Goal: Information Seeking & Learning: Learn about a topic

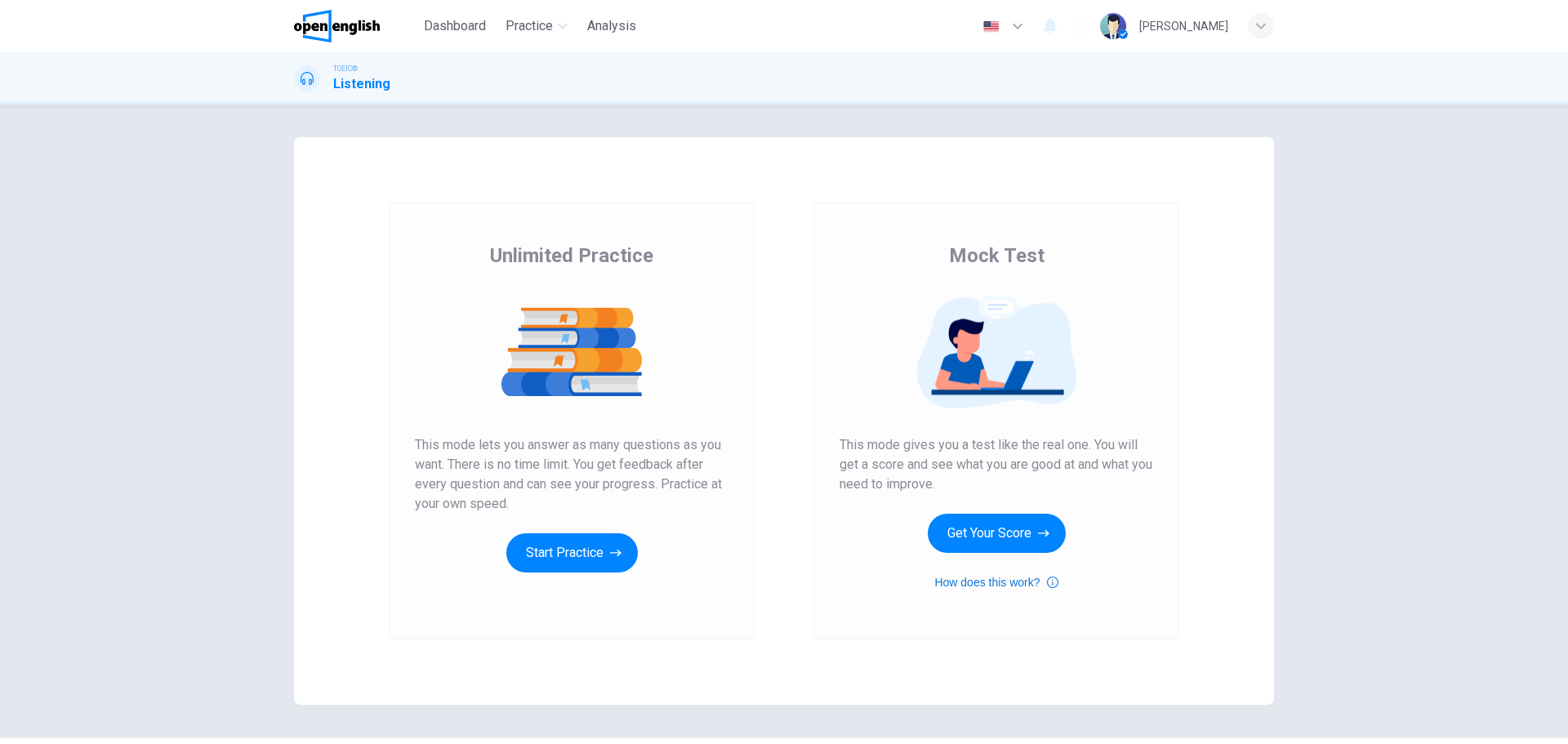
click at [995, 583] on button "How does this work?" at bounding box center [996, 581] width 123 height 20
click at [2, 743] on icon "button" at bounding box center [2, 758] width 0 height 0
click at [570, 555] on button "Start Practice" at bounding box center [572, 552] width 131 height 39
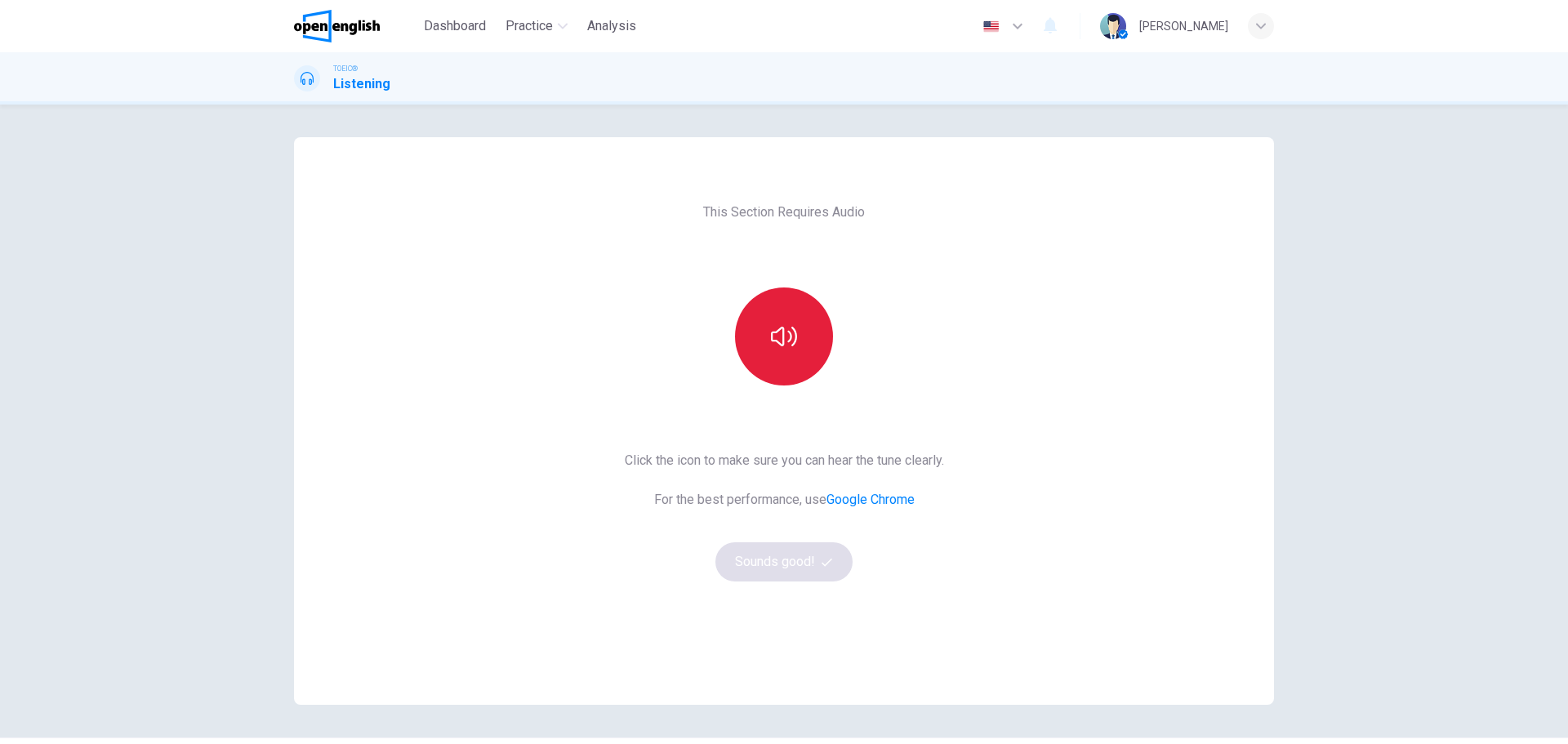
click at [786, 341] on icon "button" at bounding box center [784, 336] width 26 height 26
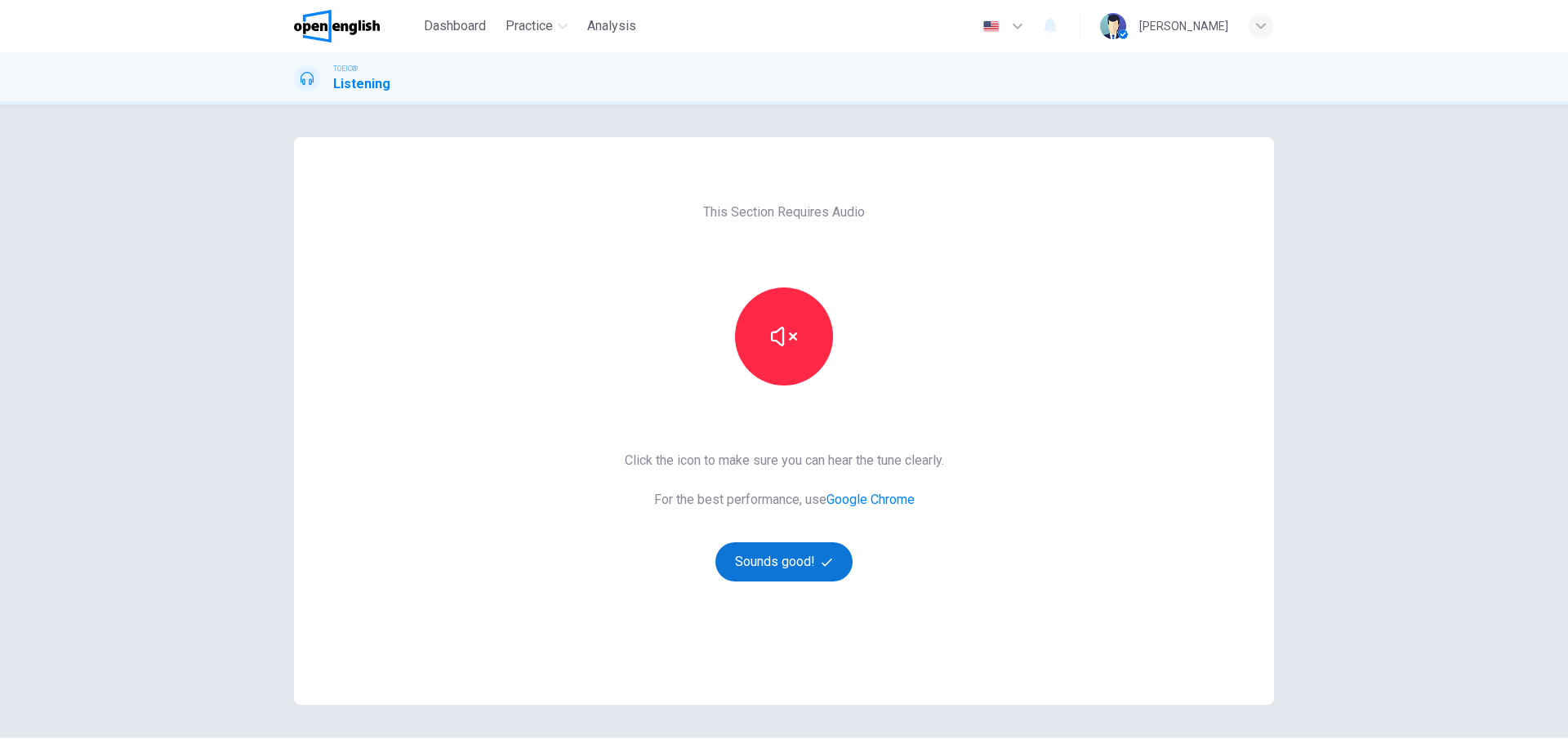
click at [778, 556] on button "Sounds good!" at bounding box center [784, 562] width 137 height 39
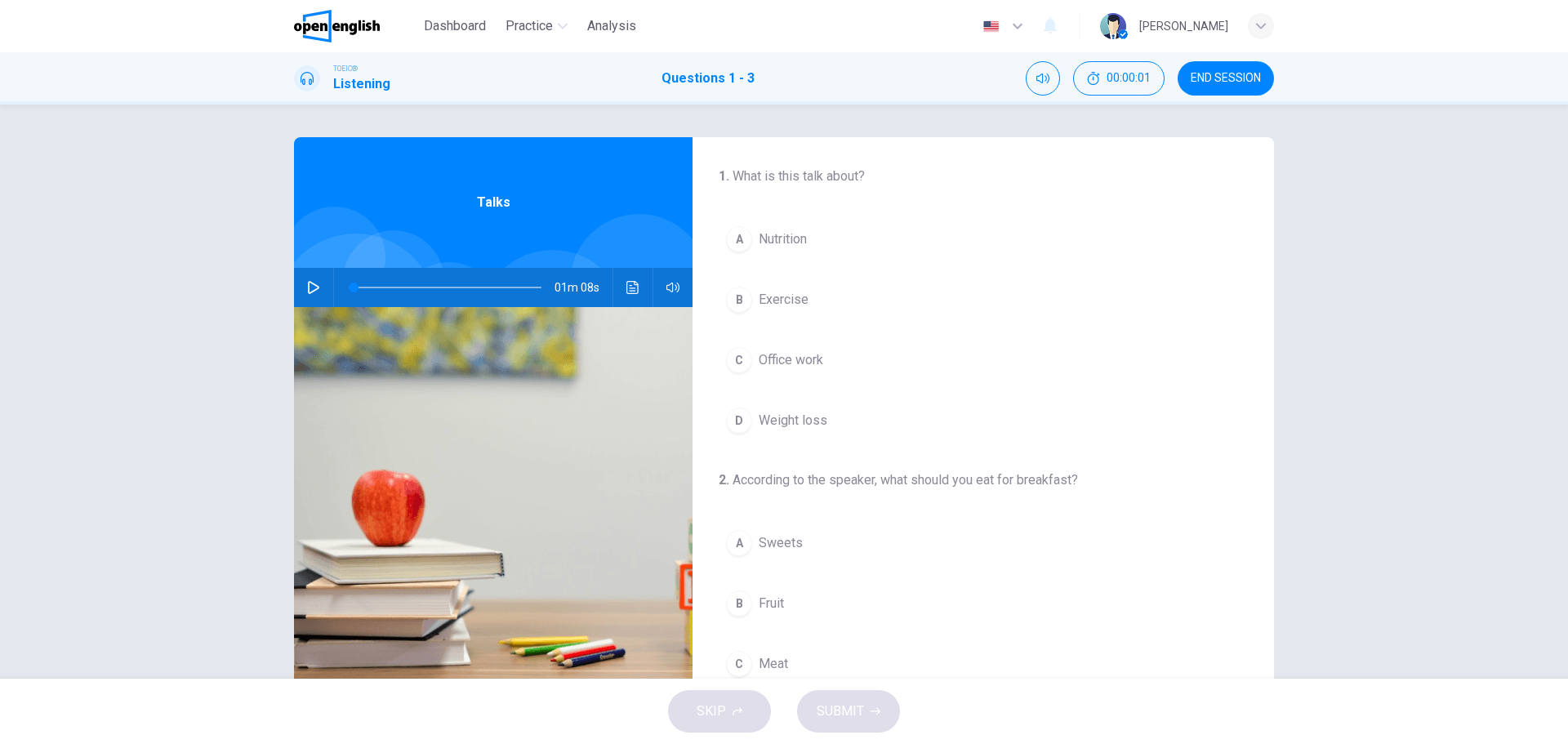
click at [307, 285] on icon "button" at bounding box center [313, 287] width 13 height 13
click at [729, 300] on div "B" at bounding box center [739, 300] width 26 height 26
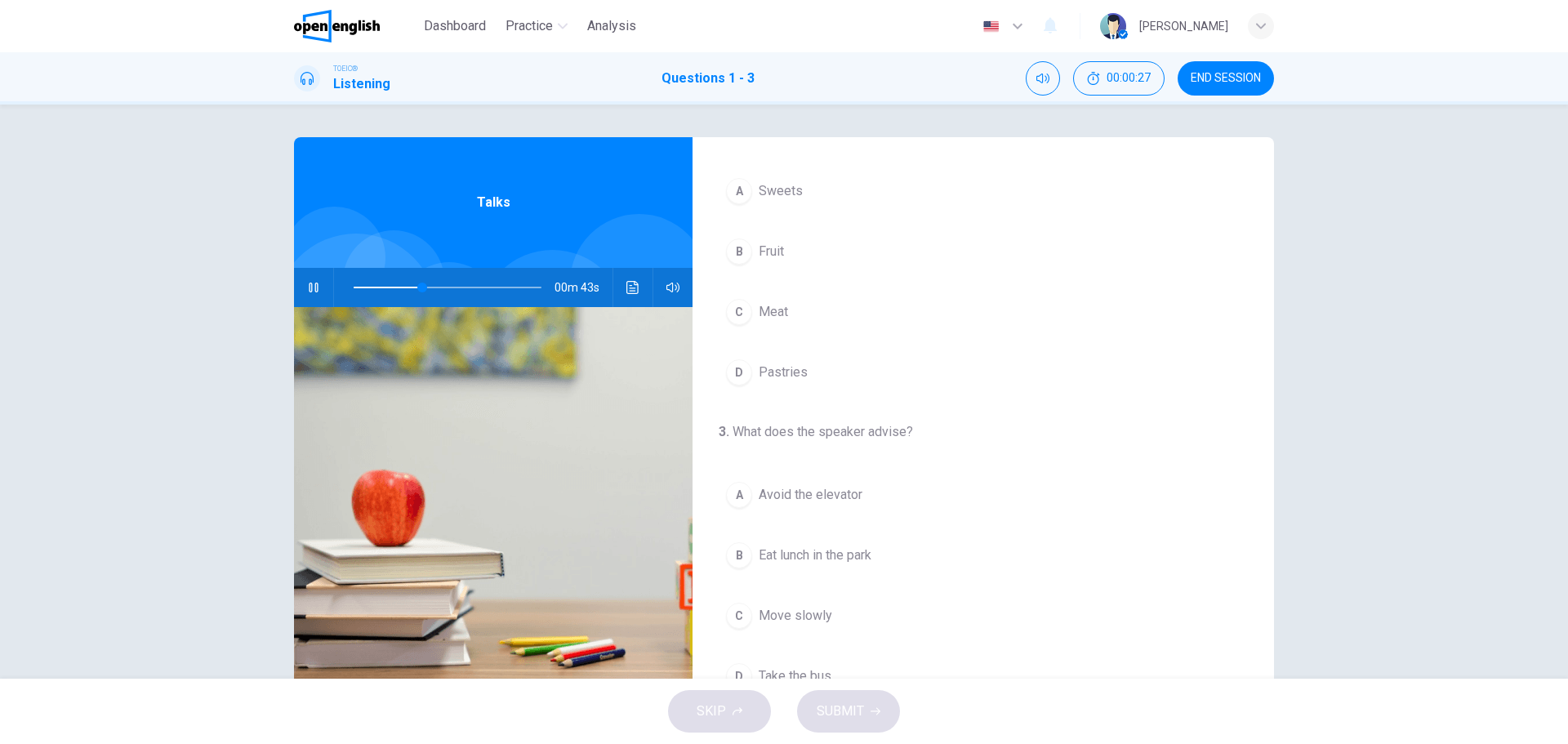
scroll to position [373, 0]
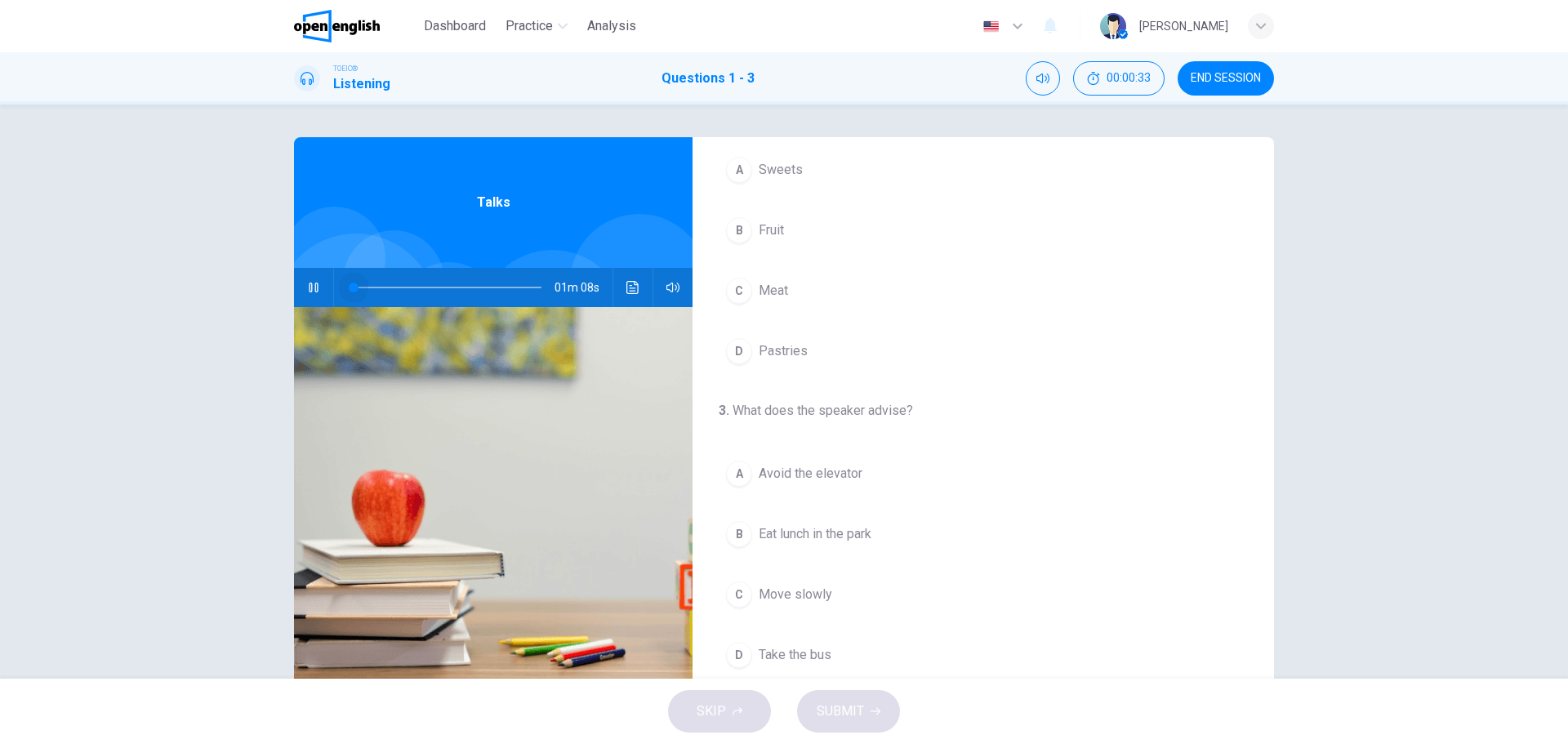
drag, startPoint x: 427, startPoint y: 286, endPoint x: 325, endPoint y: 291, distance: 102.1
click at [334, 291] on div at bounding box center [444, 288] width 221 height 39
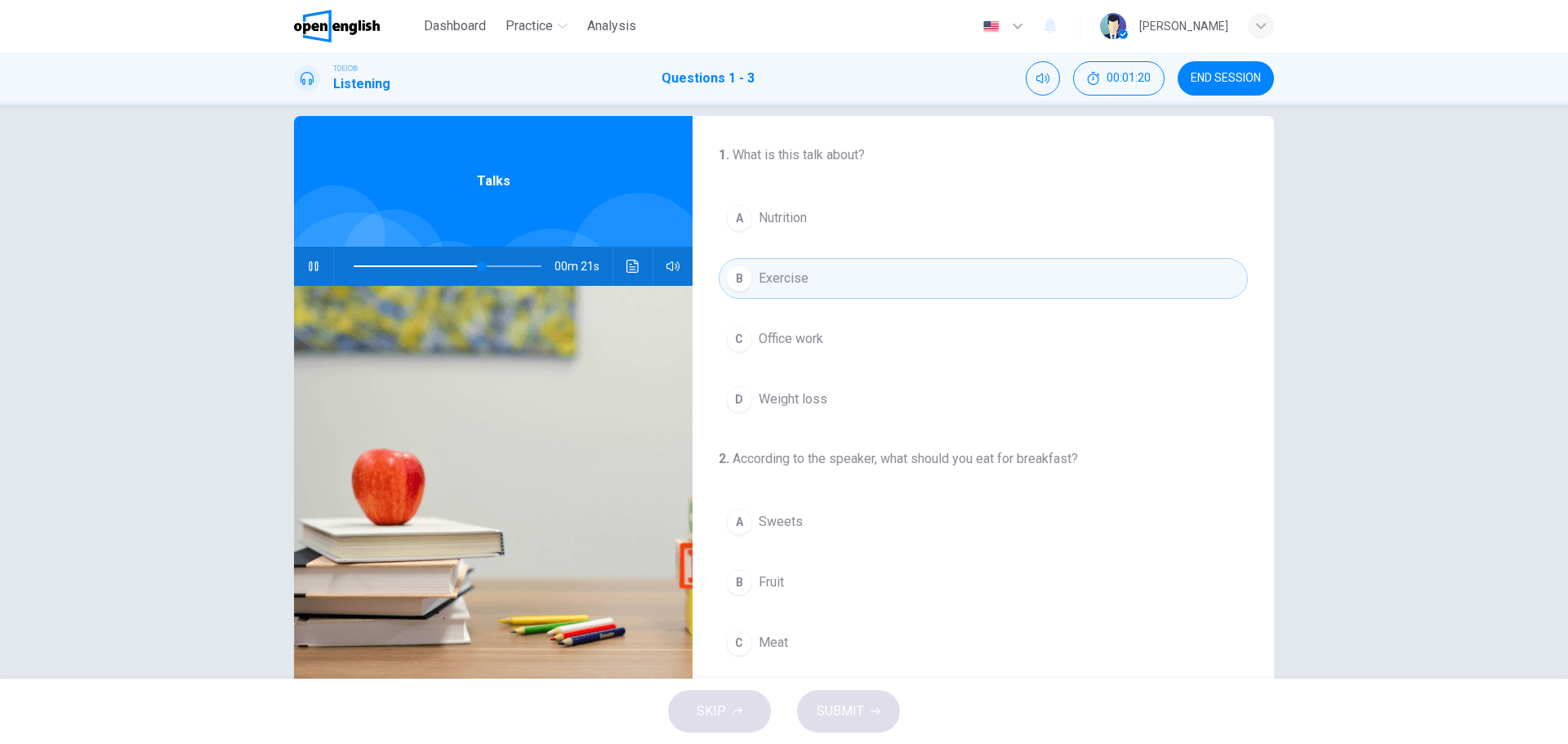
scroll to position [0, 0]
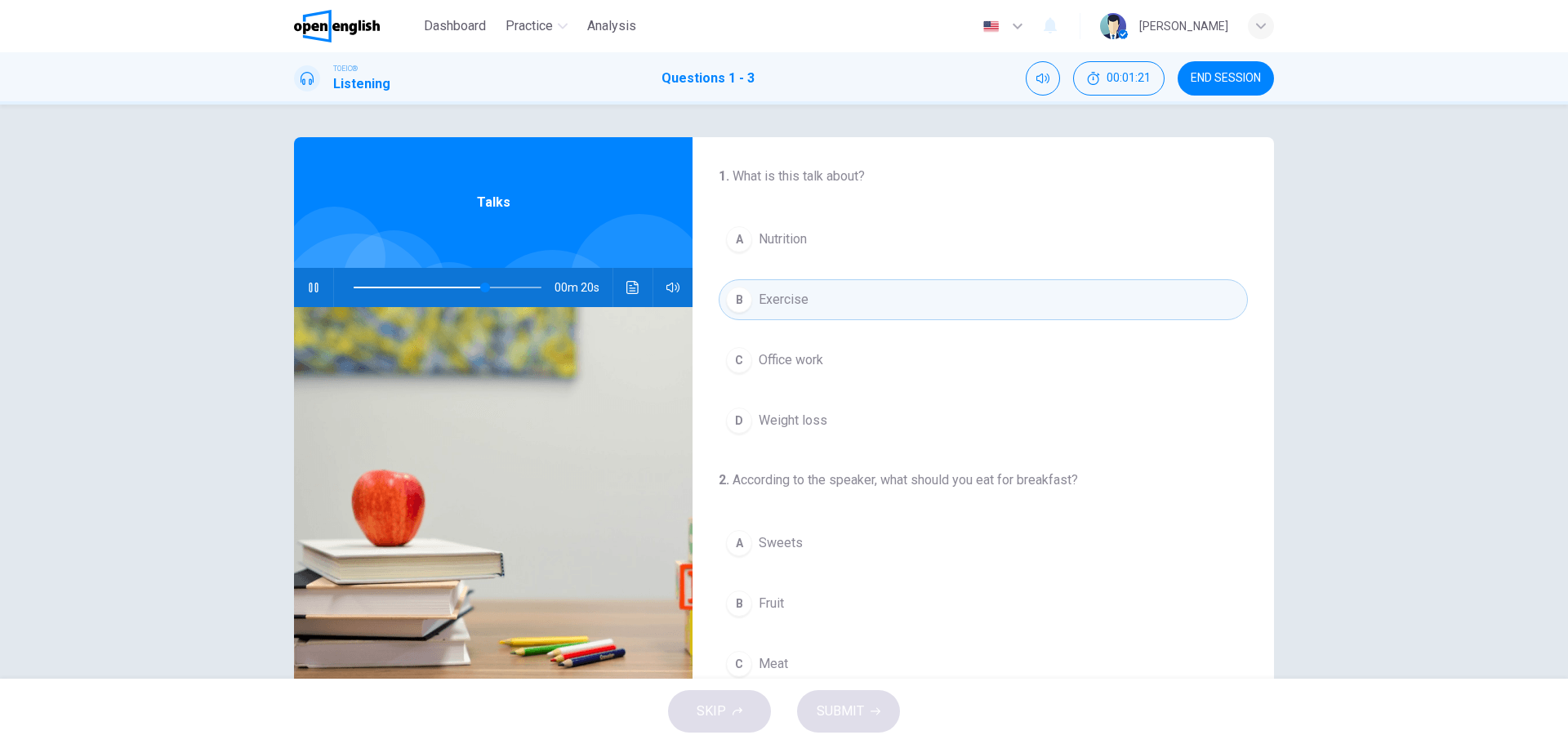
click at [744, 300] on div "B" at bounding box center [739, 300] width 26 height 26
drag, startPoint x: 490, startPoint y: 287, endPoint x: 342, endPoint y: 291, distance: 148.1
click at [348, 291] on span at bounding box center [353, 288] width 10 height 10
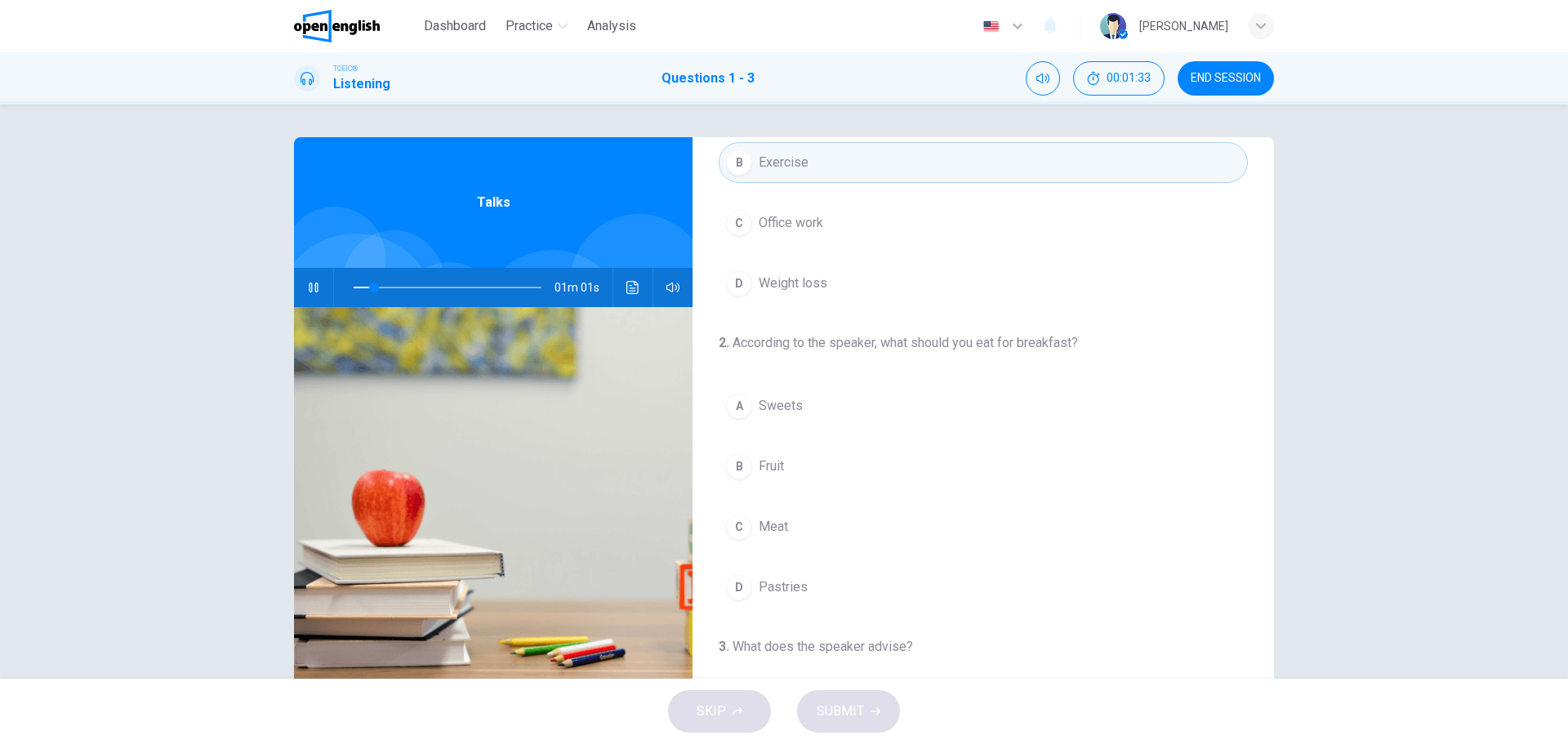
scroll to position [245, 0]
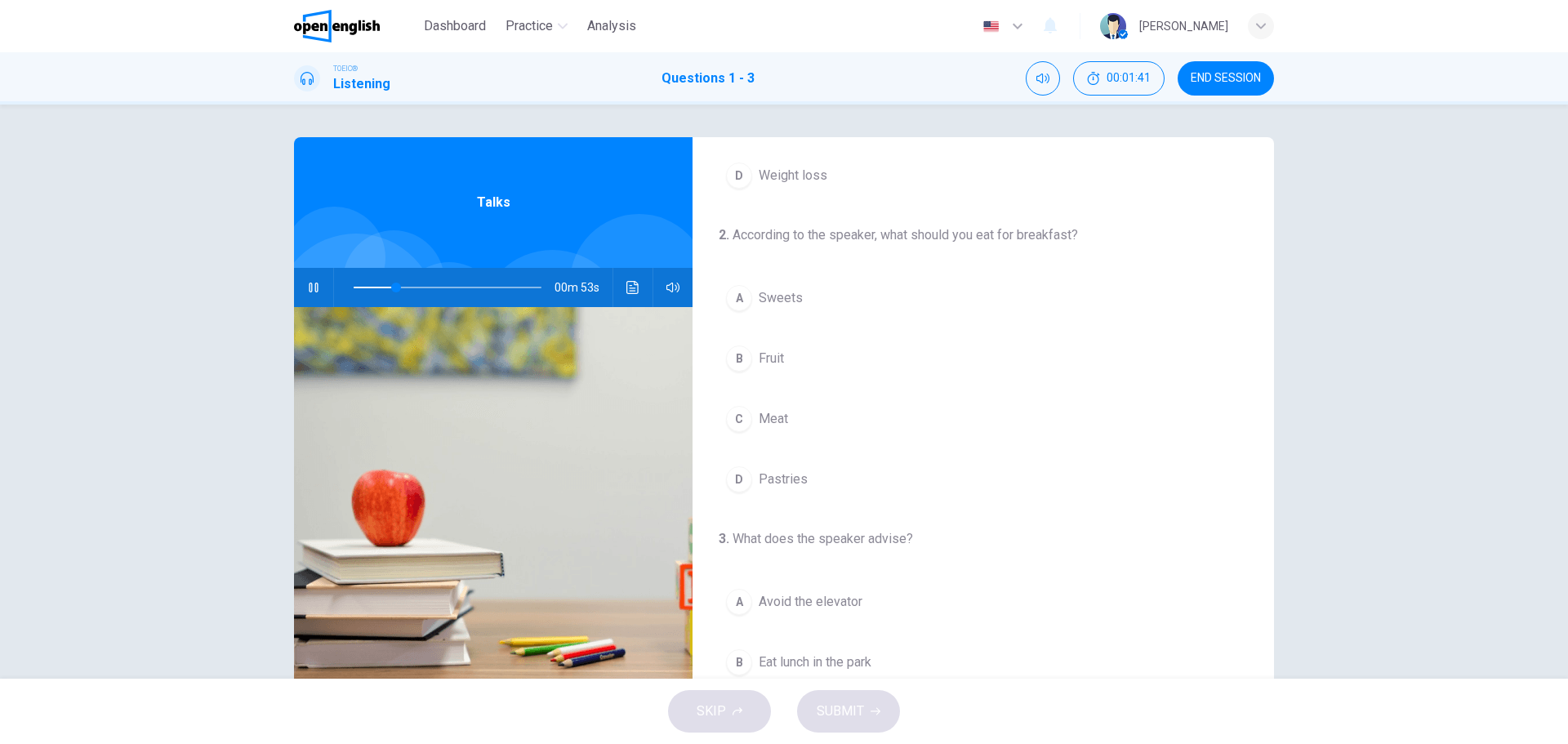
click at [744, 362] on div "B" at bounding box center [739, 358] width 26 height 26
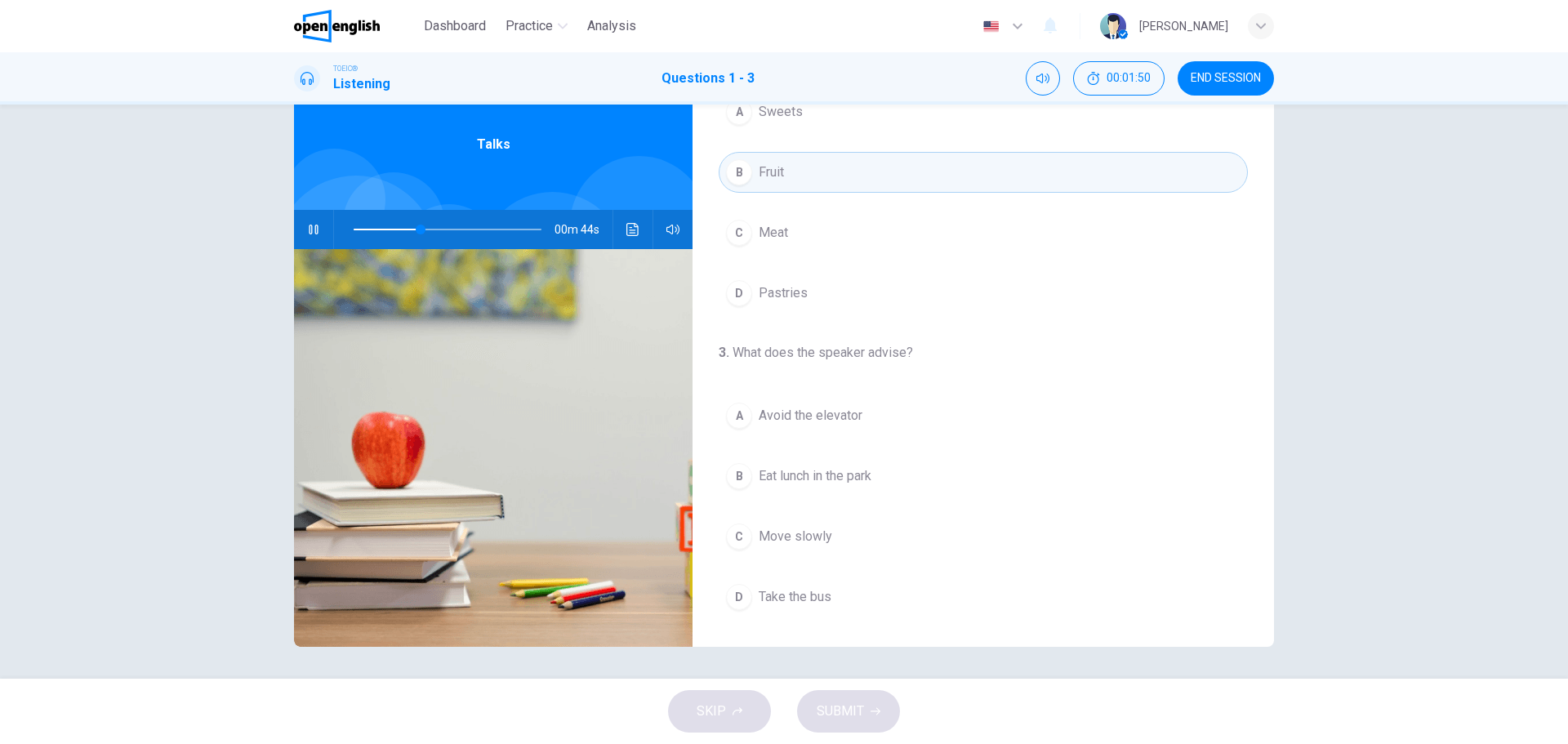
scroll to position [59, 0]
click at [735, 592] on div "D" at bounding box center [739, 596] width 26 height 26
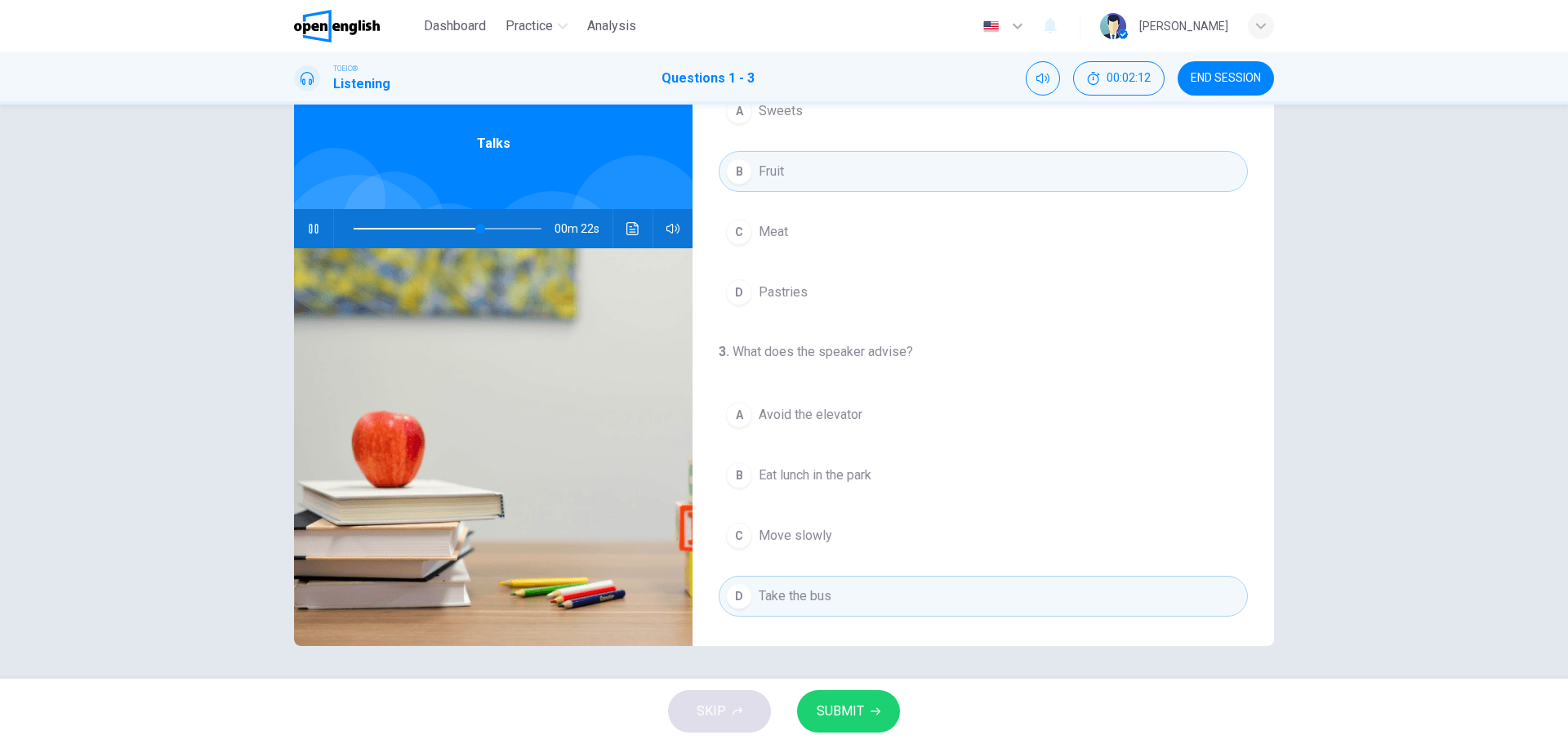
click at [847, 707] on span "SUBMIT" at bounding box center [841, 711] width 48 height 23
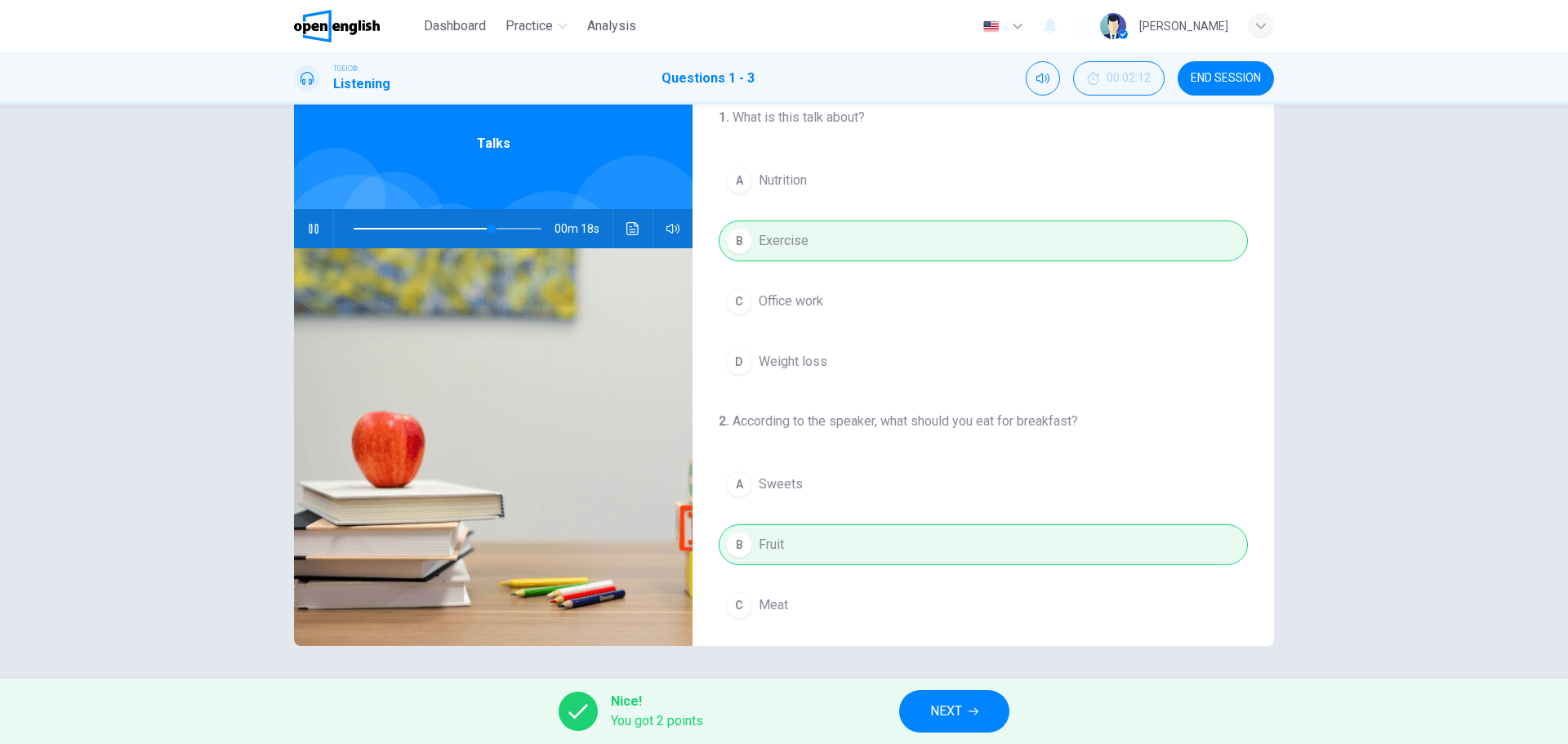
scroll to position [373, 0]
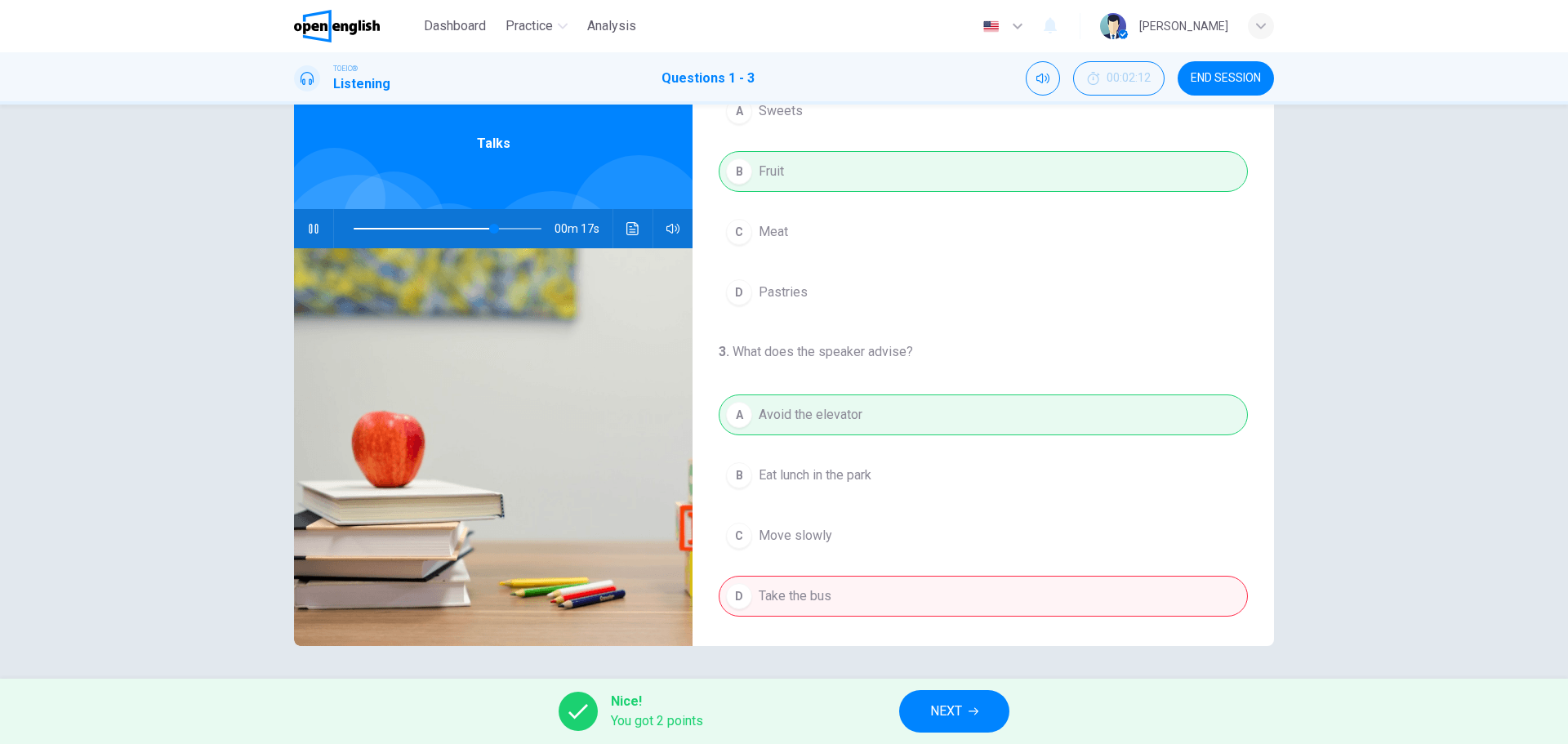
type input "**"
click at [934, 706] on span "NEXT" at bounding box center [945, 711] width 32 height 23
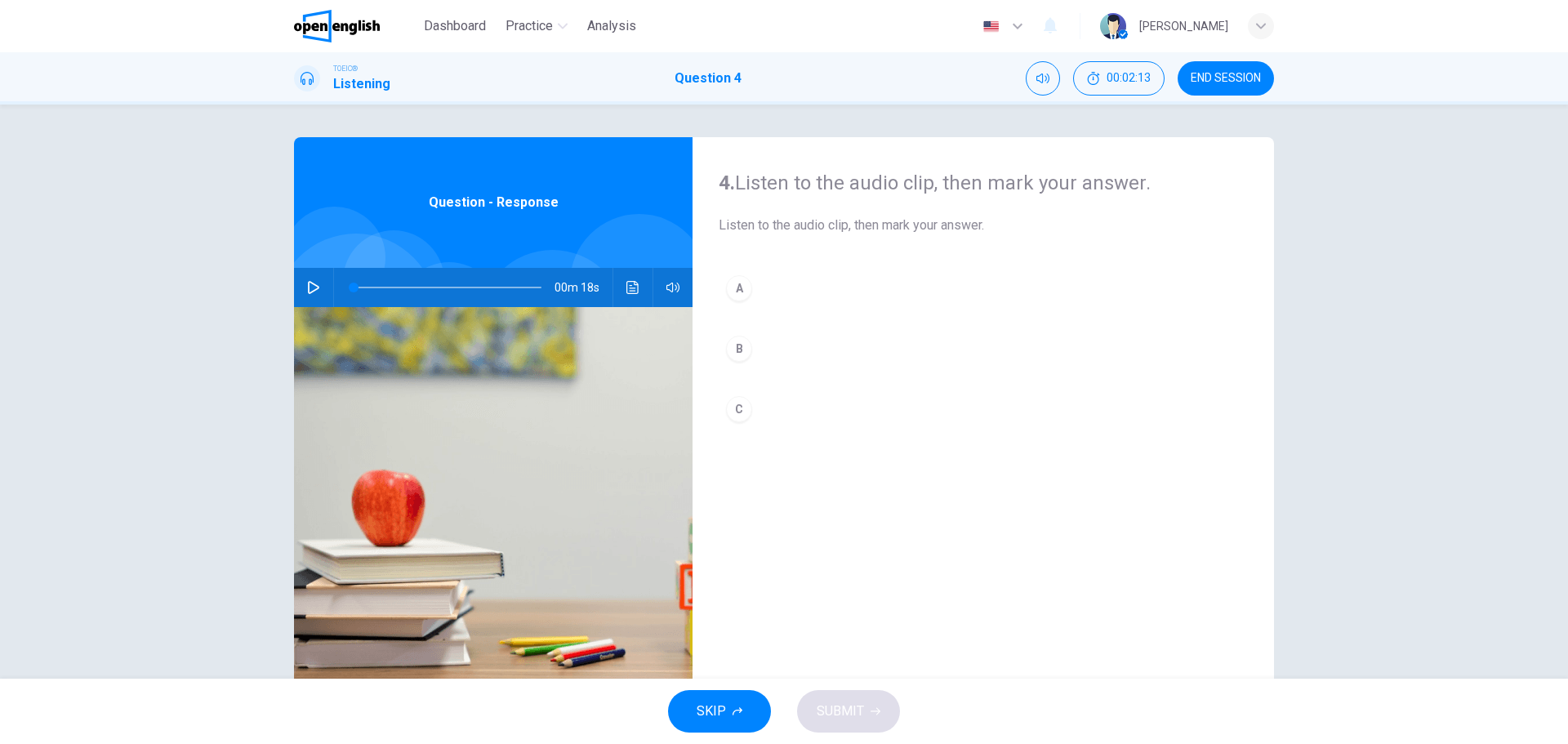
click at [308, 290] on icon "button" at bounding box center [313, 287] width 11 height 13
click at [734, 342] on div "B" at bounding box center [739, 348] width 26 height 26
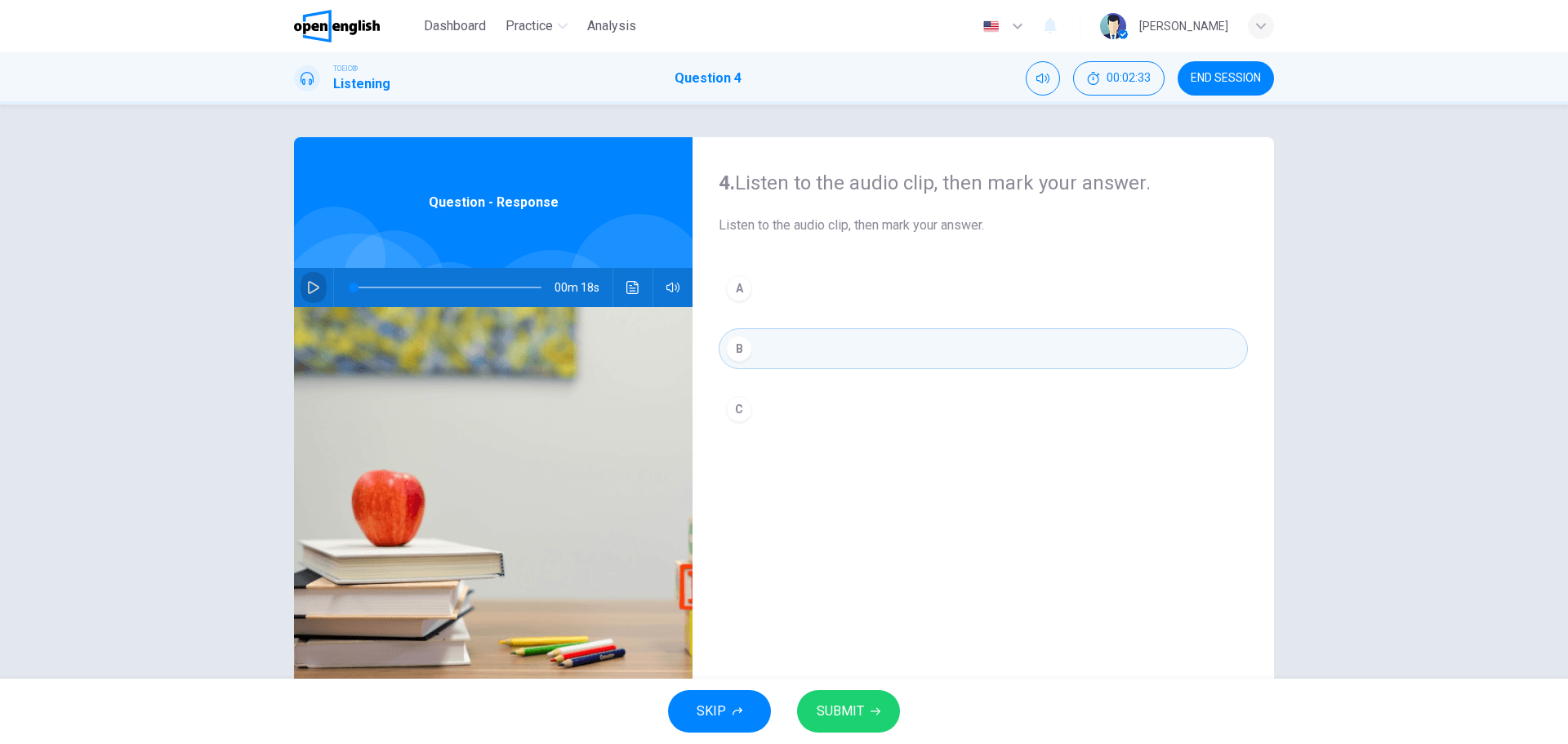
click at [313, 286] on icon "button" at bounding box center [313, 287] width 11 height 13
click at [622, 290] on button "Click to see the audio transcription" at bounding box center [633, 288] width 26 height 39
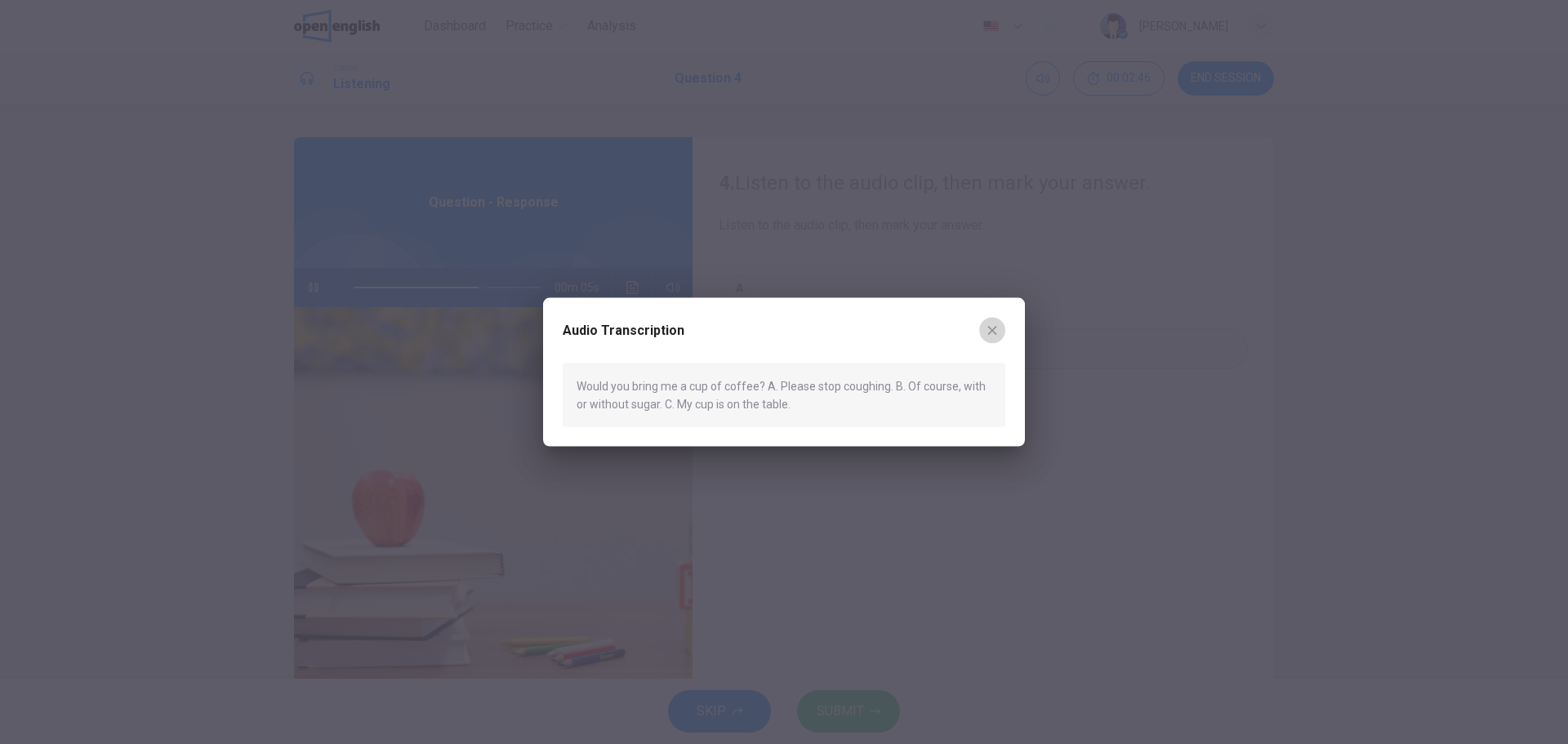
click at [991, 331] on icon "button" at bounding box center [992, 330] width 9 height 9
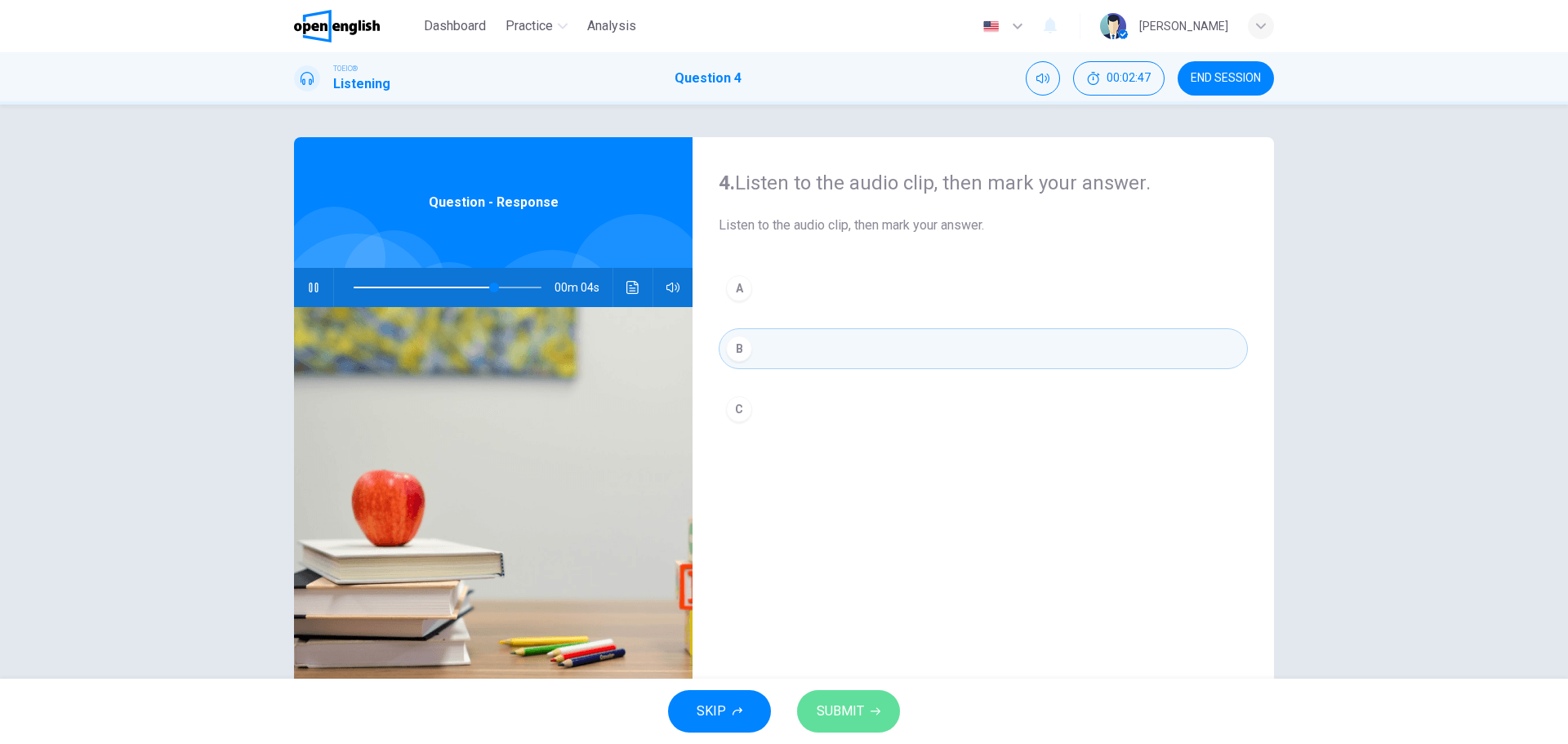
click at [839, 706] on span "SUBMIT" at bounding box center [841, 711] width 48 height 23
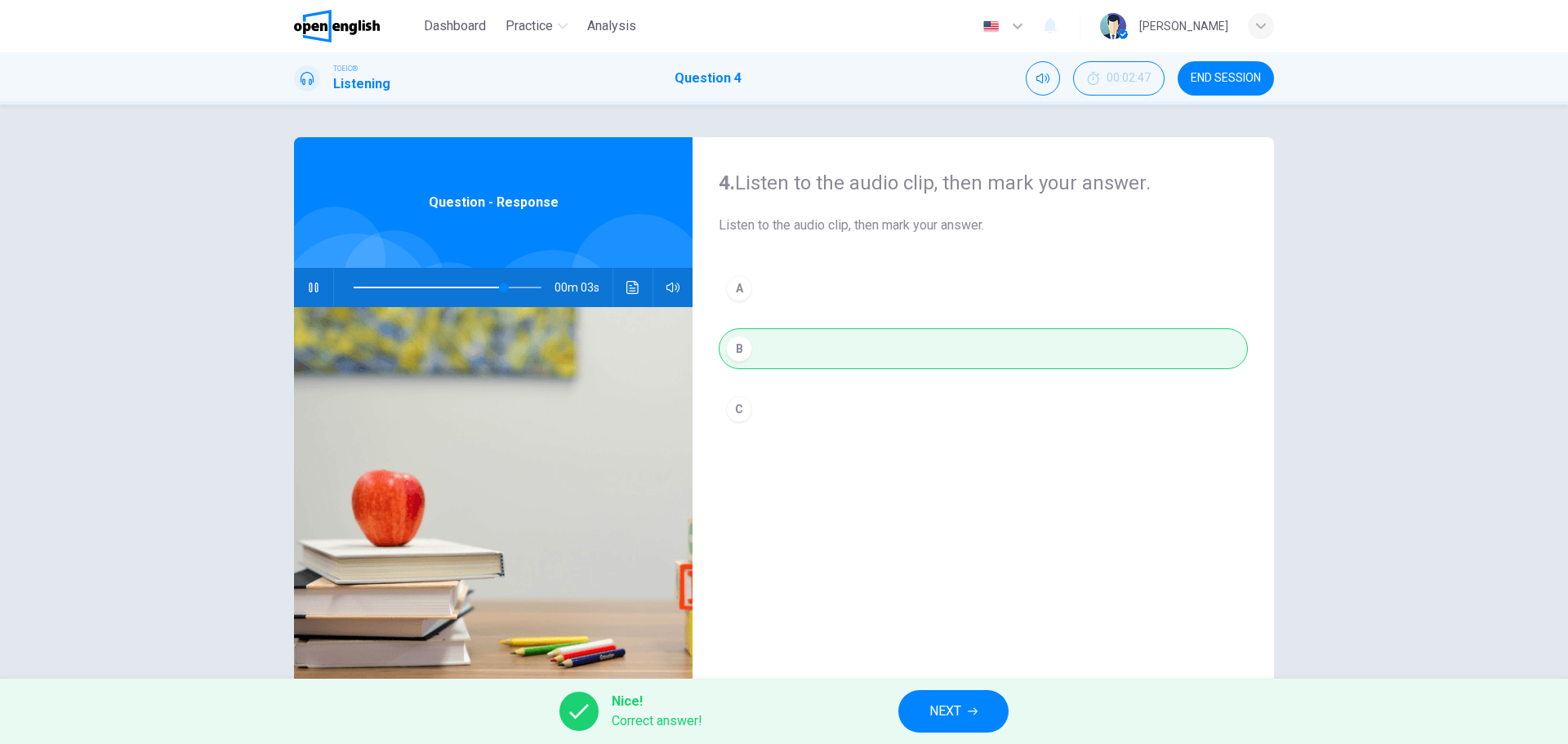
type input "**"
click at [942, 704] on span "NEXT" at bounding box center [945, 711] width 32 height 23
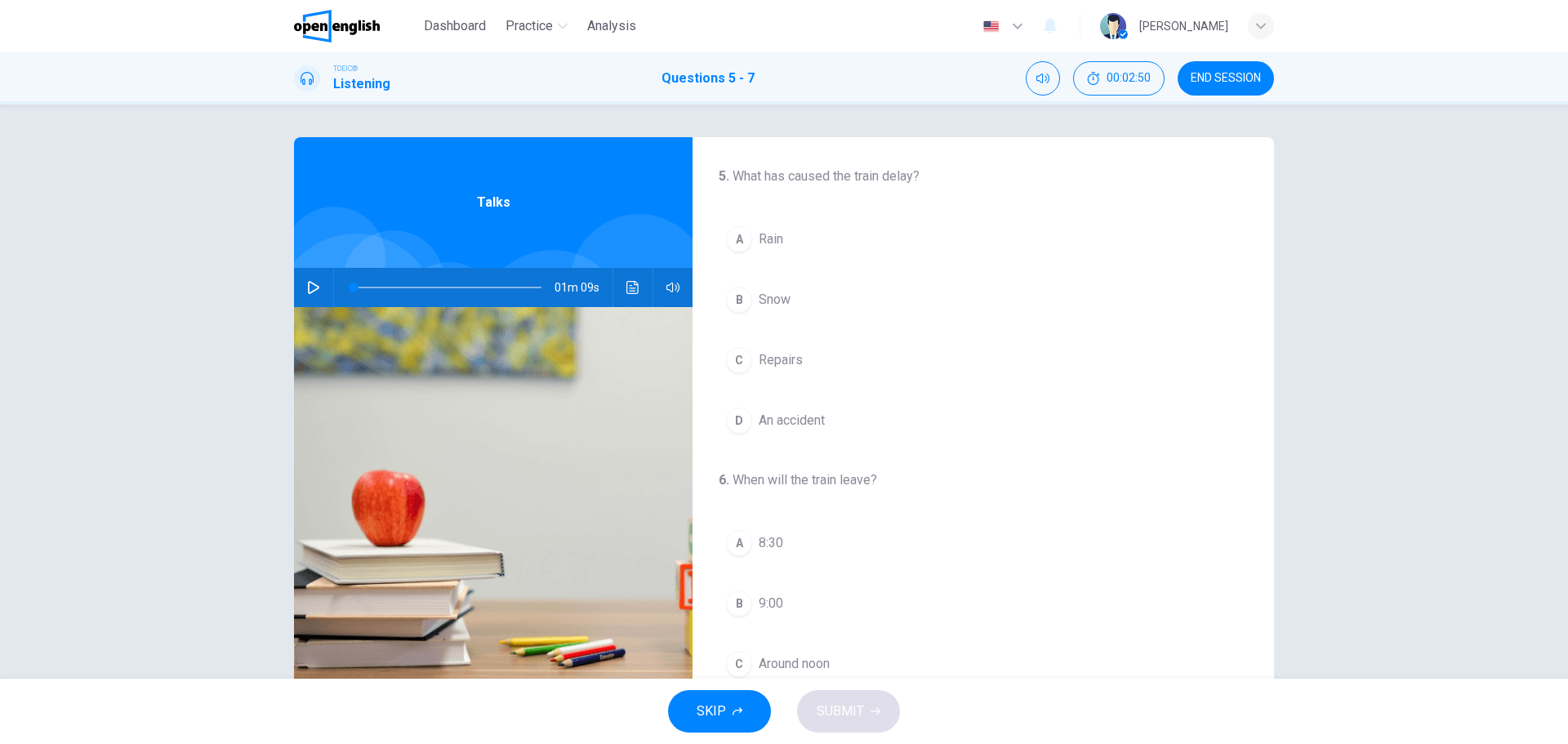
click at [309, 283] on icon "button" at bounding box center [313, 287] width 11 height 13
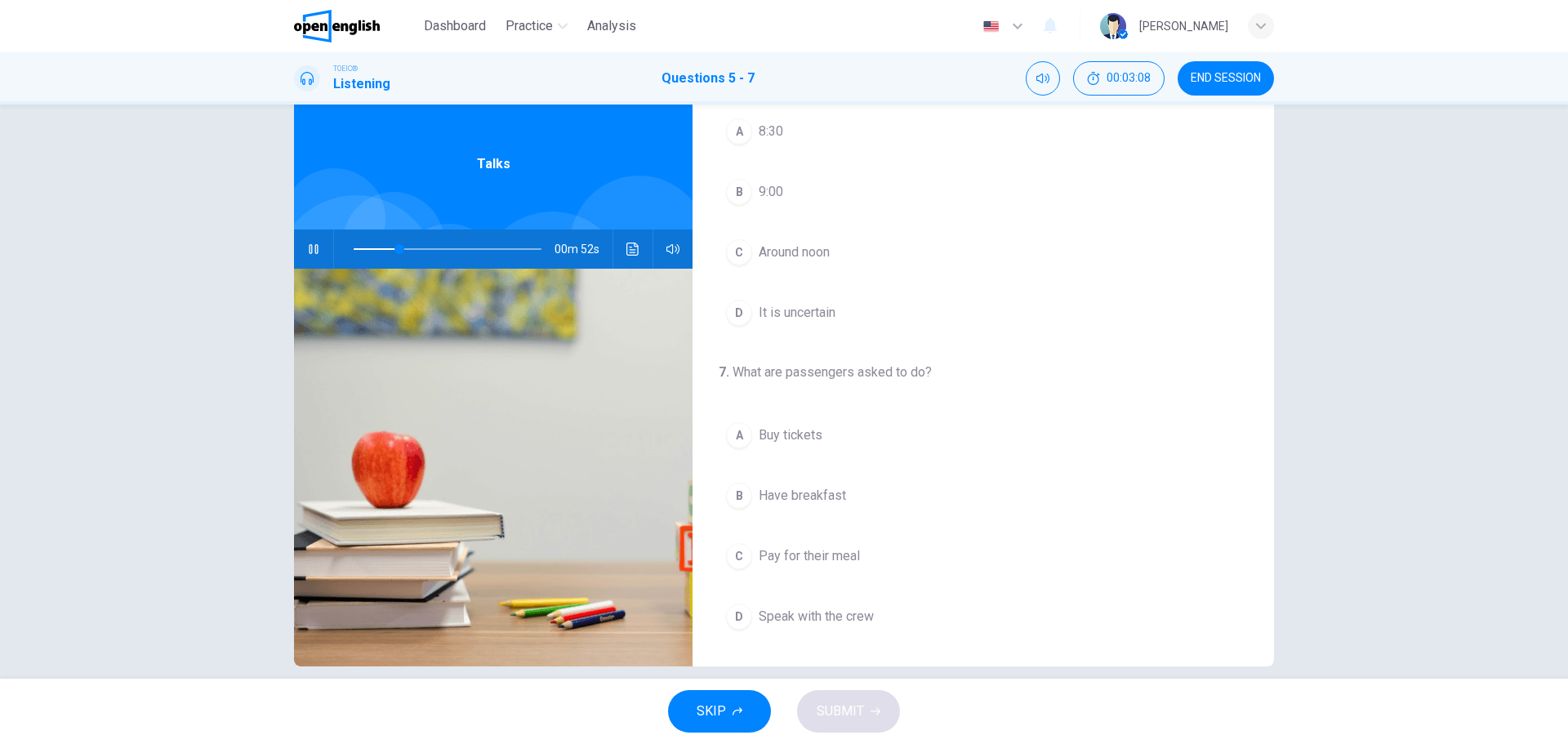
scroll to position [59, 0]
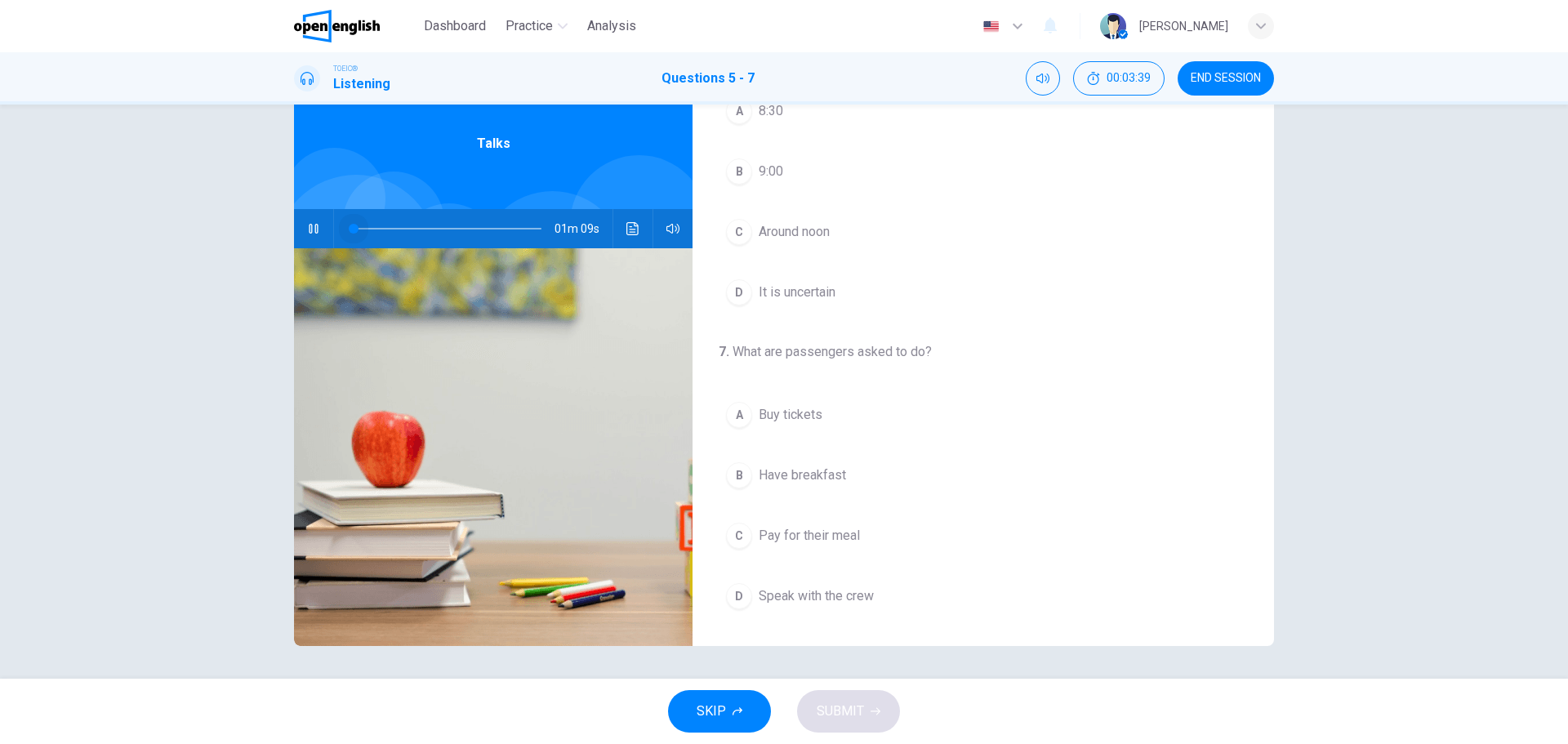
drag, startPoint x: 479, startPoint y: 227, endPoint x: 314, endPoint y: 226, distance: 165.0
click at [314, 226] on div "01m 09s" at bounding box center [493, 228] width 399 height 39
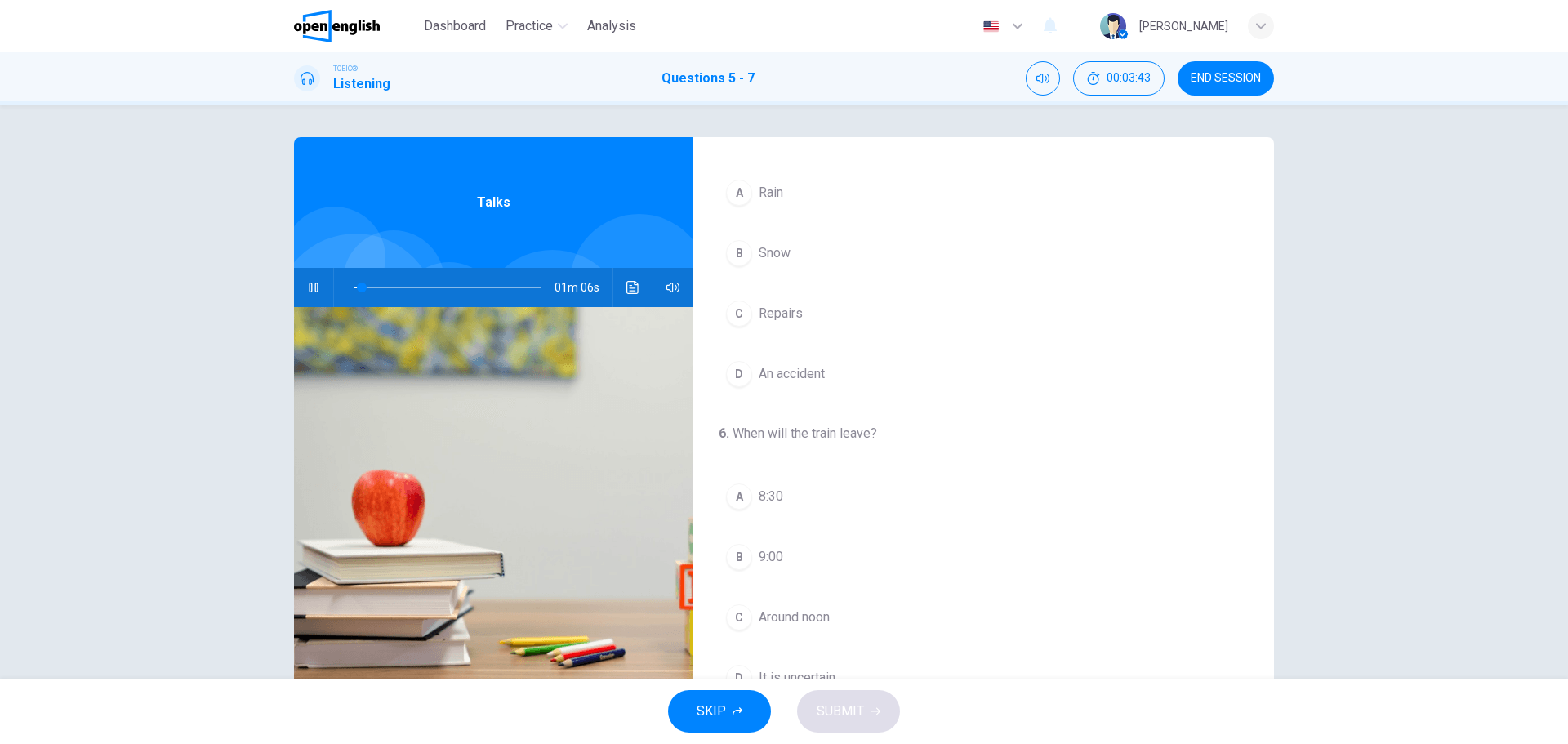
scroll to position [0, 0]
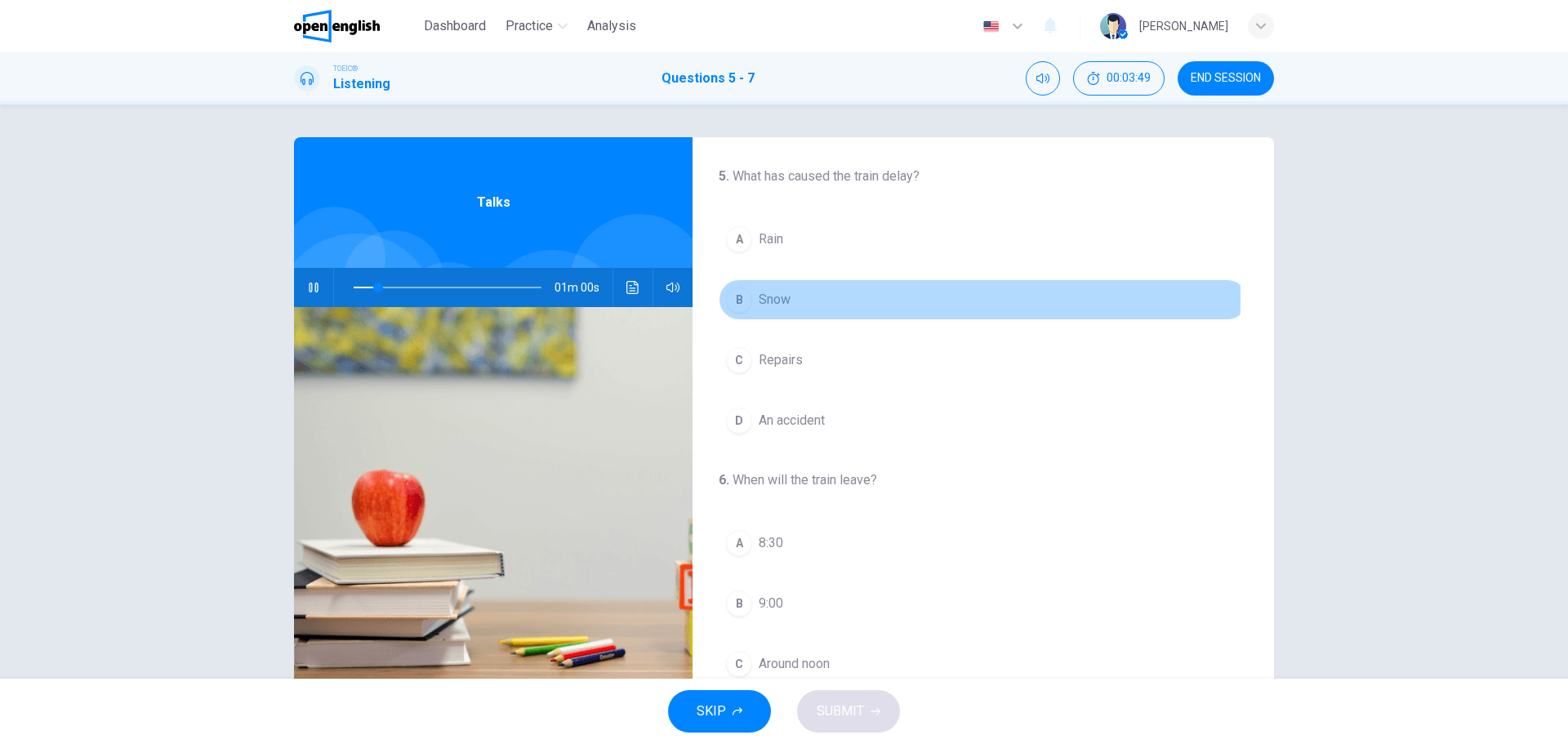
click at [732, 300] on div "B" at bounding box center [739, 300] width 26 height 26
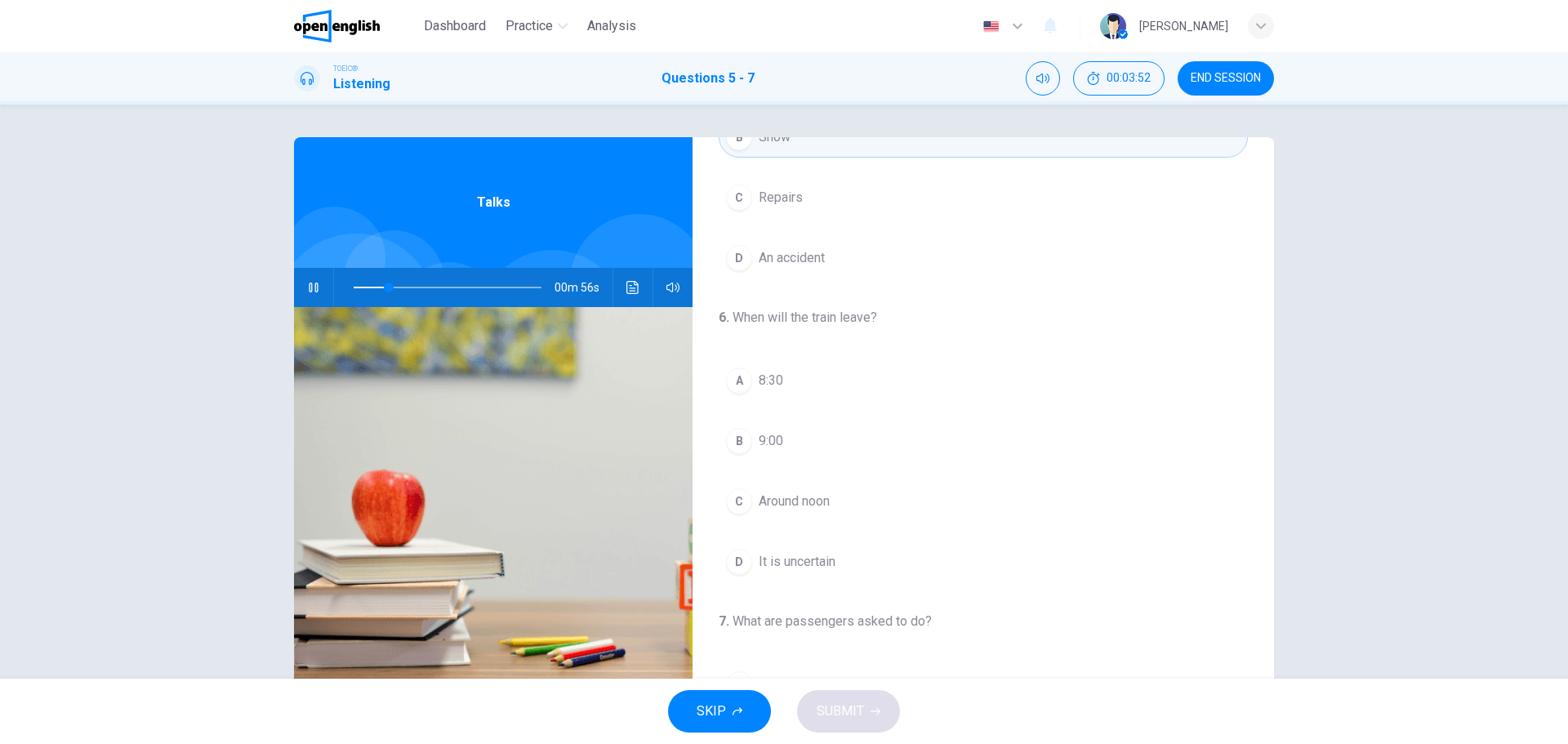
scroll to position [163, 0]
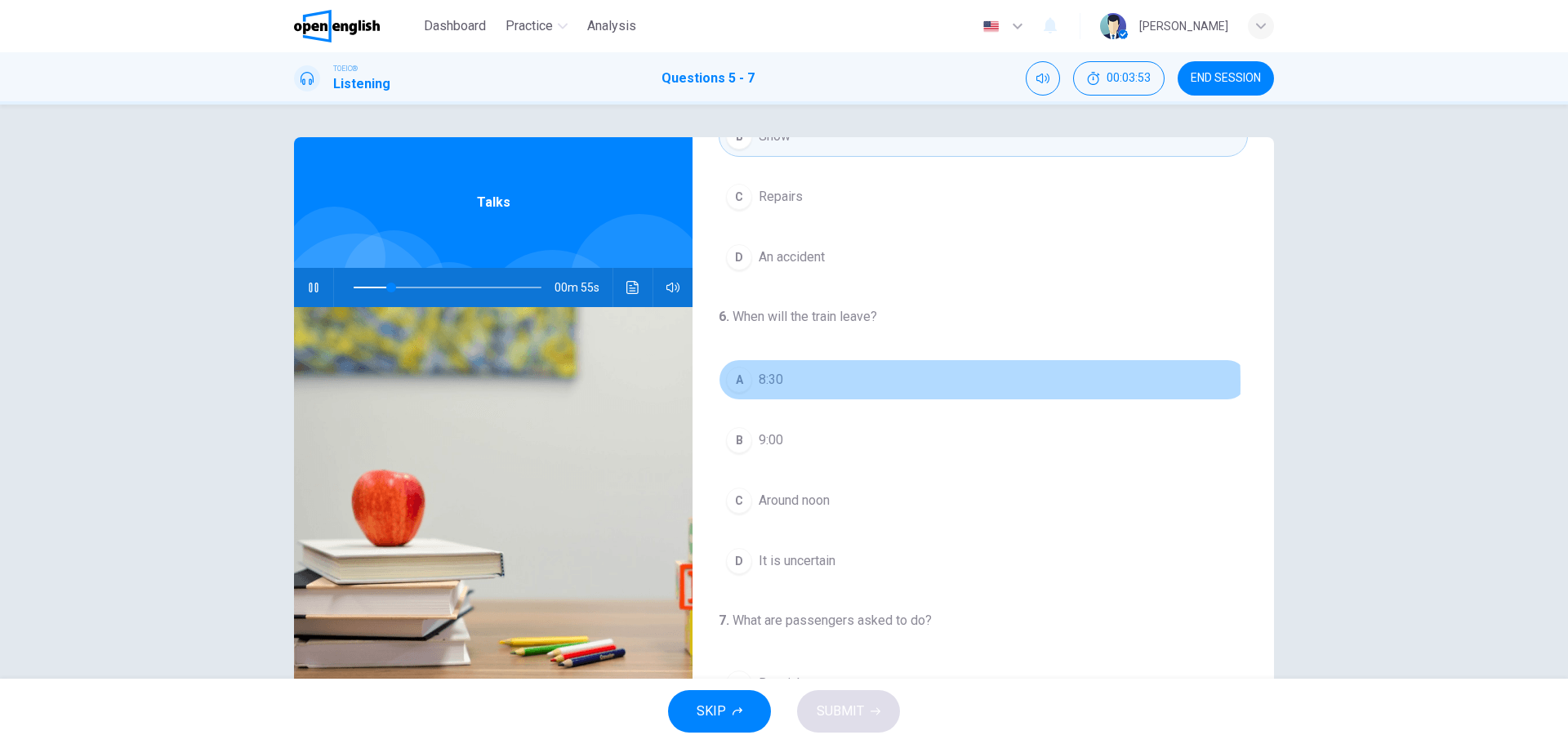
click at [738, 383] on div "A" at bounding box center [739, 380] width 26 height 26
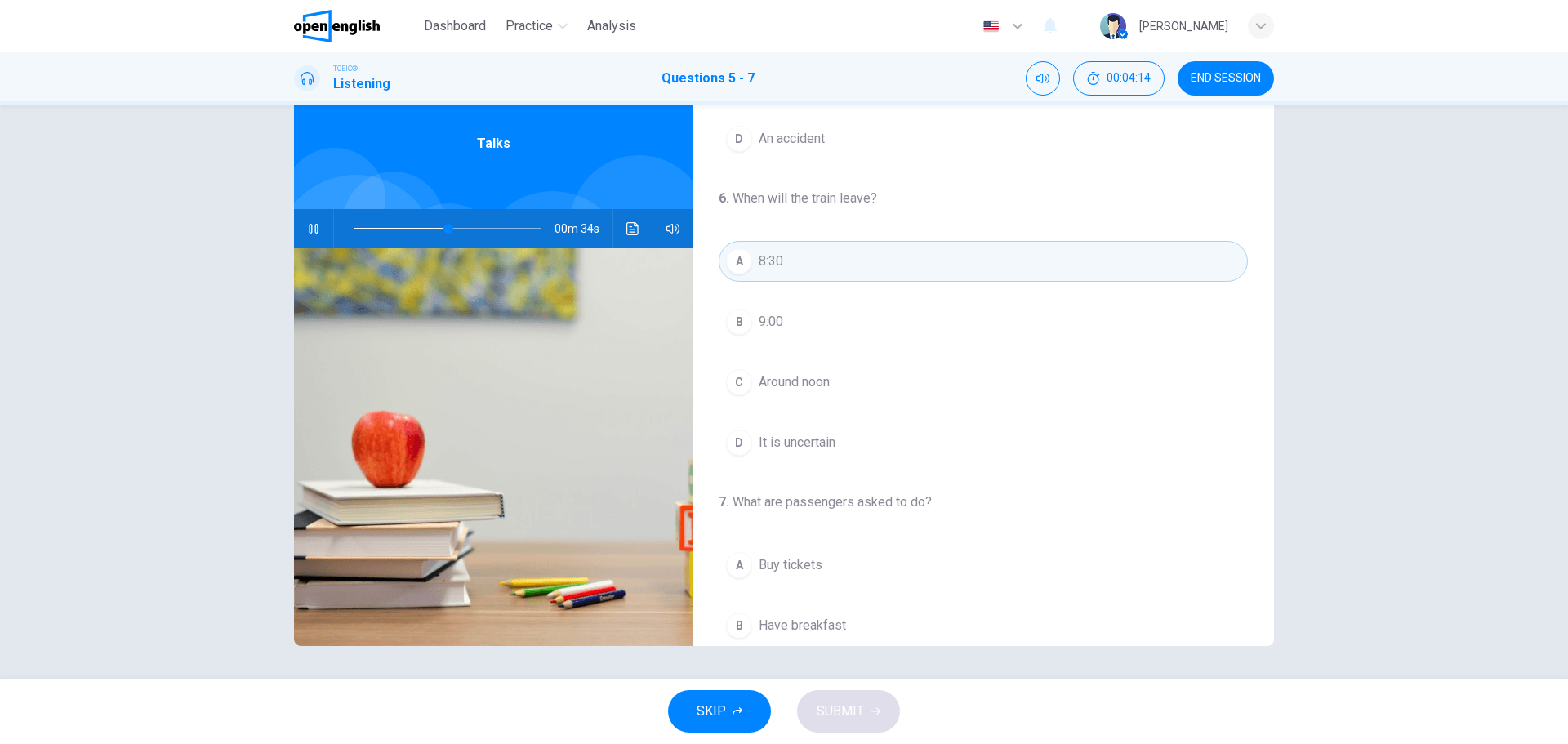
scroll to position [209, 0]
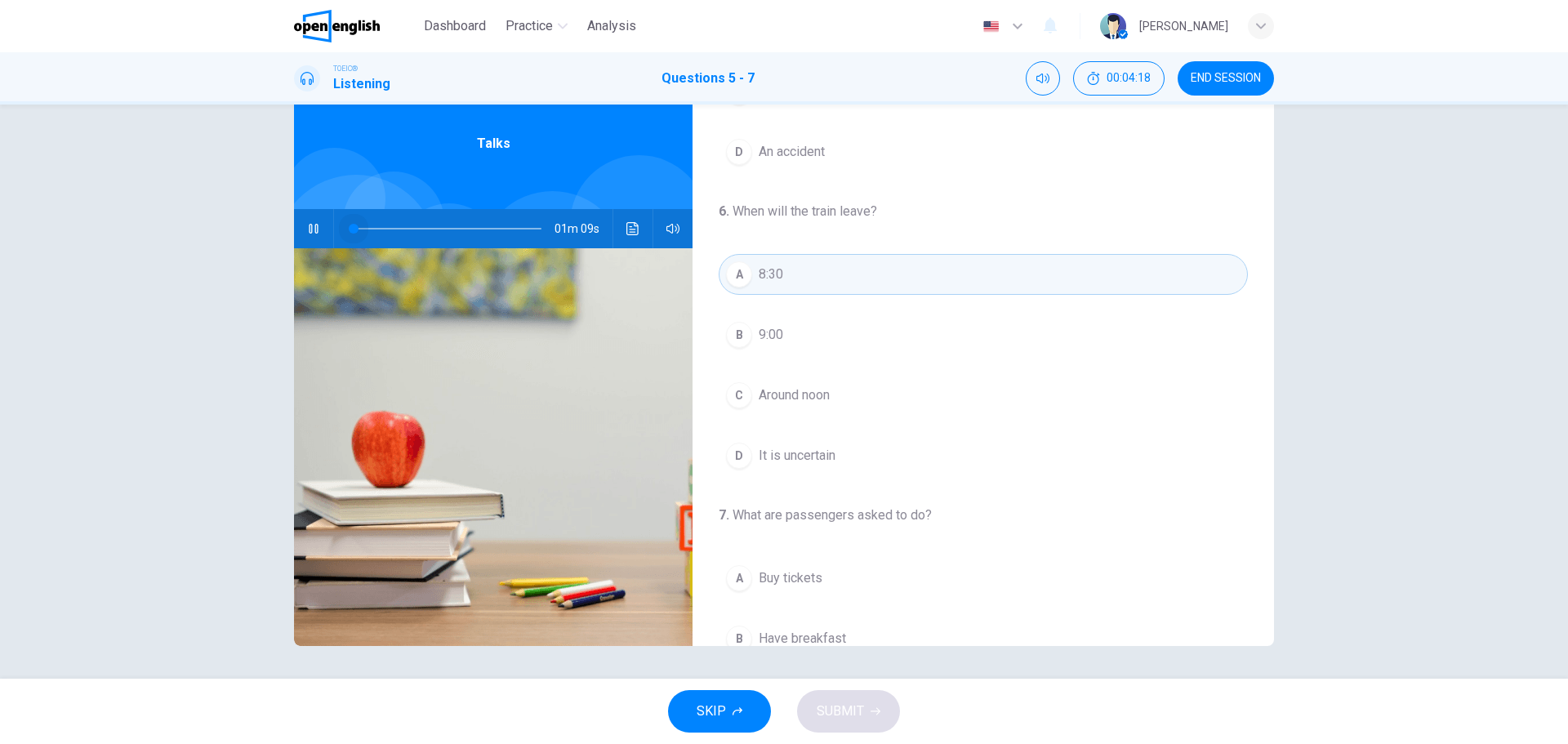
drag, startPoint x: 406, startPoint y: 229, endPoint x: 347, endPoint y: 230, distance: 59.0
click at [348, 230] on span at bounding box center [353, 229] width 10 height 10
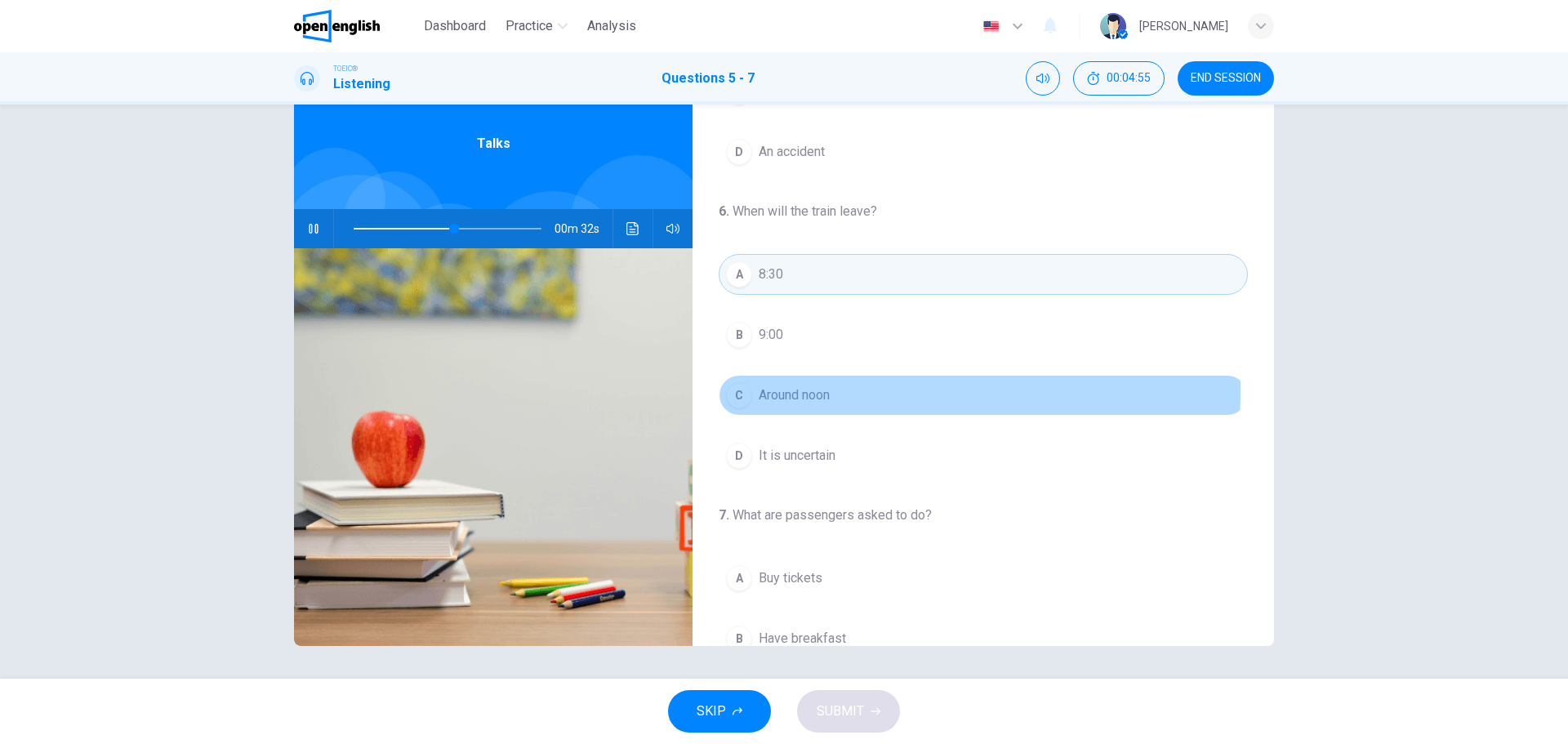
click at [733, 390] on div "C" at bounding box center [739, 395] width 26 height 26
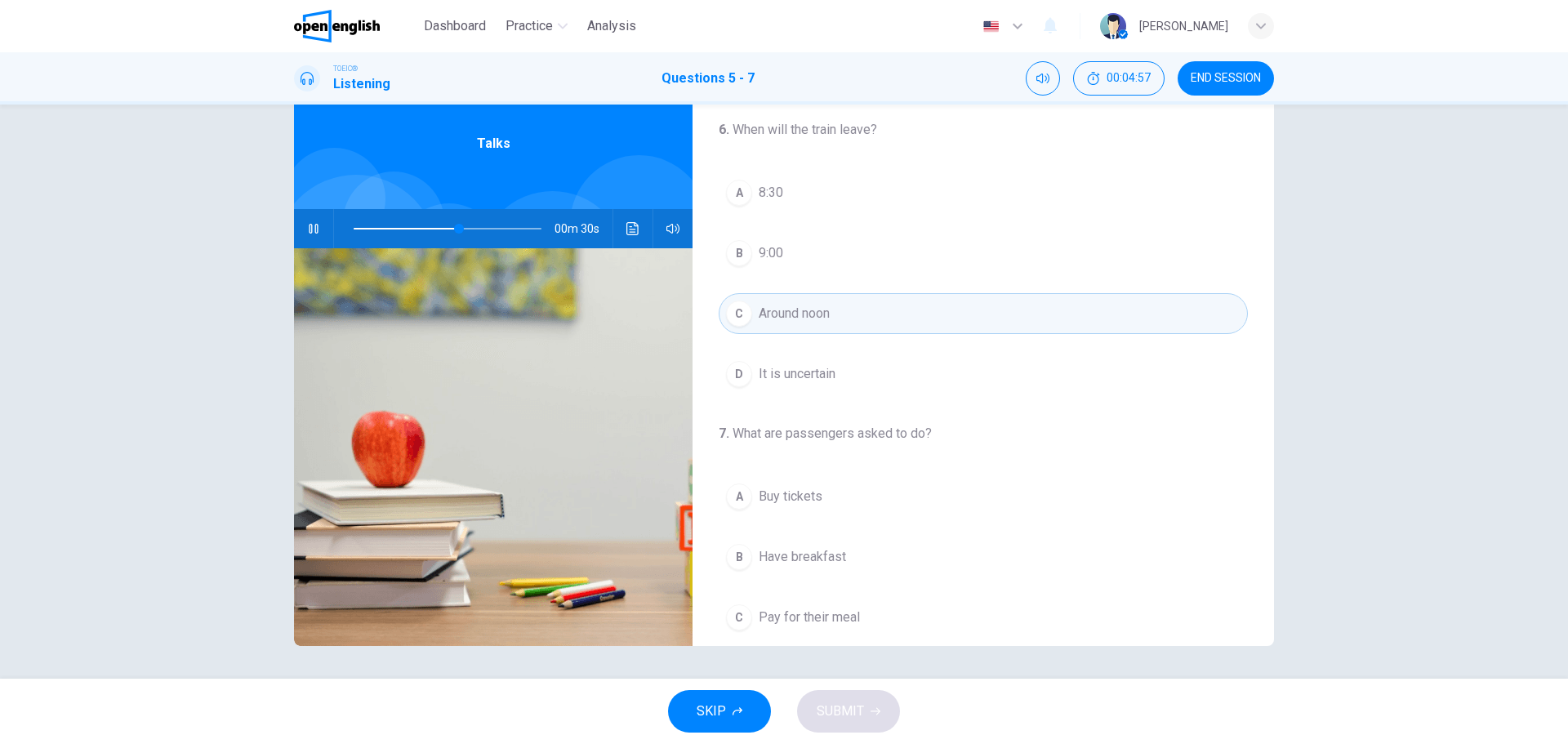
scroll to position [373, 0]
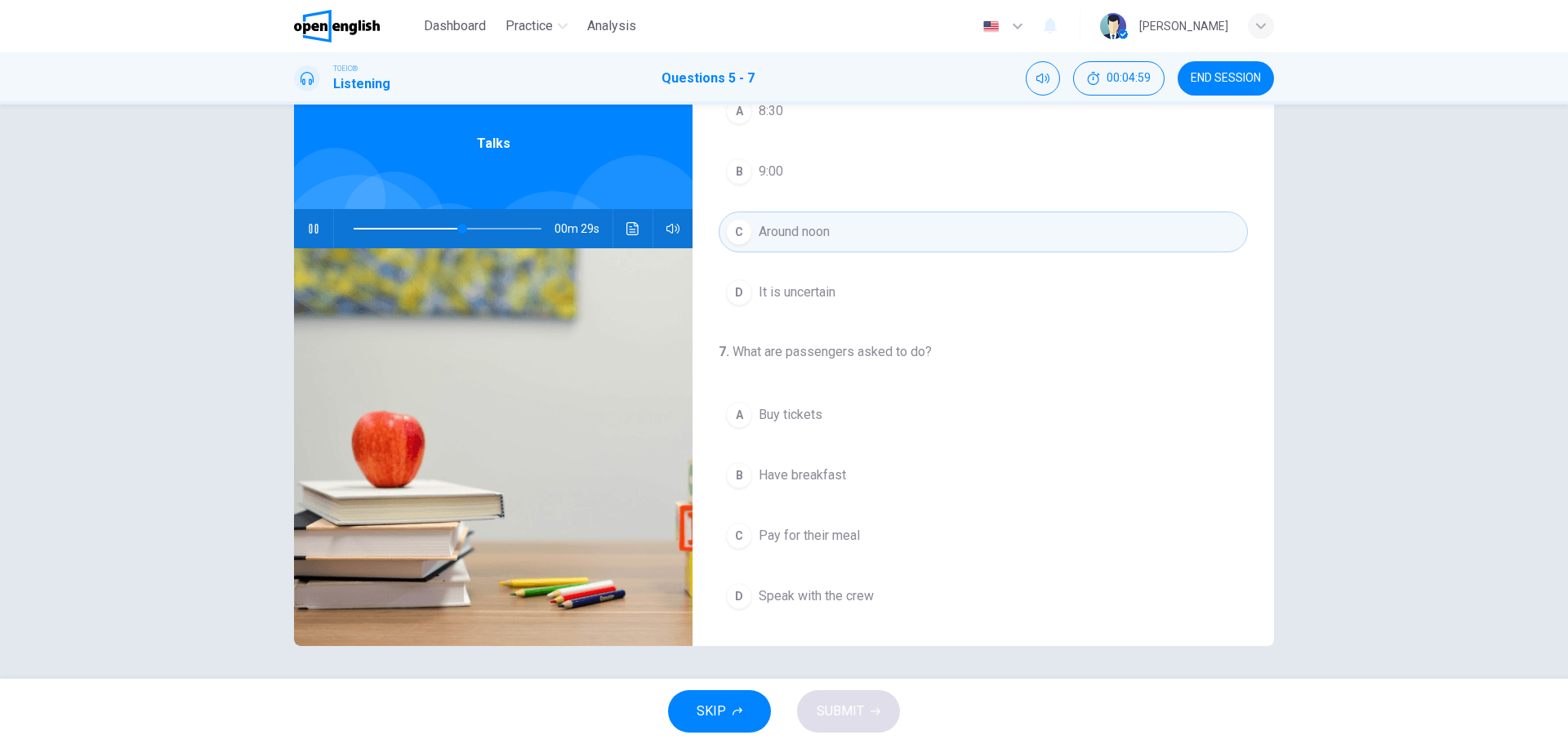
click at [729, 472] on div "B" at bounding box center [739, 475] width 26 height 26
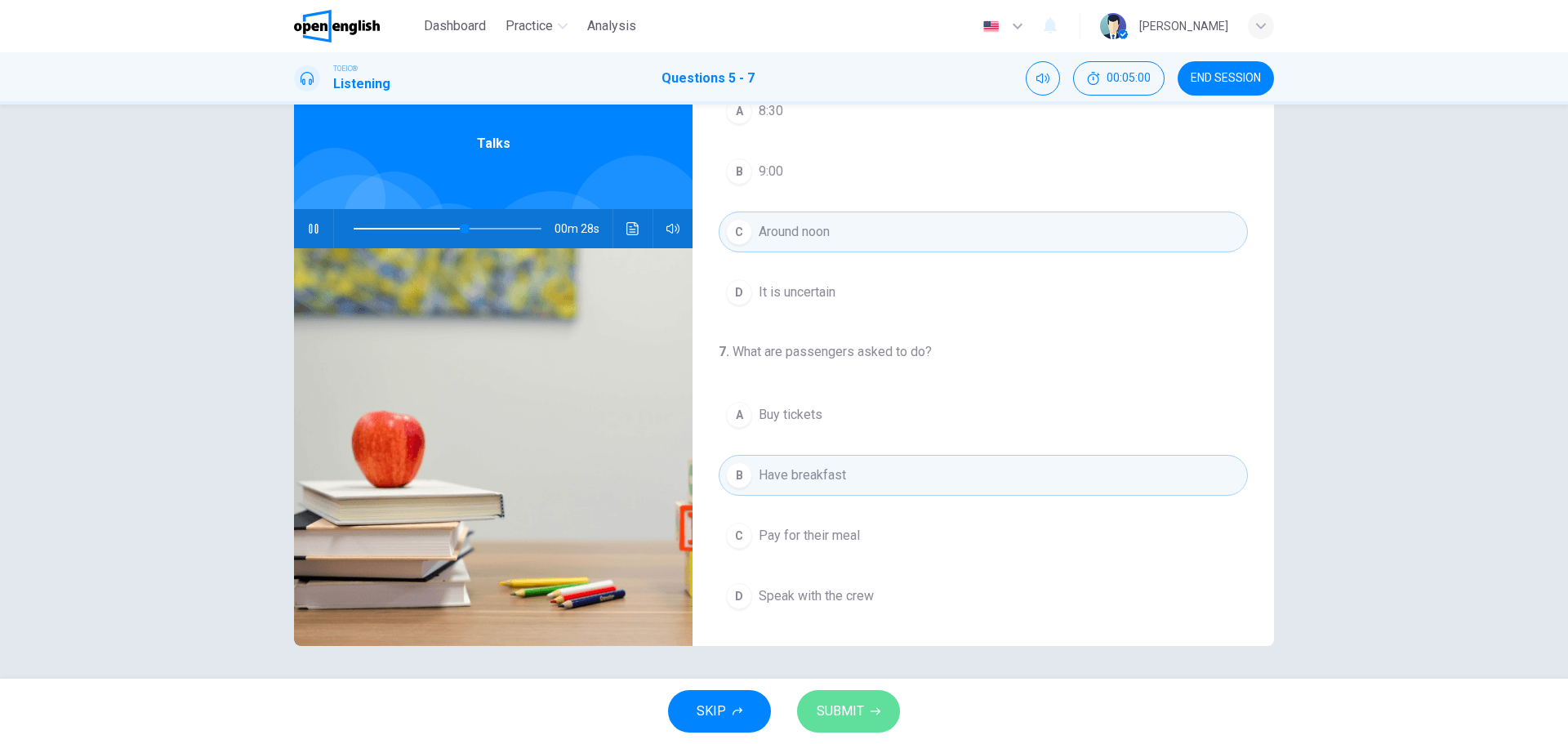
click at [840, 703] on span "SUBMIT" at bounding box center [841, 711] width 48 height 23
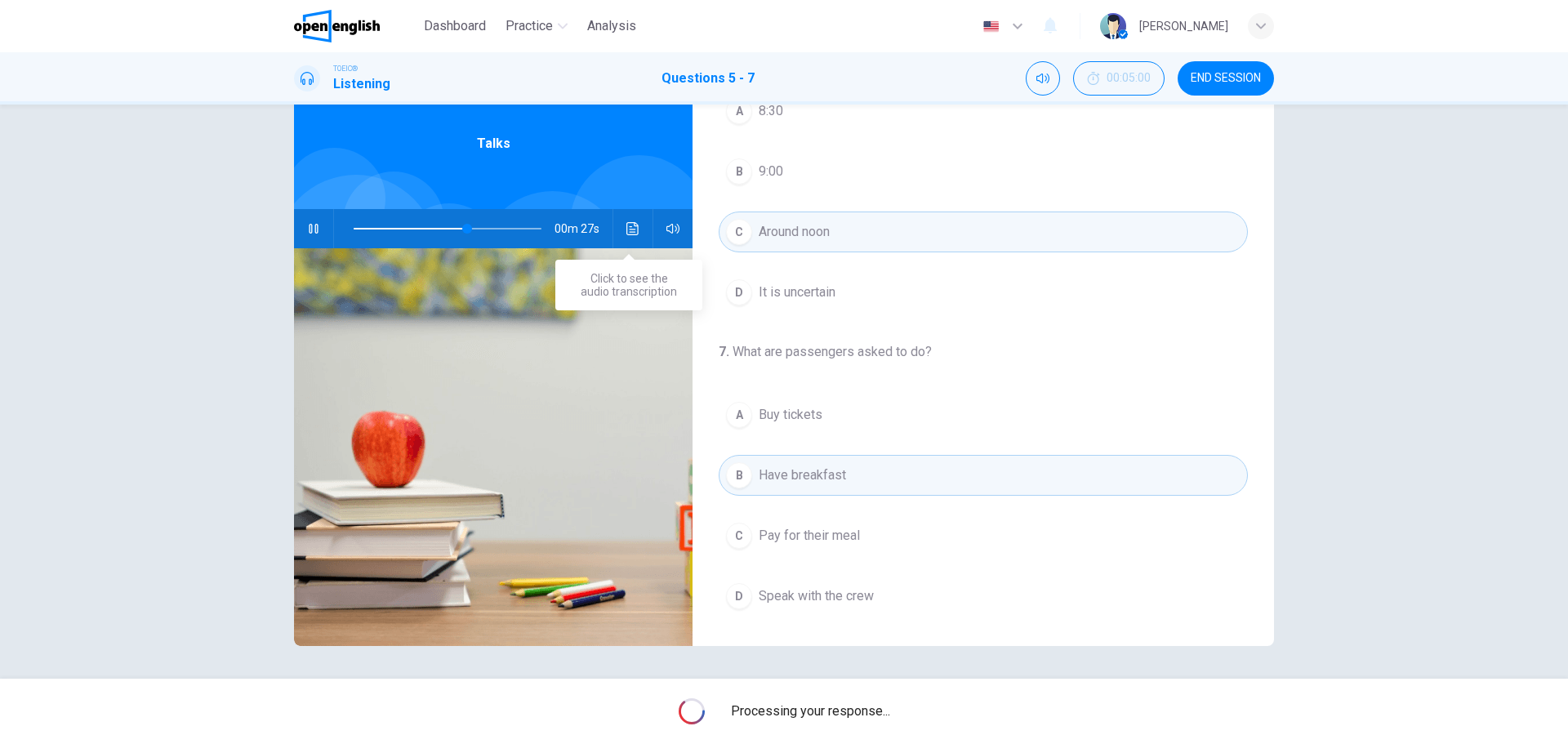
click at [622, 226] on button "Click to see the audio transcription" at bounding box center [633, 228] width 26 height 39
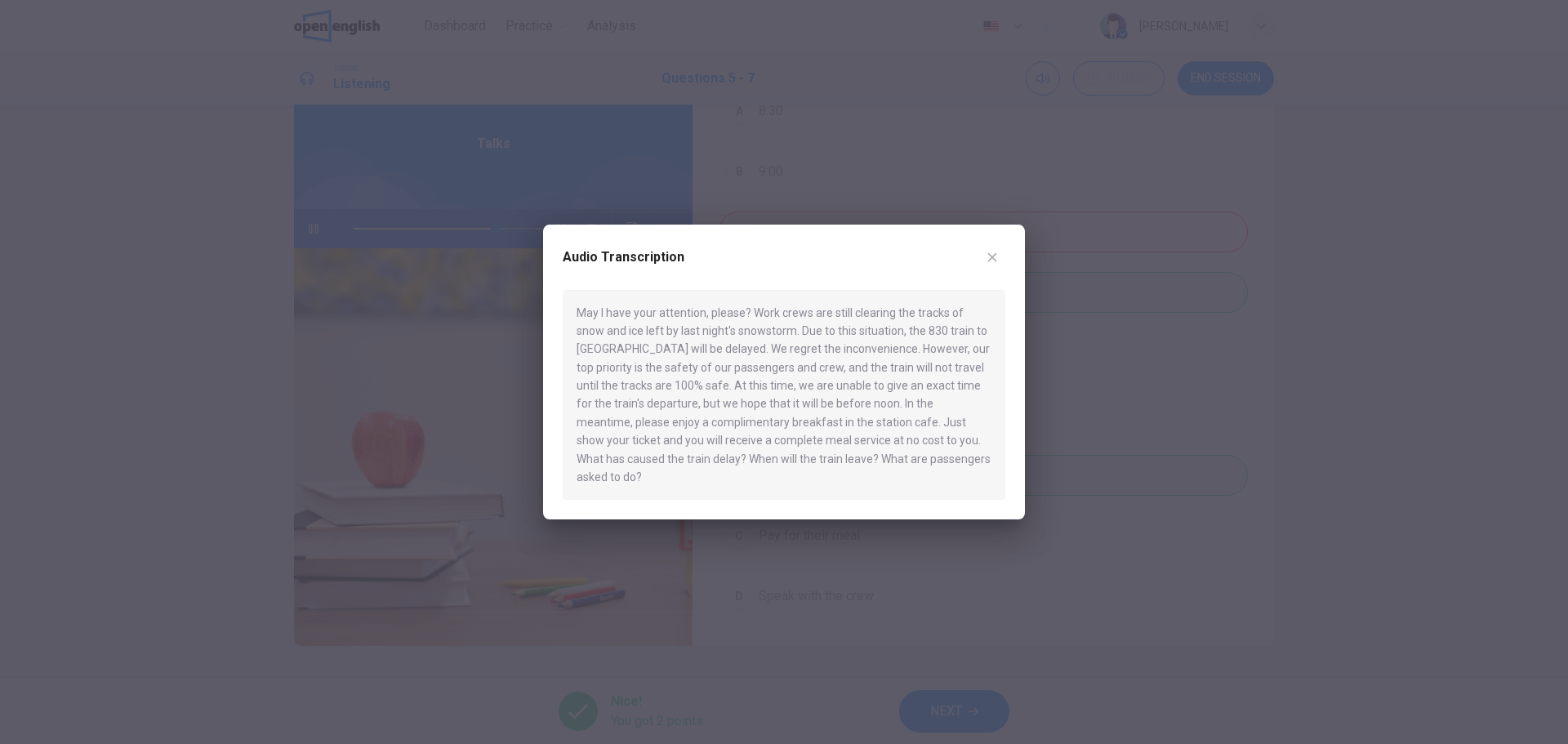
click at [993, 264] on icon "button" at bounding box center [991, 256] width 13 height 13
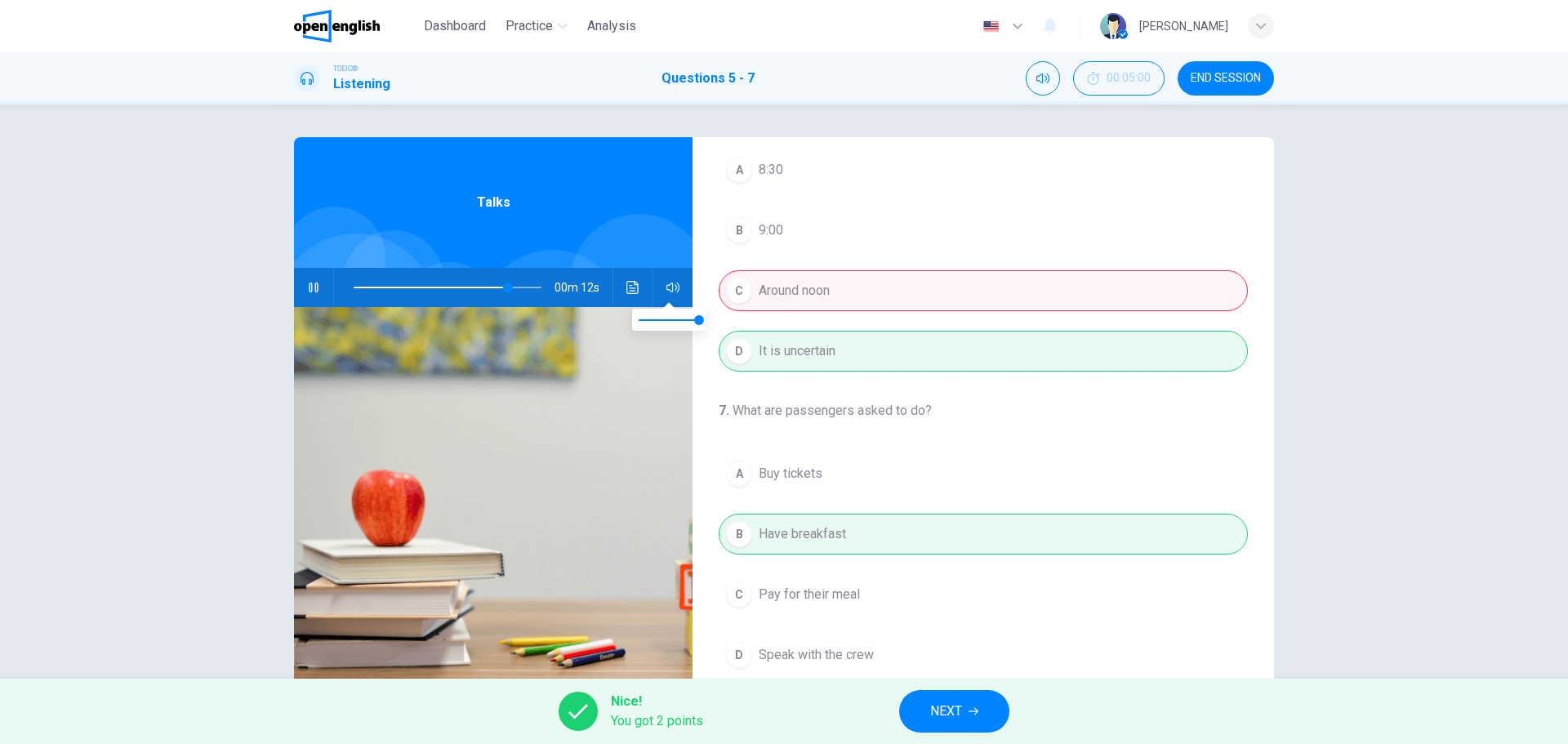
scroll to position [0, 0]
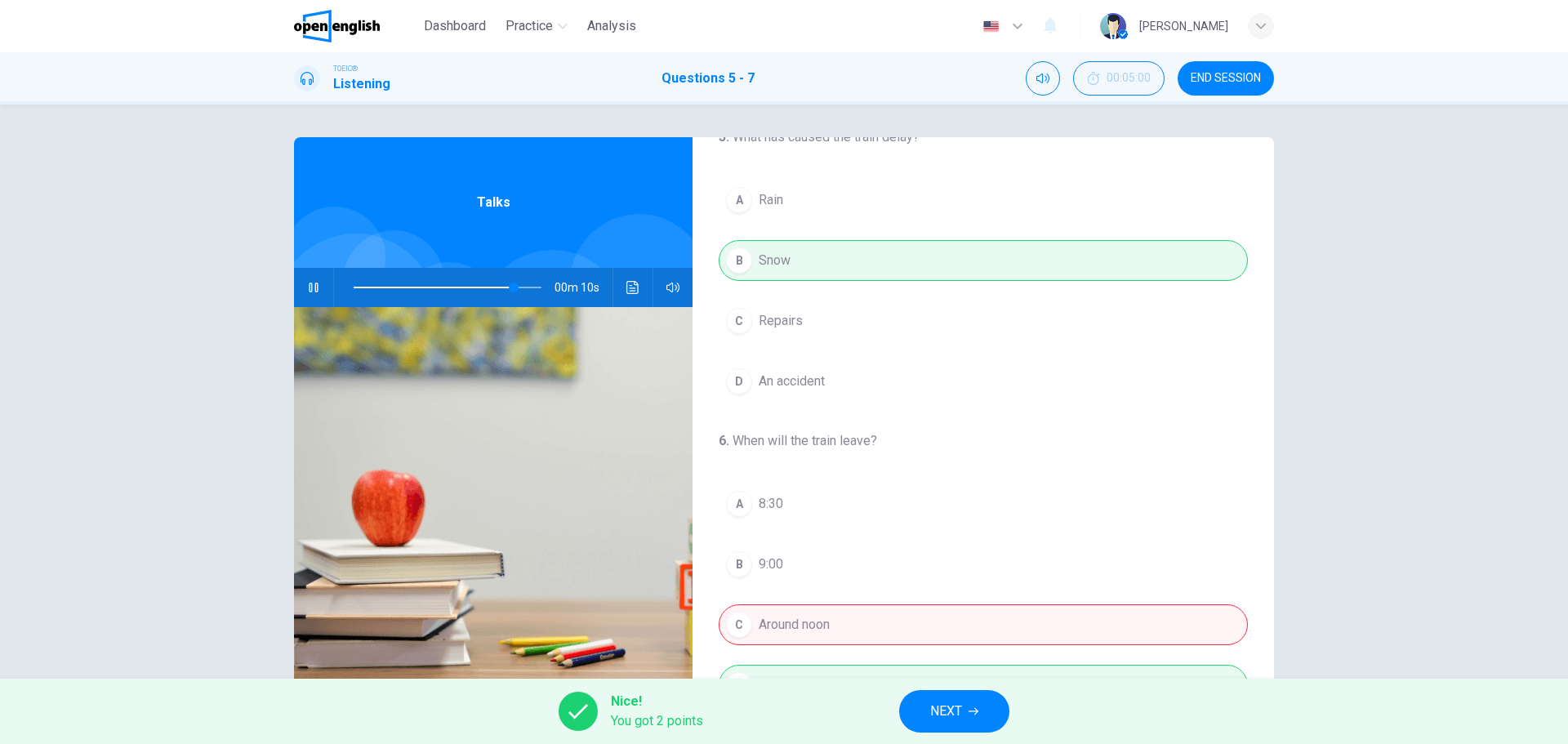
type input "**"
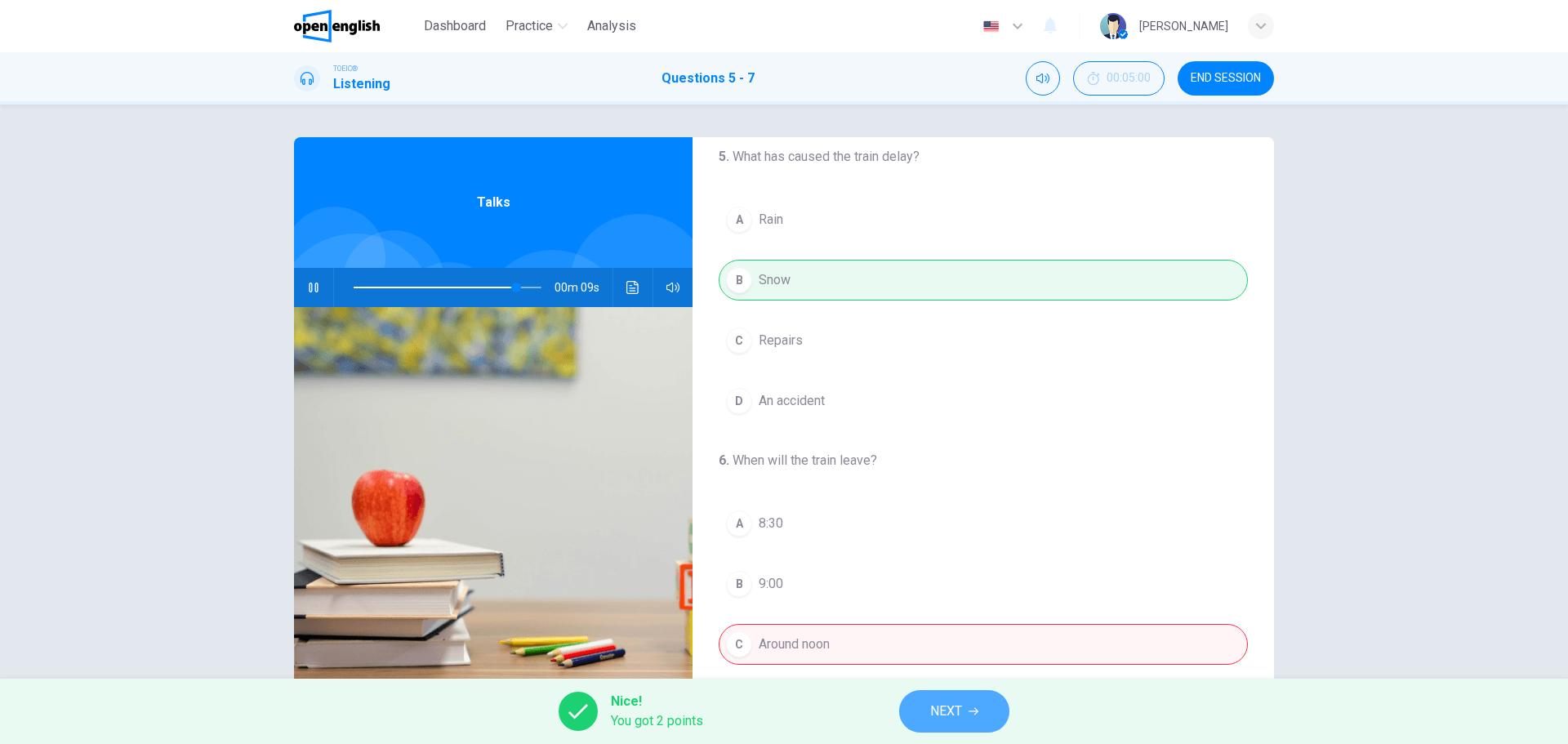
click at [945, 709] on span "NEXT" at bounding box center [945, 711] width 32 height 23
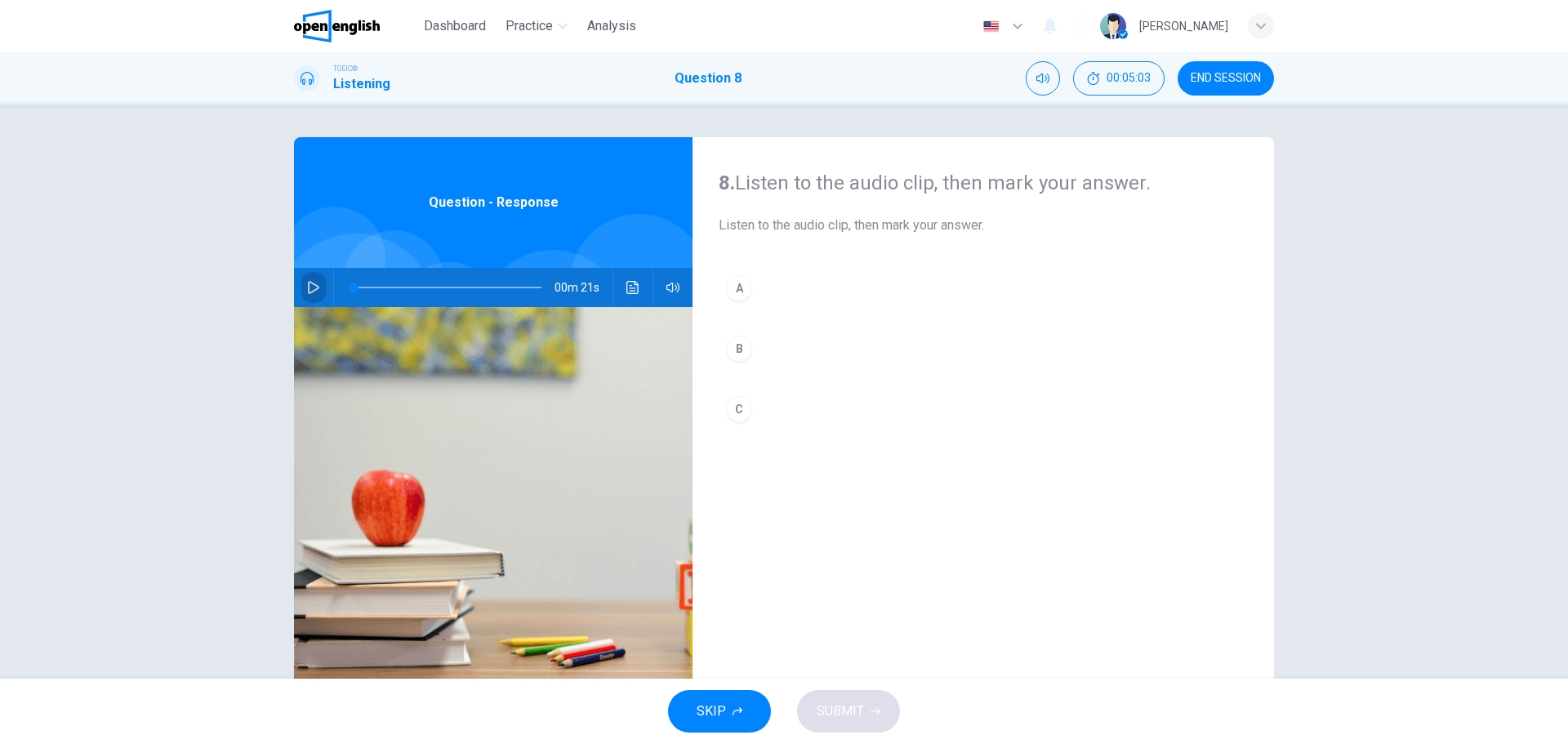
click at [308, 289] on icon "button" at bounding box center [313, 287] width 13 height 13
drag, startPoint x: 382, startPoint y: 289, endPoint x: 343, endPoint y: 289, distance: 39.0
click at [348, 289] on span at bounding box center [353, 288] width 10 height 10
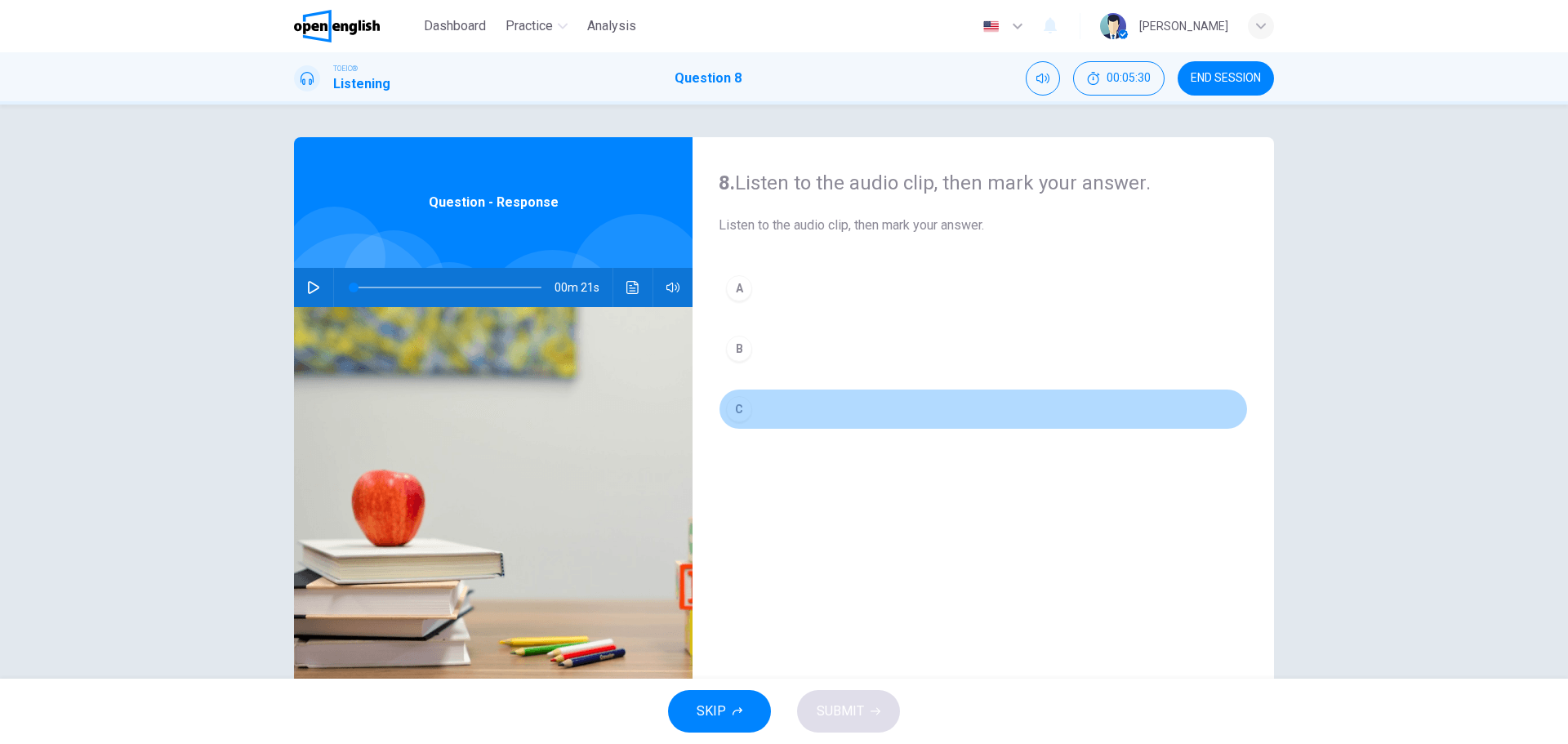
click at [737, 406] on div "C" at bounding box center [739, 409] width 26 height 26
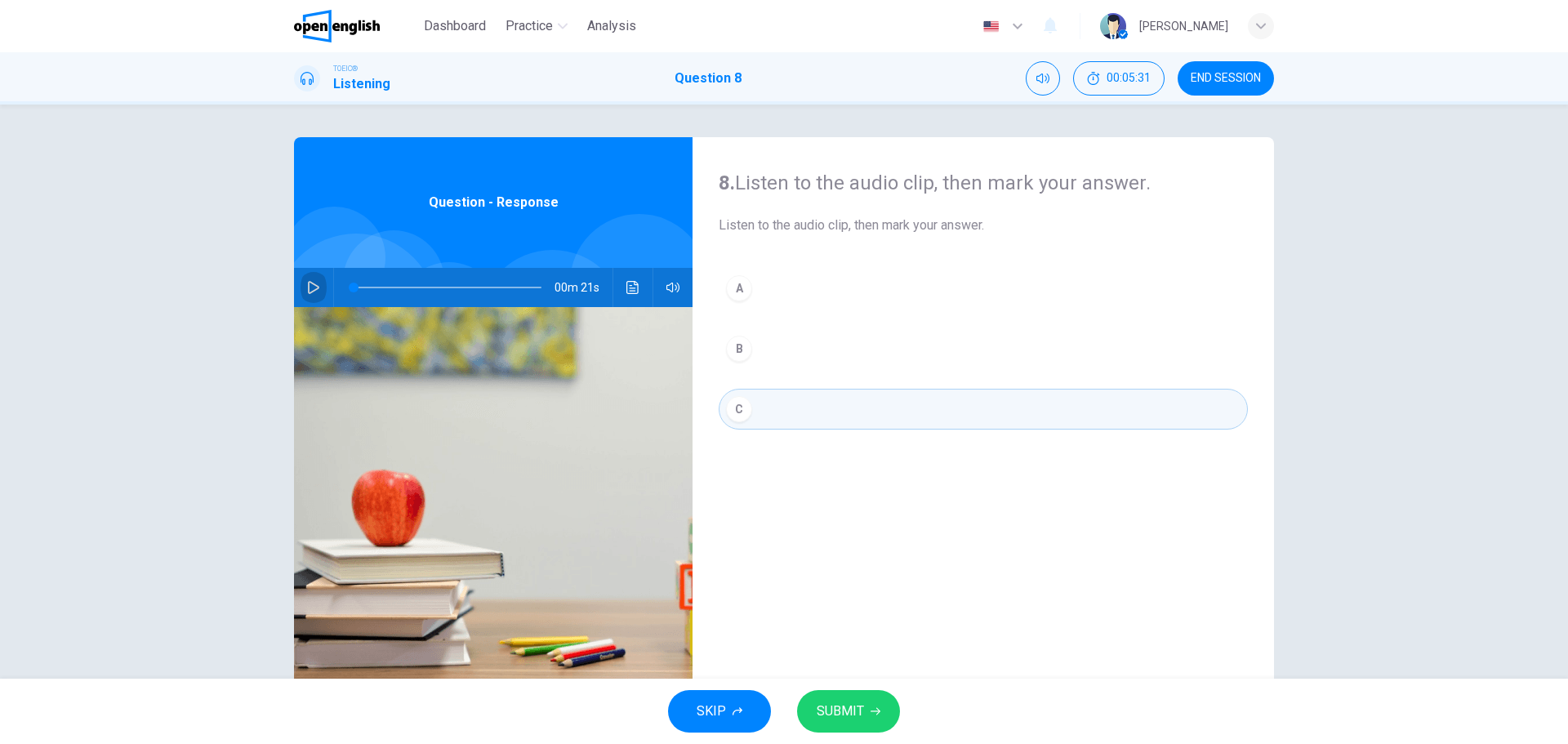
click at [310, 289] on icon "button" at bounding box center [313, 287] width 13 height 13
click at [621, 285] on button "Click to see the audio transcription" at bounding box center [633, 288] width 26 height 39
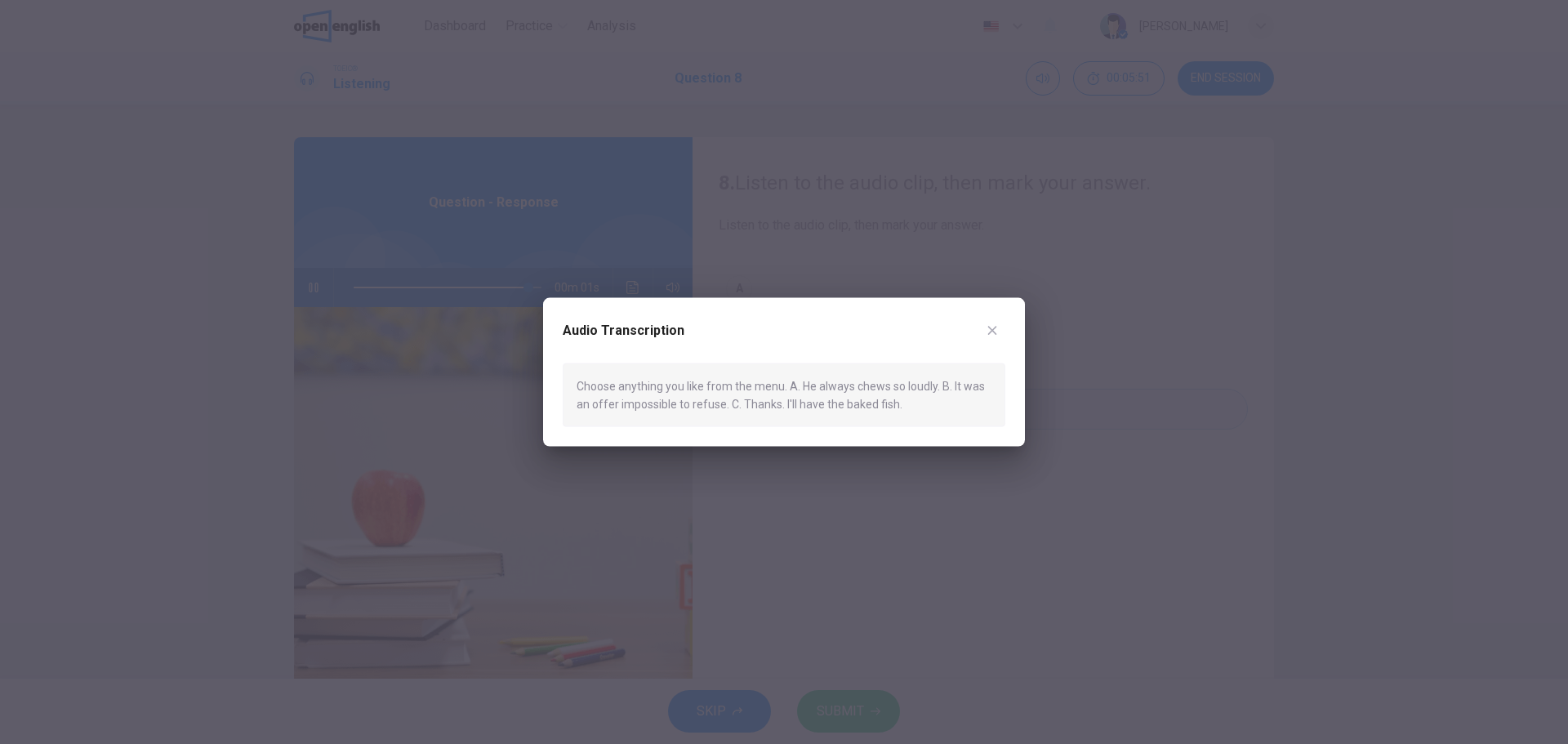
click at [994, 329] on icon "button" at bounding box center [992, 330] width 9 height 9
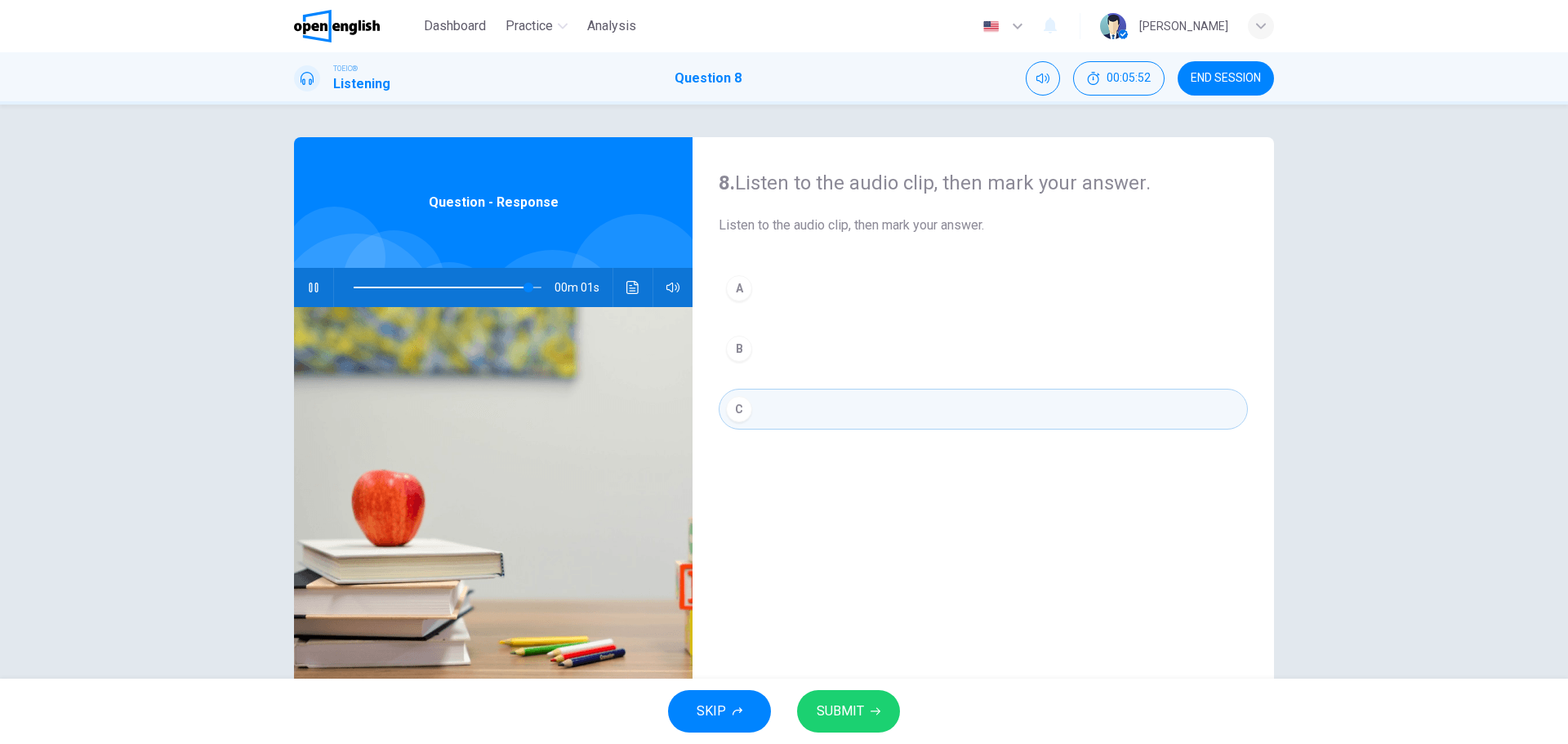
click at [853, 705] on span "SUBMIT" at bounding box center [841, 711] width 48 height 23
type input "*"
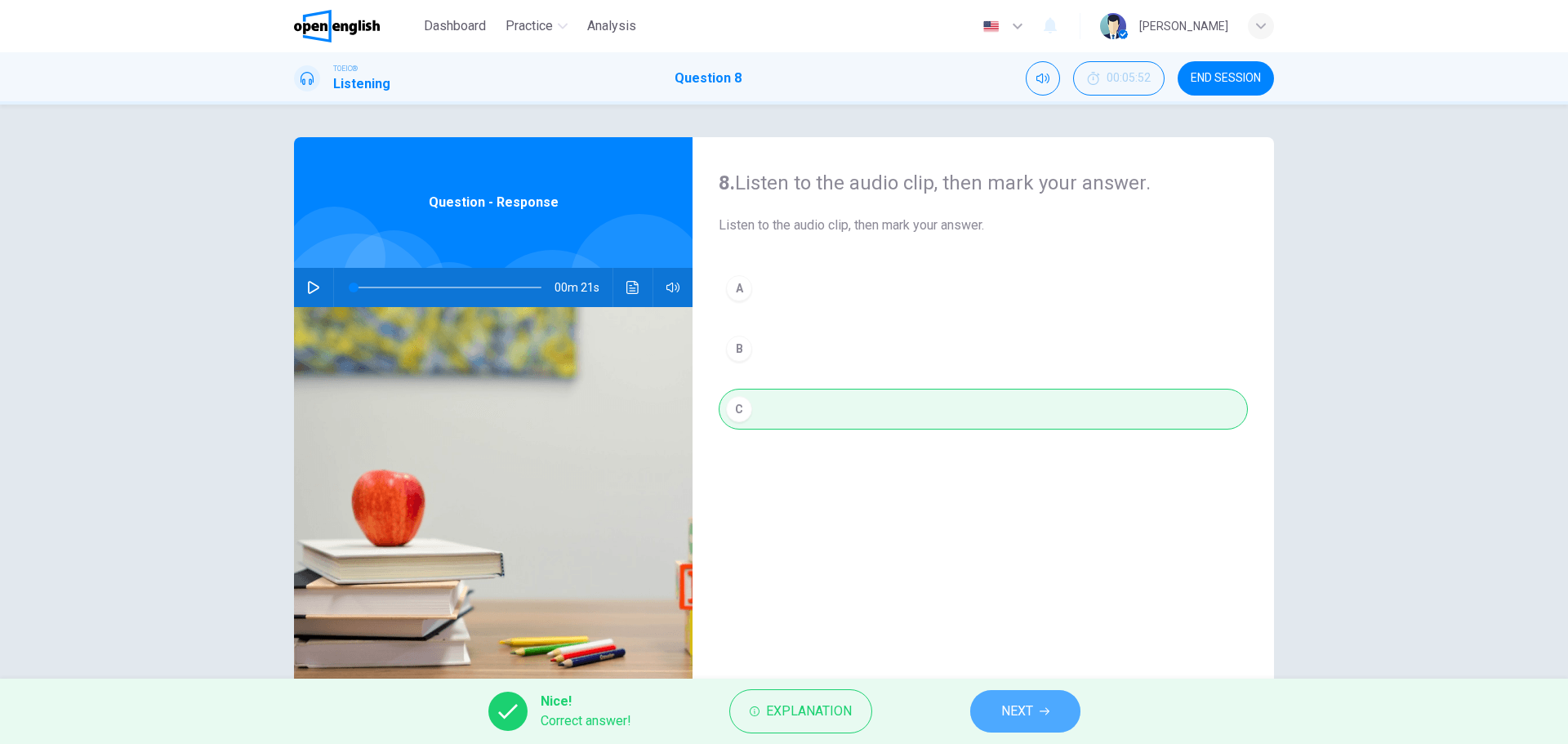
click at [1032, 718] on span "NEXT" at bounding box center [1017, 711] width 32 height 23
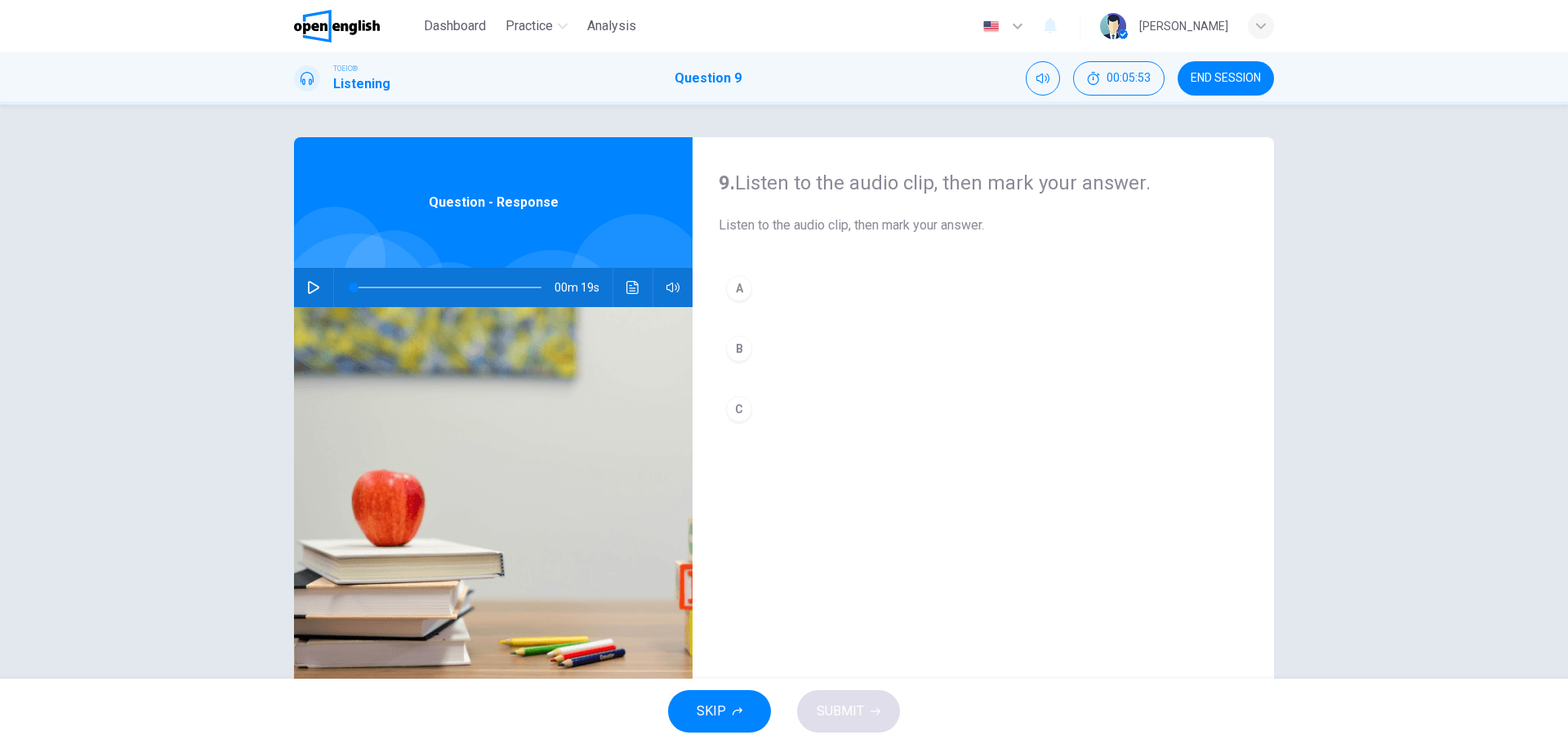
click at [309, 285] on icon "button" at bounding box center [313, 287] width 13 height 13
click at [308, 289] on icon "button" at bounding box center [313, 287] width 11 height 13
click at [737, 403] on div "C" at bounding box center [739, 409] width 26 height 26
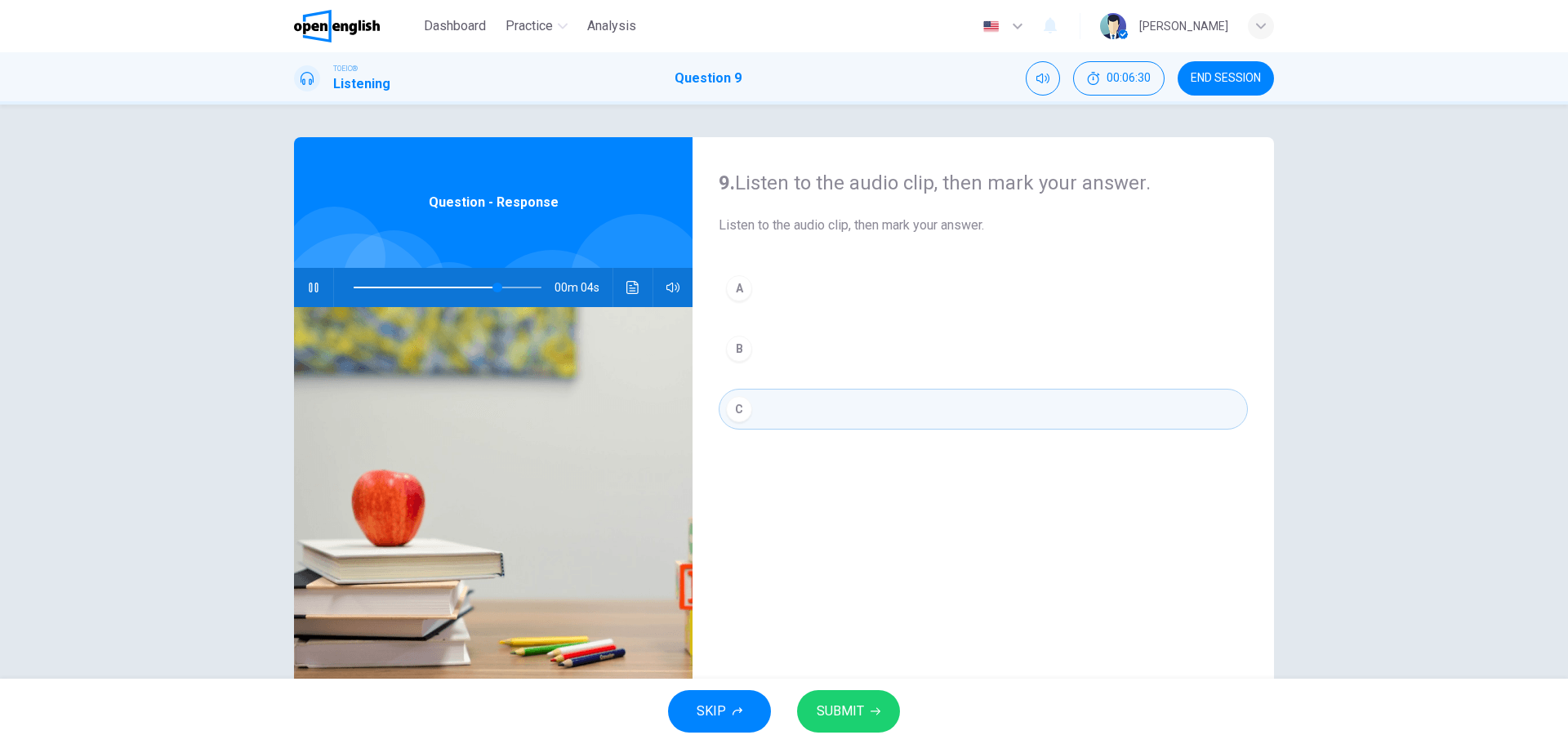
click at [620, 291] on button "Click to see the audio transcription" at bounding box center [633, 288] width 26 height 39
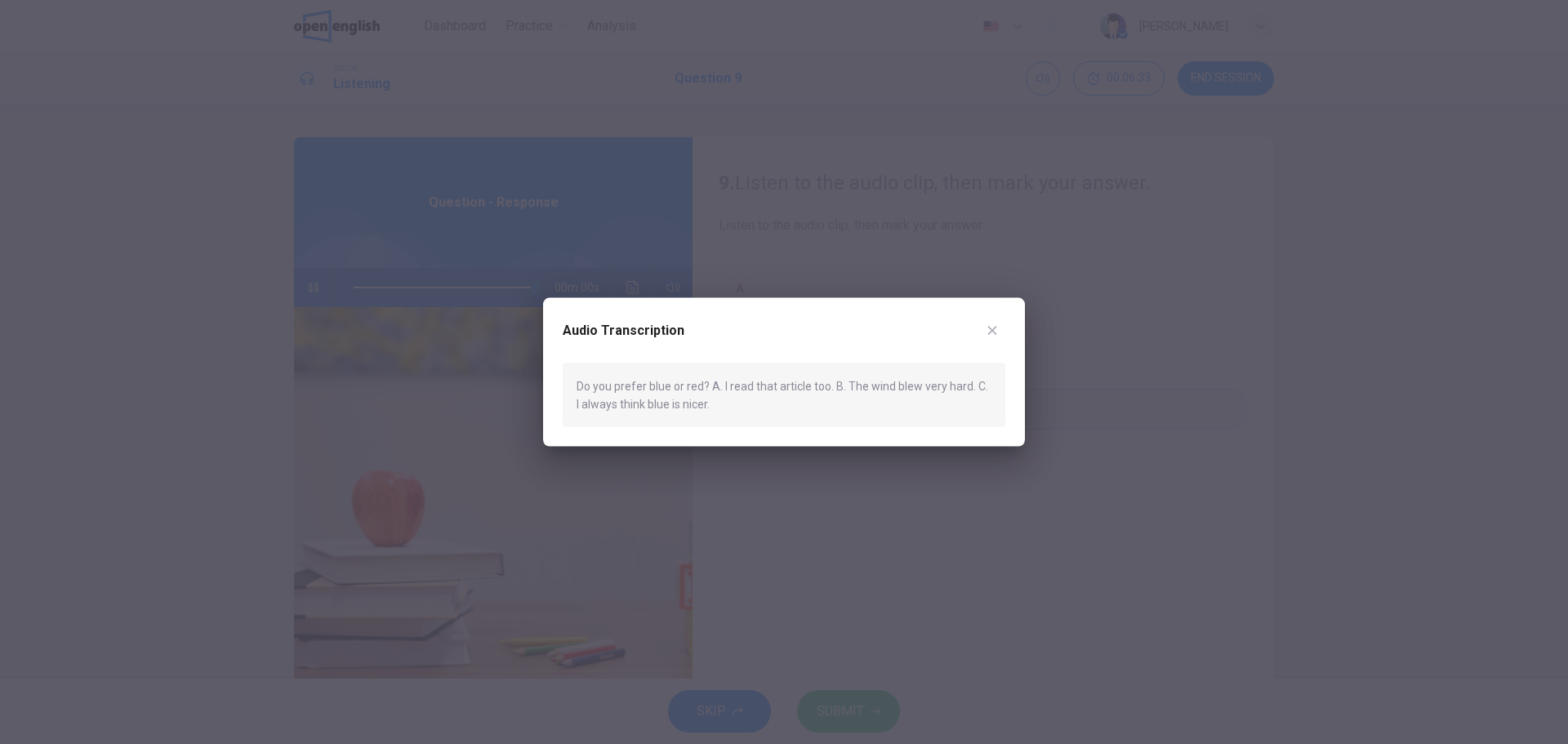
type input "*"
click at [993, 330] on icon "button" at bounding box center [992, 330] width 9 height 9
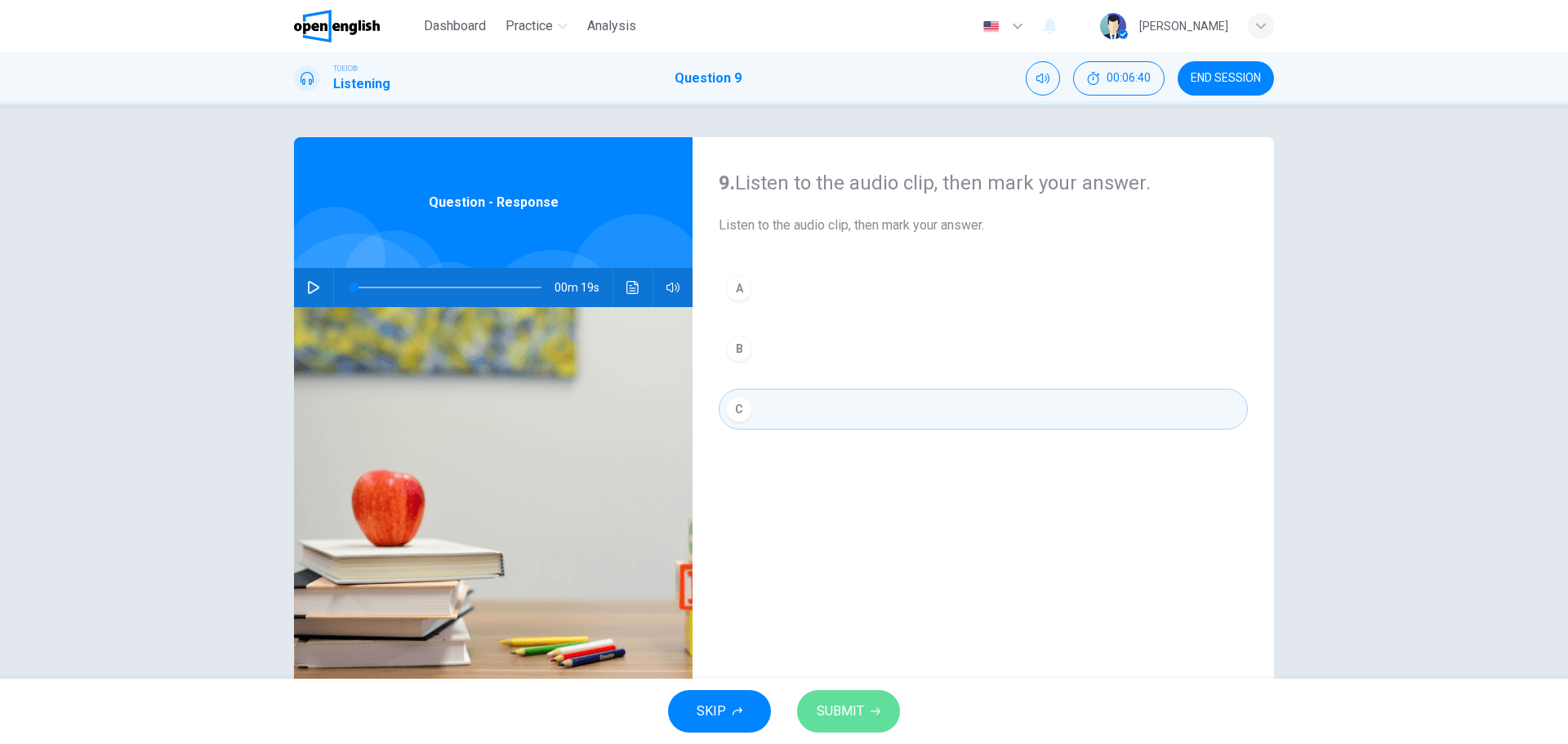
click at [837, 701] on span "SUBMIT" at bounding box center [841, 711] width 48 height 23
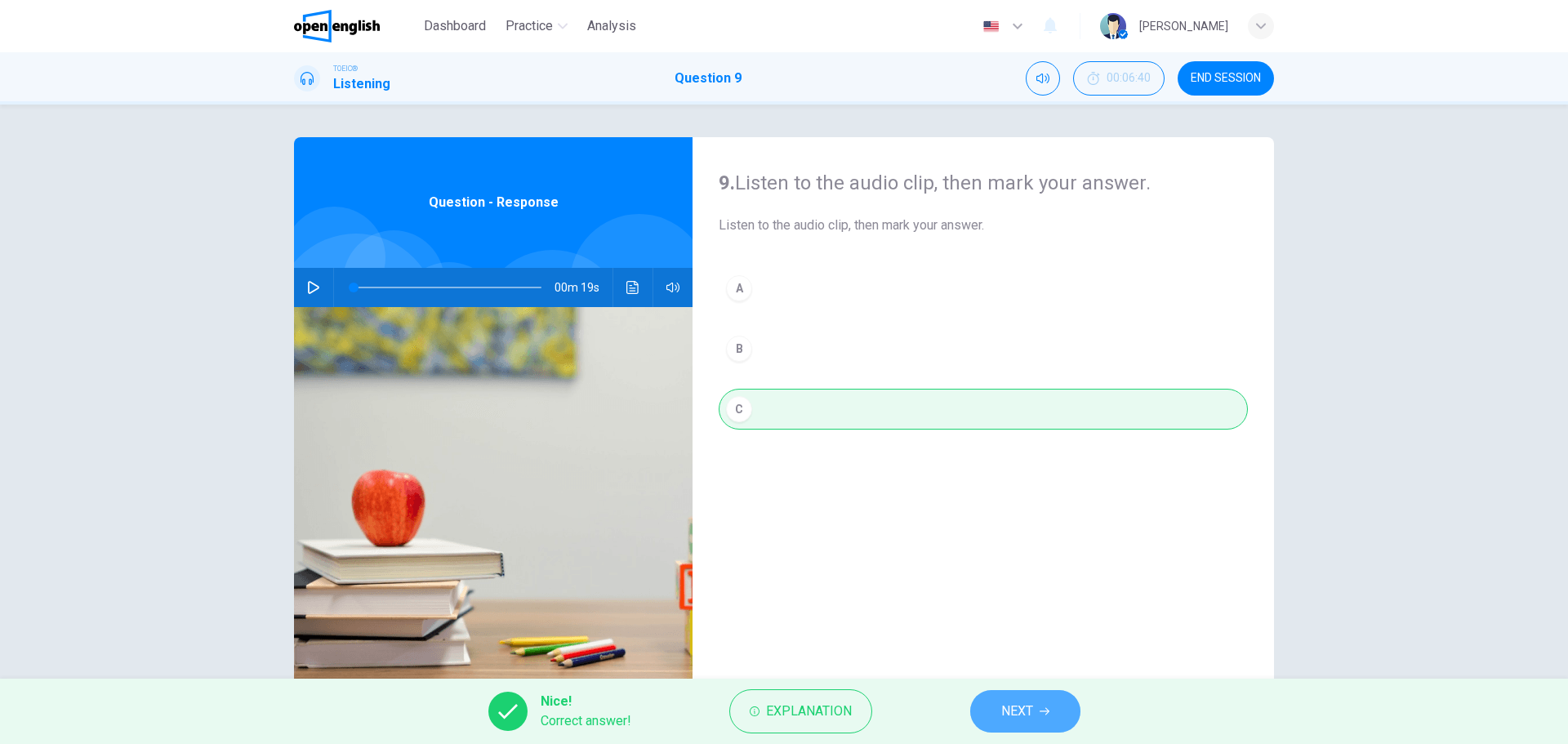
drag, startPoint x: 1017, startPoint y: 705, endPoint x: 966, endPoint y: 666, distance: 64.2
click at [1017, 706] on span "NEXT" at bounding box center [1017, 711] width 32 height 23
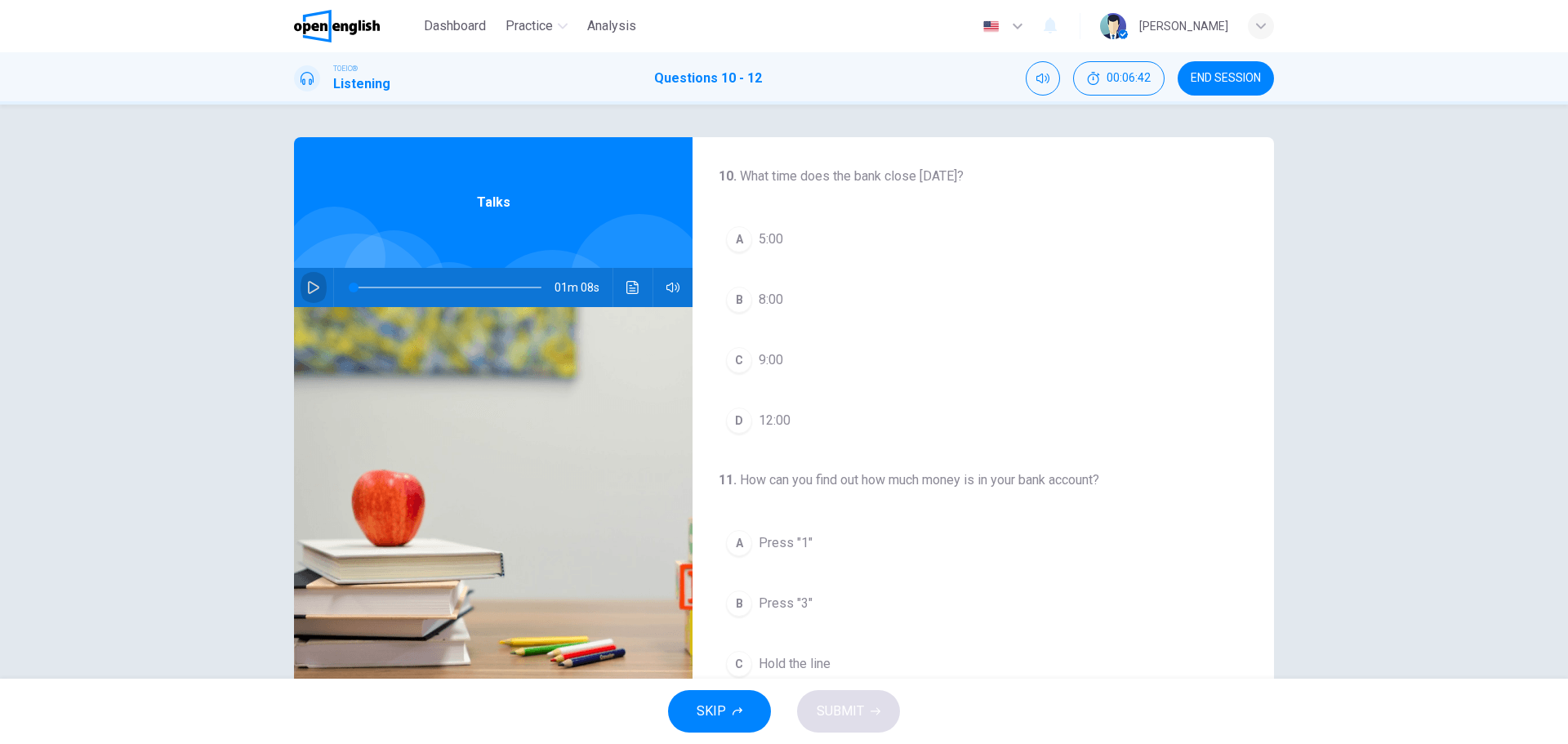
click at [309, 286] on icon "button" at bounding box center [313, 287] width 13 height 13
click at [313, 289] on icon "button" at bounding box center [313, 288] width 9 height 10
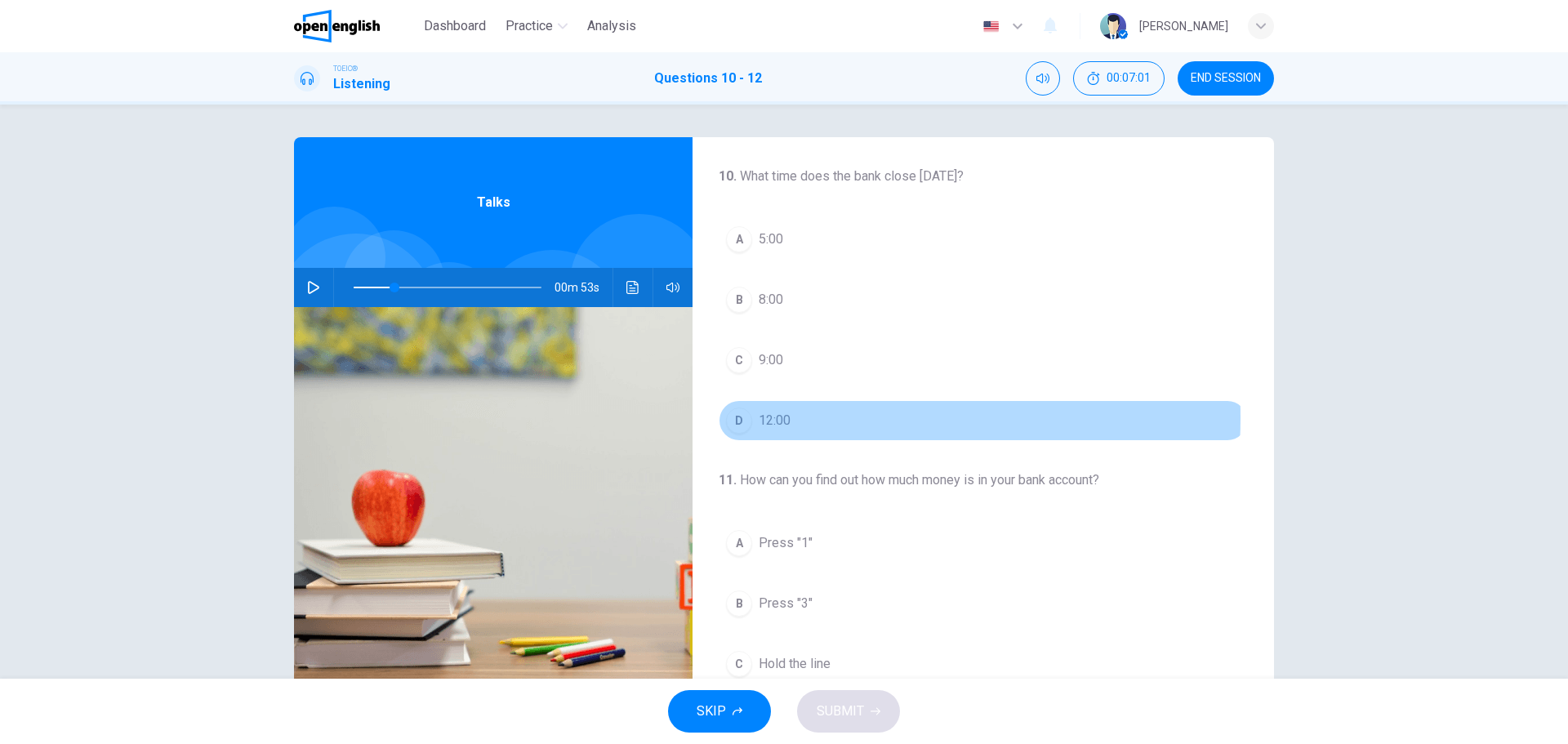
click at [731, 418] on div "D" at bounding box center [739, 421] width 26 height 26
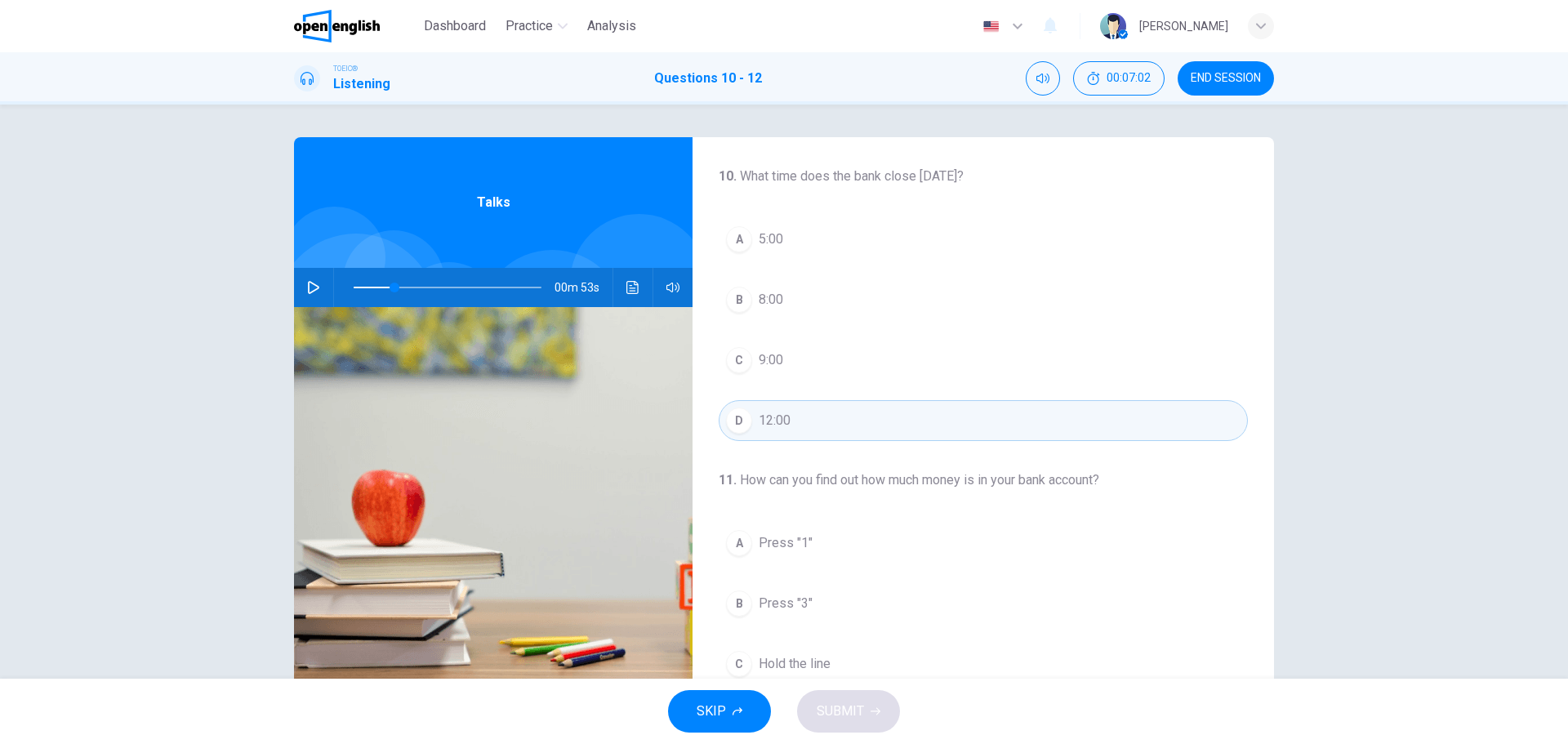
click at [307, 288] on icon "button" at bounding box center [313, 287] width 13 height 13
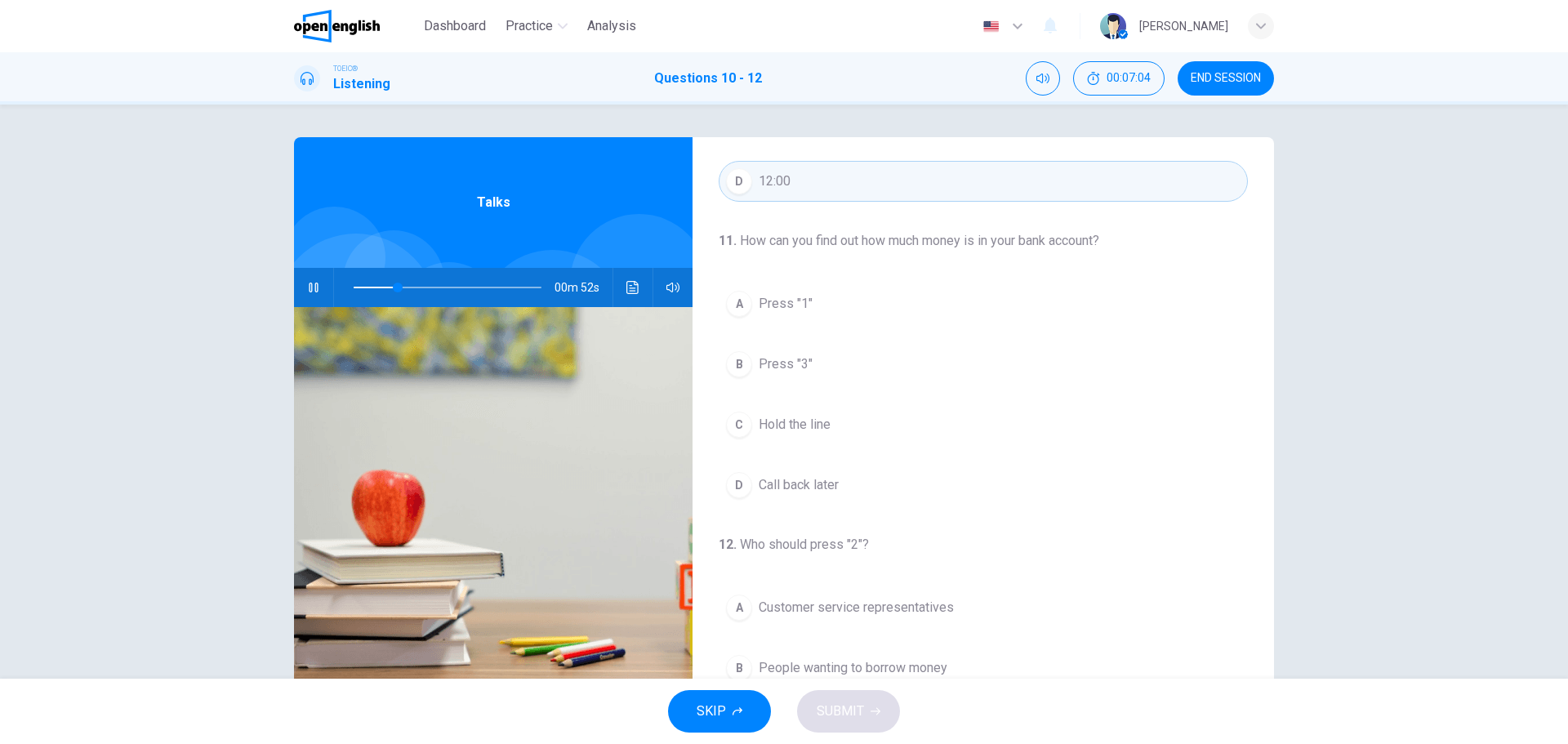
scroll to position [245, 0]
click at [310, 286] on icon "button" at bounding box center [313, 287] width 13 height 13
drag, startPoint x: 399, startPoint y: 284, endPoint x: 382, endPoint y: 284, distance: 17.0
click at [382, 284] on span at bounding box center [386, 288] width 10 height 10
click at [316, 283] on button "button" at bounding box center [313, 288] width 26 height 39
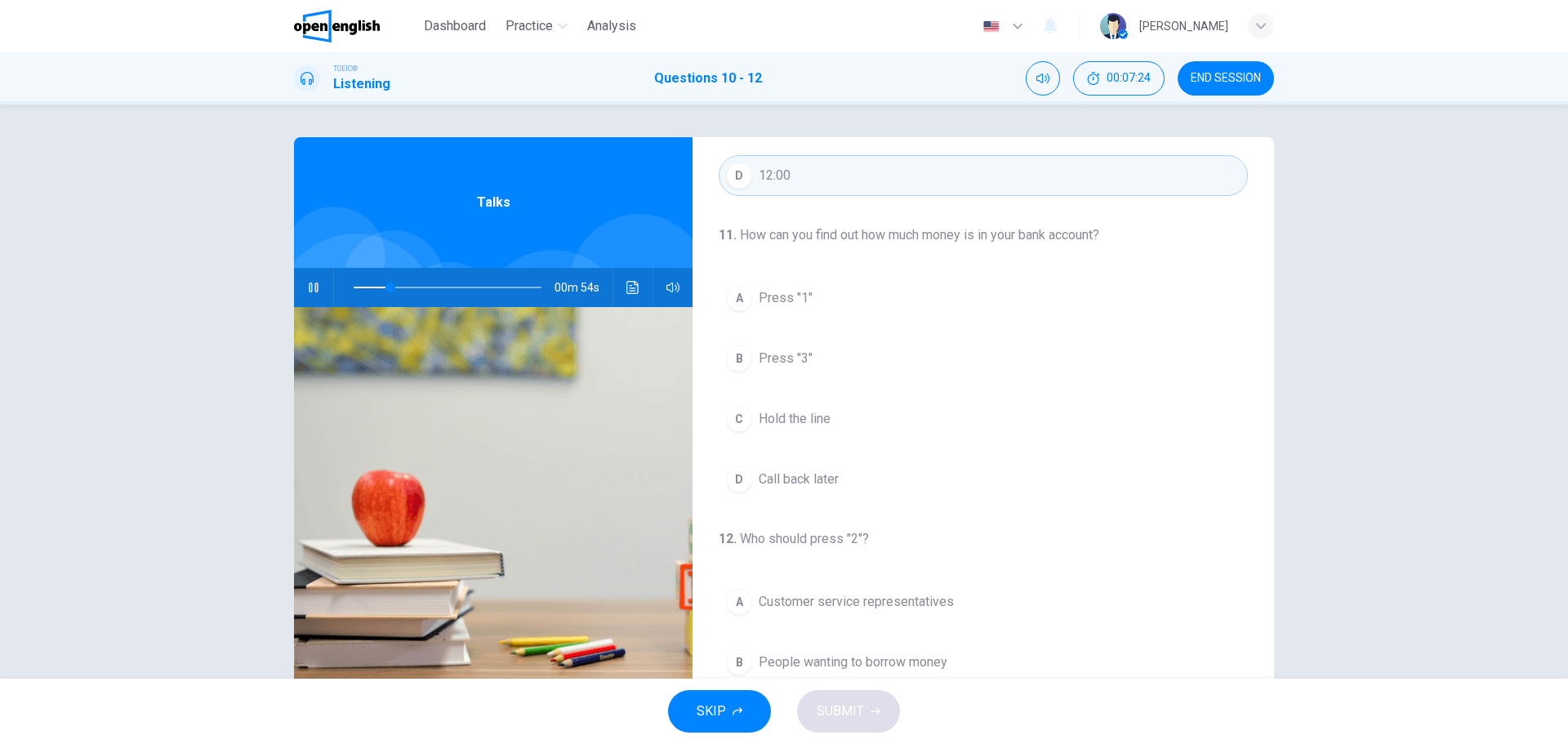
scroll to position [327, 0]
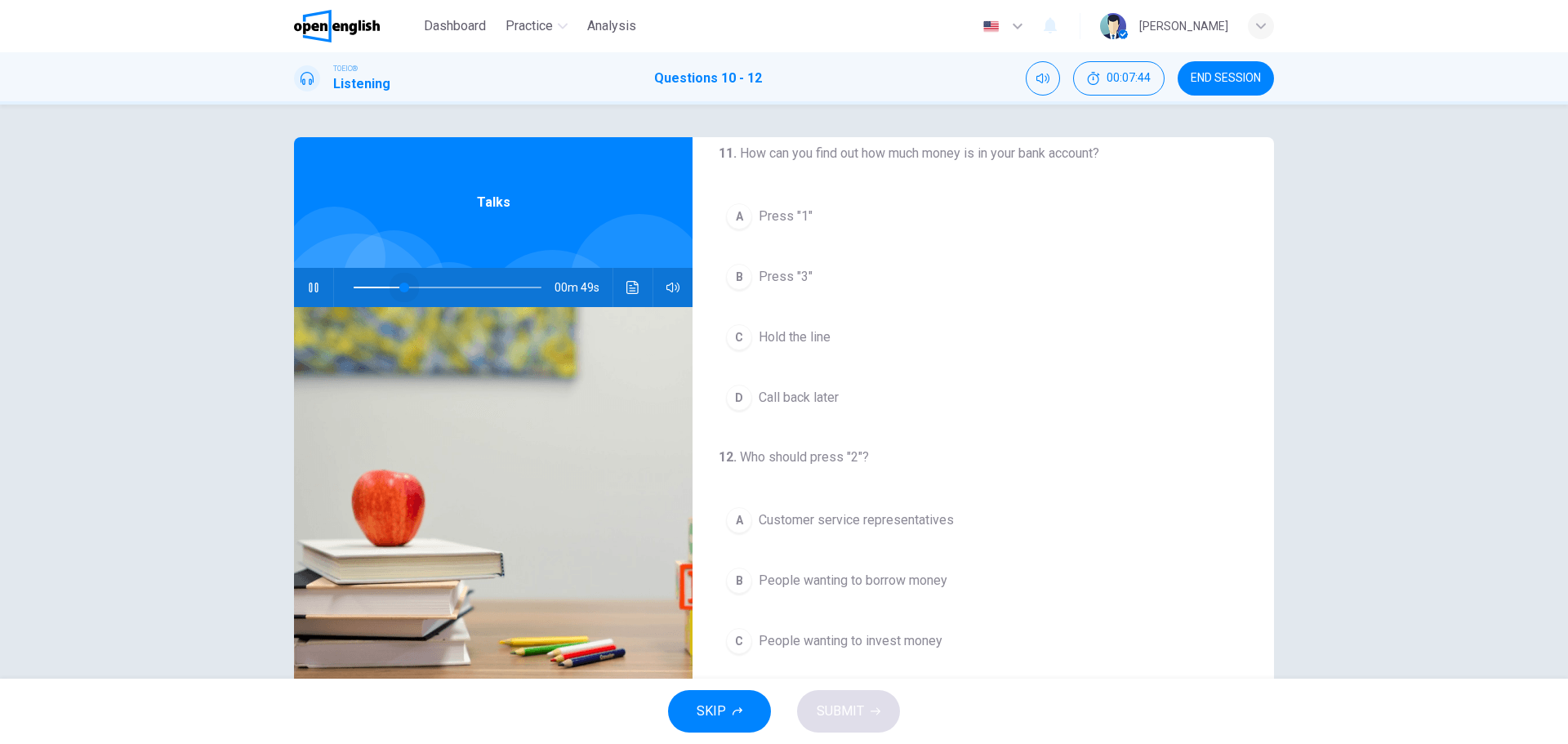
click at [400, 288] on span at bounding box center [447, 287] width 188 height 23
click at [382, 289] on span at bounding box center [447, 287] width 188 height 23
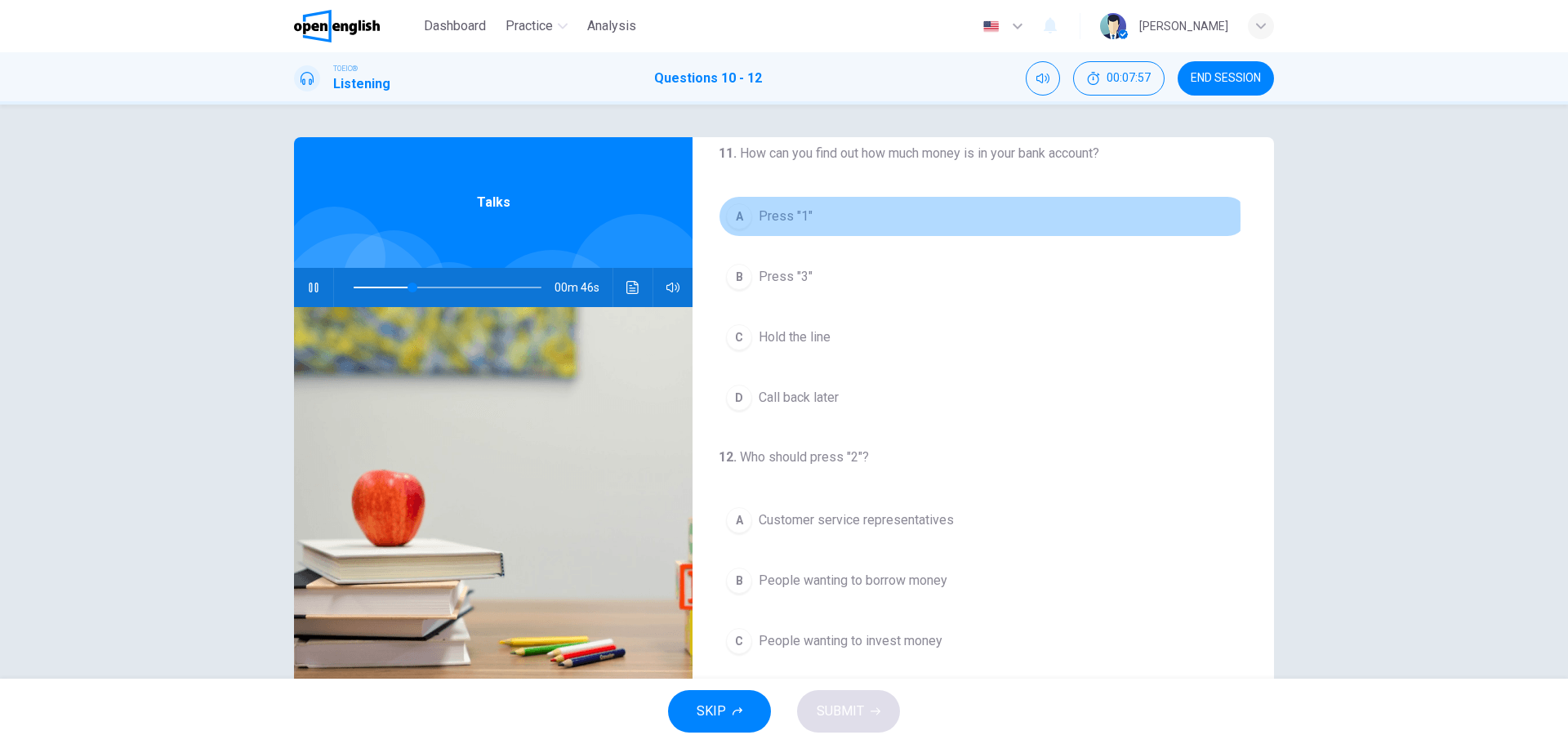
click at [732, 218] on div "A" at bounding box center [739, 216] width 26 height 26
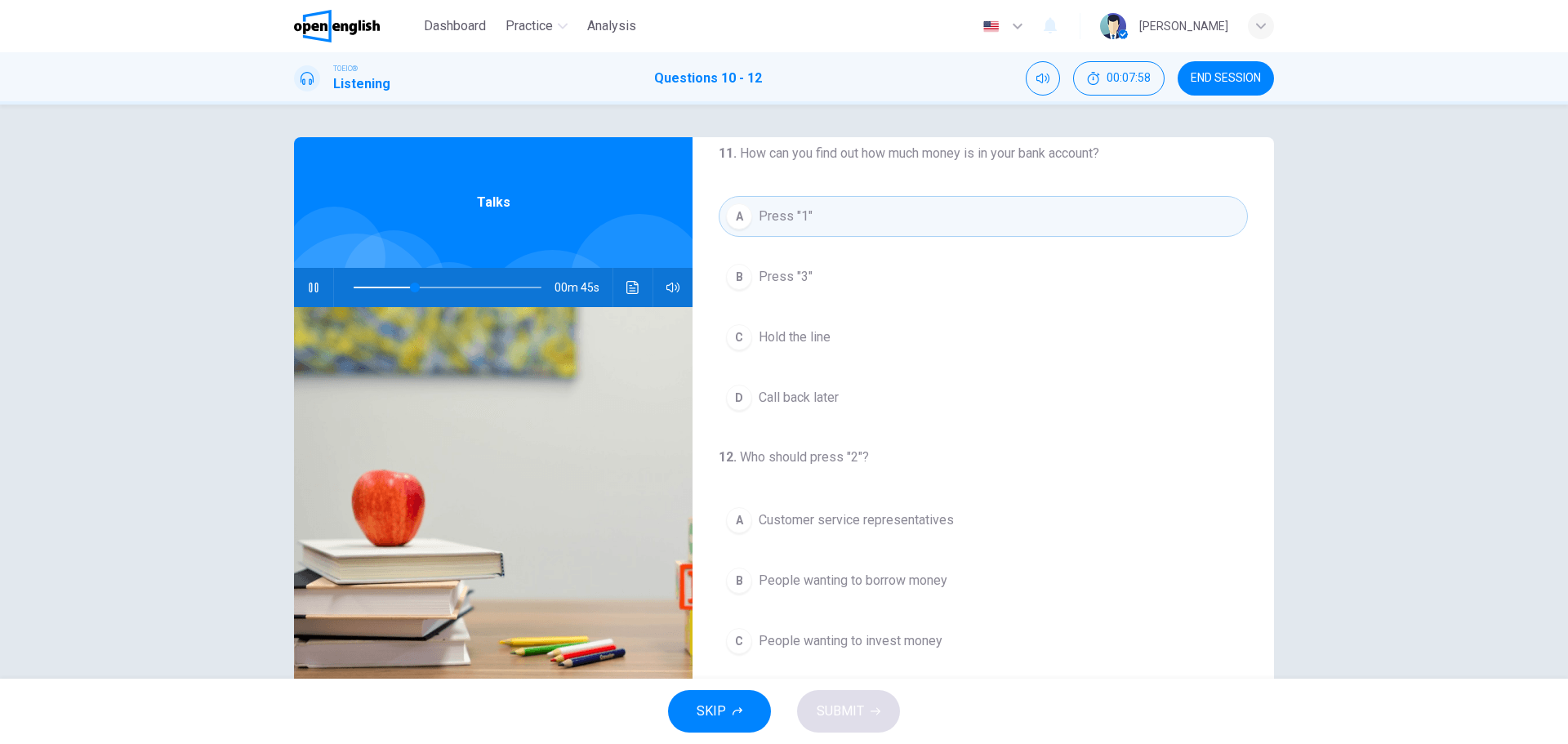
click at [388, 286] on span at bounding box center [447, 287] width 188 height 23
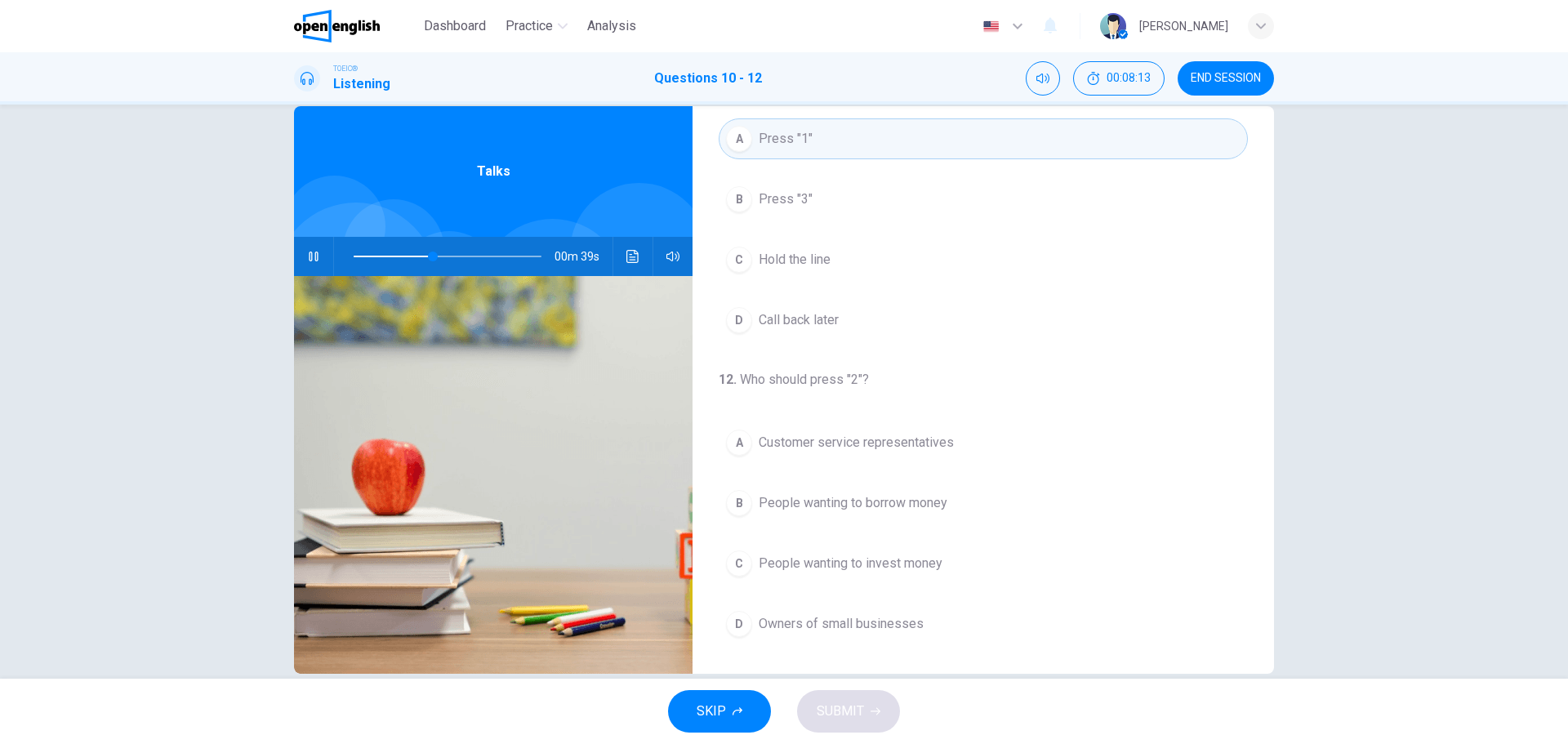
scroll to position [59, 0]
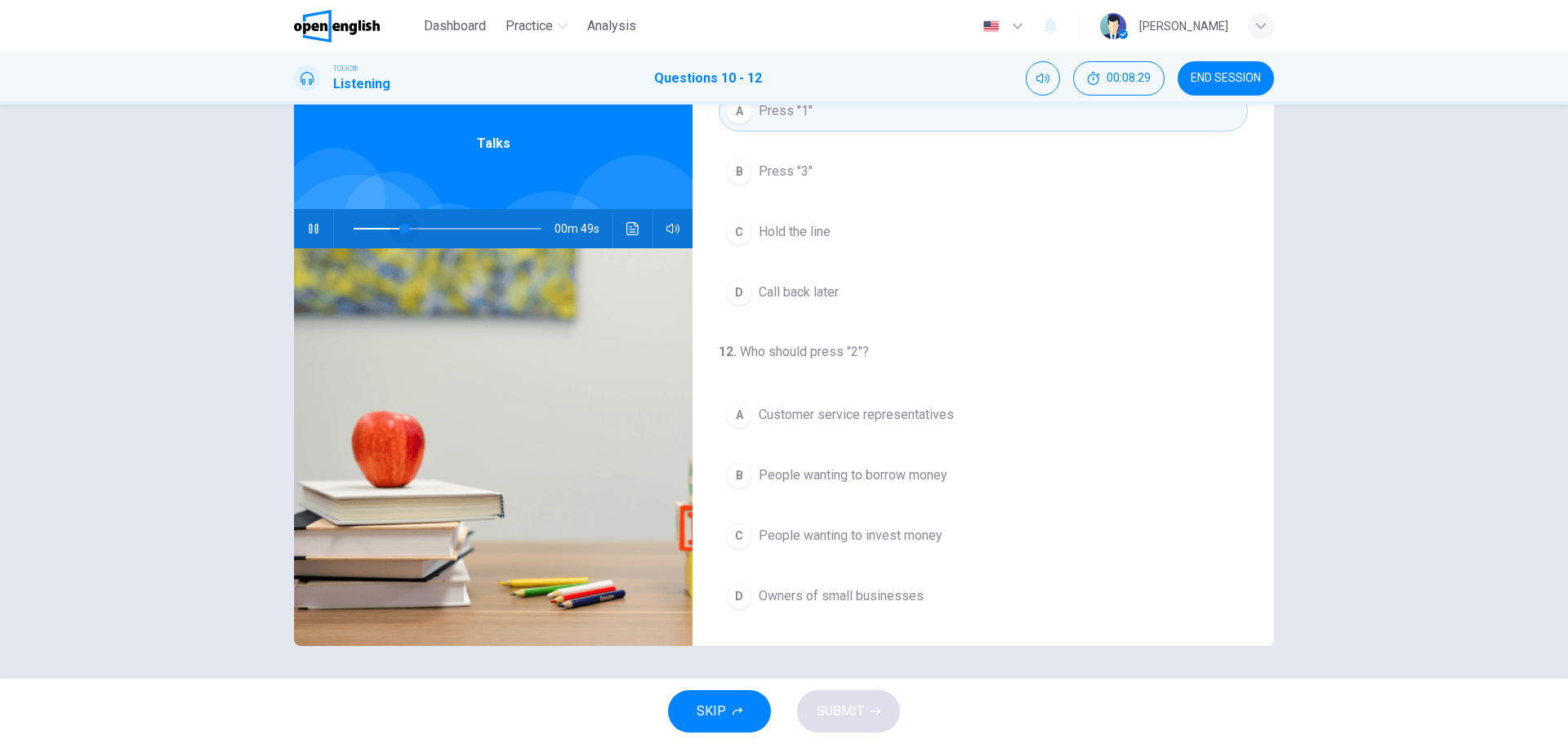
click at [400, 228] on span at bounding box center [447, 228] width 188 height 23
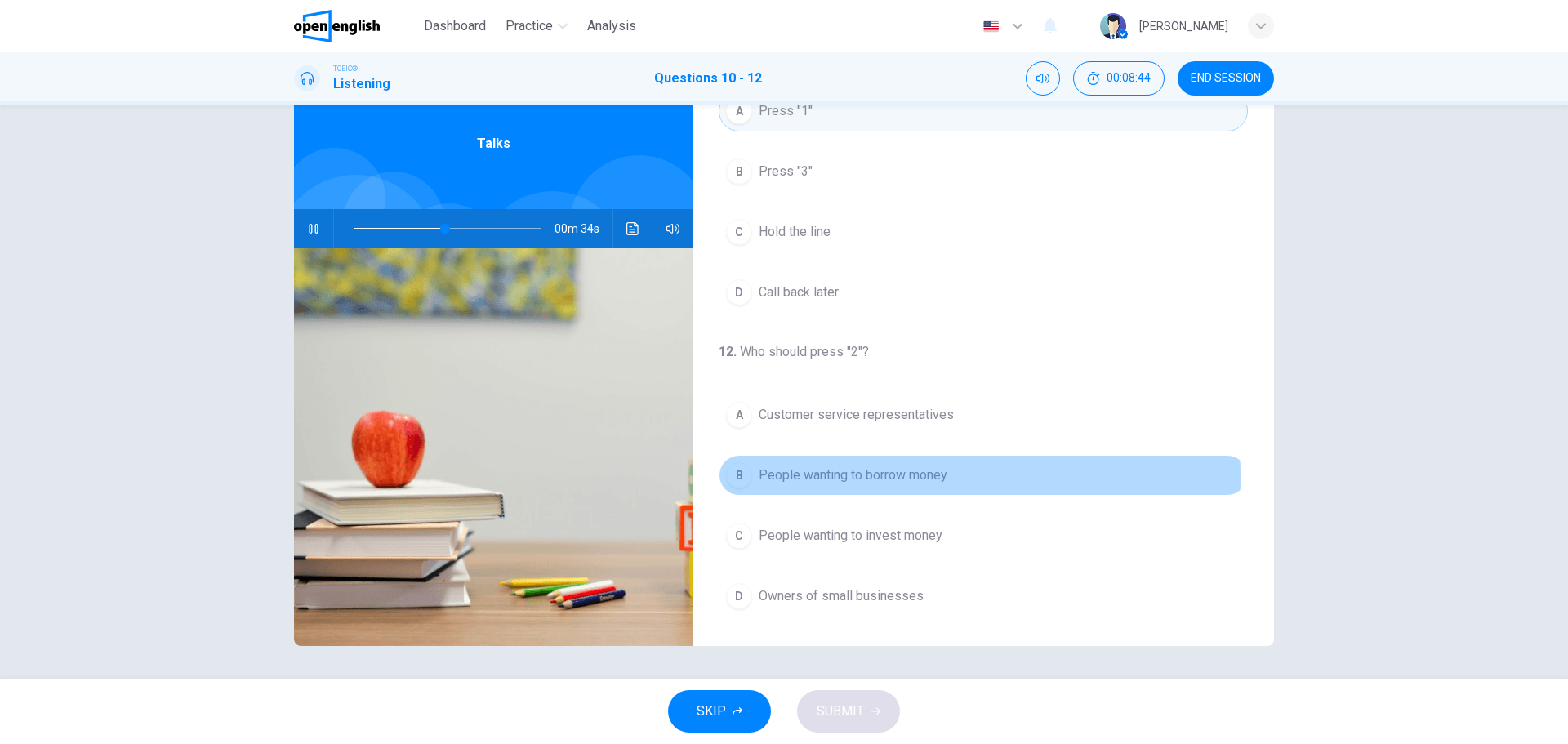
click at [733, 478] on div "B" at bounding box center [739, 475] width 26 height 26
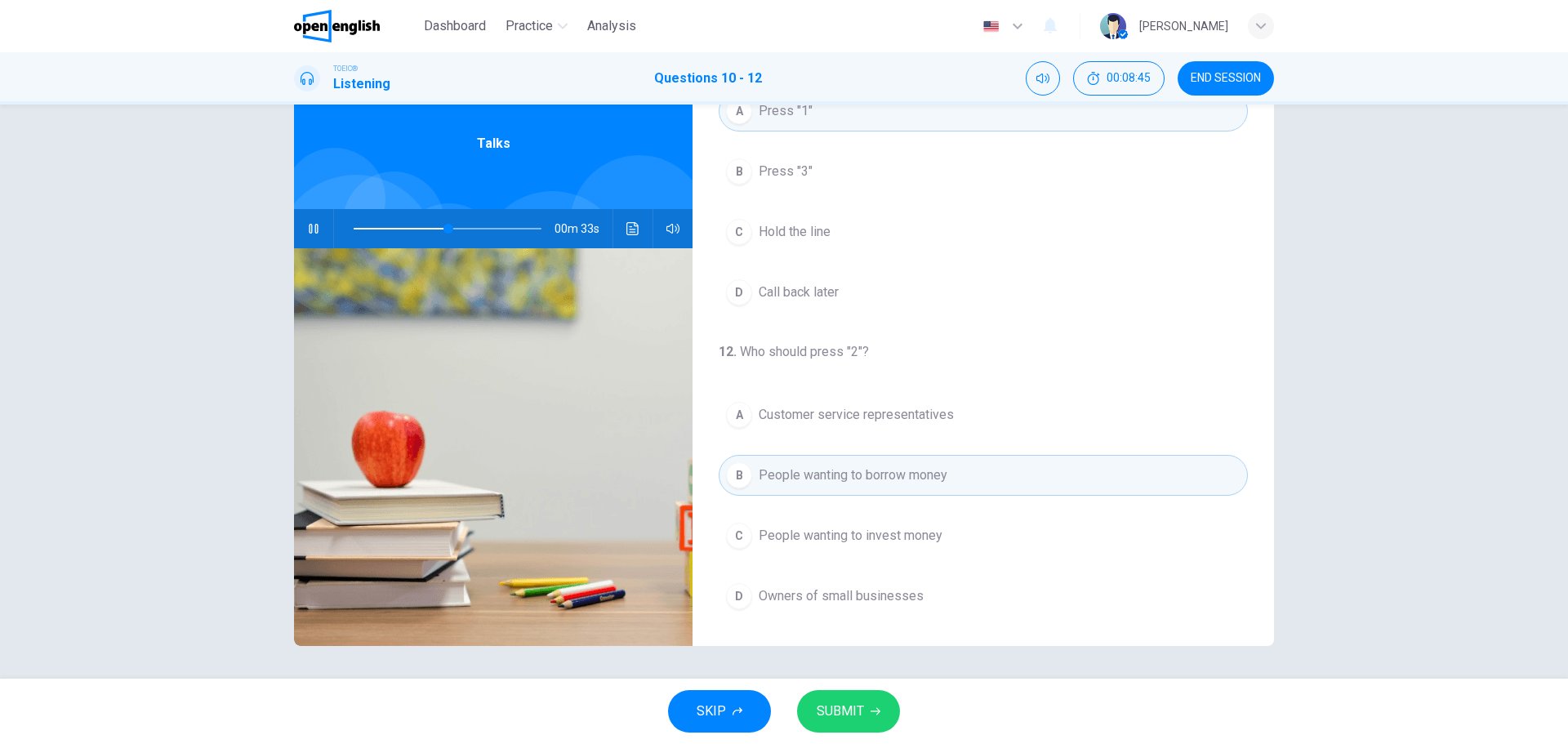
click at [404, 229] on span at bounding box center [447, 228] width 188 height 23
click at [629, 232] on icon "Click to see the audio transcription" at bounding box center [633, 228] width 13 height 13
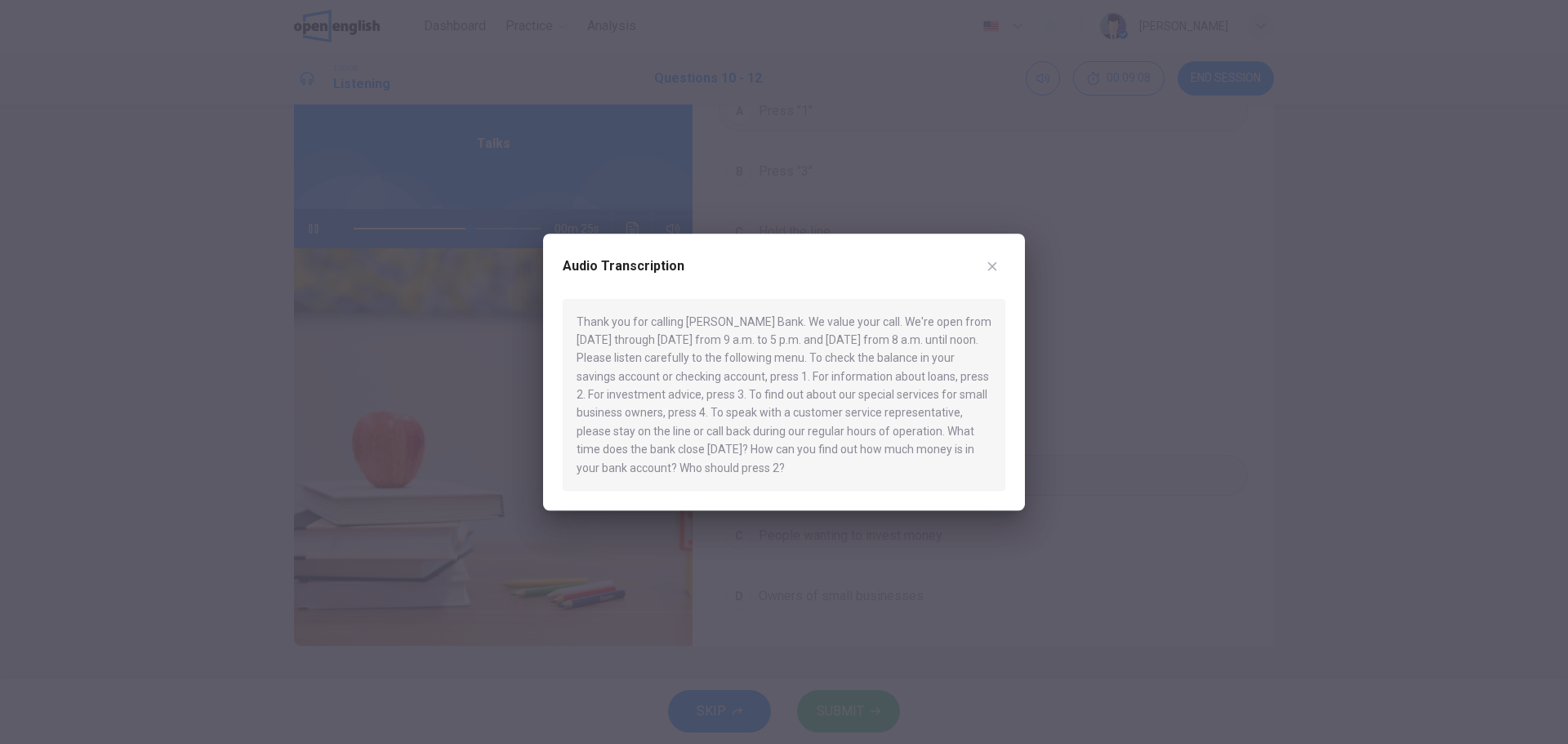
drag, startPoint x: 902, startPoint y: 376, endPoint x: 950, endPoint y: 373, distance: 48.1
click at [950, 373] on div "Thank you for calling [PERSON_NAME] Bank. We value your call. We're open from […" at bounding box center [784, 395] width 443 height 192
click at [985, 267] on icon "button" at bounding box center [991, 266] width 13 height 13
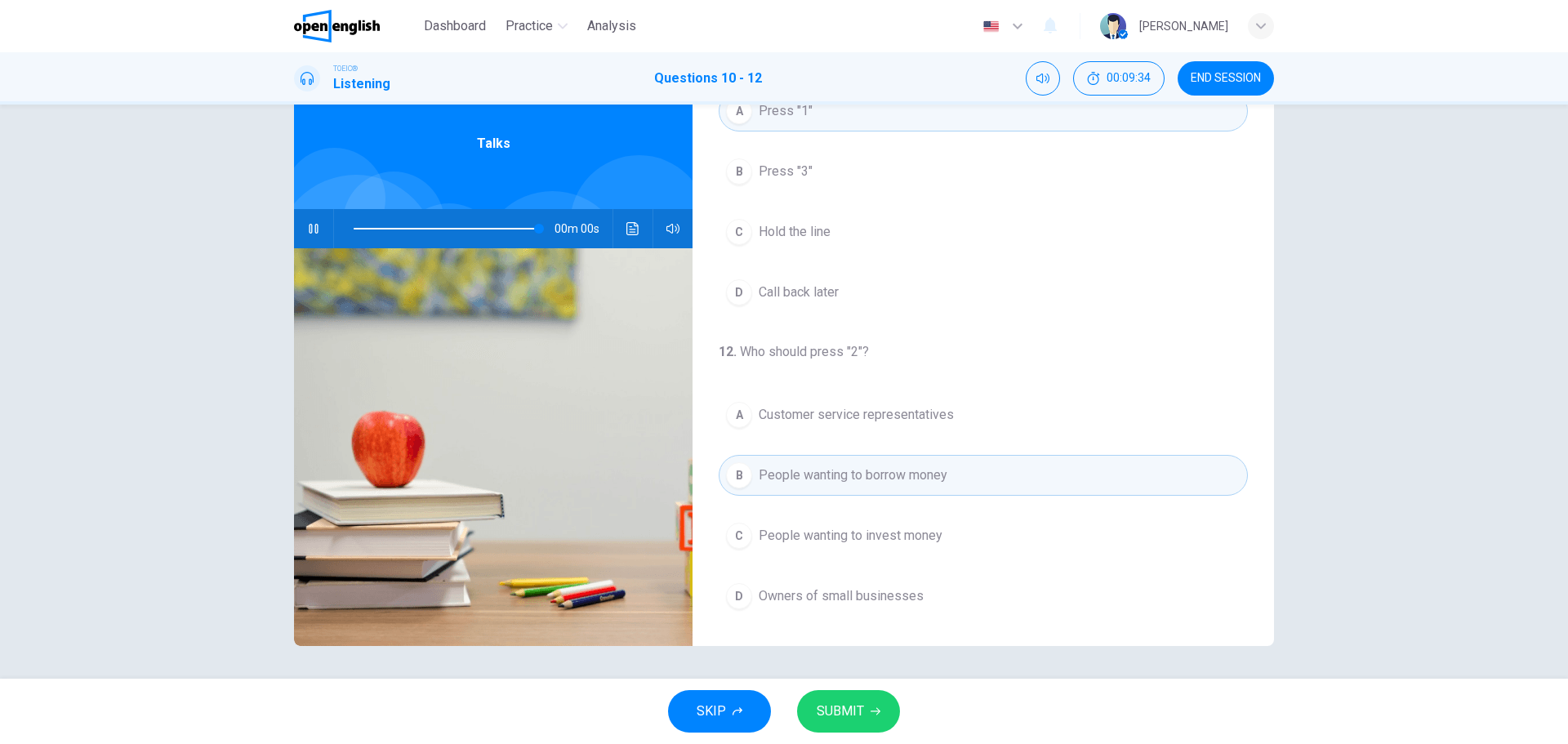
type input "*"
click at [847, 698] on button "SUBMIT" at bounding box center [848, 711] width 103 height 43
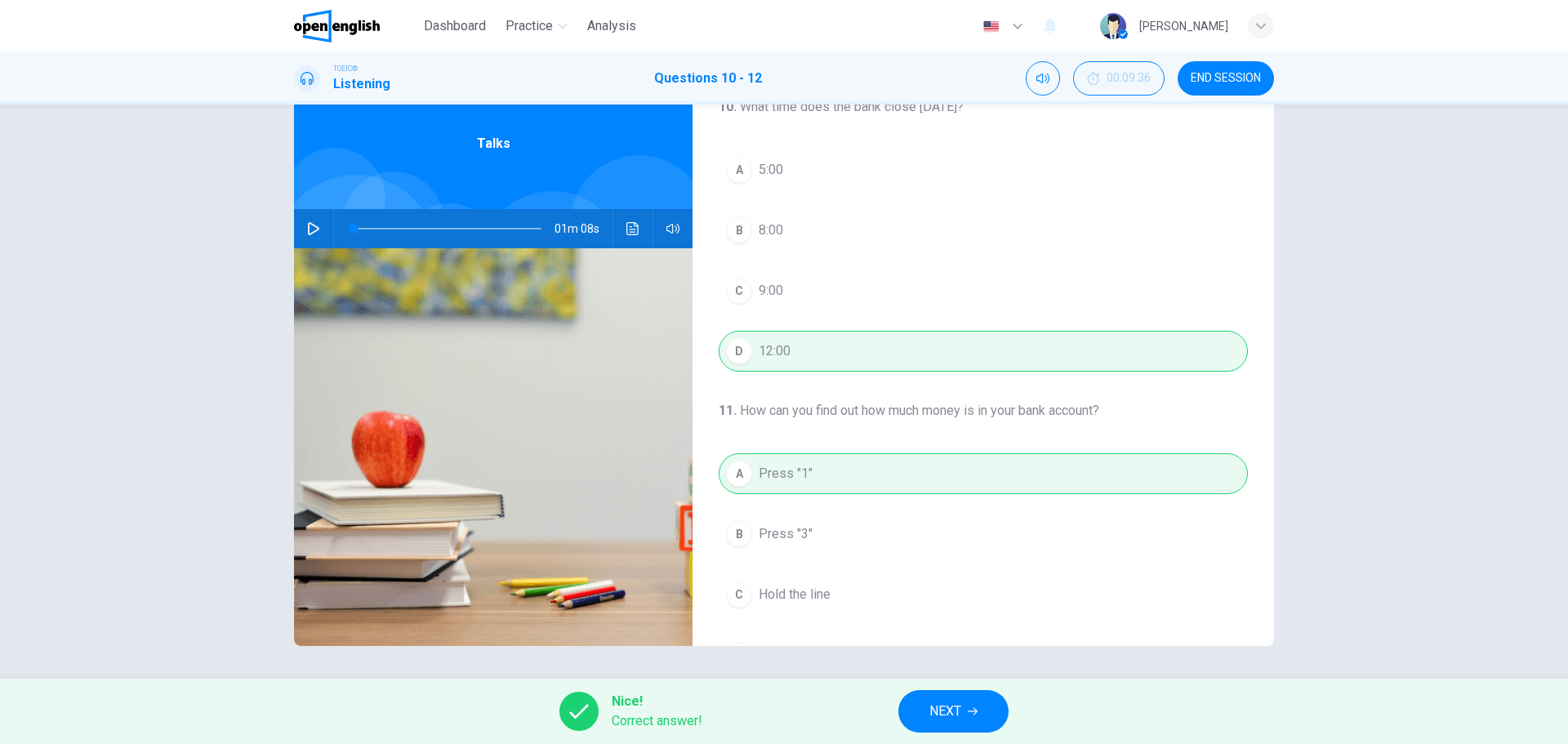
scroll to position [0, 0]
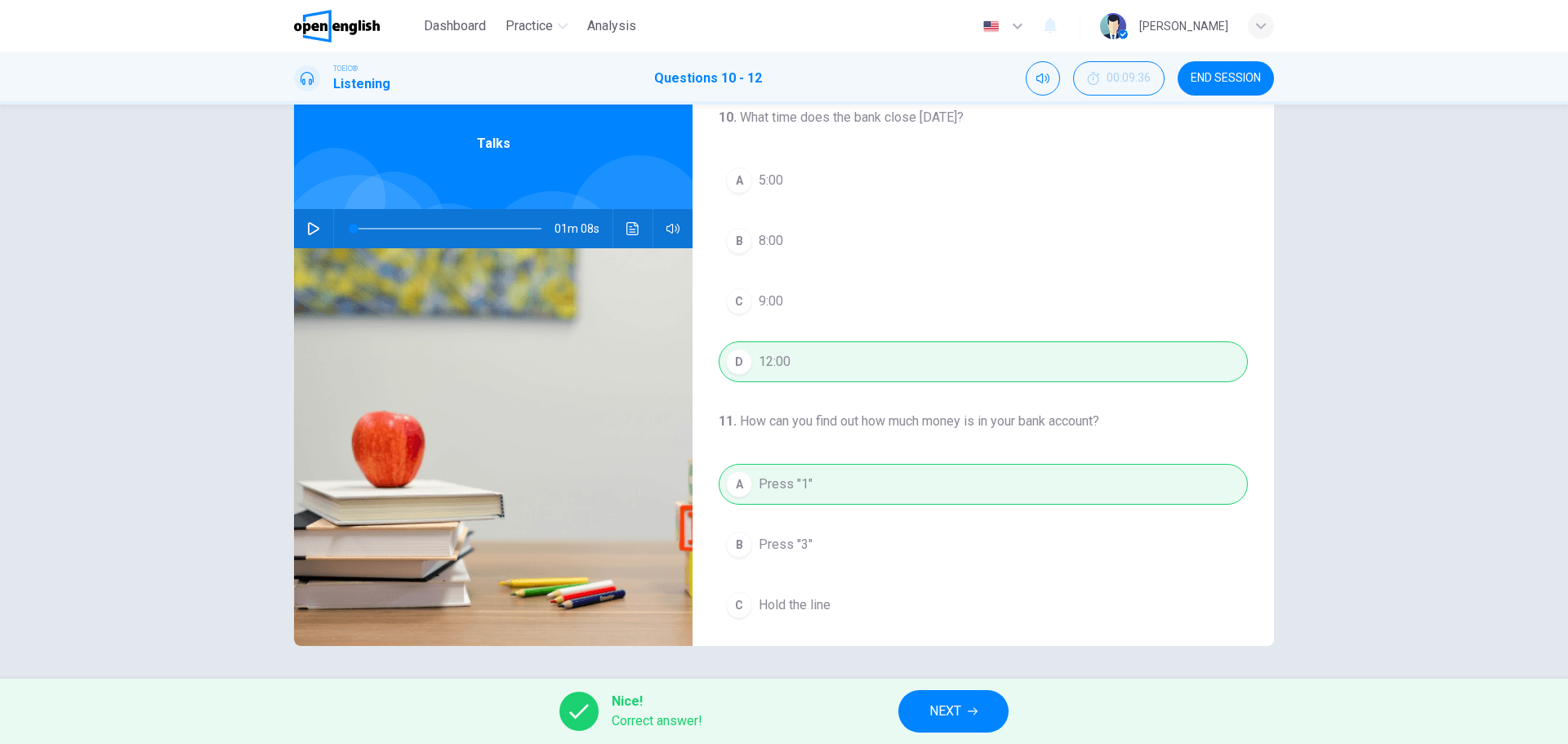
click at [936, 714] on span "NEXT" at bounding box center [945, 711] width 32 height 23
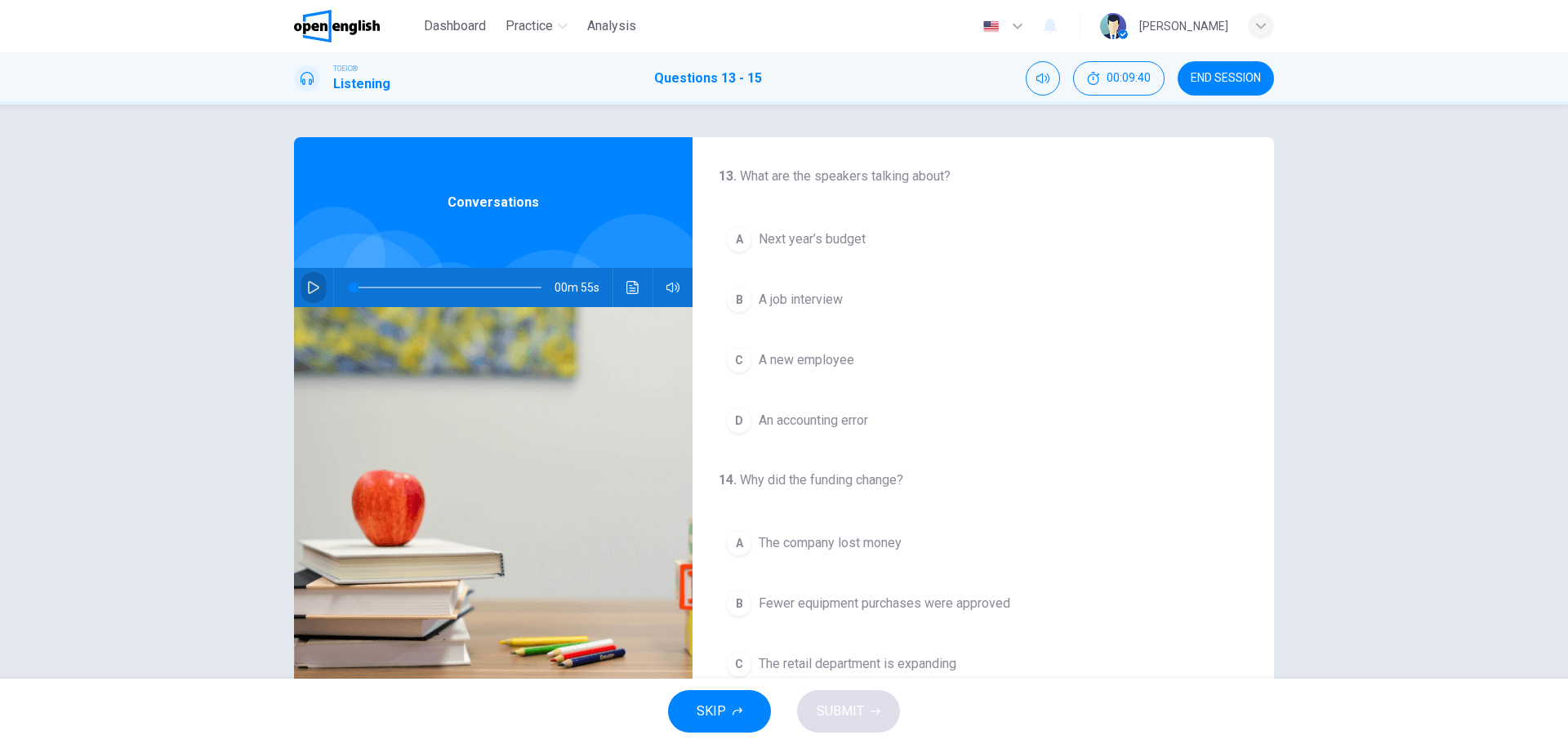
click at [307, 286] on icon "button" at bounding box center [313, 287] width 13 height 13
drag, startPoint x: 370, startPoint y: 285, endPoint x: 353, endPoint y: 285, distance: 17.0
click at [353, 285] on span at bounding box center [358, 288] width 10 height 10
click at [302, 287] on button "button" at bounding box center [313, 288] width 26 height 39
drag, startPoint x: 474, startPoint y: 289, endPoint x: 346, endPoint y: 289, distance: 128.0
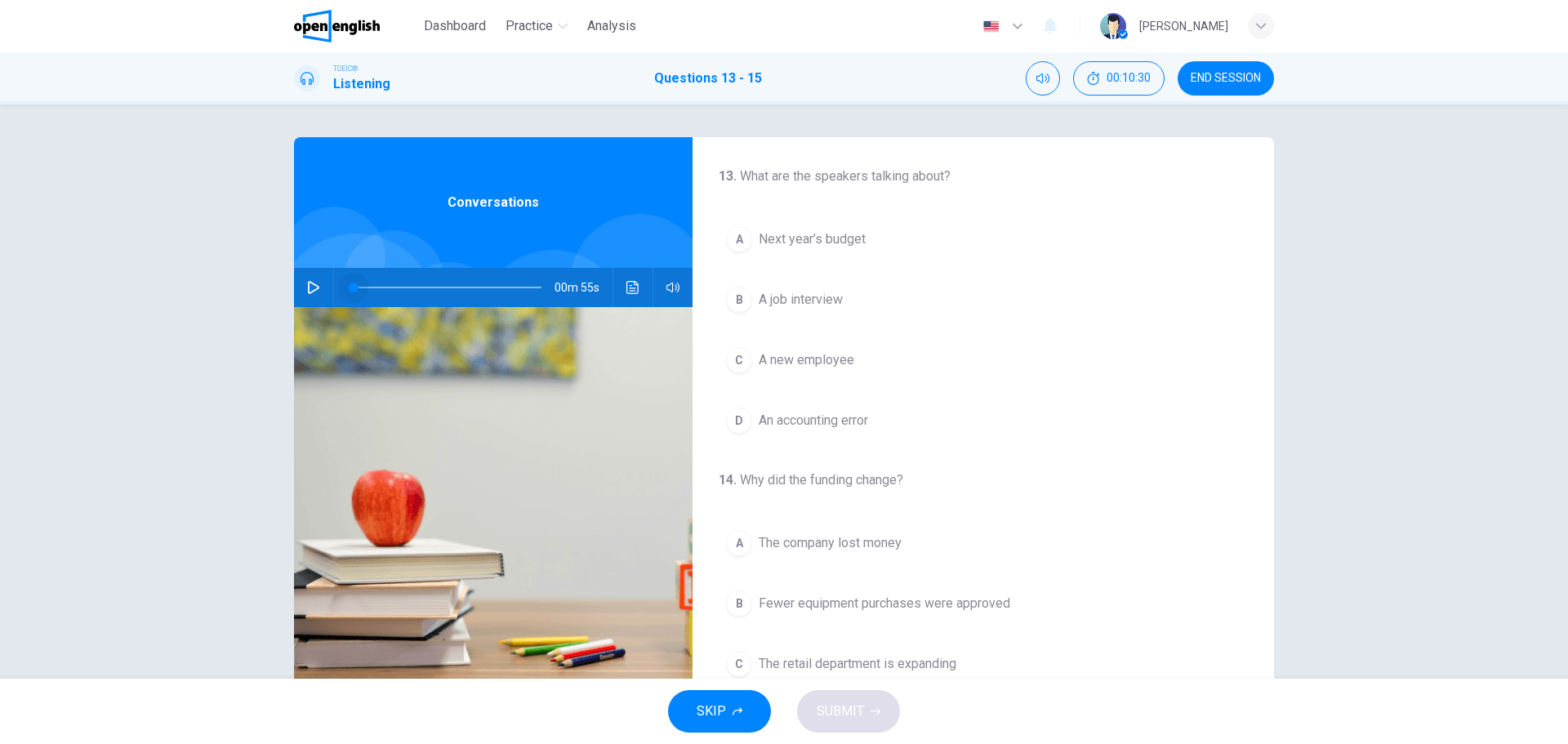
click at [348, 289] on span at bounding box center [353, 288] width 10 height 10
click at [309, 289] on icon "button" at bounding box center [313, 287] width 13 height 13
click at [735, 243] on div "A" at bounding box center [739, 239] width 26 height 26
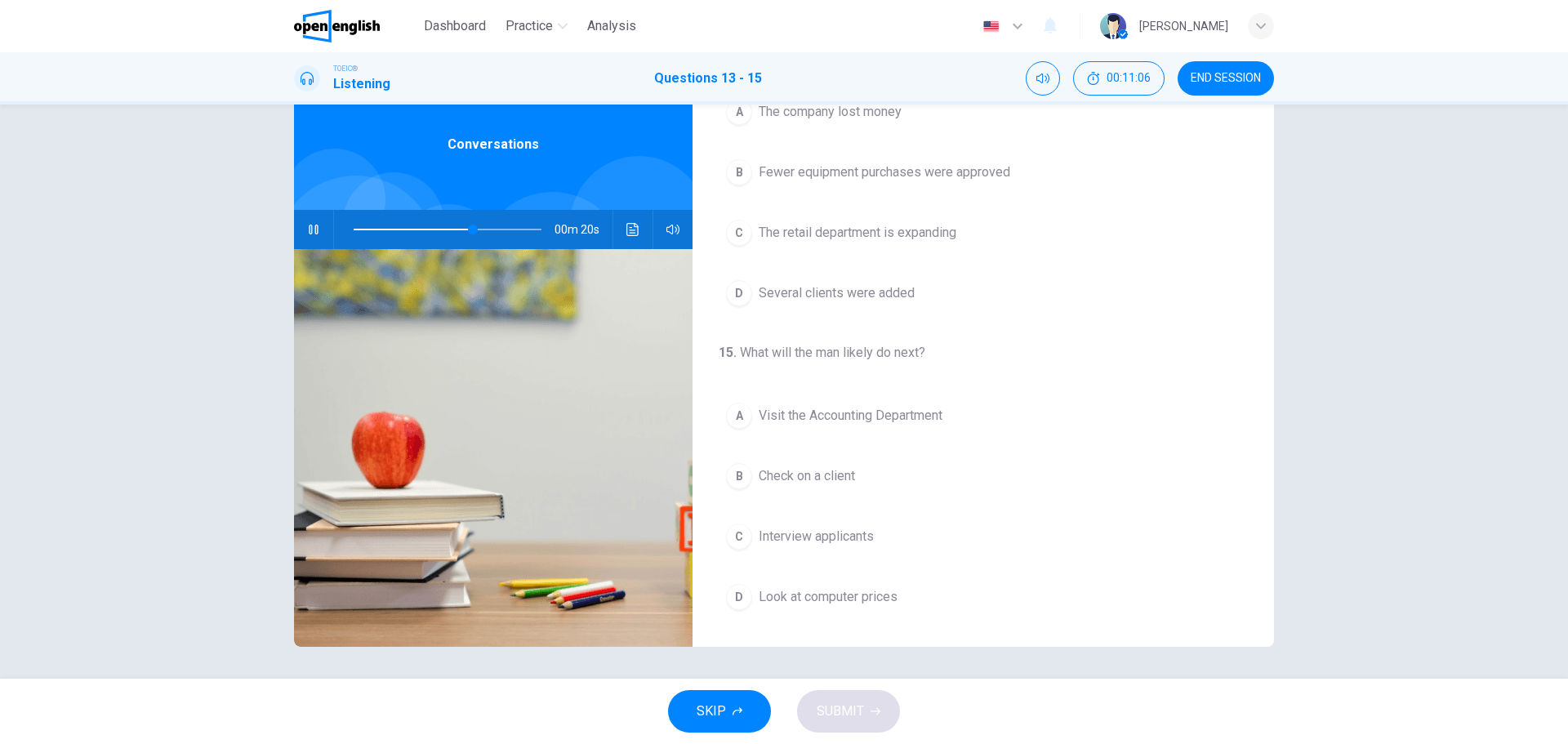
scroll to position [59, 0]
drag, startPoint x: 487, startPoint y: 227, endPoint x: 350, endPoint y: 223, distance: 137.1
click at [350, 224] on span at bounding box center [353, 229] width 10 height 10
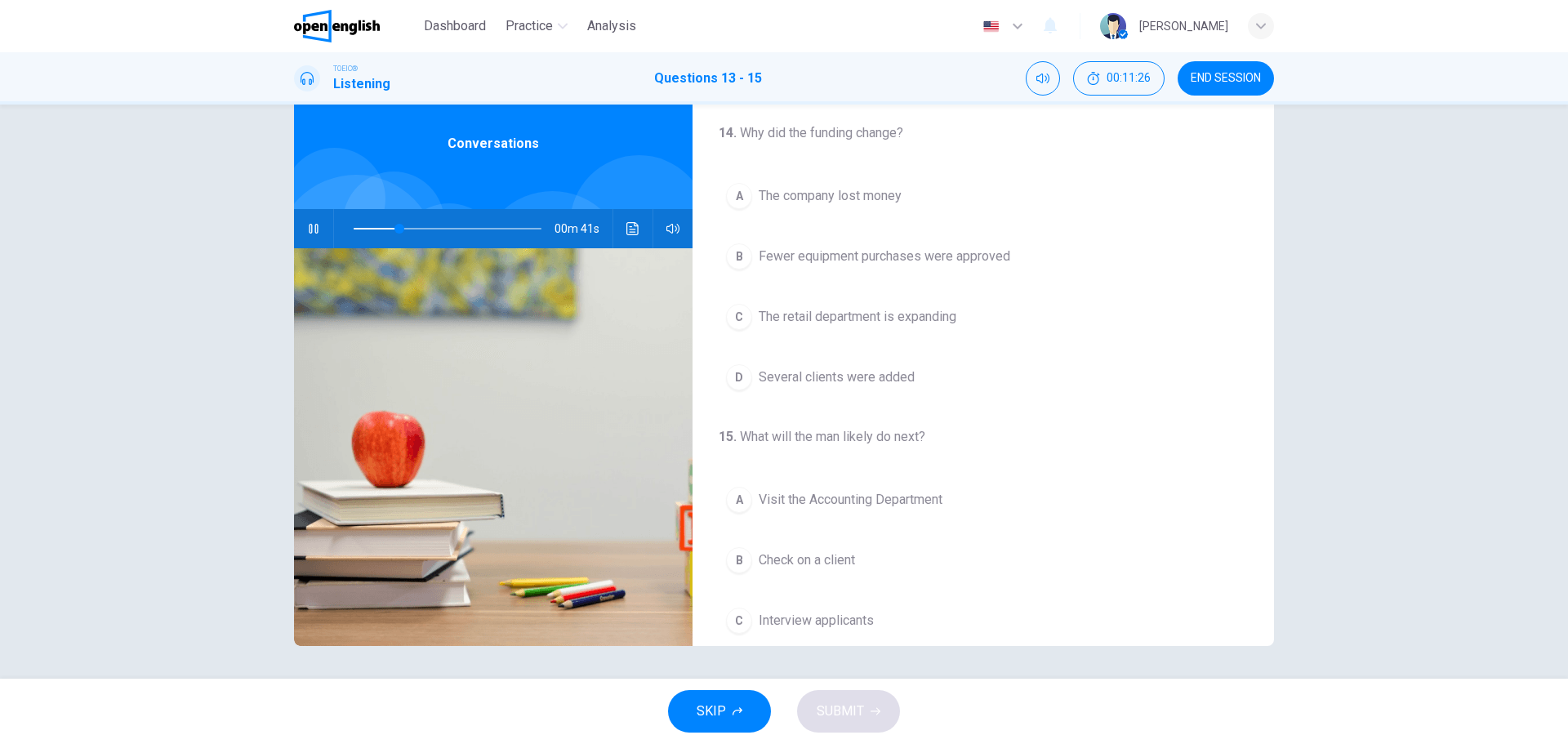
scroll to position [327, 0]
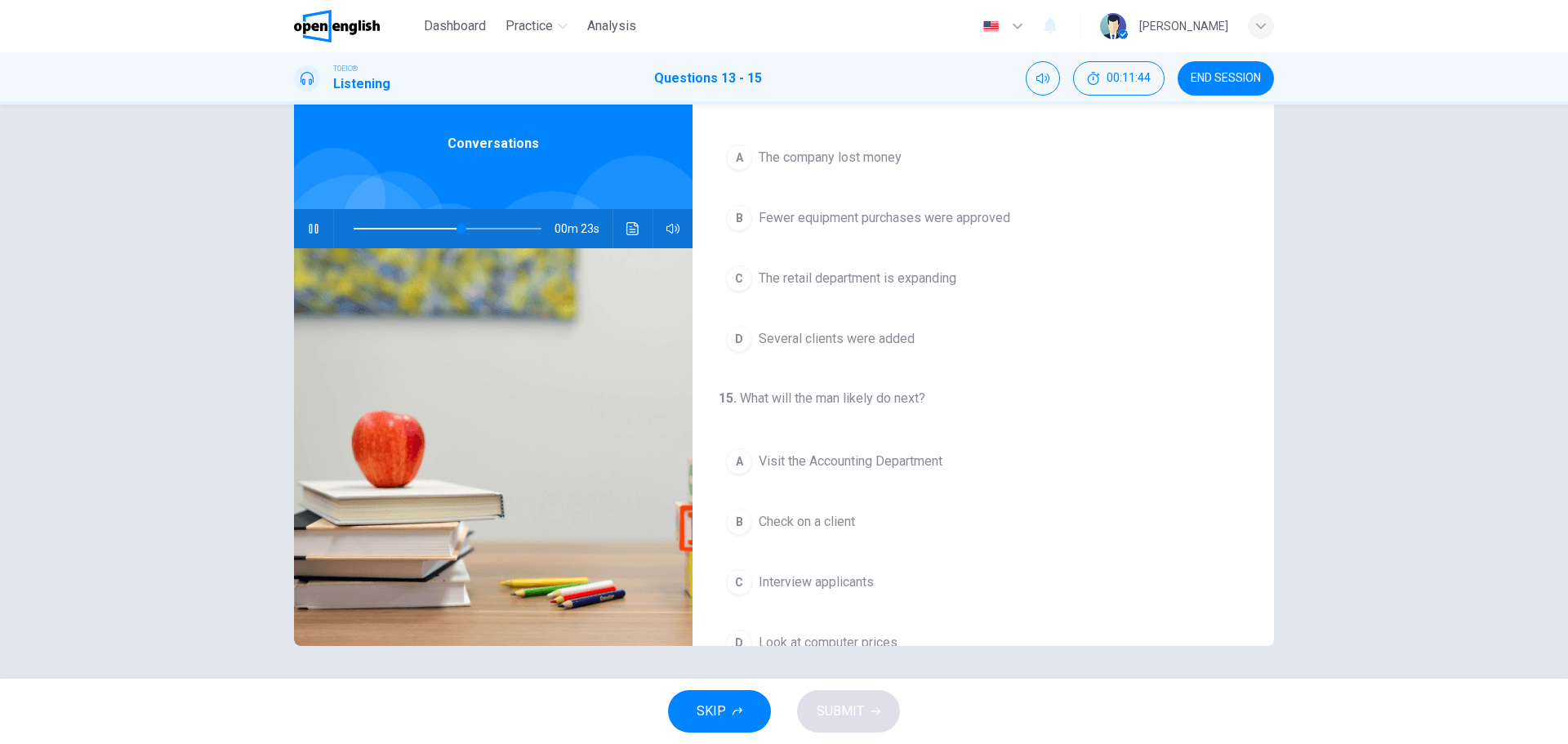
click at [740, 226] on div "B" at bounding box center [739, 218] width 26 height 26
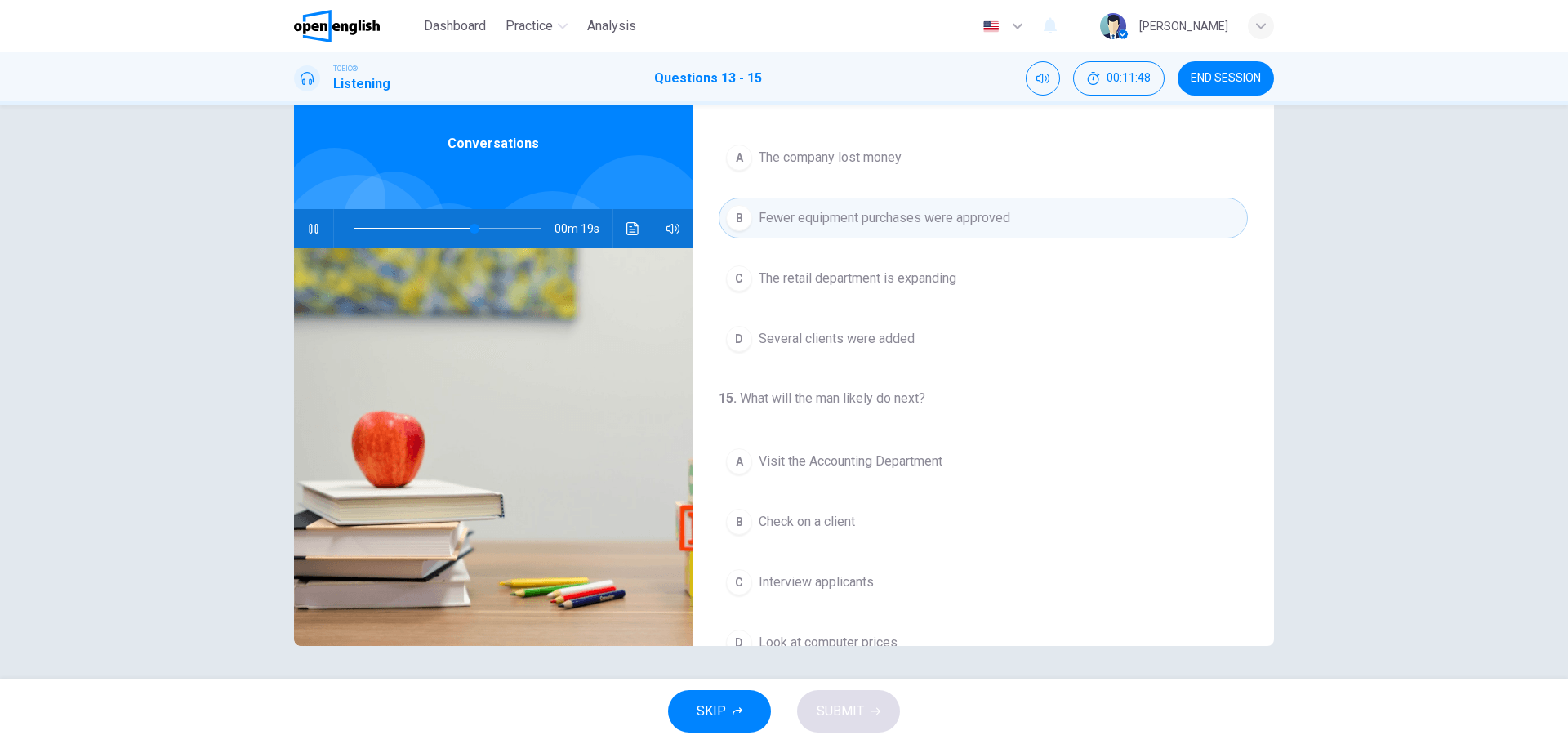
scroll to position [373, 0]
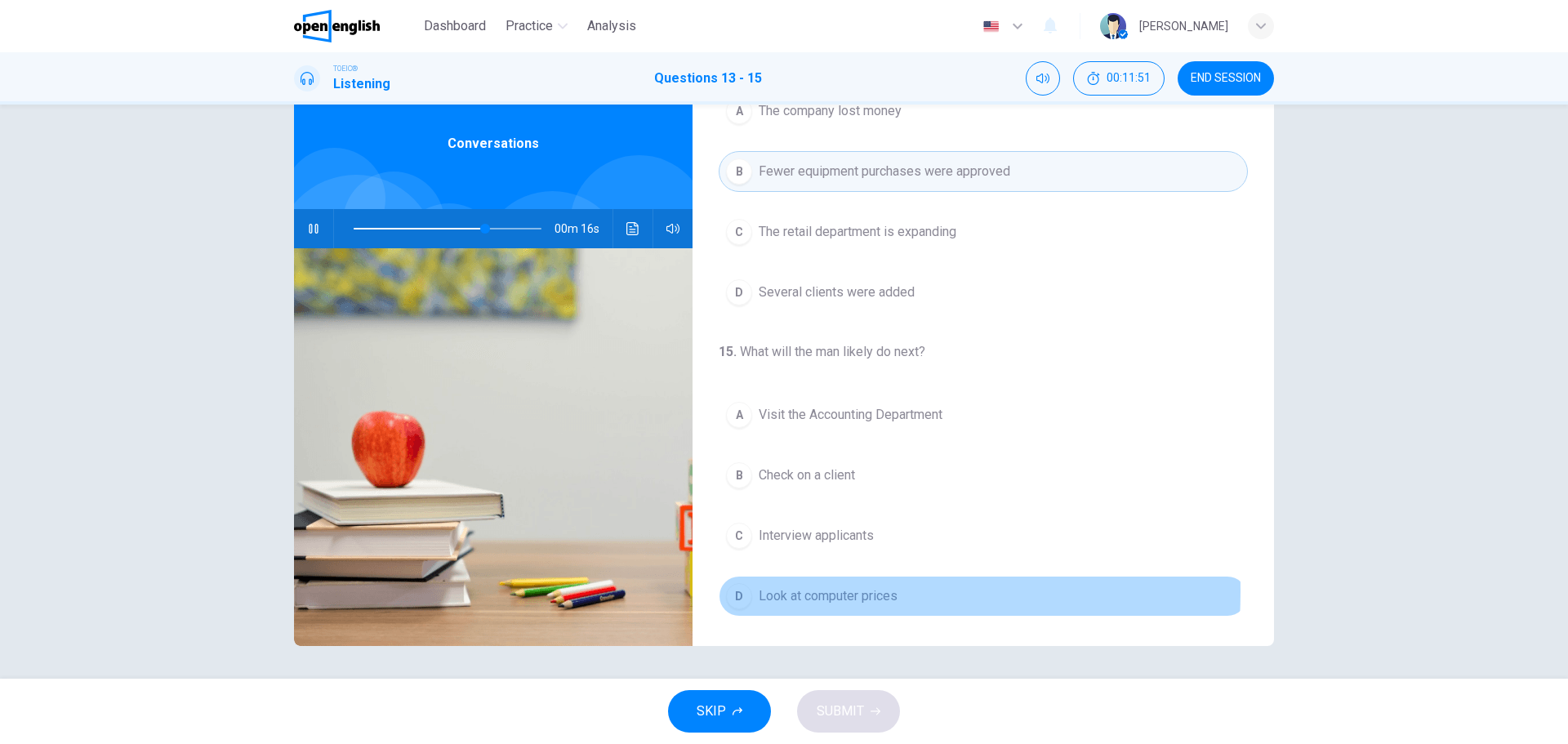
click at [732, 591] on div "D" at bounding box center [739, 596] width 26 height 26
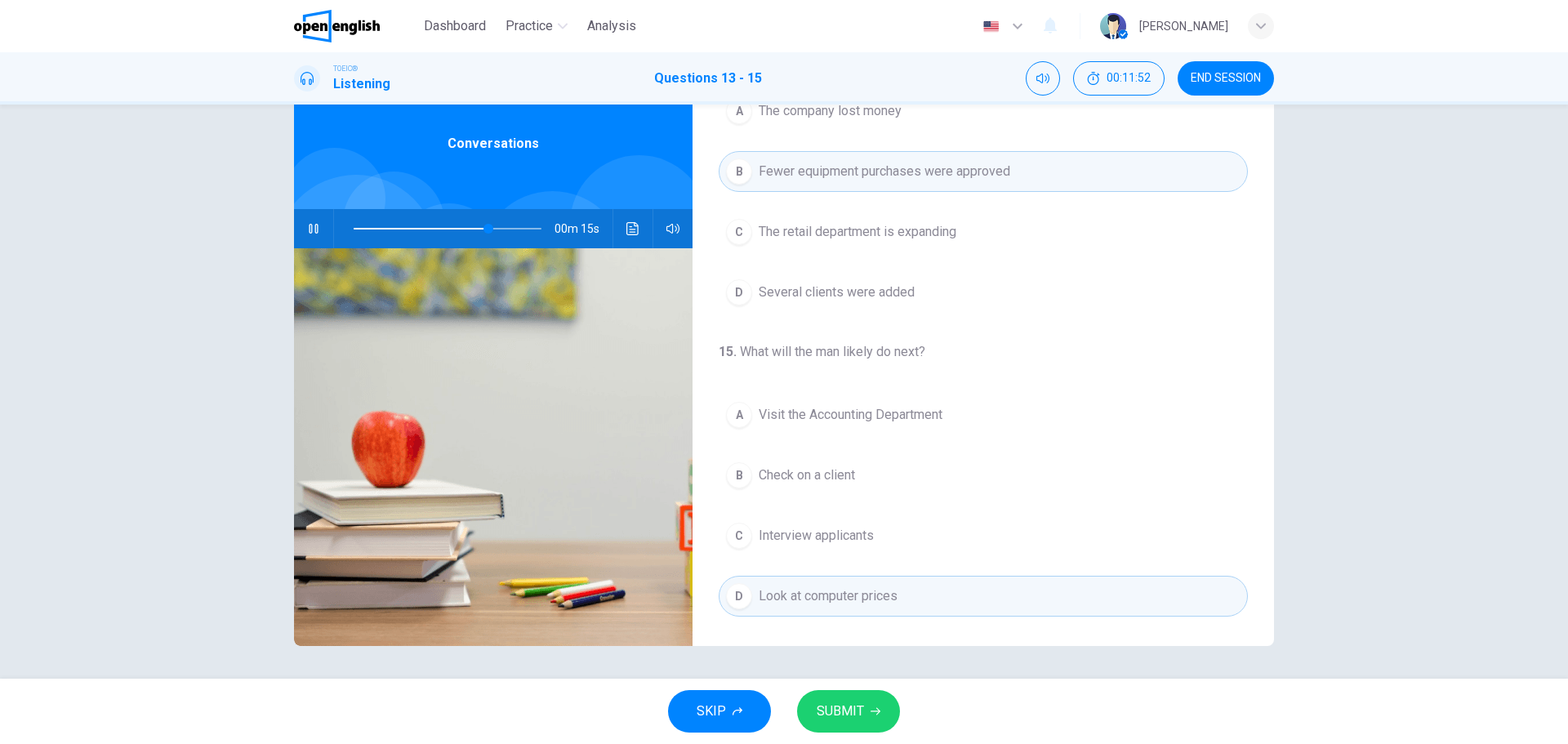
click at [826, 705] on span "SUBMIT" at bounding box center [841, 711] width 48 height 23
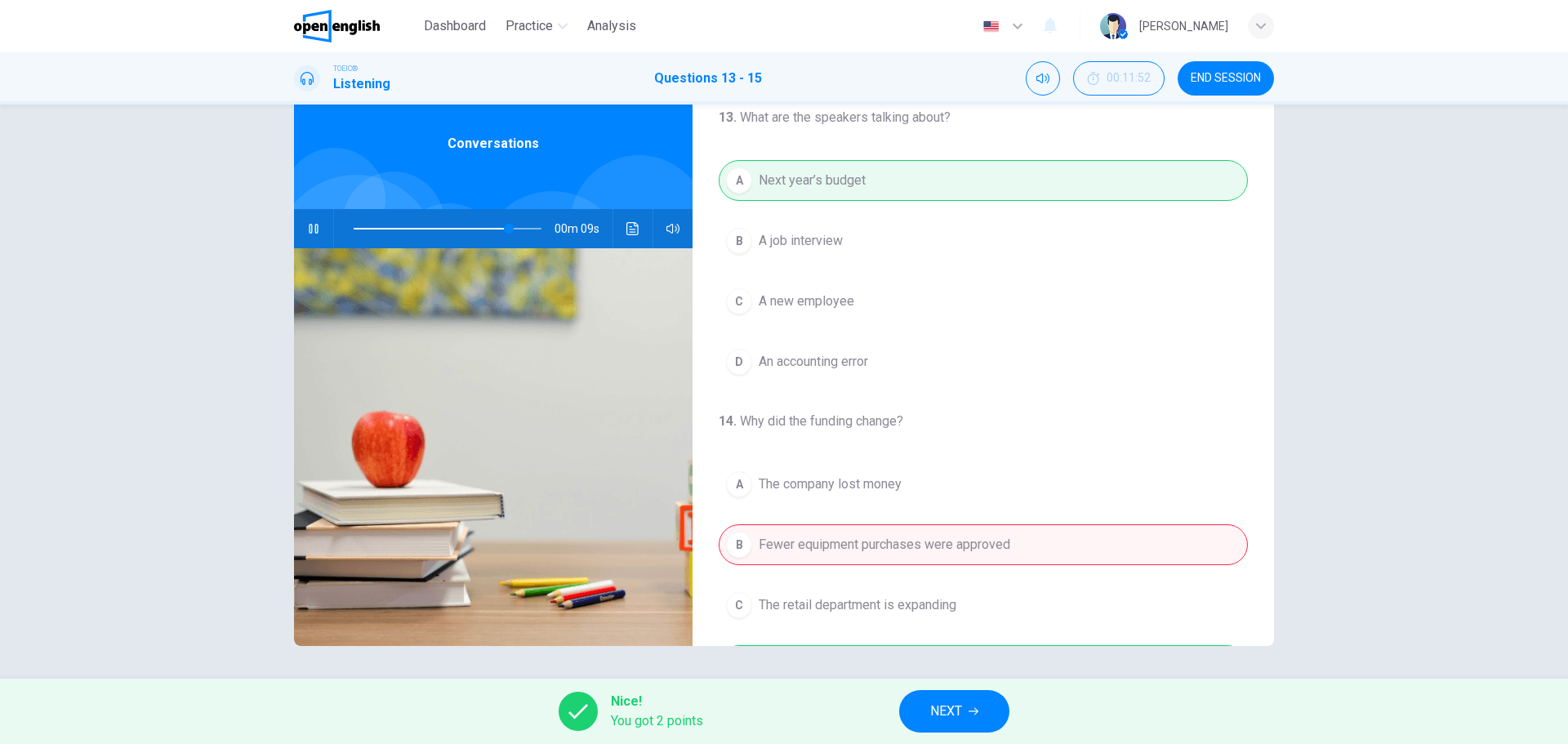
scroll to position [163, 0]
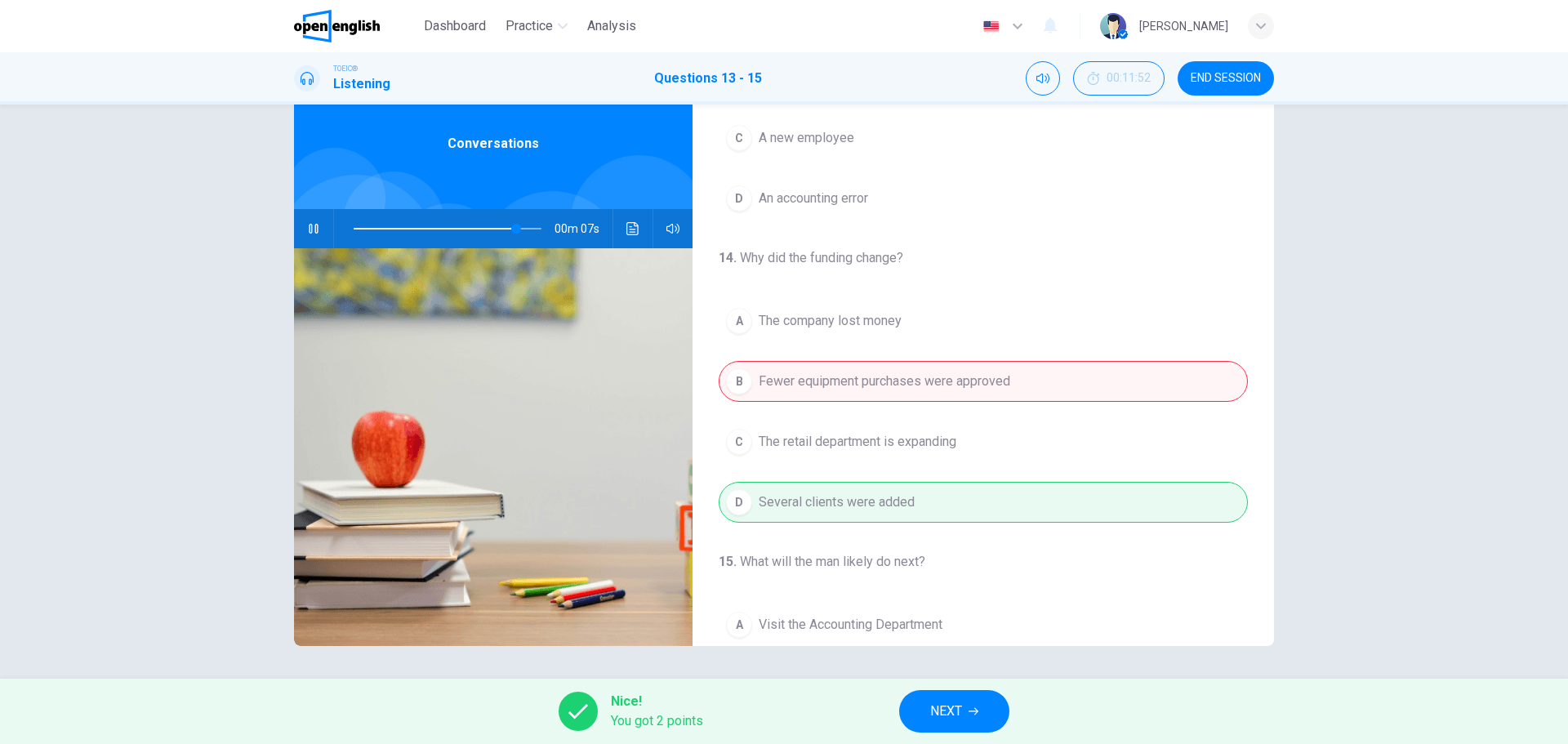
type input "**"
click at [951, 707] on span "NEXT" at bounding box center [945, 711] width 32 height 23
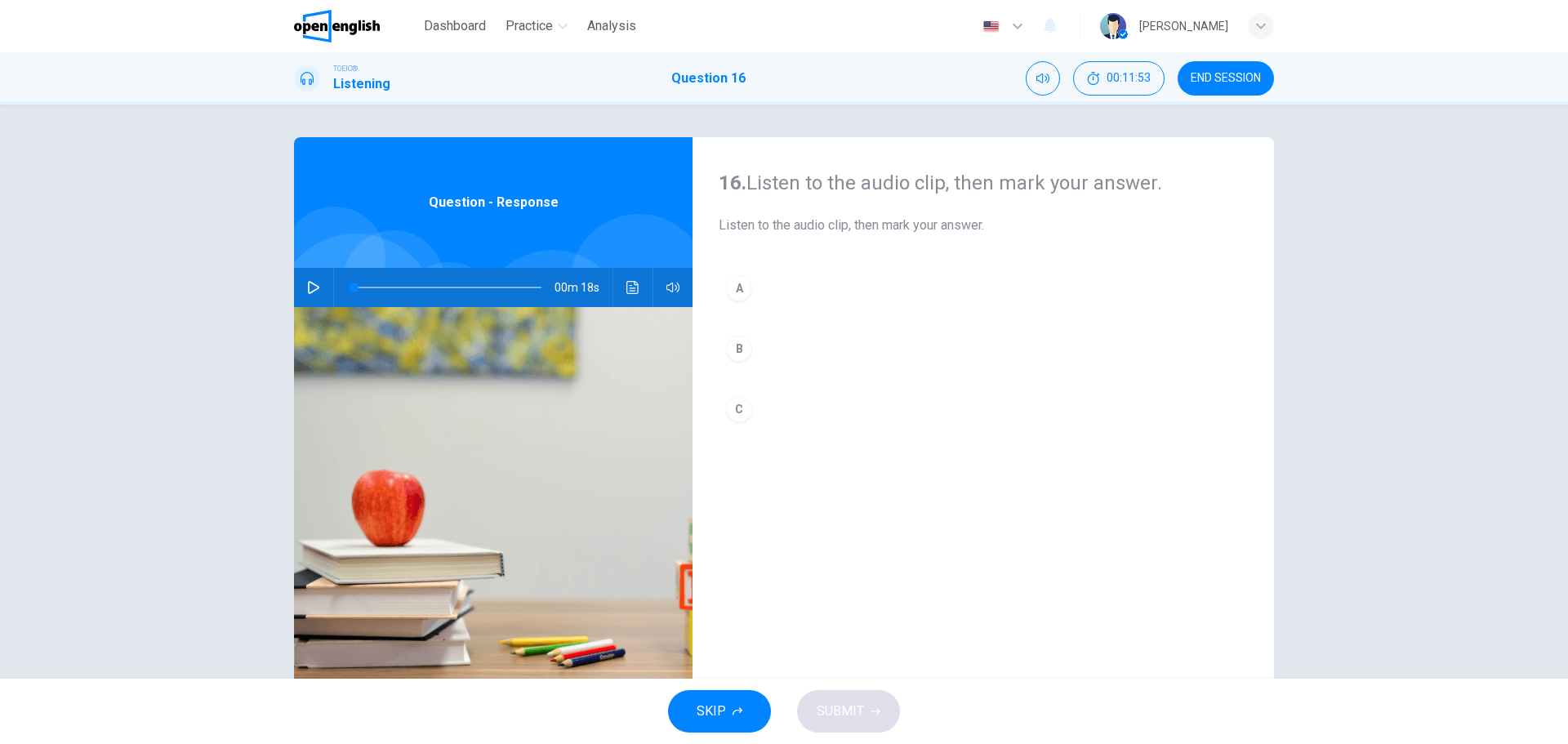
click at [308, 289] on icon "button" at bounding box center [313, 287] width 13 height 13
click at [739, 297] on div "A" at bounding box center [739, 288] width 26 height 26
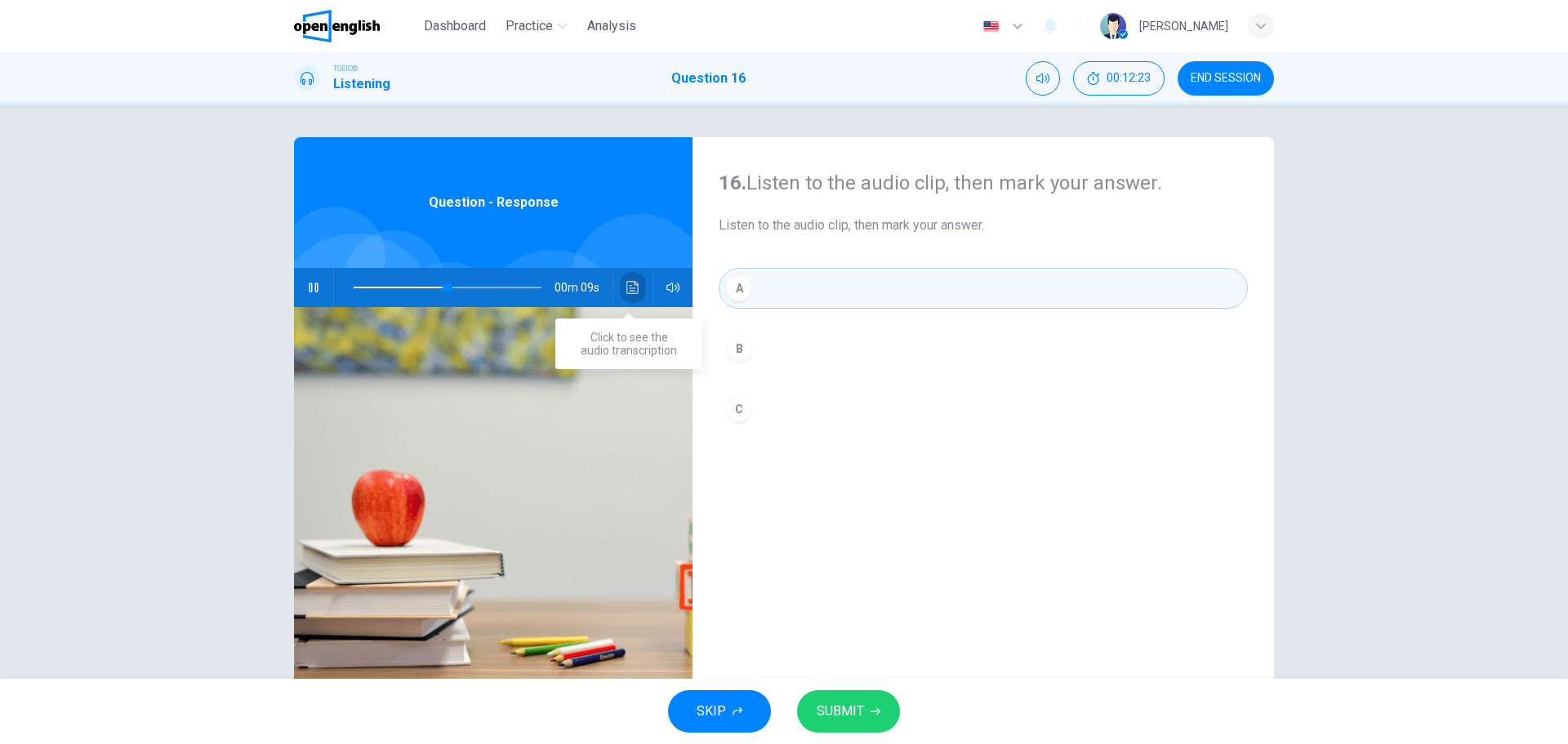
click at [630, 288] on icon "Click to see the audio transcription" at bounding box center [633, 287] width 13 height 13
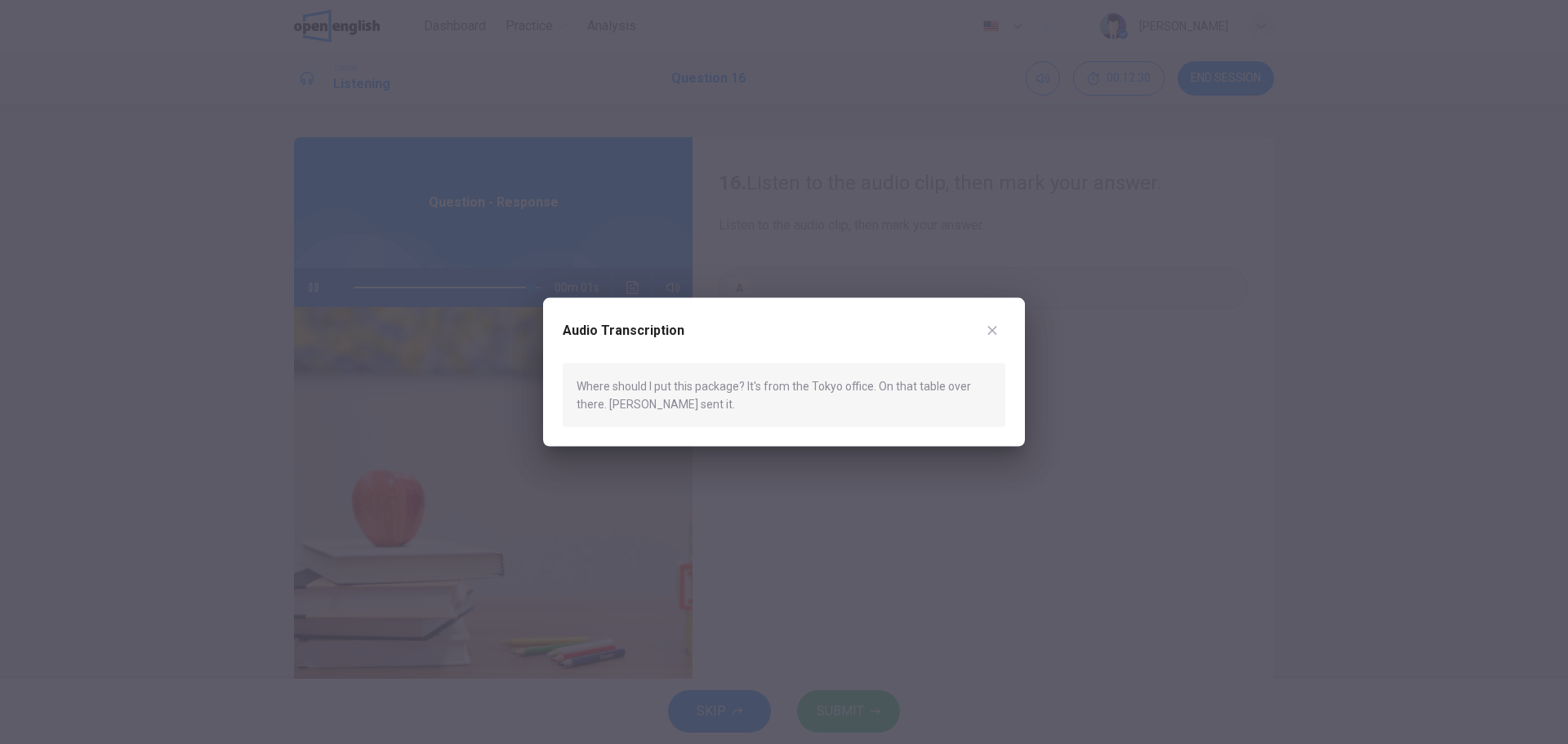
click at [996, 329] on icon "button" at bounding box center [991, 329] width 13 height 13
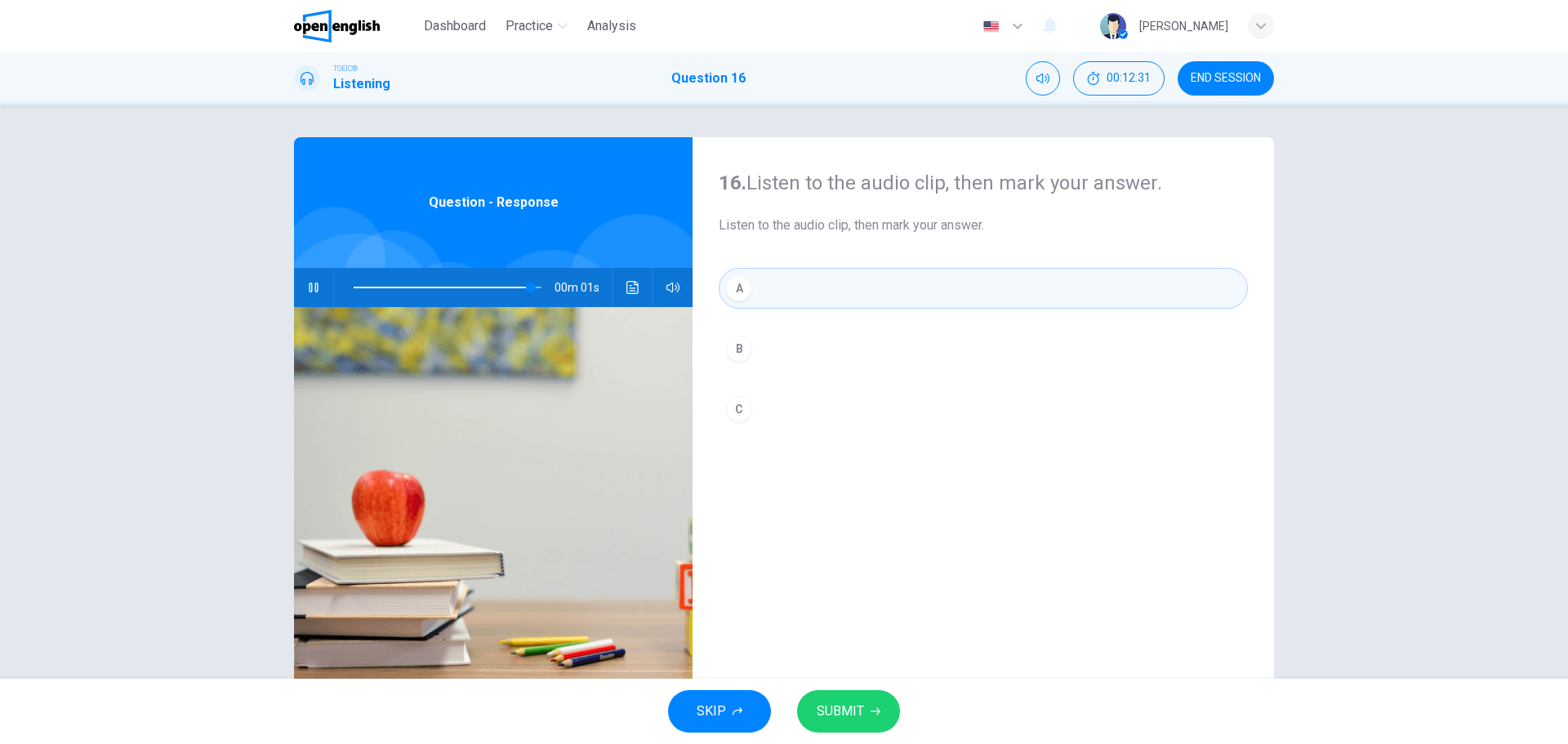
type input "*"
drag, startPoint x: 846, startPoint y: 694, endPoint x: 835, endPoint y: 654, distance: 41.5
click at [846, 695] on button "SUBMIT" at bounding box center [848, 711] width 103 height 43
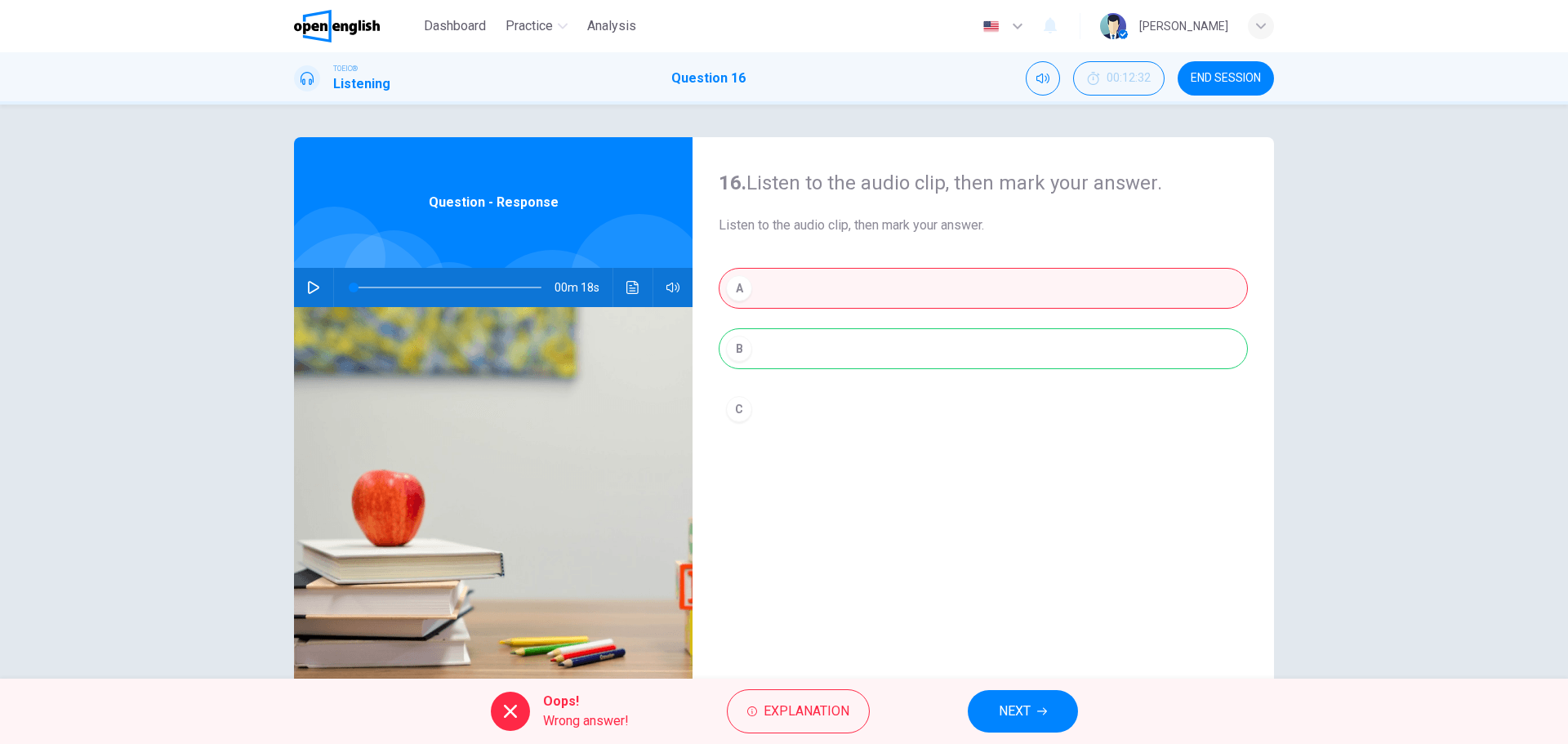
click at [627, 288] on icon "Click to see the audio transcription" at bounding box center [633, 287] width 13 height 13
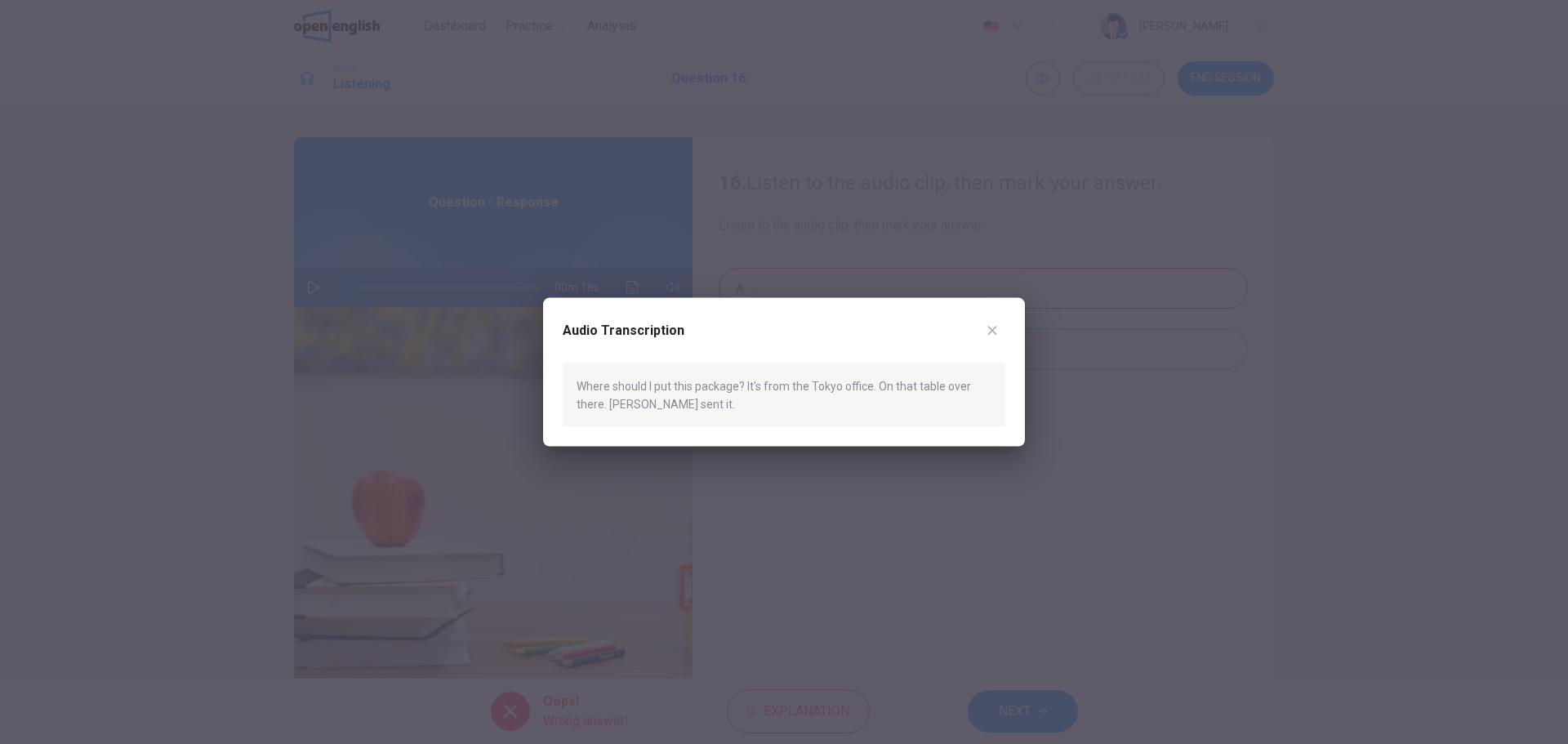
click at [989, 329] on icon "button" at bounding box center [991, 329] width 13 height 13
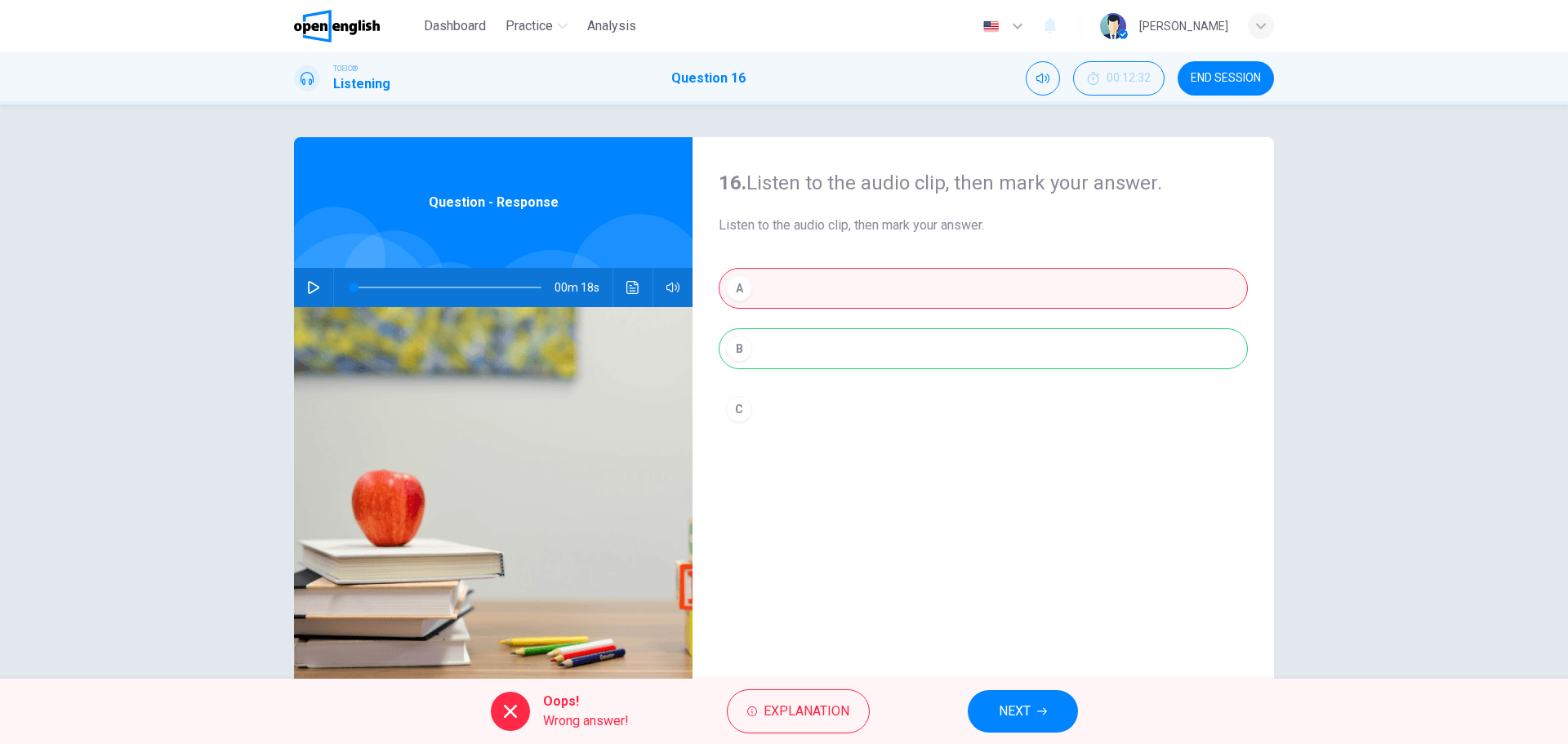
click at [1036, 696] on button "NEXT" at bounding box center [1022, 711] width 110 height 43
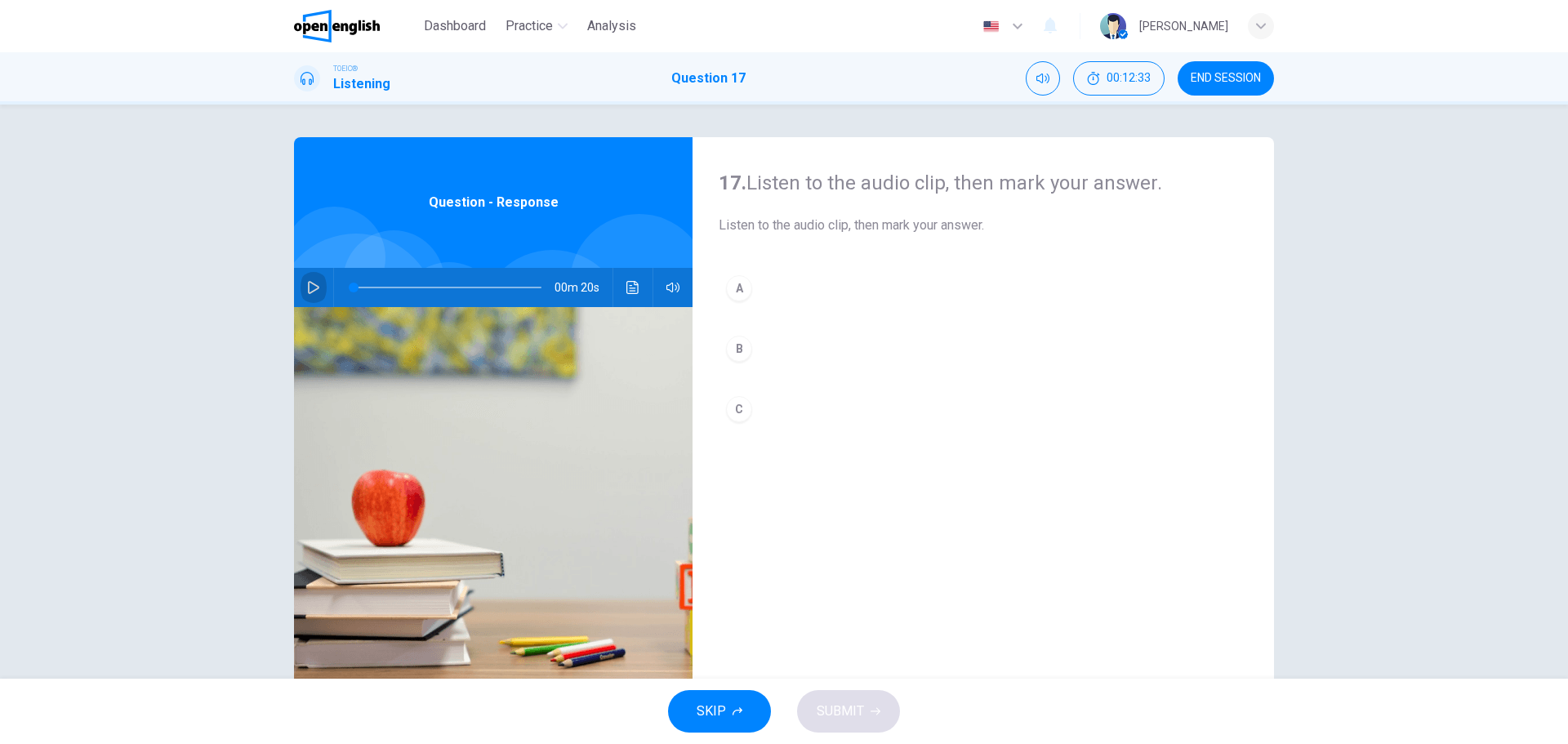
click at [308, 290] on icon "button" at bounding box center [313, 287] width 13 height 13
type input "*"
click at [735, 404] on div "C" at bounding box center [739, 409] width 26 height 26
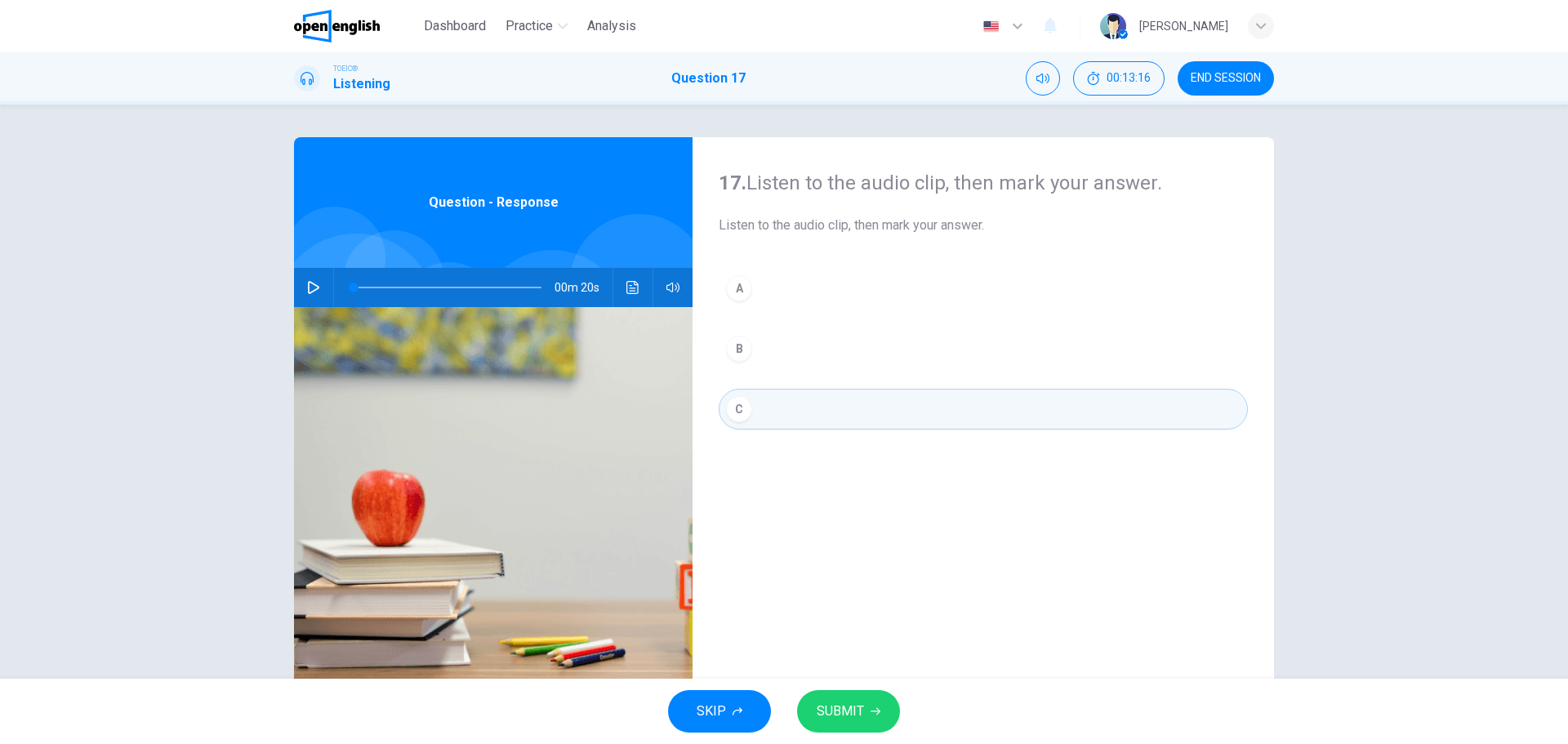
click at [629, 288] on icon "Click to see the audio transcription" at bounding box center [633, 287] width 13 height 13
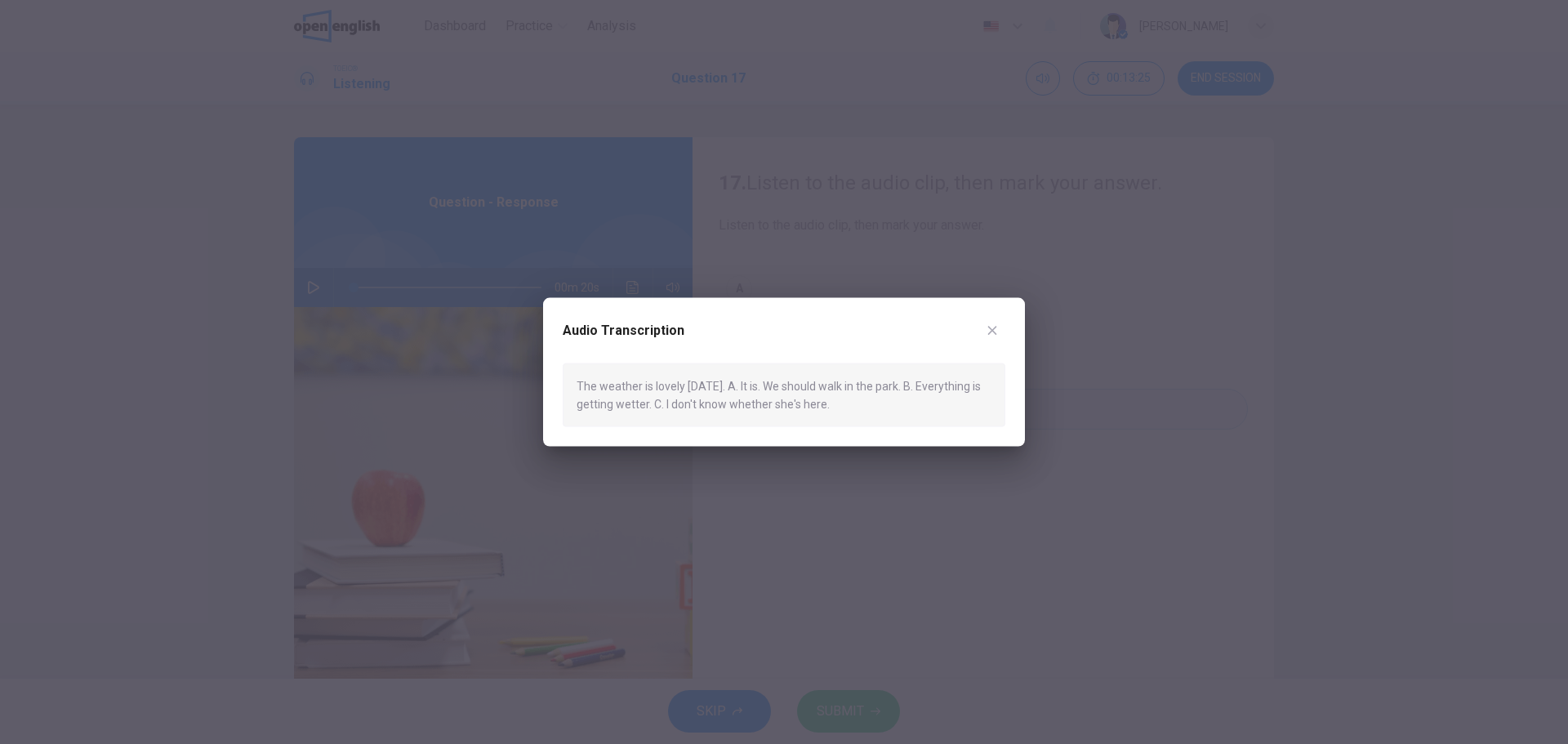
click at [995, 334] on icon "button" at bounding box center [991, 329] width 13 height 13
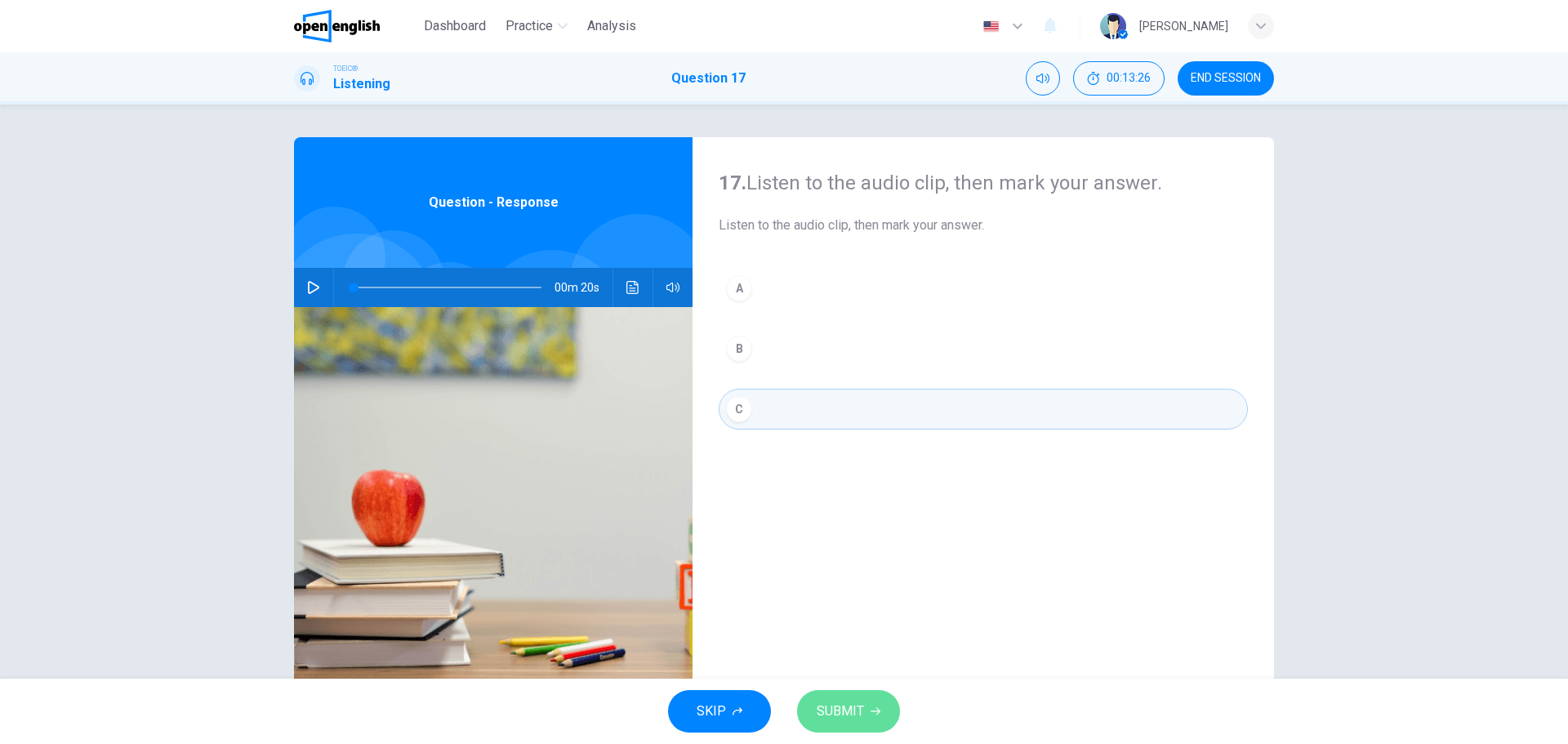
click at [846, 702] on button "SUBMIT" at bounding box center [848, 711] width 103 height 43
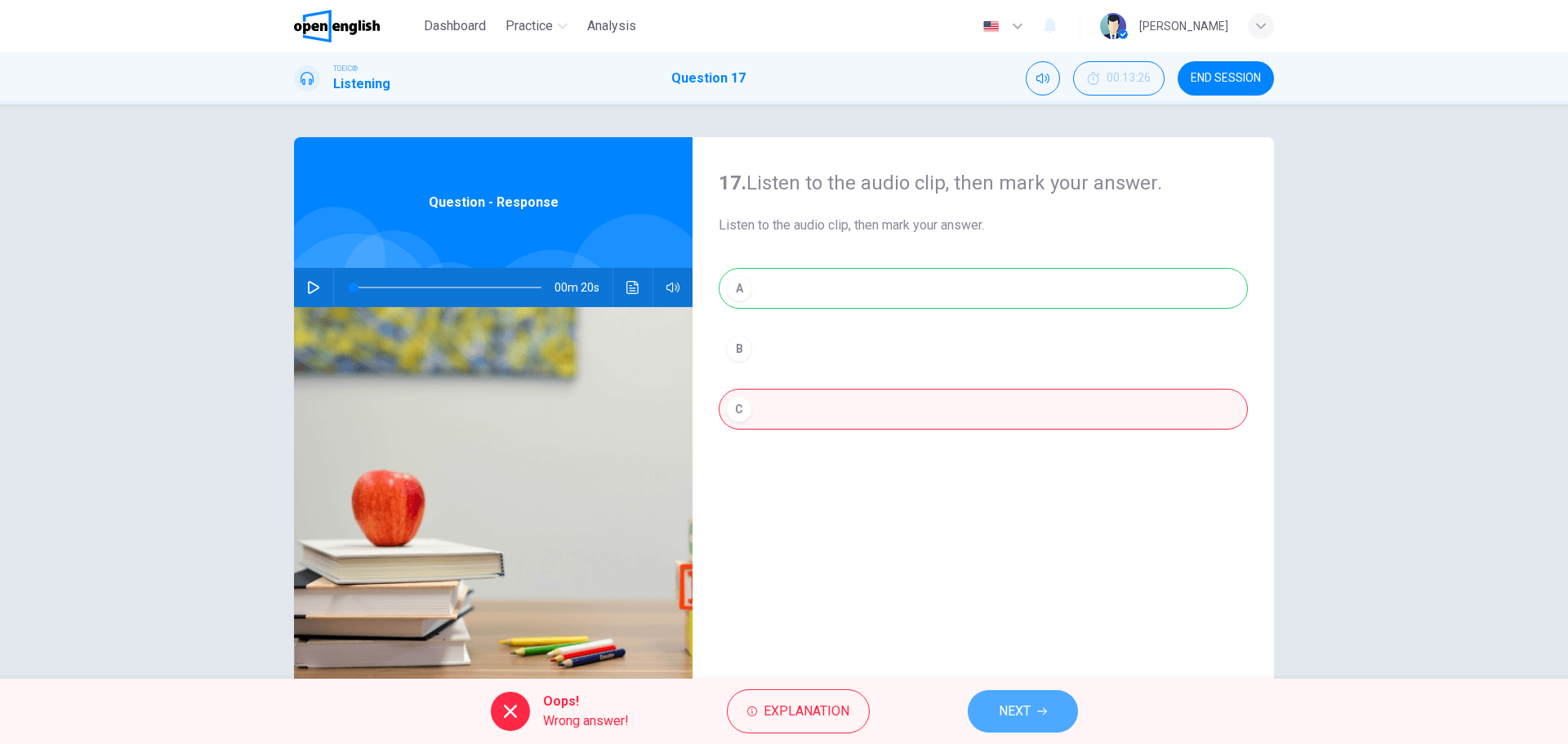
click at [1005, 713] on span "NEXT" at bounding box center [1014, 711] width 32 height 23
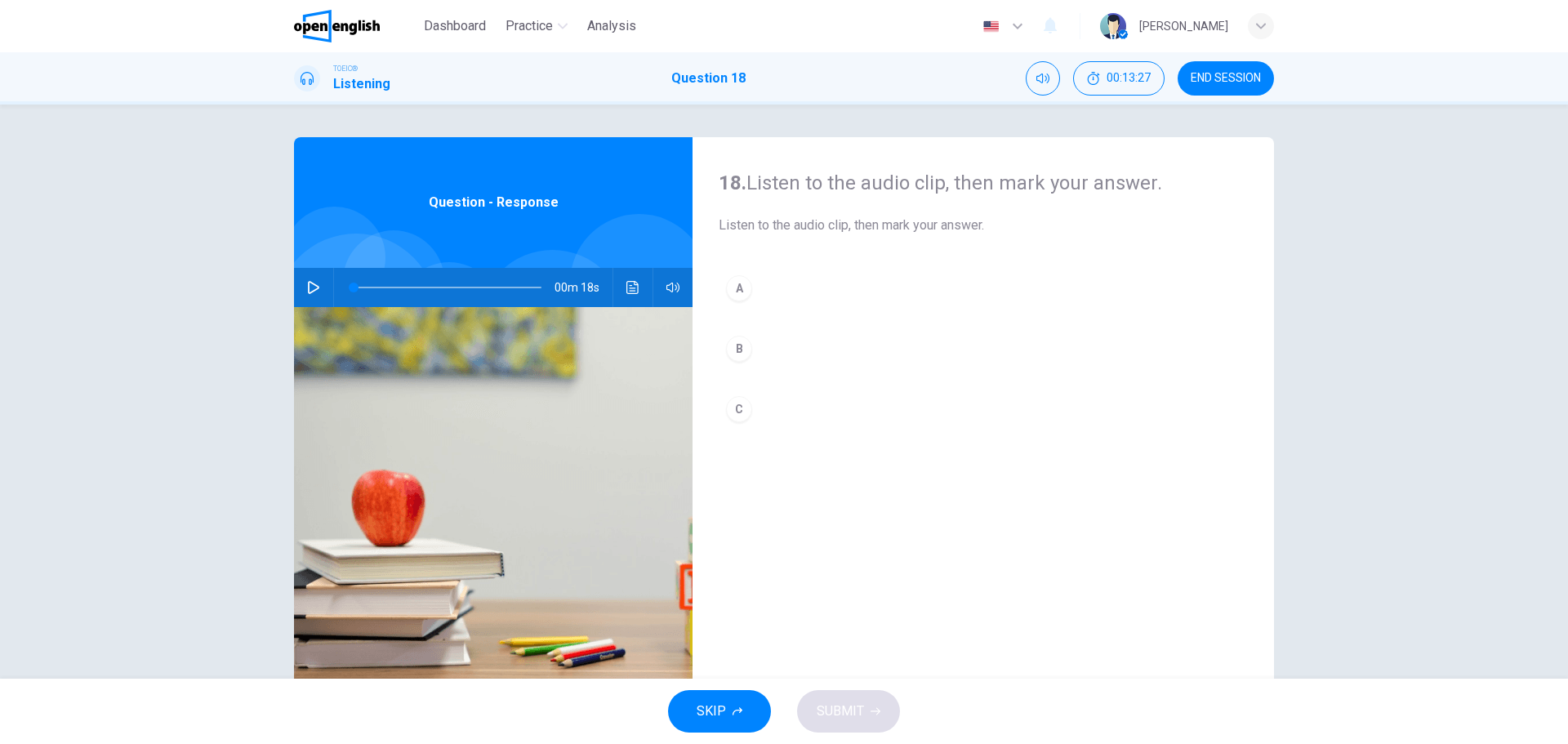
click at [313, 289] on icon "button" at bounding box center [313, 287] width 11 height 13
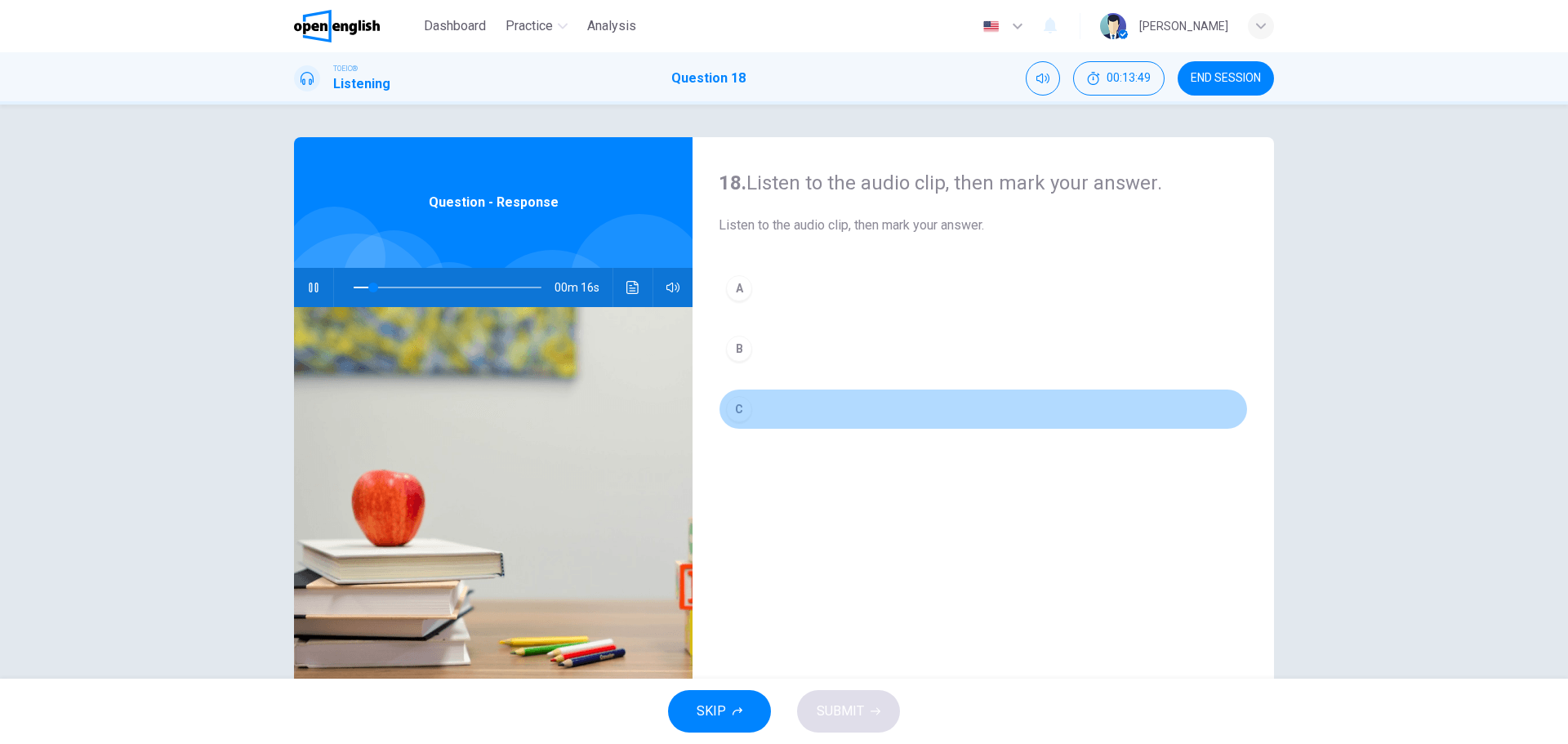
click at [747, 414] on div "C" at bounding box center [739, 409] width 26 height 26
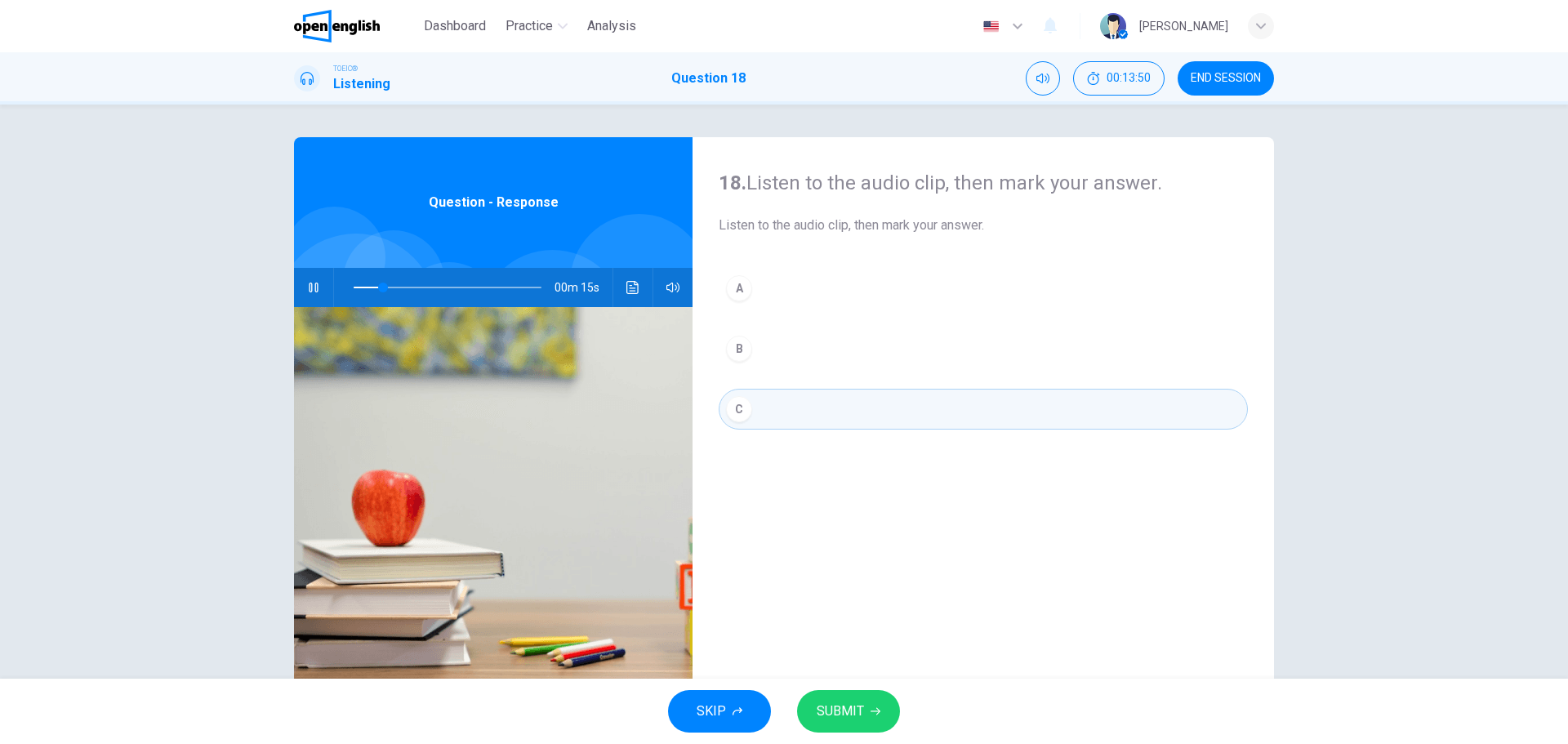
click at [836, 700] on span "SUBMIT" at bounding box center [841, 711] width 48 height 23
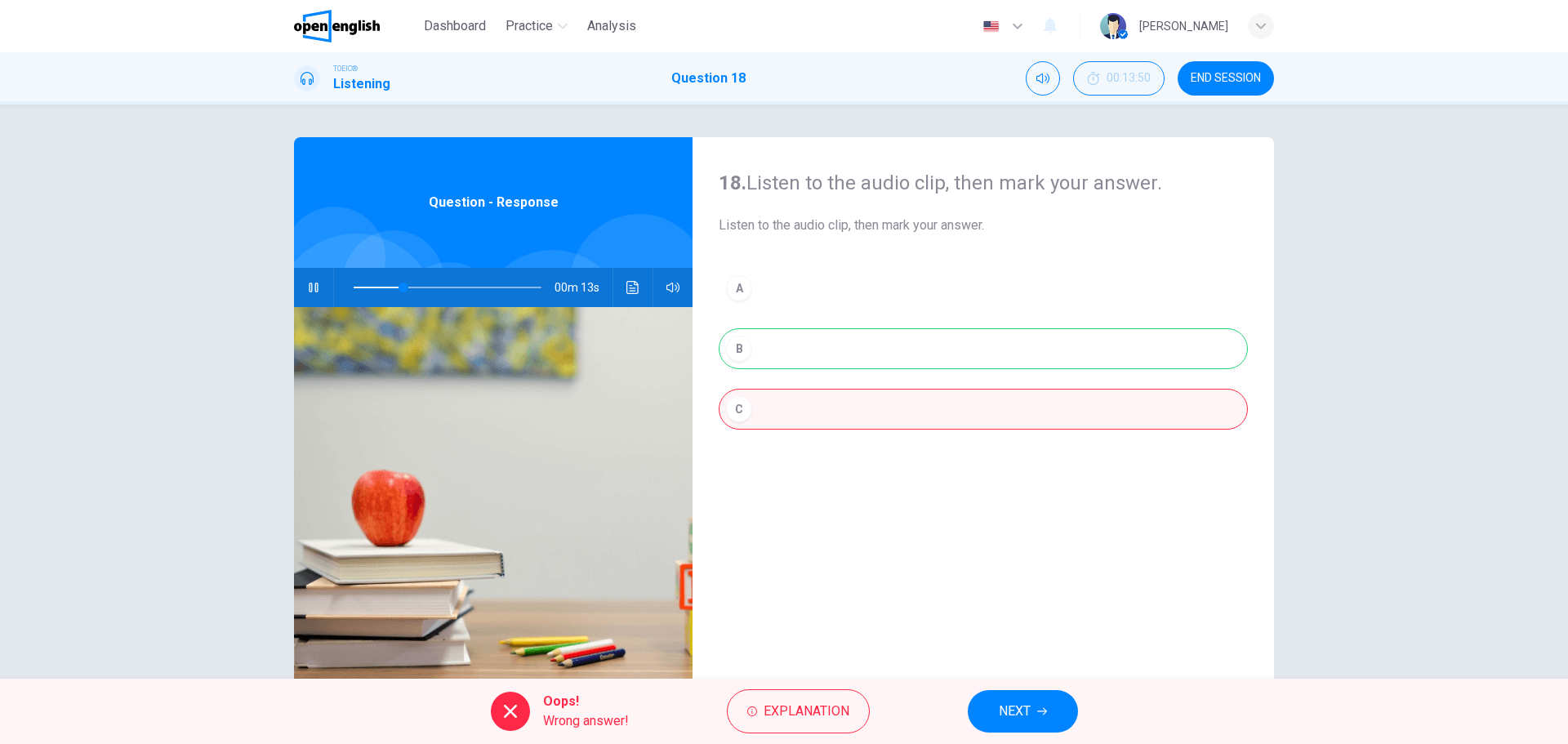
click at [812, 353] on div "A B C" at bounding box center [983, 365] width 529 height 194
click at [631, 287] on icon "Click to see the audio transcription" at bounding box center [633, 287] width 13 height 13
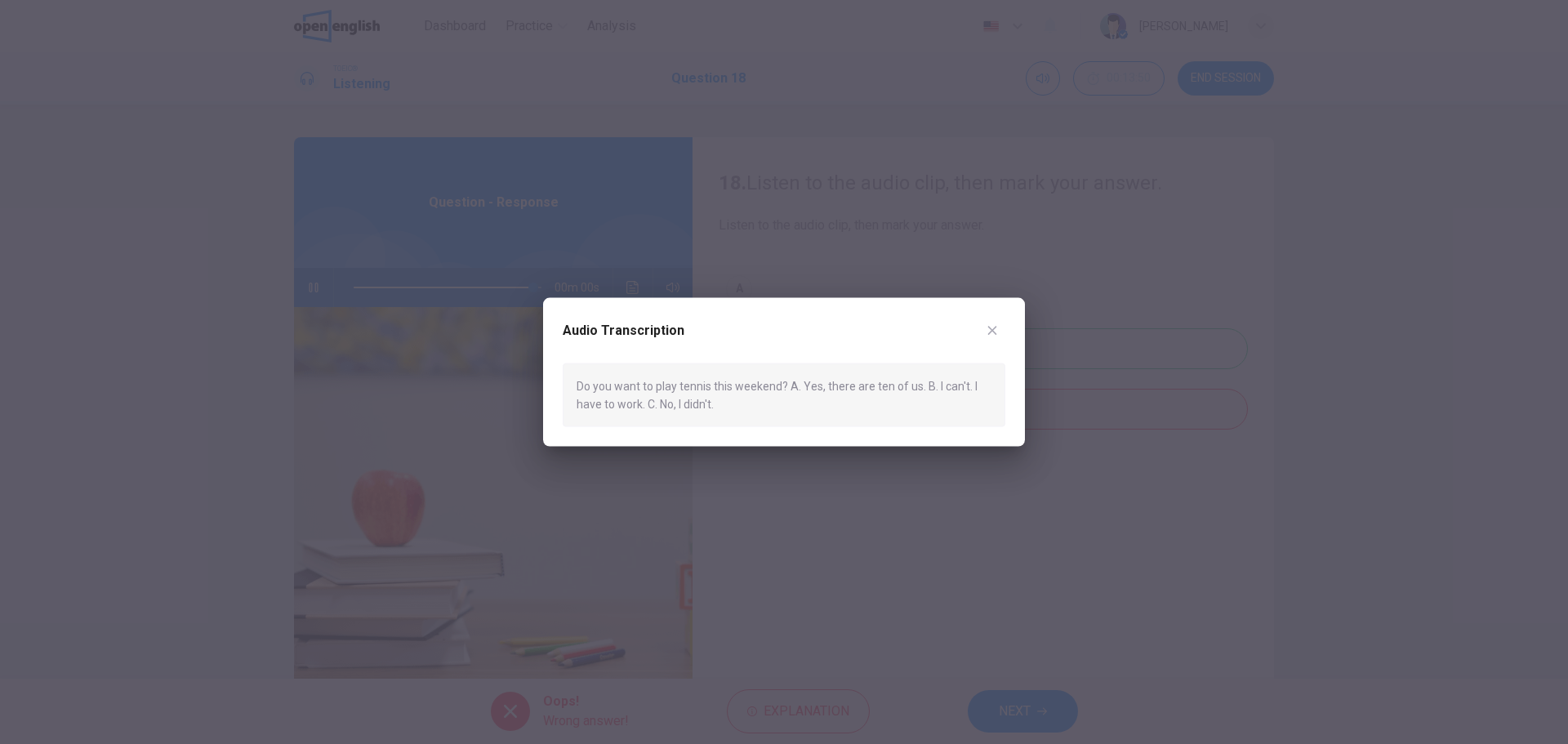
type input "*"
drag, startPoint x: 994, startPoint y: 326, endPoint x: 984, endPoint y: 325, distance: 10.0
click at [993, 327] on icon "button" at bounding box center [991, 329] width 13 height 13
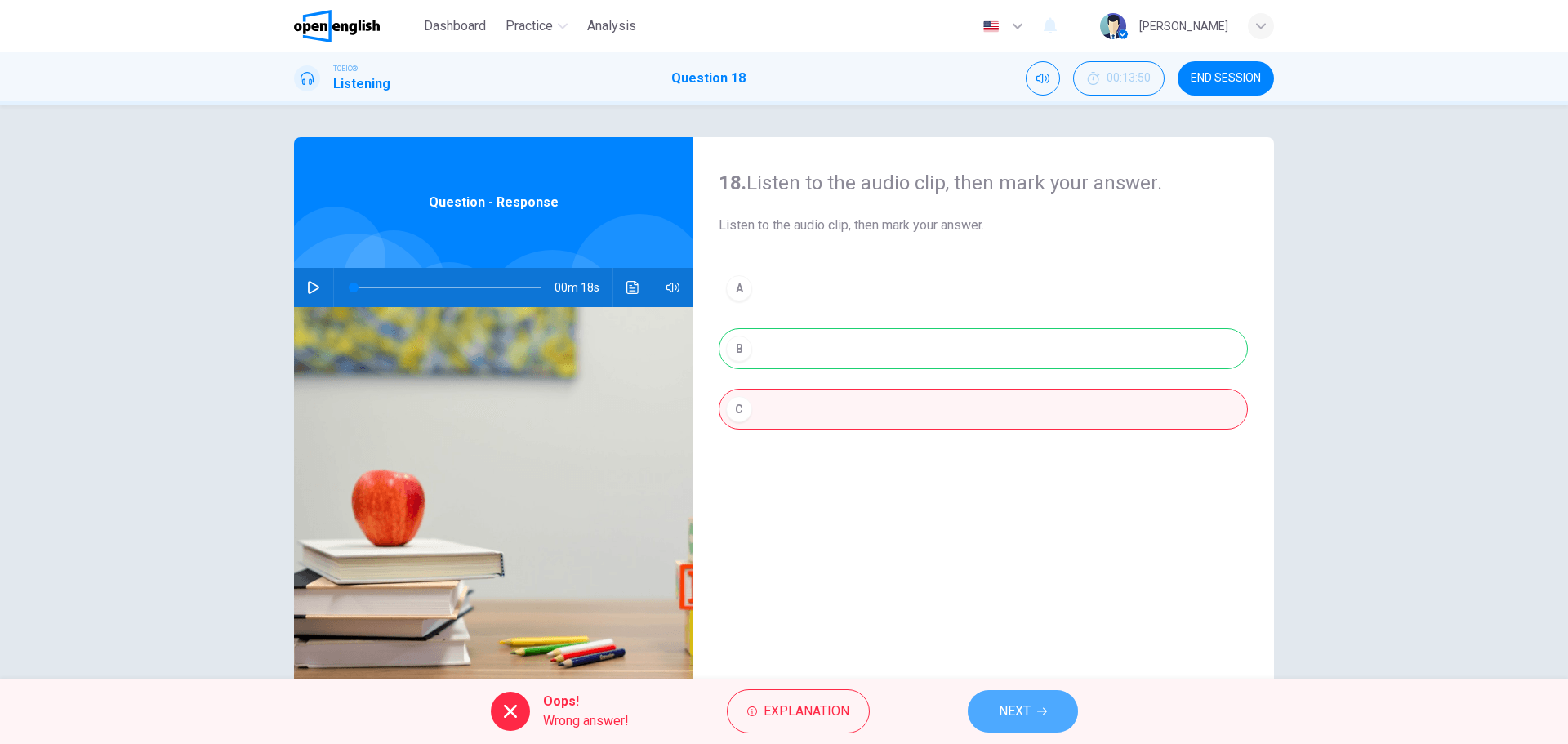
click at [1025, 701] on span "NEXT" at bounding box center [1014, 711] width 32 height 23
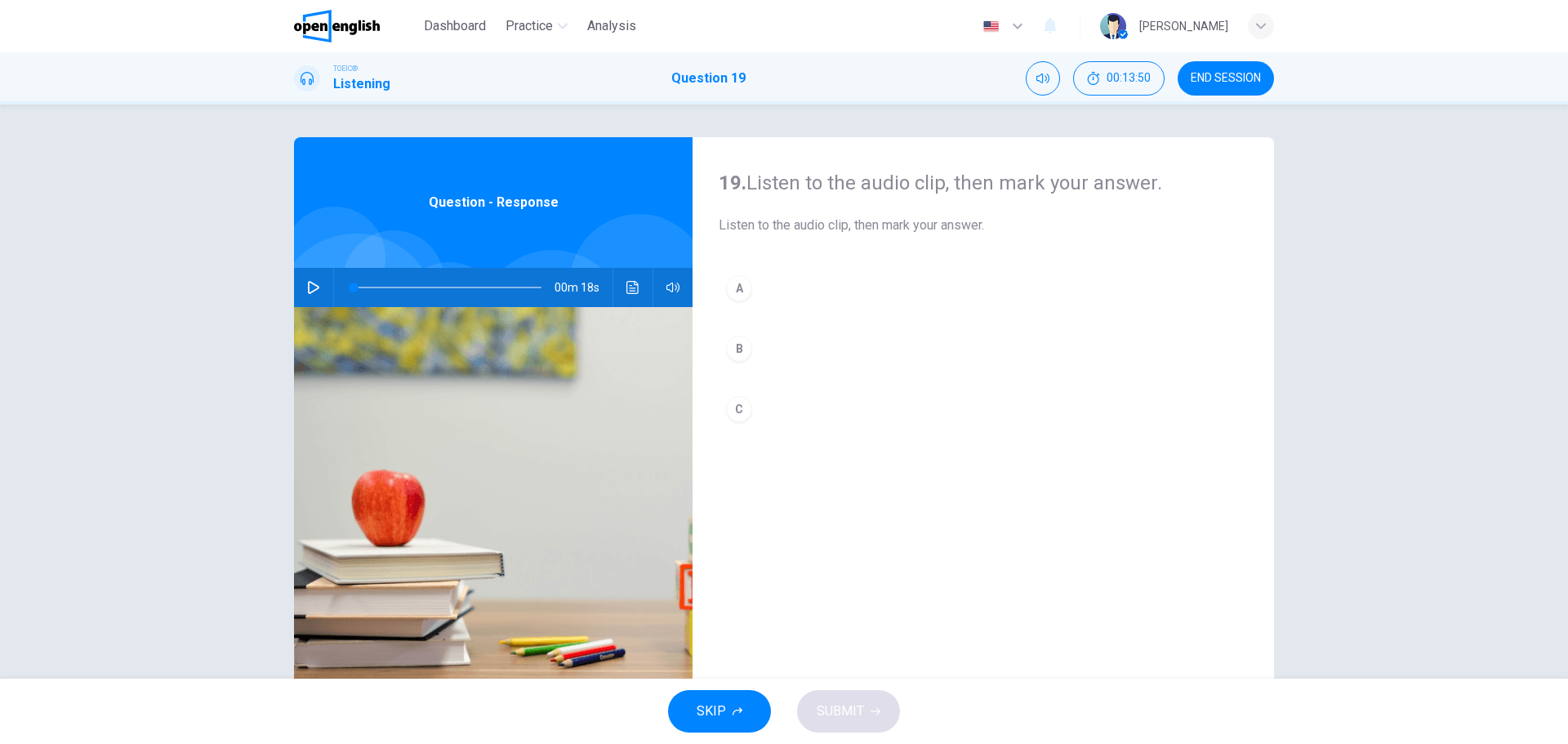
click at [310, 285] on icon "button" at bounding box center [313, 287] width 11 height 13
drag, startPoint x: 359, startPoint y: 288, endPoint x: 336, endPoint y: 285, distance: 23.2
click at [348, 285] on span at bounding box center [353, 288] width 10 height 10
click at [743, 289] on div "A" at bounding box center [739, 288] width 26 height 26
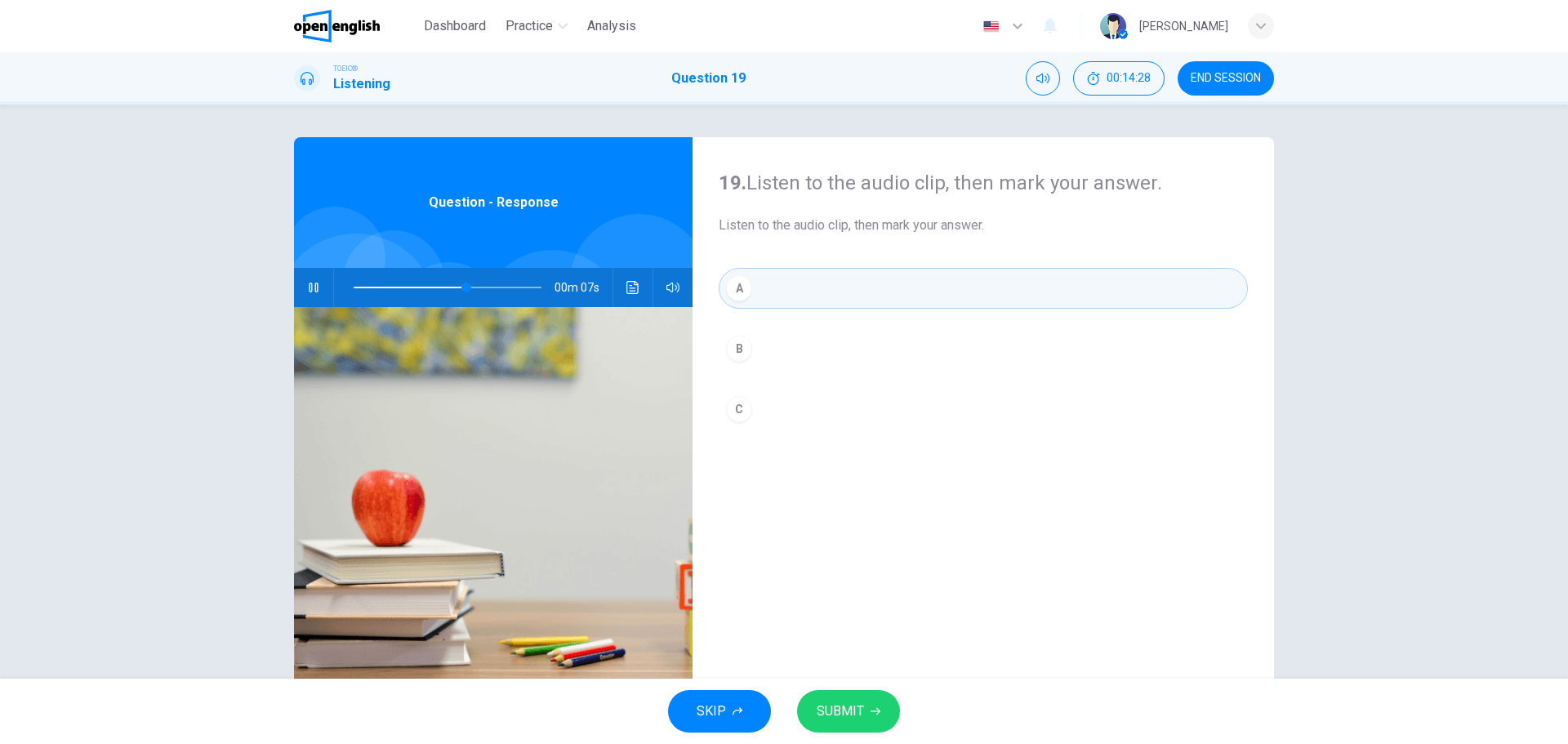
click at [840, 714] on span "SUBMIT" at bounding box center [841, 711] width 48 height 23
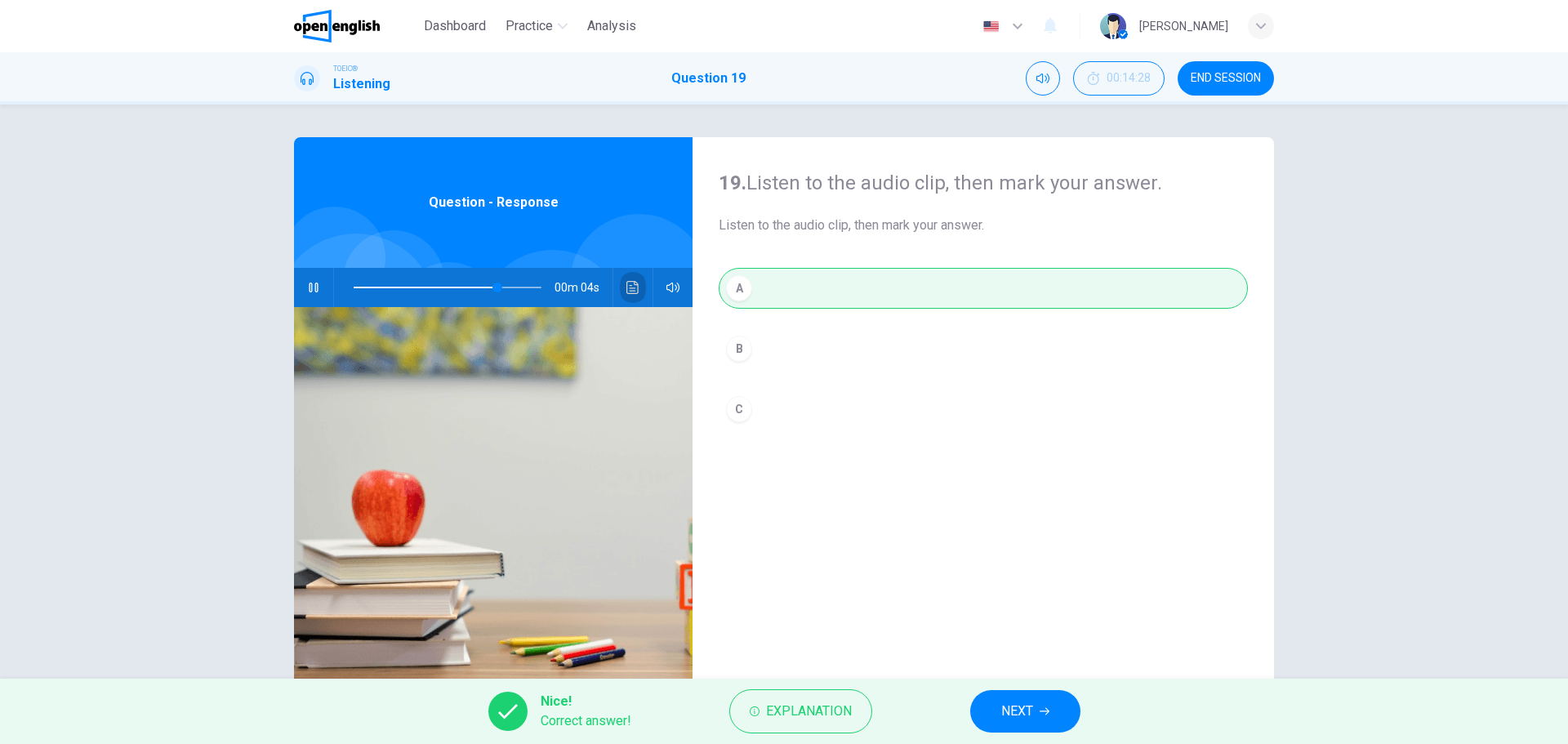
click at [627, 282] on icon "Click to see the audio transcription" at bounding box center [633, 287] width 12 height 13
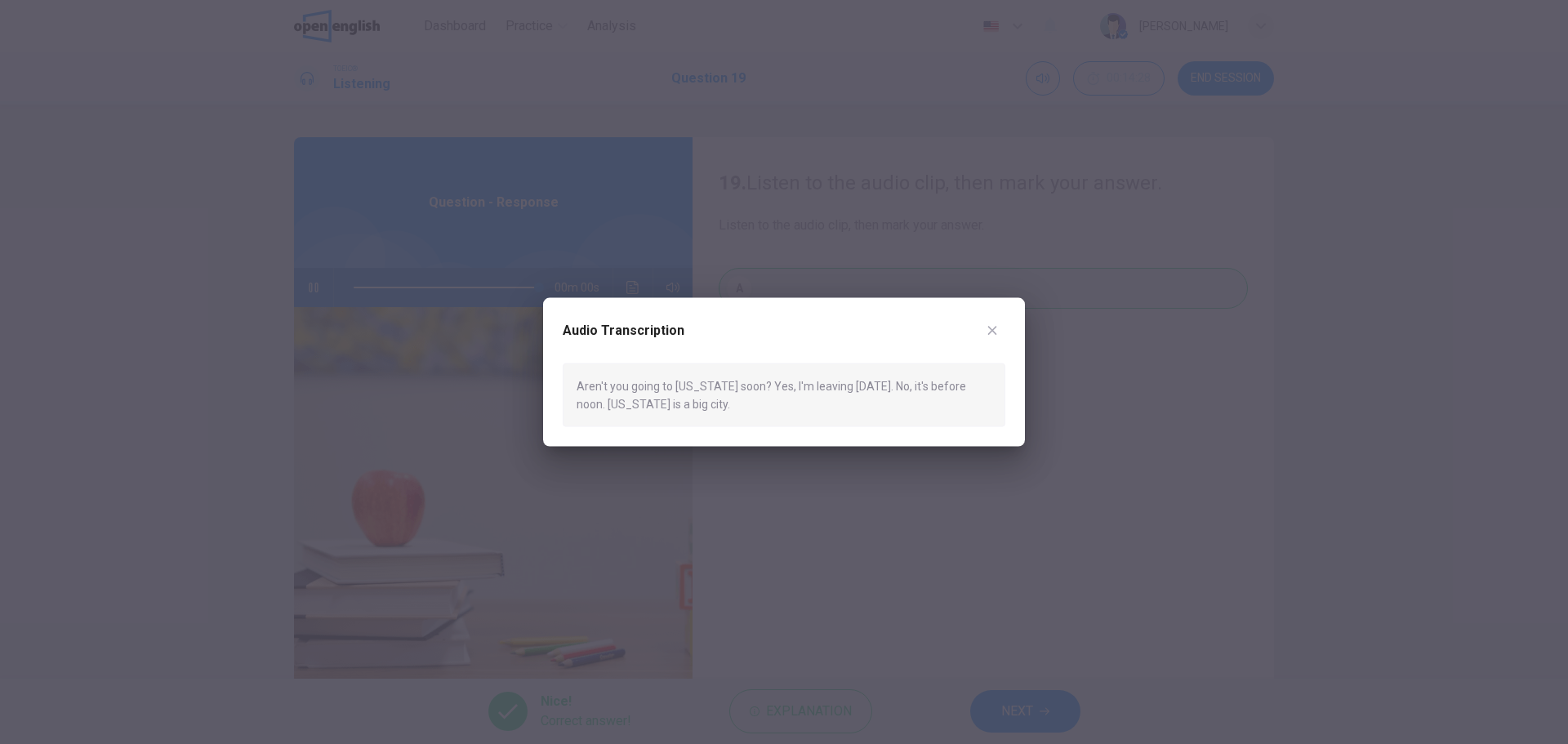
type input "*"
click at [997, 335] on icon "button" at bounding box center [991, 329] width 13 height 13
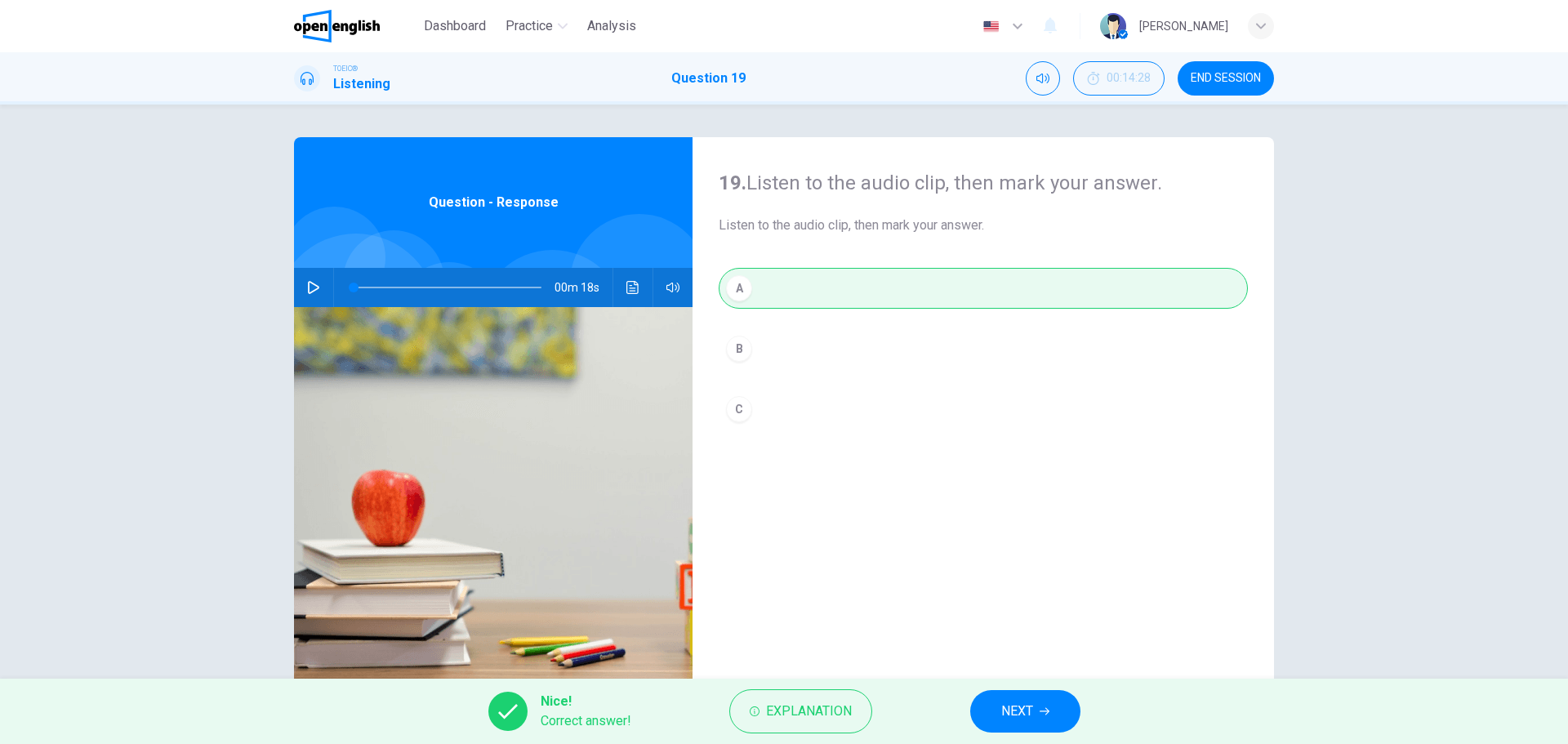
click at [1031, 708] on span "NEXT" at bounding box center [1017, 711] width 32 height 23
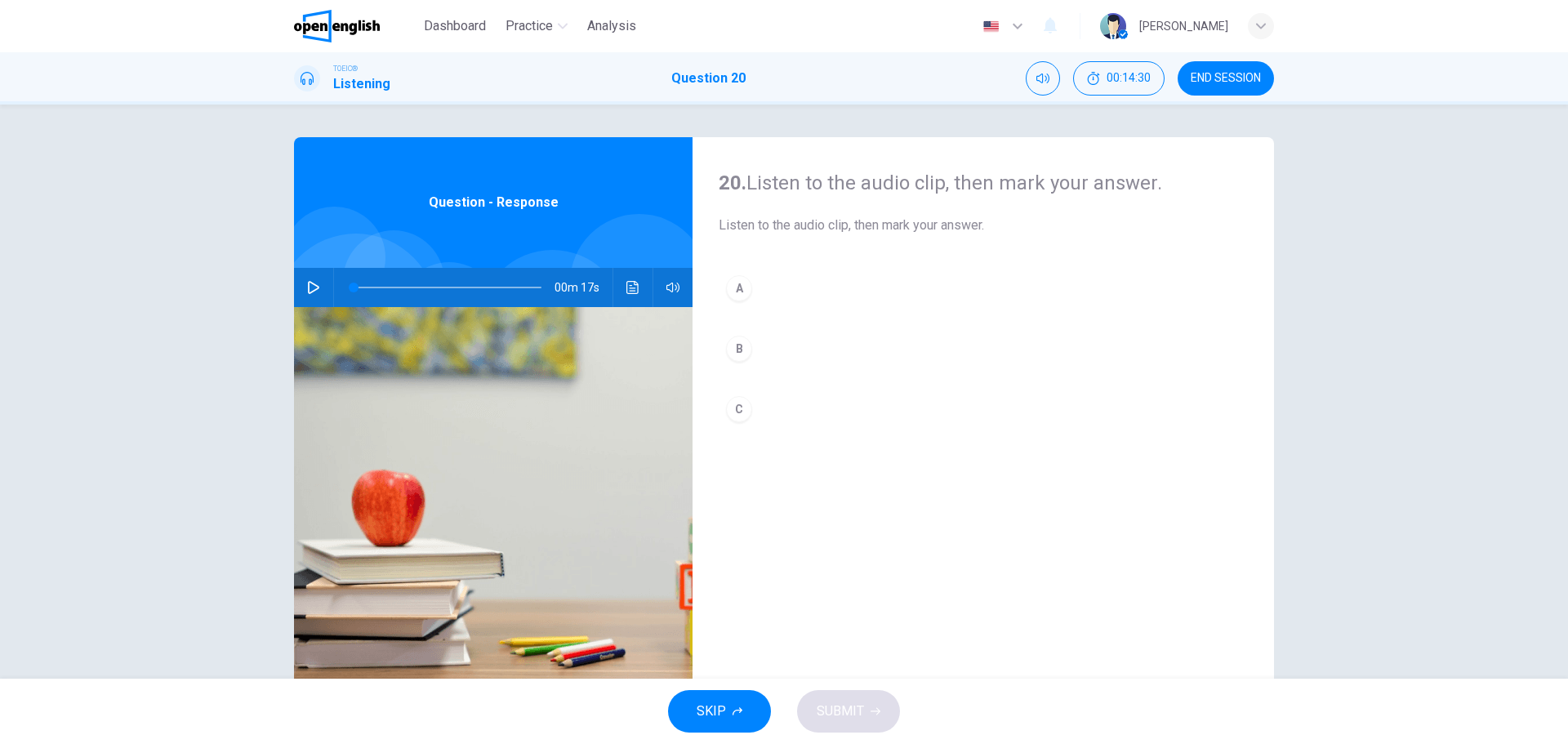
click at [307, 286] on icon "button" at bounding box center [313, 287] width 13 height 13
click at [307, 288] on icon "button" at bounding box center [313, 287] width 13 height 13
drag, startPoint x: 386, startPoint y: 289, endPoint x: 328, endPoint y: 289, distance: 58.0
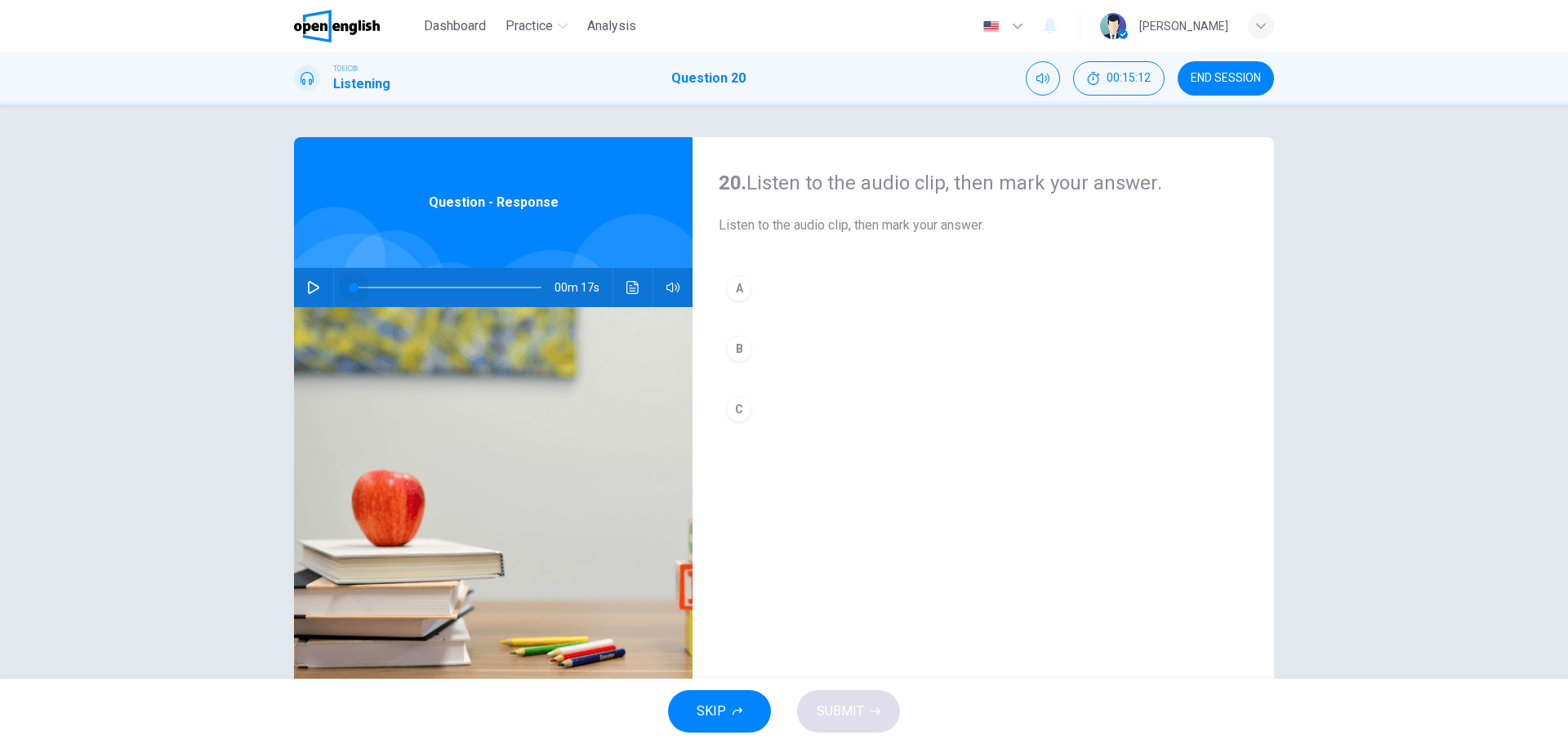
click at [328, 289] on div "00m 17s" at bounding box center [493, 288] width 399 height 39
click at [316, 287] on button "button" at bounding box center [313, 288] width 26 height 39
click at [735, 349] on div "B" at bounding box center [739, 348] width 26 height 26
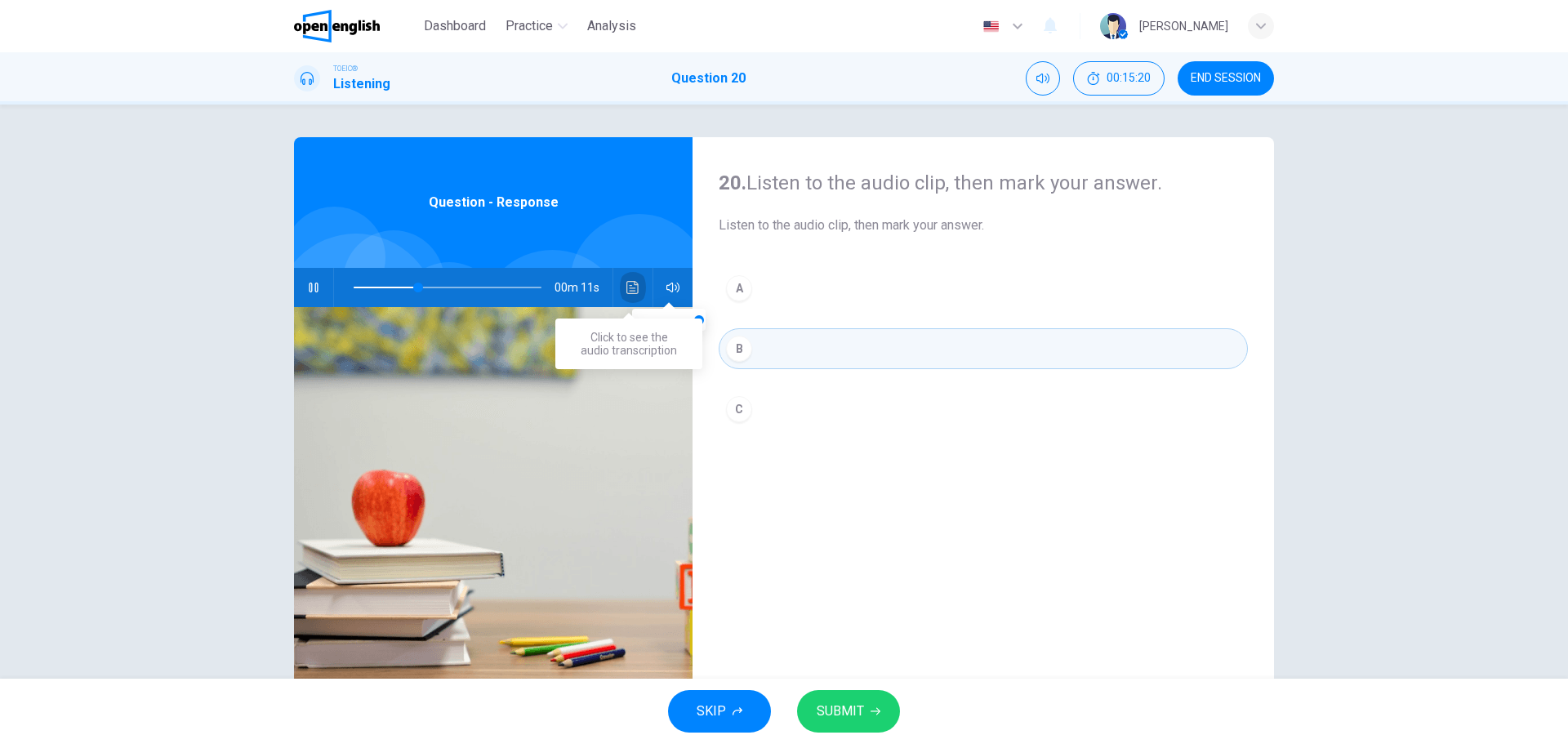
click at [627, 284] on icon "Click to see the audio transcription" at bounding box center [633, 287] width 13 height 13
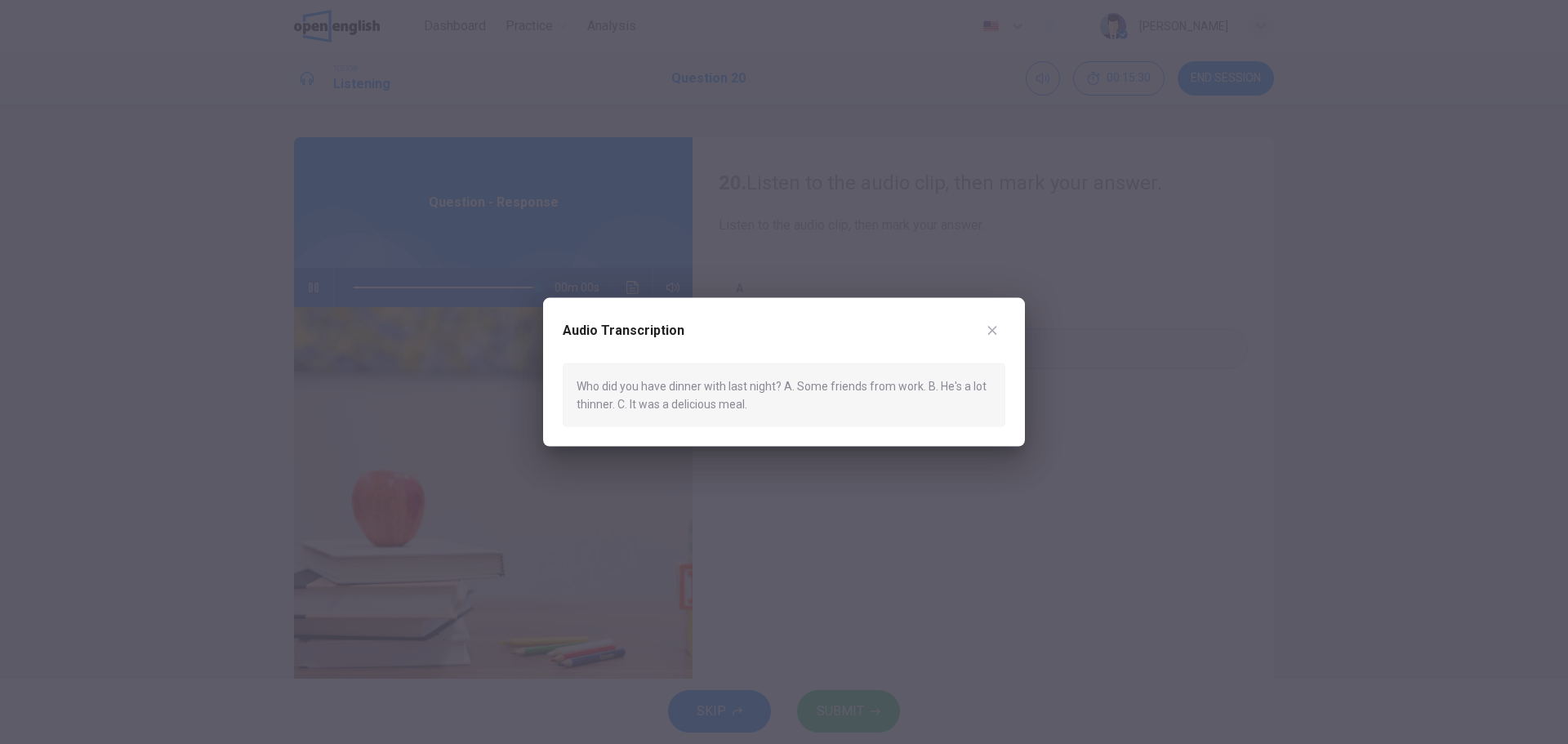
type input "*"
click at [987, 330] on icon "button" at bounding box center [991, 329] width 13 height 13
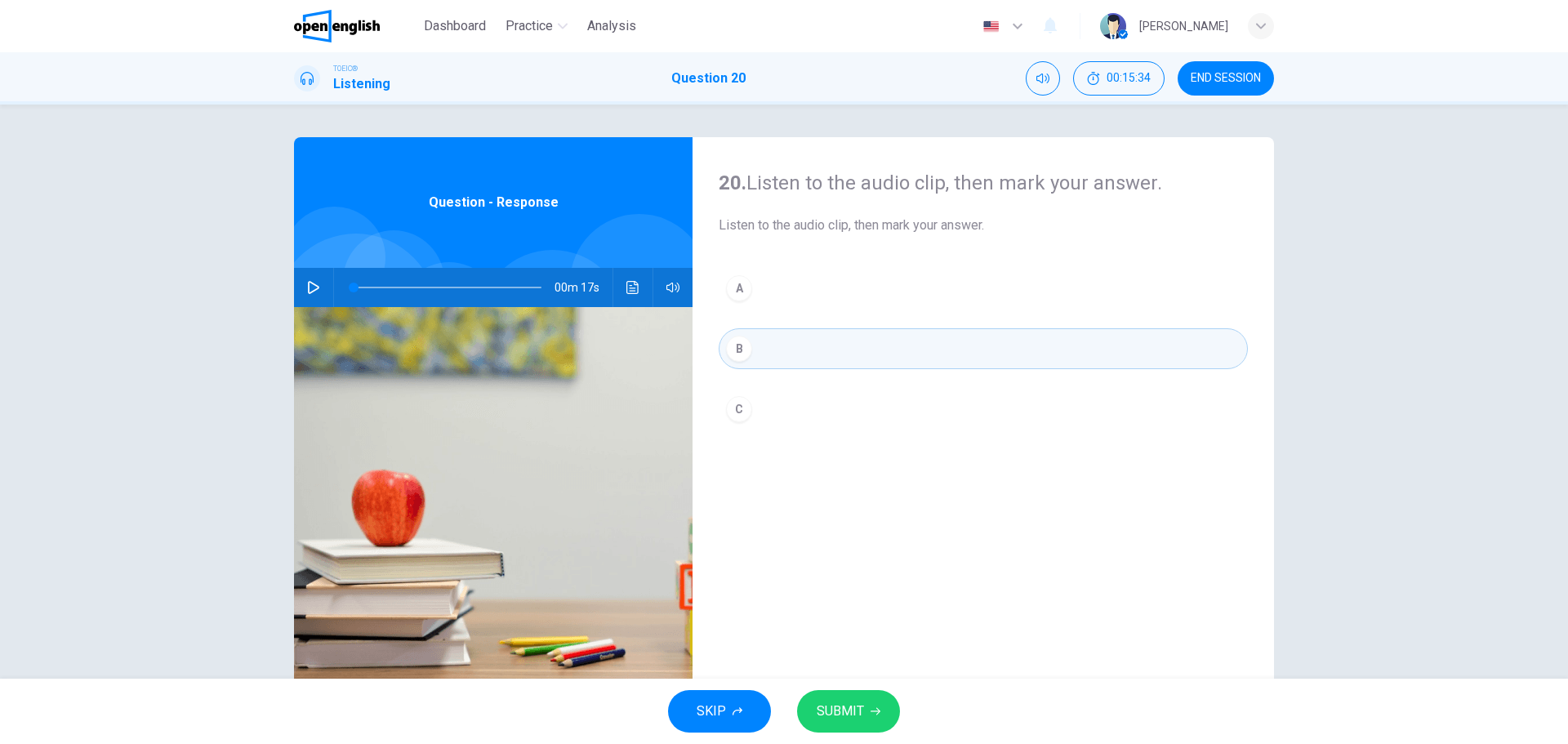
click at [741, 283] on div "A" at bounding box center [739, 288] width 26 height 26
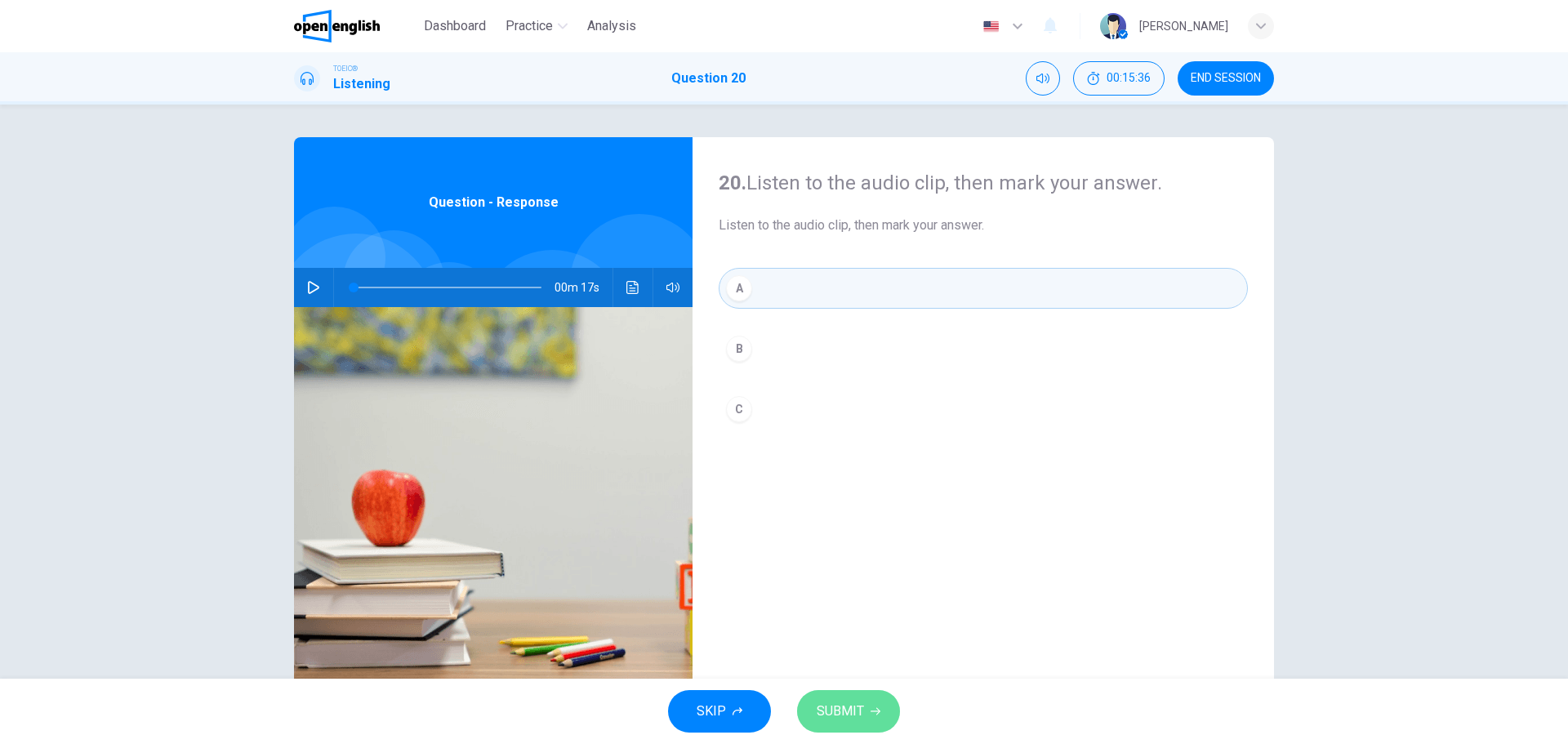
click at [837, 712] on span "SUBMIT" at bounding box center [841, 711] width 48 height 23
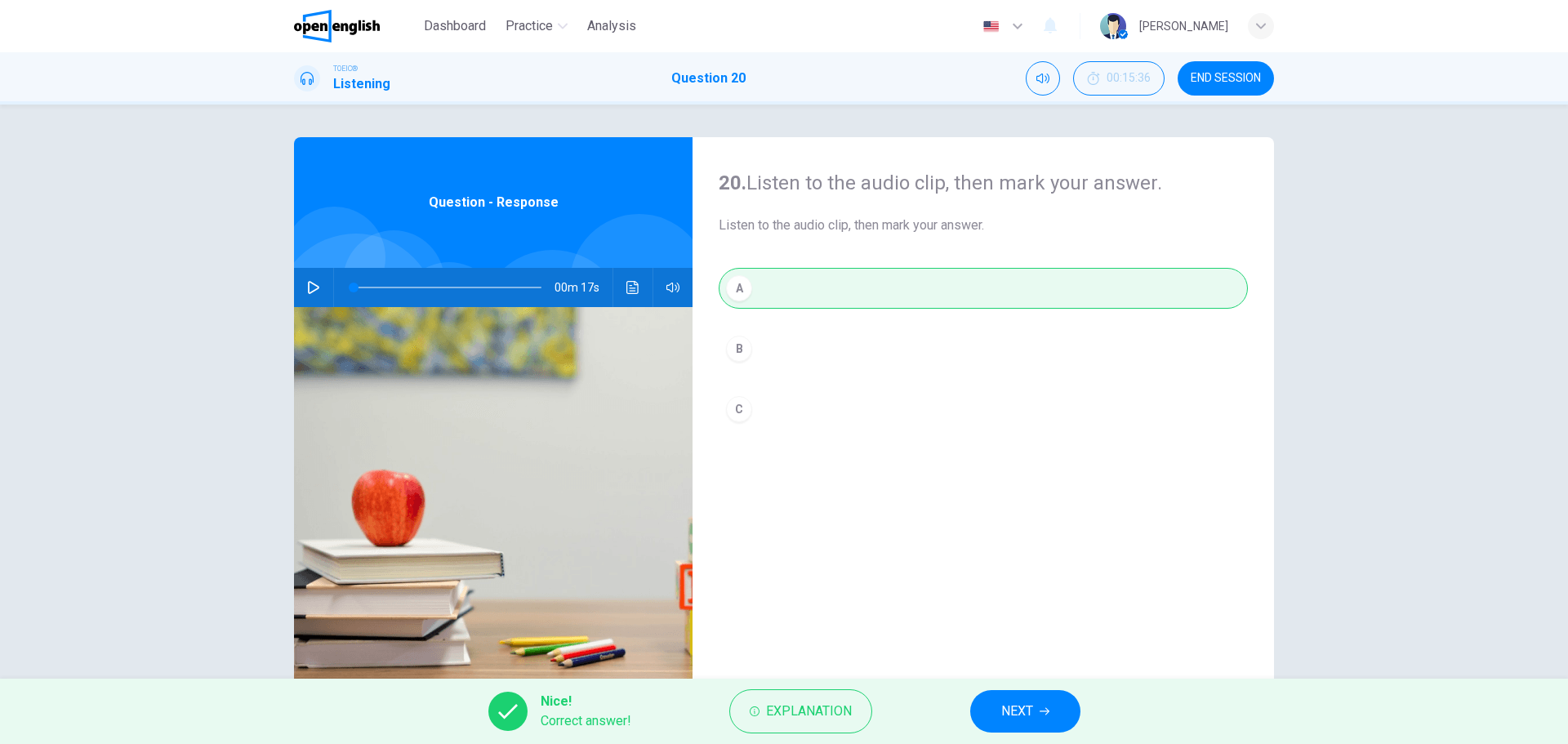
click at [1015, 704] on span "NEXT" at bounding box center [1017, 711] width 32 height 23
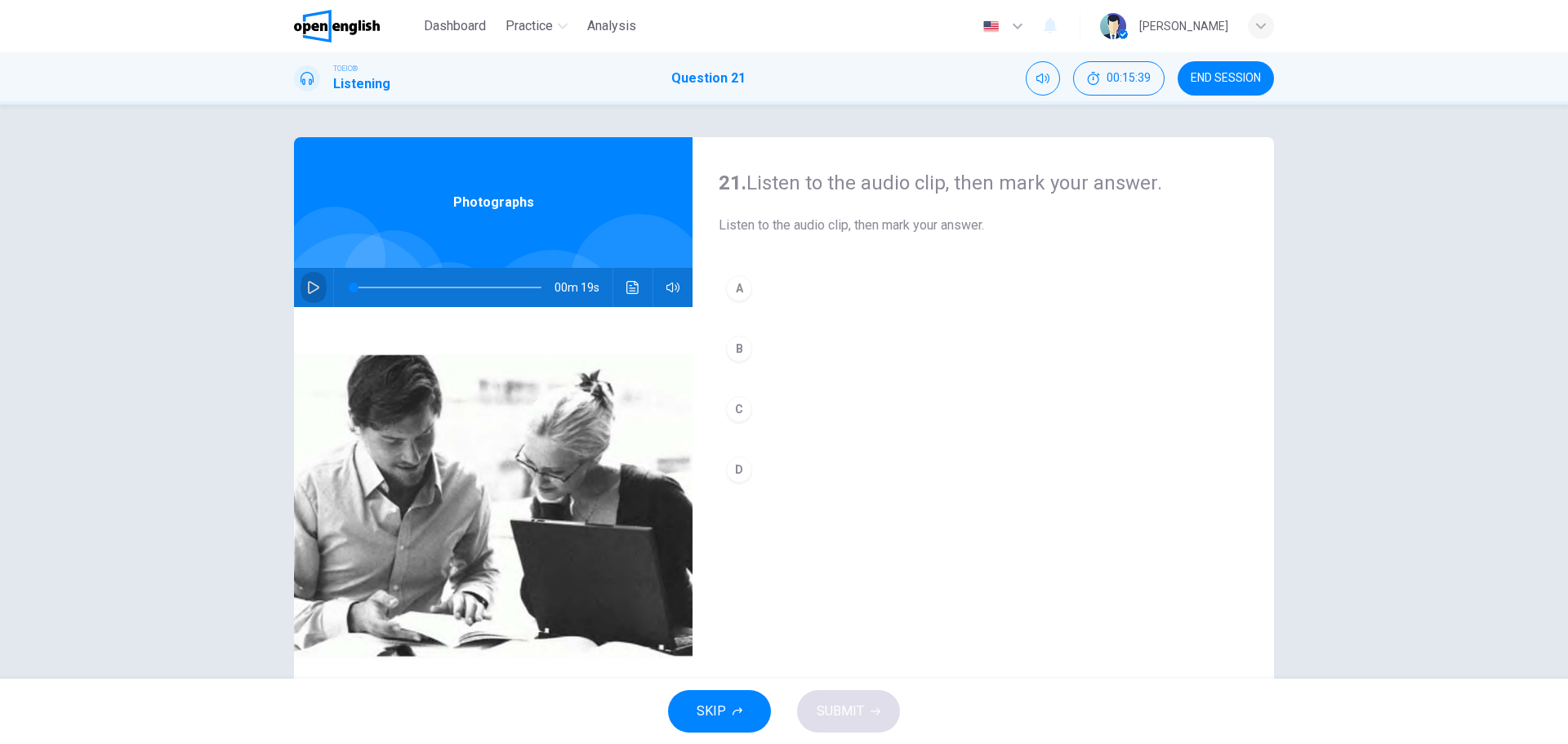
click at [313, 289] on icon "button" at bounding box center [313, 287] width 11 height 13
click at [732, 286] on div "A" at bounding box center [739, 288] width 26 height 26
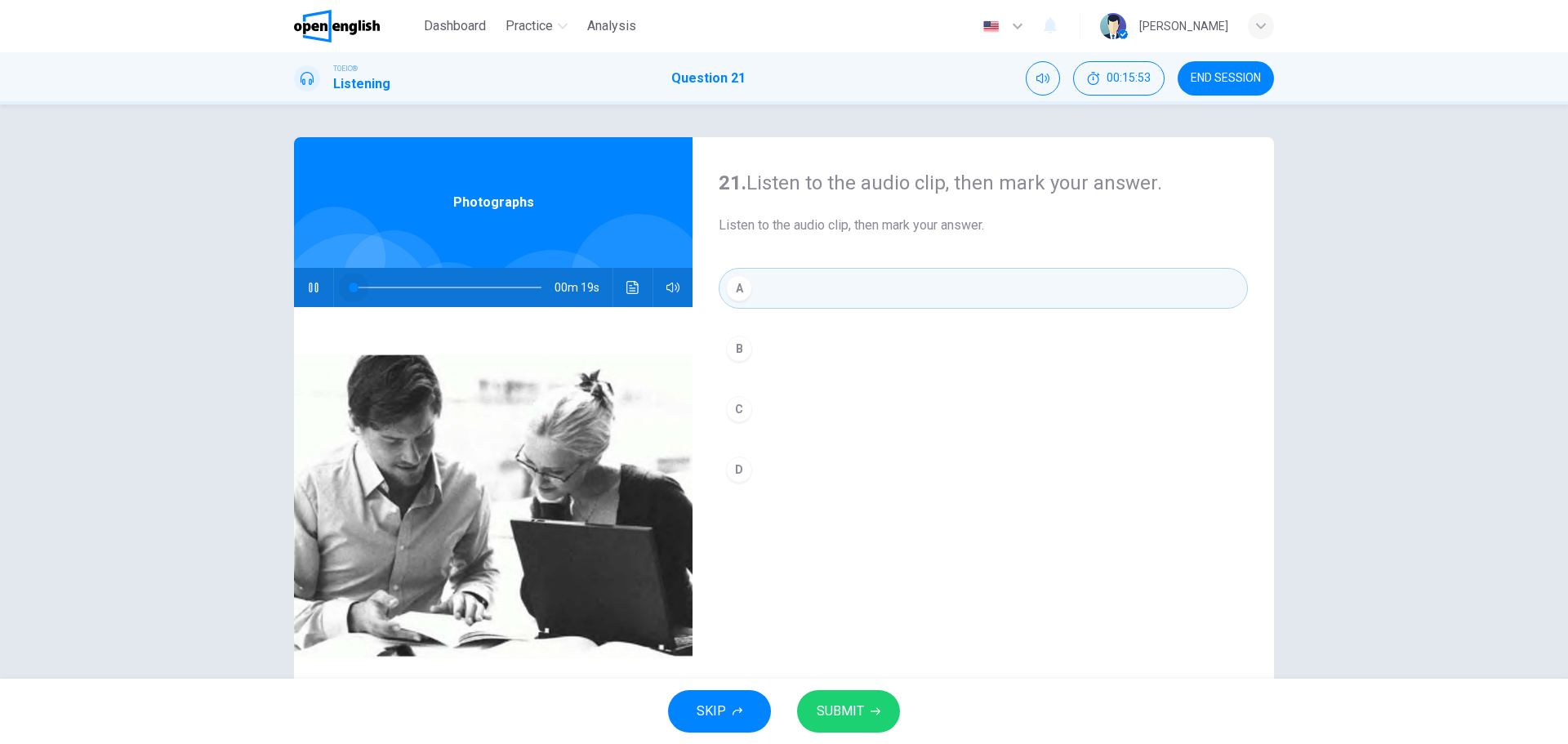
drag, startPoint x: 469, startPoint y: 282, endPoint x: 350, endPoint y: 277, distance: 119.1
click at [350, 283] on span at bounding box center [353, 288] width 10 height 10
type input "*"
drag, startPoint x: 832, startPoint y: 704, endPoint x: 826, endPoint y: 677, distance: 27.7
click at [836, 703] on span "SUBMIT" at bounding box center [841, 711] width 48 height 23
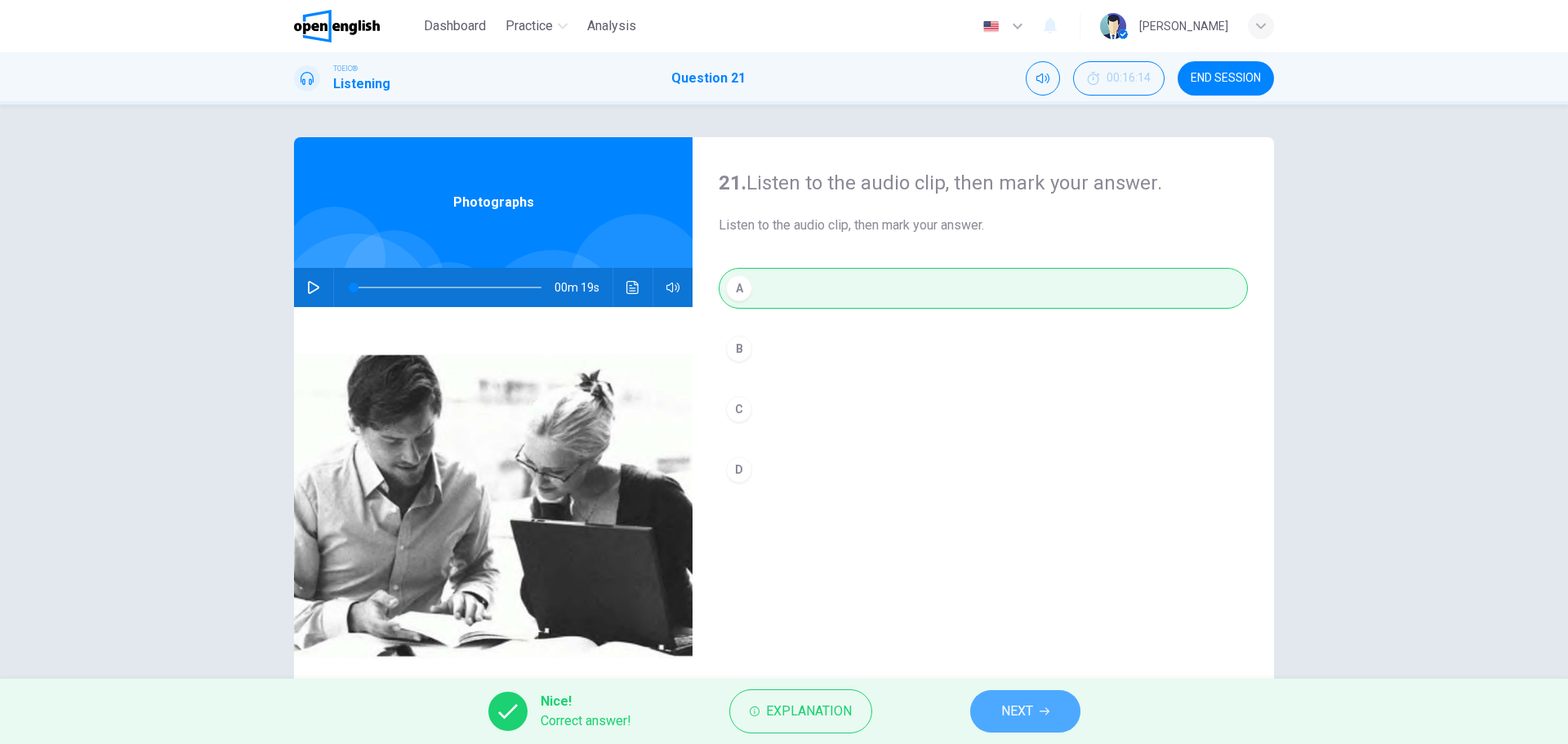
click at [1024, 701] on span "NEXT" at bounding box center [1017, 711] width 32 height 23
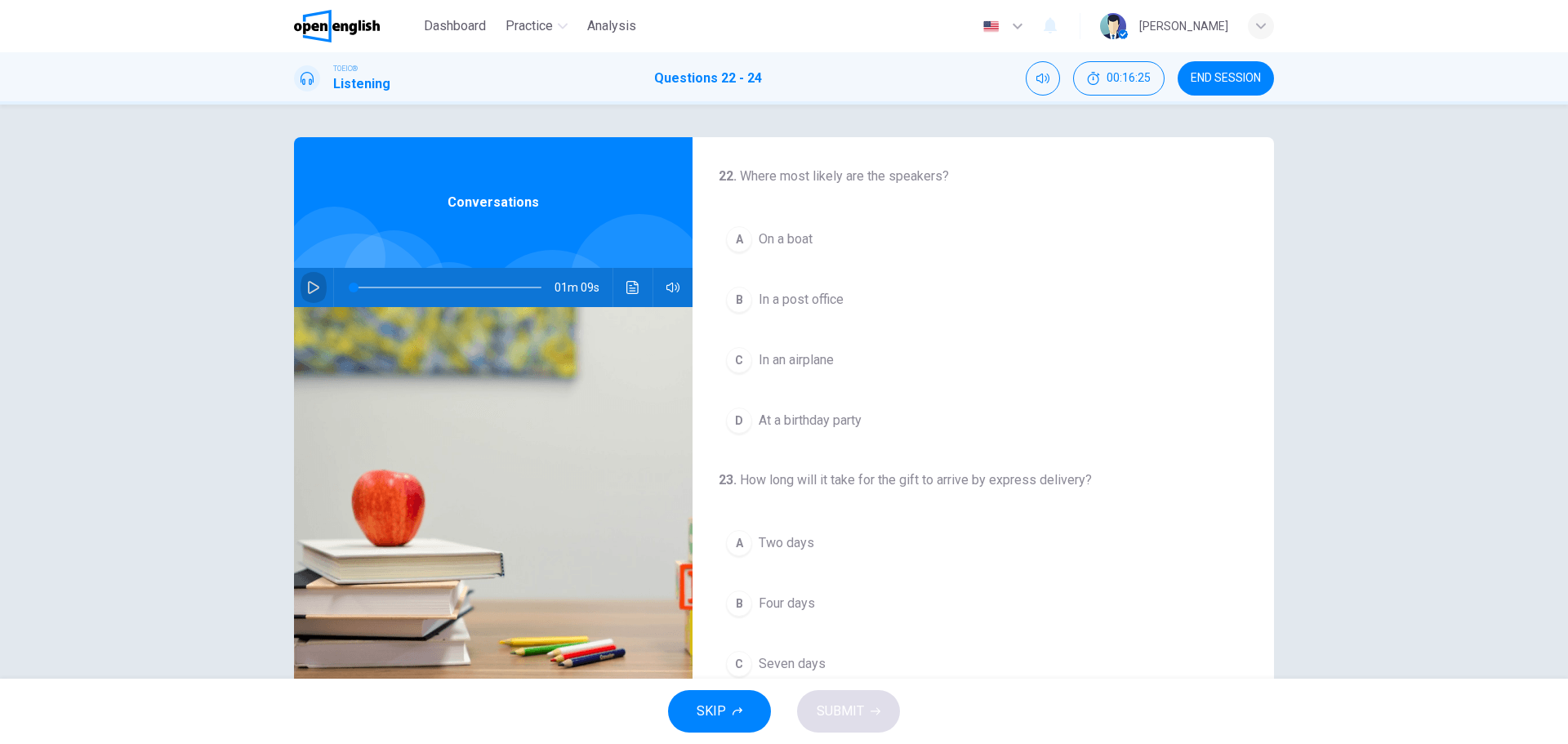
click at [308, 284] on icon "button" at bounding box center [313, 287] width 13 height 13
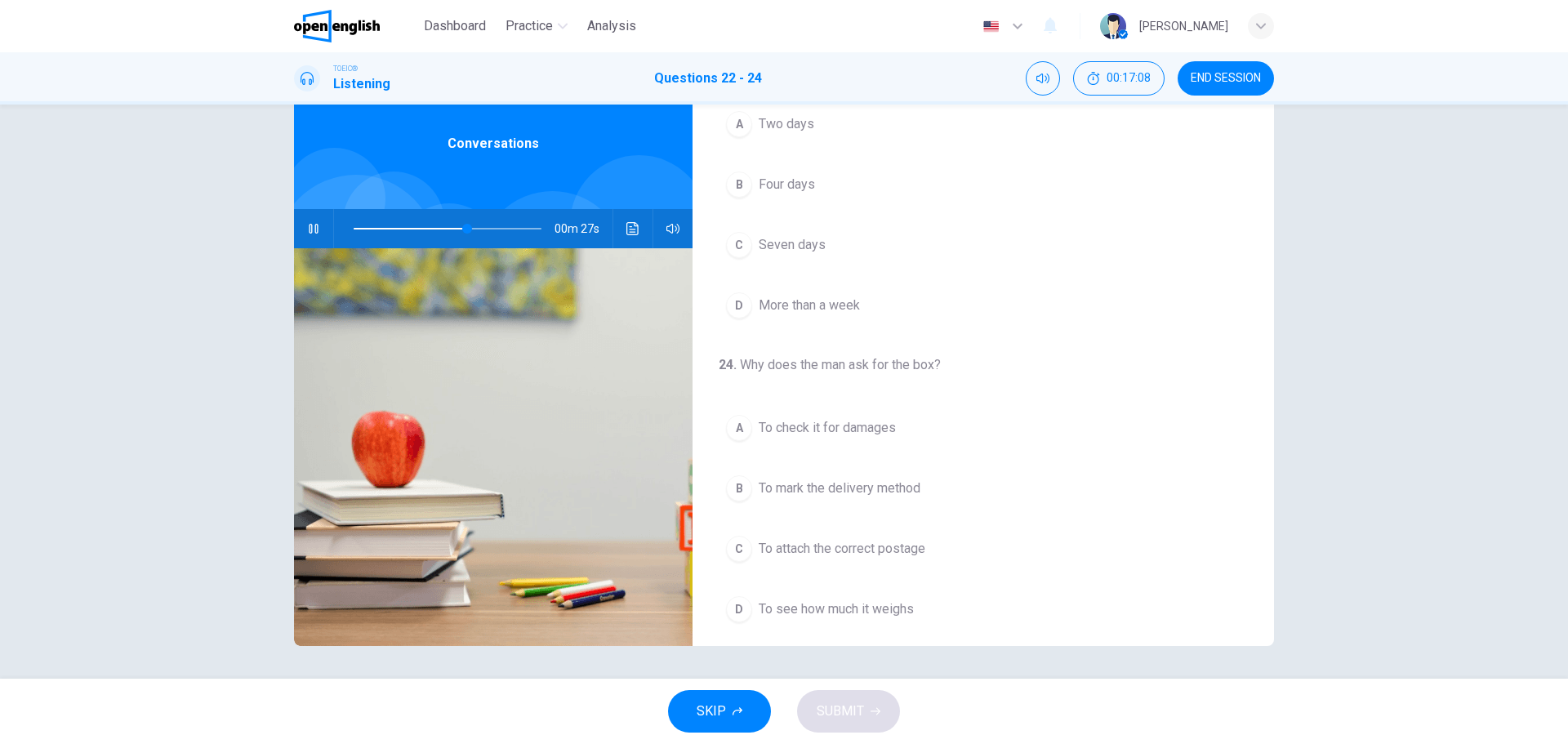
scroll to position [373, 0]
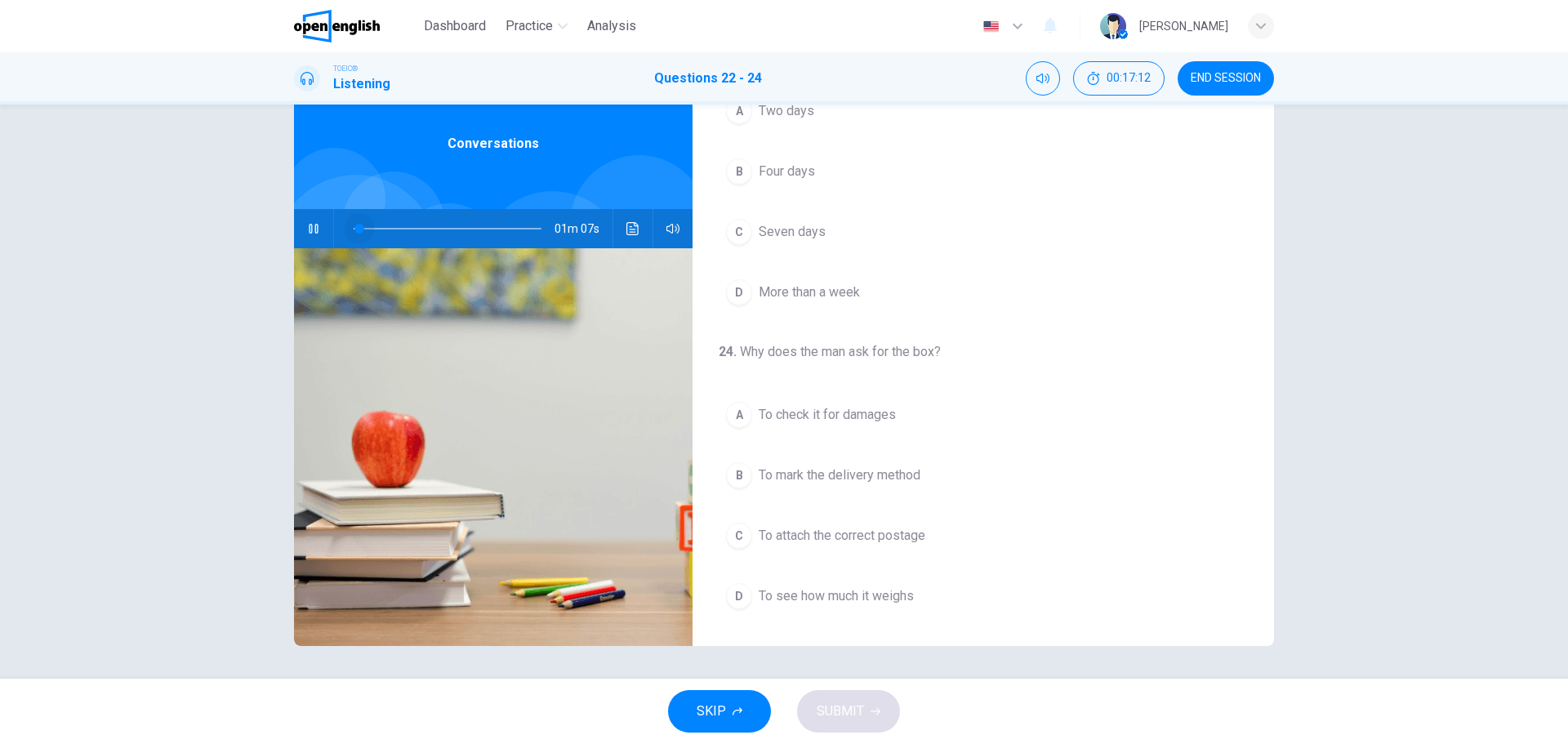
drag, startPoint x: 440, startPoint y: 230, endPoint x: 354, endPoint y: 230, distance: 86.0
click at [354, 230] on span at bounding box center [359, 229] width 10 height 10
drag, startPoint x: 357, startPoint y: 226, endPoint x: 339, endPoint y: 227, distance: 18.0
click at [348, 227] on span at bounding box center [353, 229] width 10 height 10
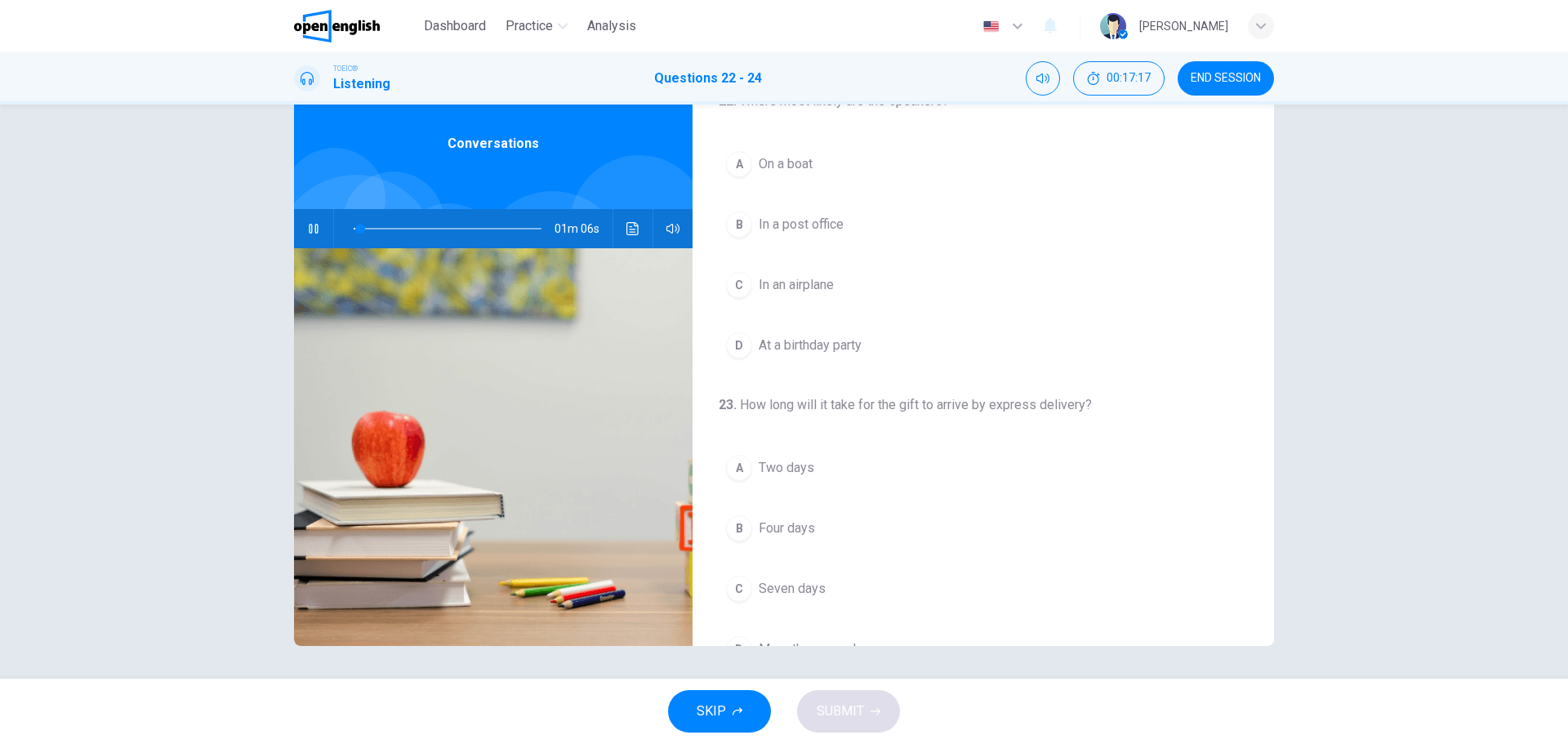
scroll to position [0, 0]
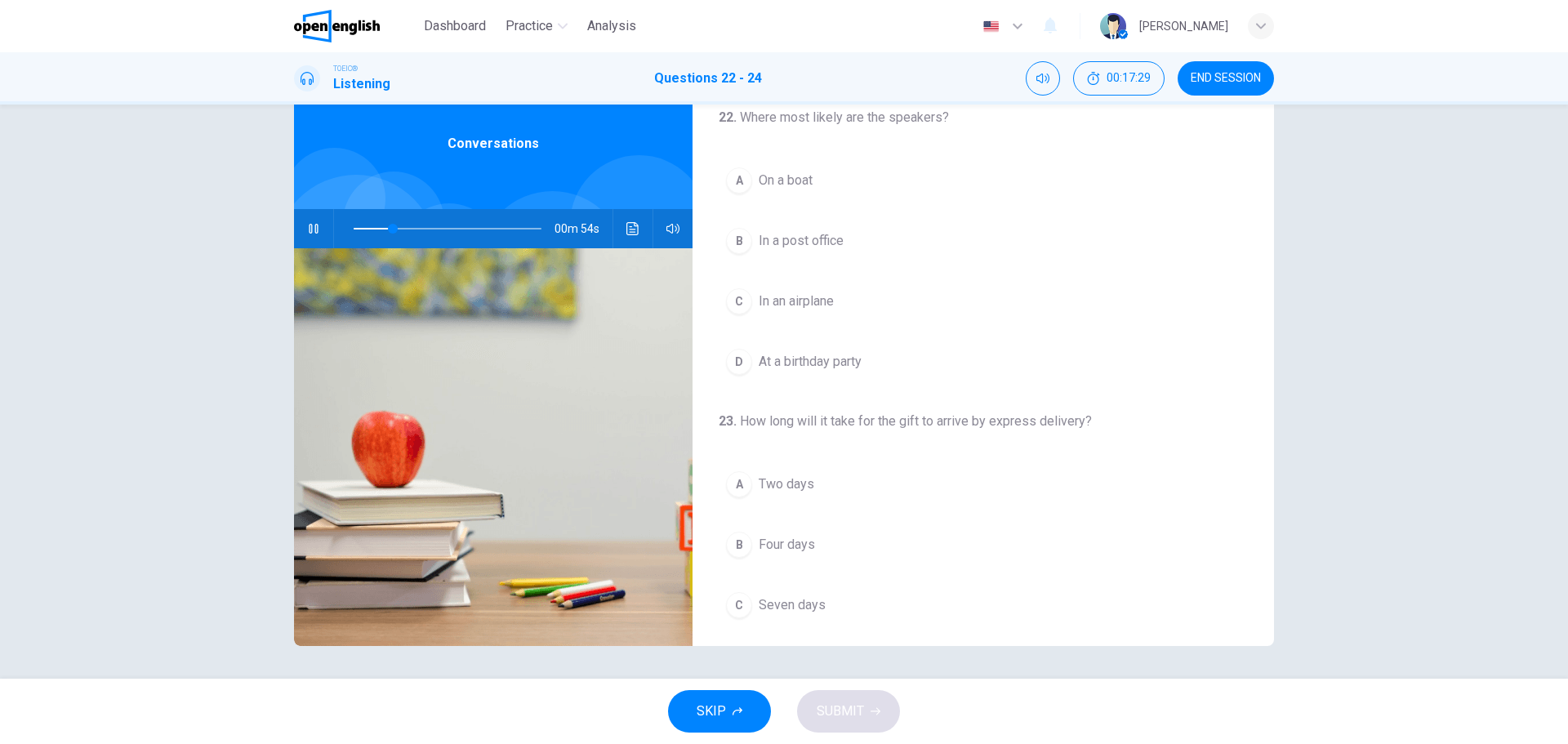
click at [308, 232] on icon "button" at bounding box center [313, 228] width 13 height 13
drag, startPoint x: 388, startPoint y: 229, endPoint x: 338, endPoint y: 226, distance: 50.1
click at [348, 226] on span at bounding box center [353, 229] width 10 height 10
click at [312, 226] on icon "button" at bounding box center [313, 228] width 11 height 13
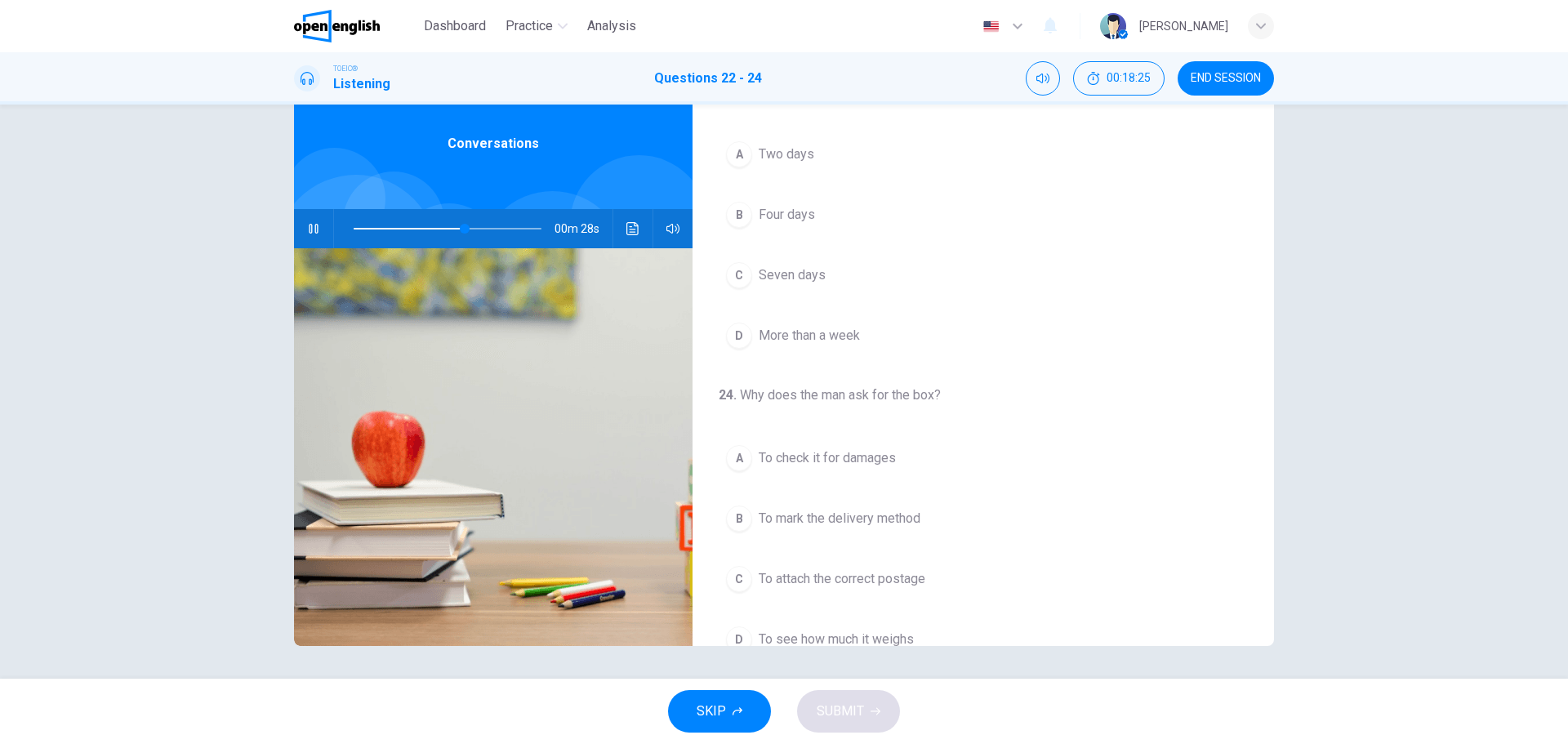
scroll to position [129, 0]
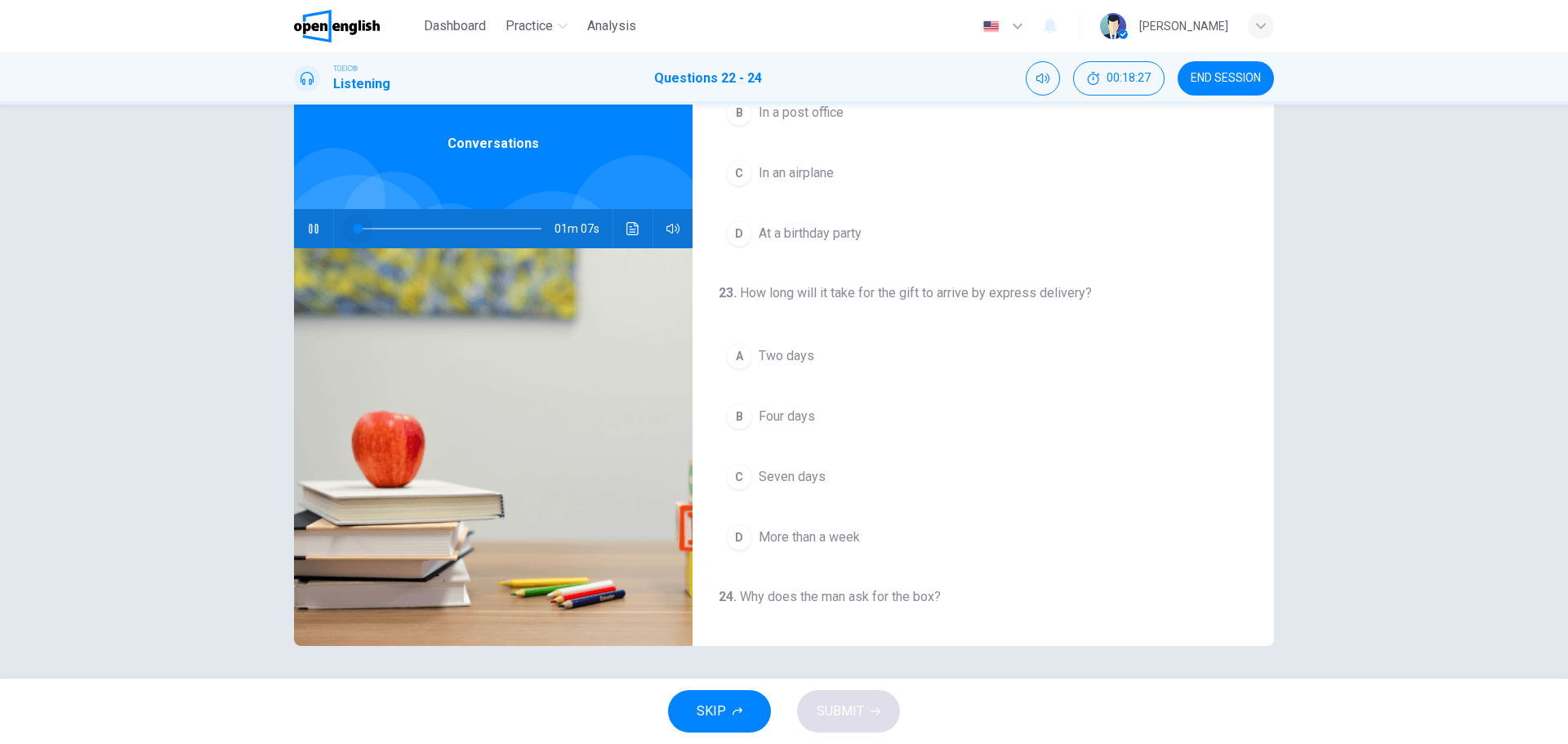
drag, startPoint x: 464, startPoint y: 225, endPoint x: 353, endPoint y: 224, distance: 111.0
click at [353, 224] on span at bounding box center [358, 229] width 10 height 10
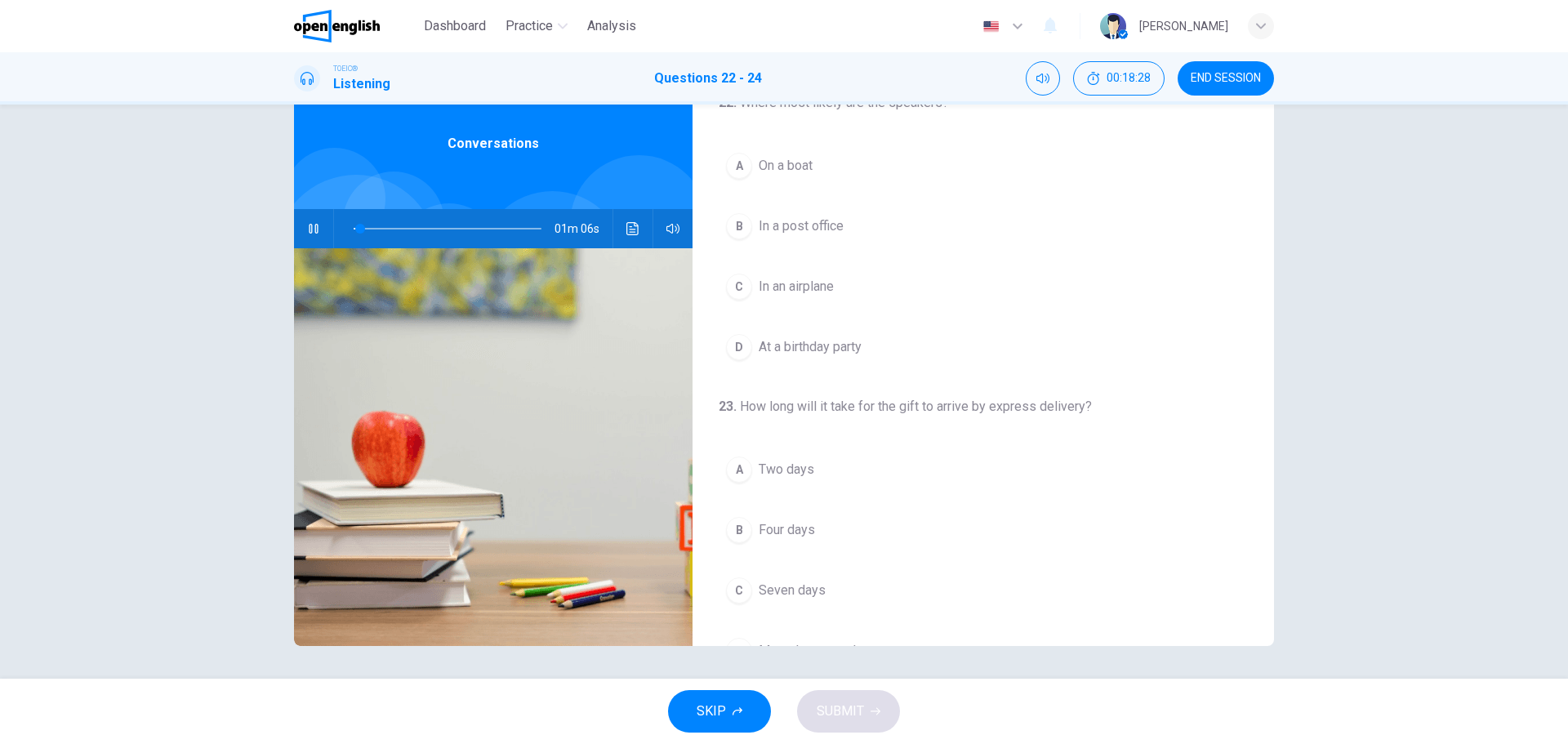
scroll to position [0, 0]
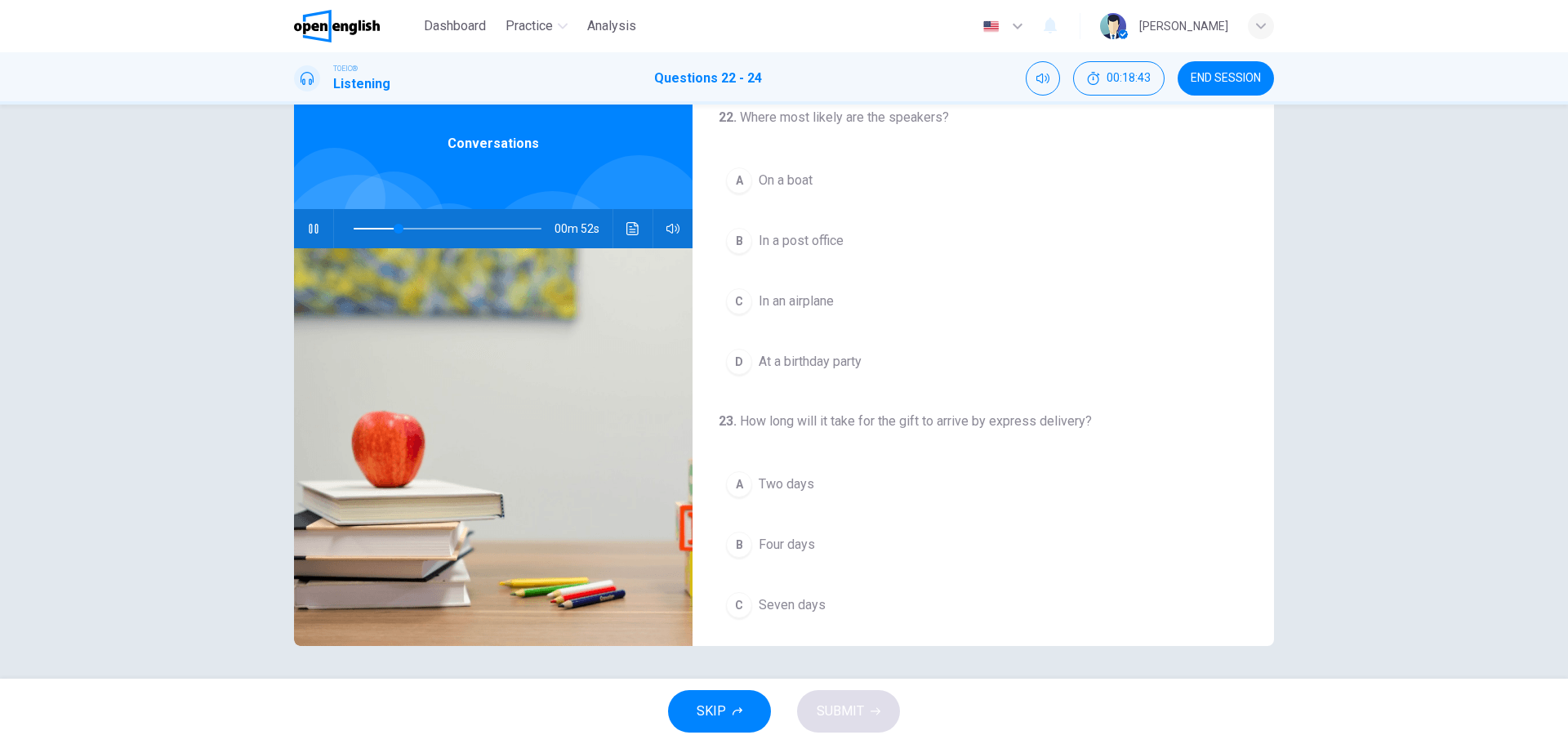
click at [742, 240] on div "B" at bounding box center [739, 241] width 26 height 26
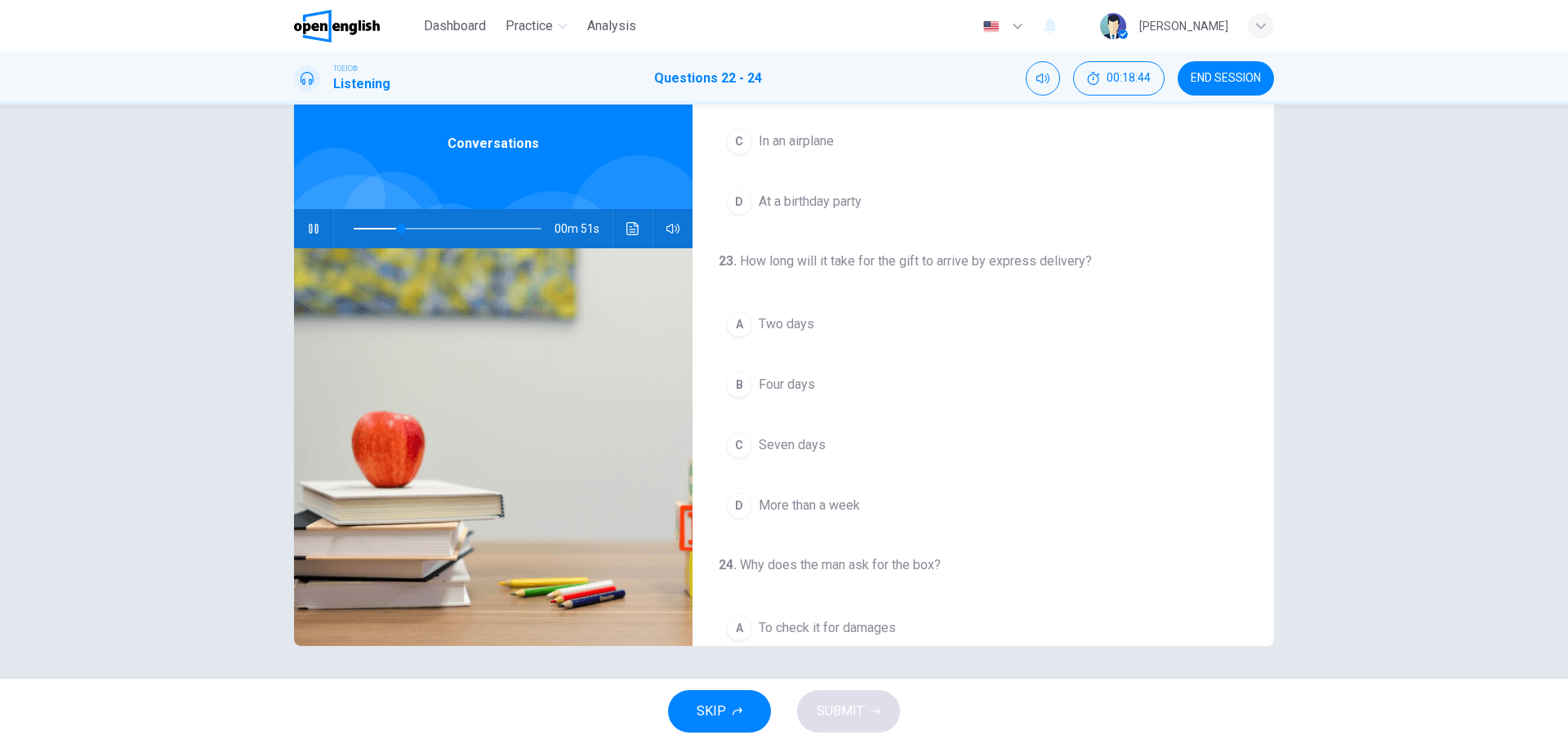
scroll to position [163, 0]
click at [737, 323] on div "A" at bounding box center [739, 321] width 26 height 26
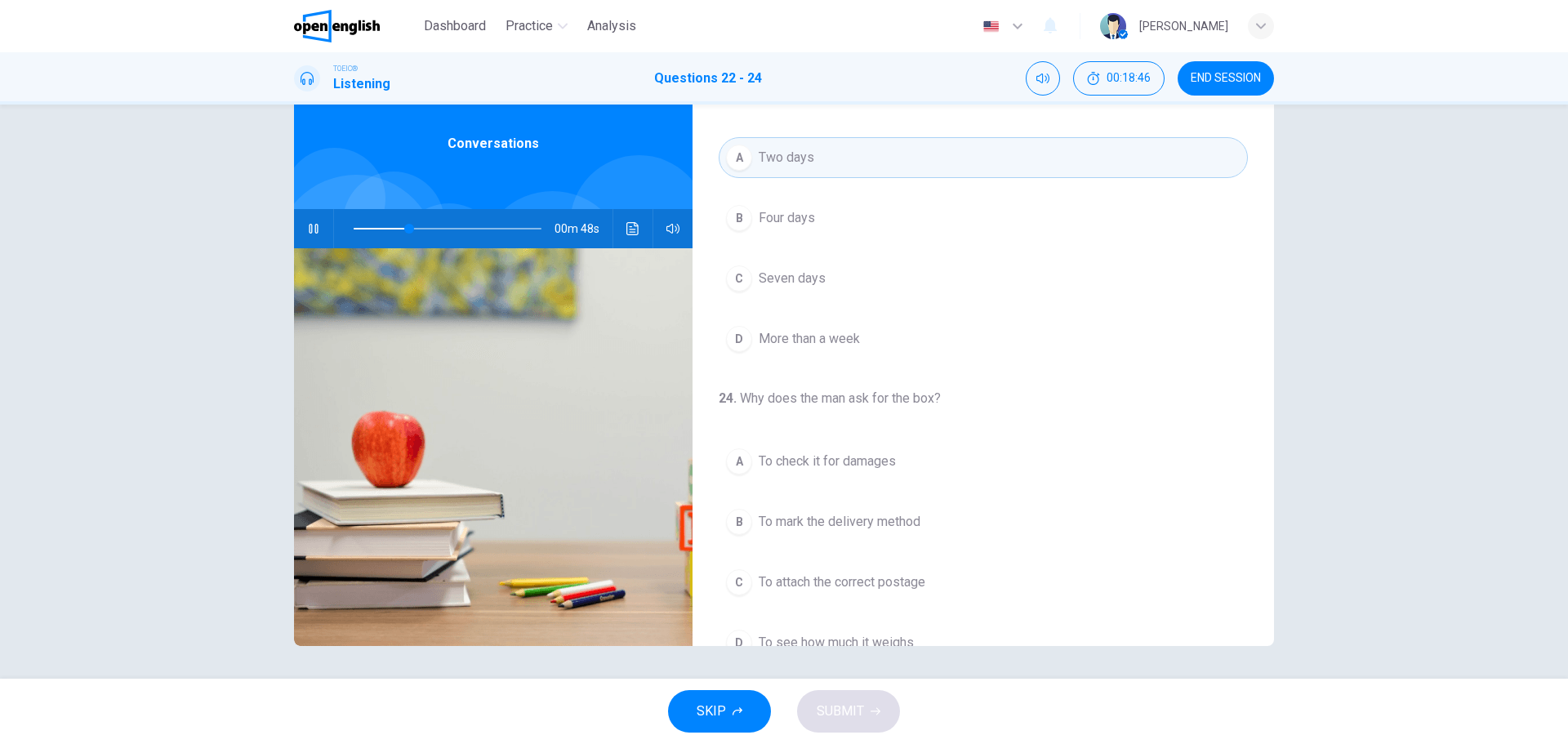
scroll to position [373, 0]
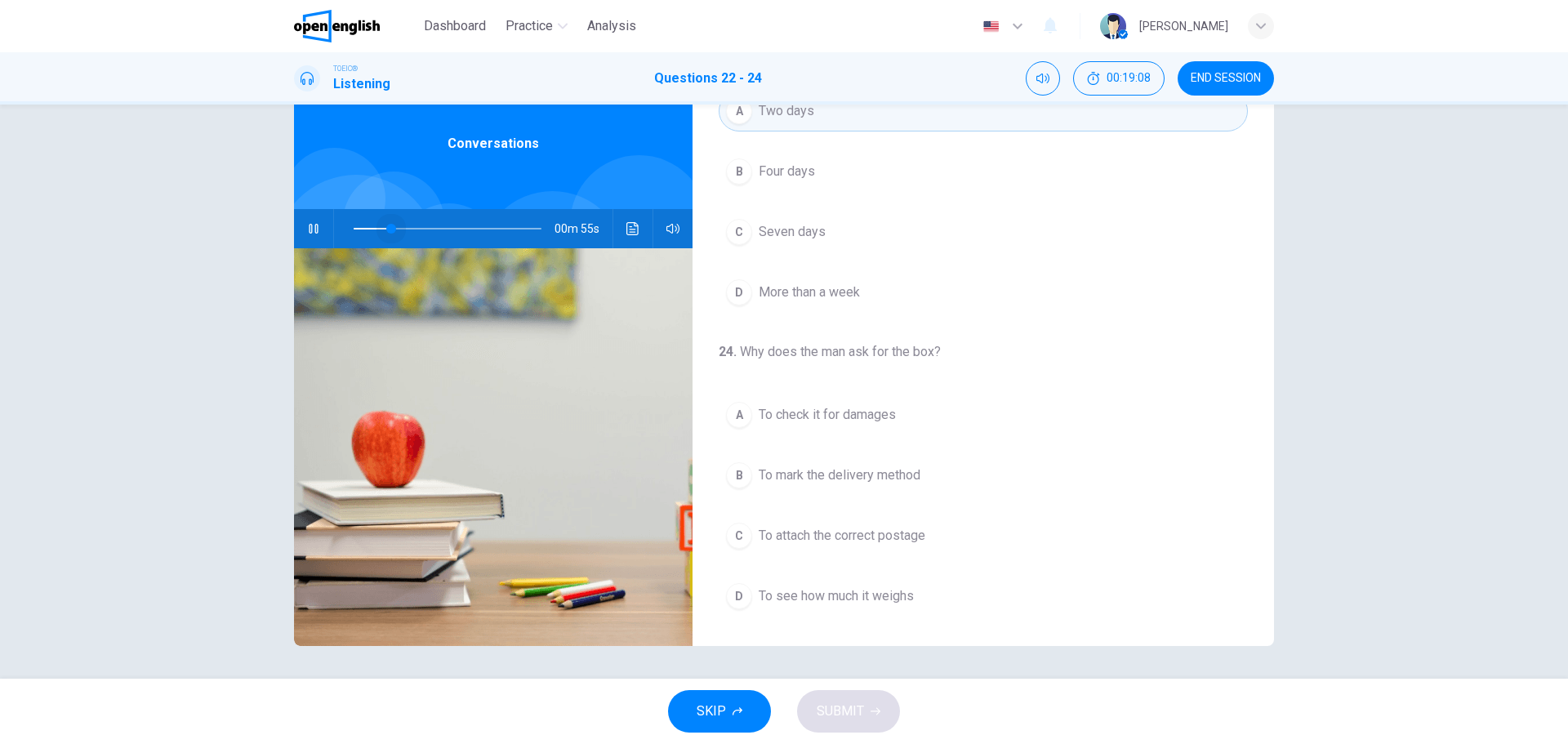
drag, startPoint x: 462, startPoint y: 231, endPoint x: 387, endPoint y: 230, distance: 75.0
click at [387, 230] on span at bounding box center [392, 229] width 10 height 10
click at [787, 474] on span "To mark the delivery method" at bounding box center [840, 475] width 162 height 20
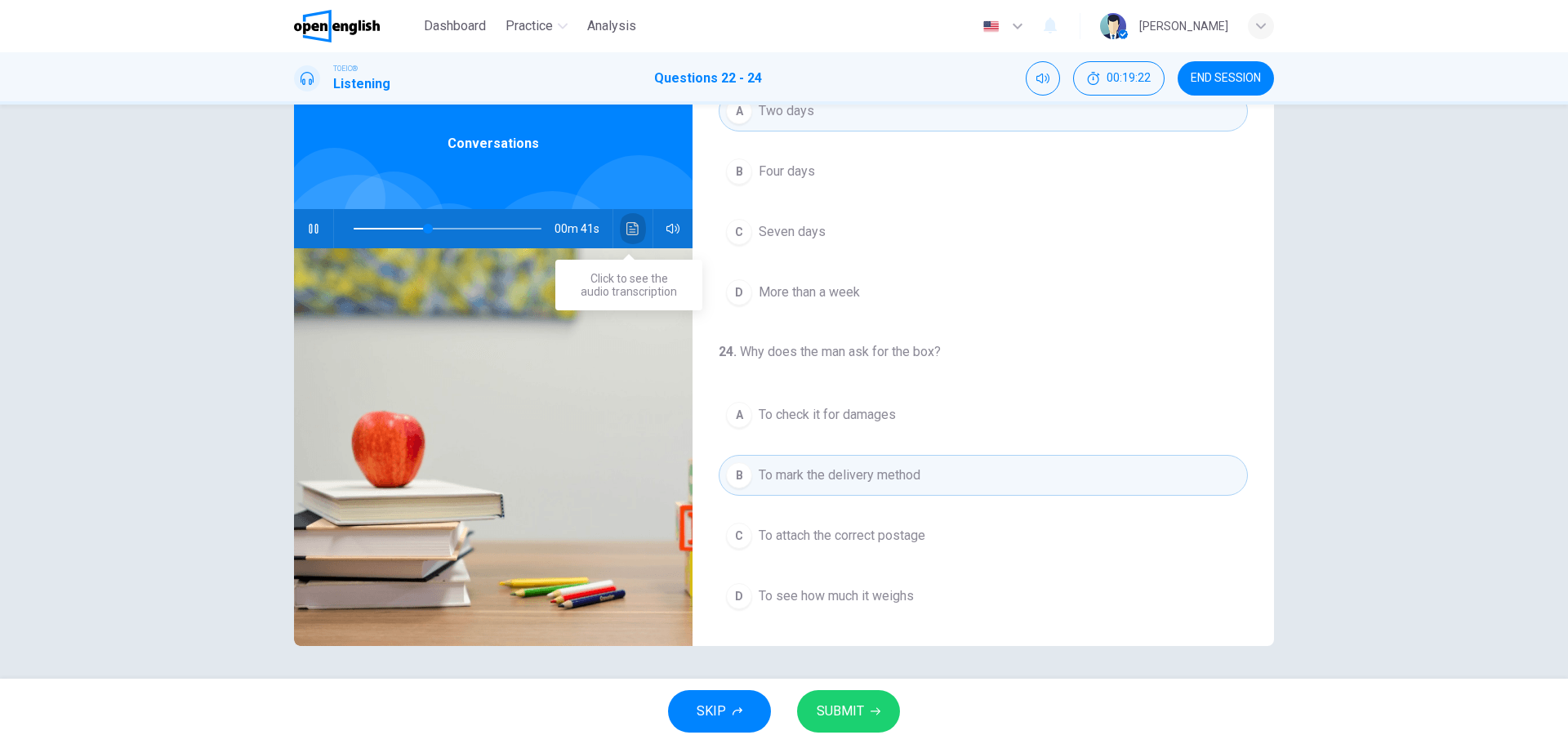
click at [629, 240] on button "Click to see the audio transcription" at bounding box center [633, 228] width 26 height 39
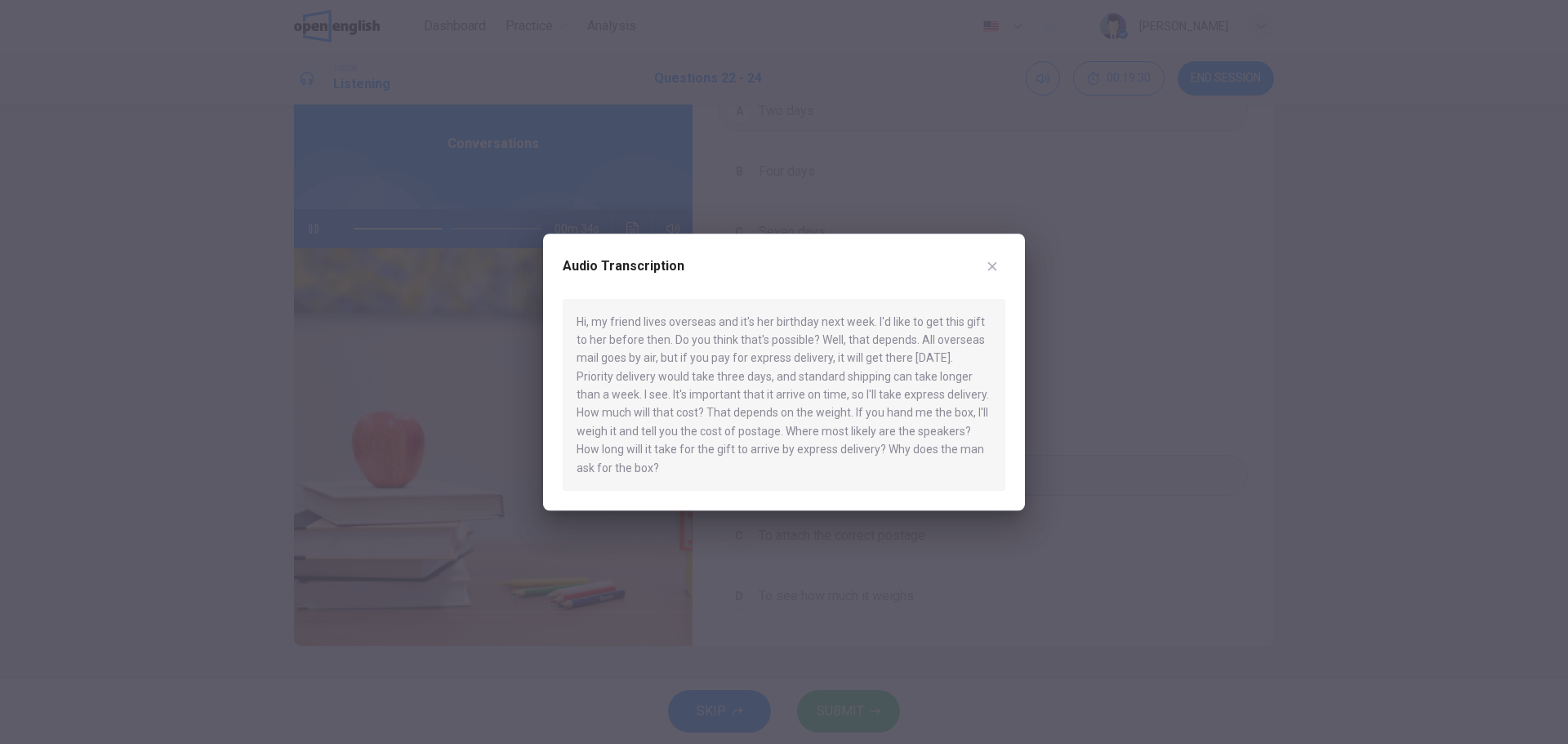
drag, startPoint x: 580, startPoint y: 320, endPoint x: 727, endPoint y: 375, distance: 157.0
click at [720, 380] on div "Hi, my friend lives overseas and it's her birthday next week. I'd like to get t…" at bounding box center [784, 395] width 443 height 192
type input "*"
drag, startPoint x: 989, startPoint y: 259, endPoint x: 993, endPoint y: 283, distance: 24.3
click at [989, 261] on icon "button" at bounding box center [991, 266] width 13 height 13
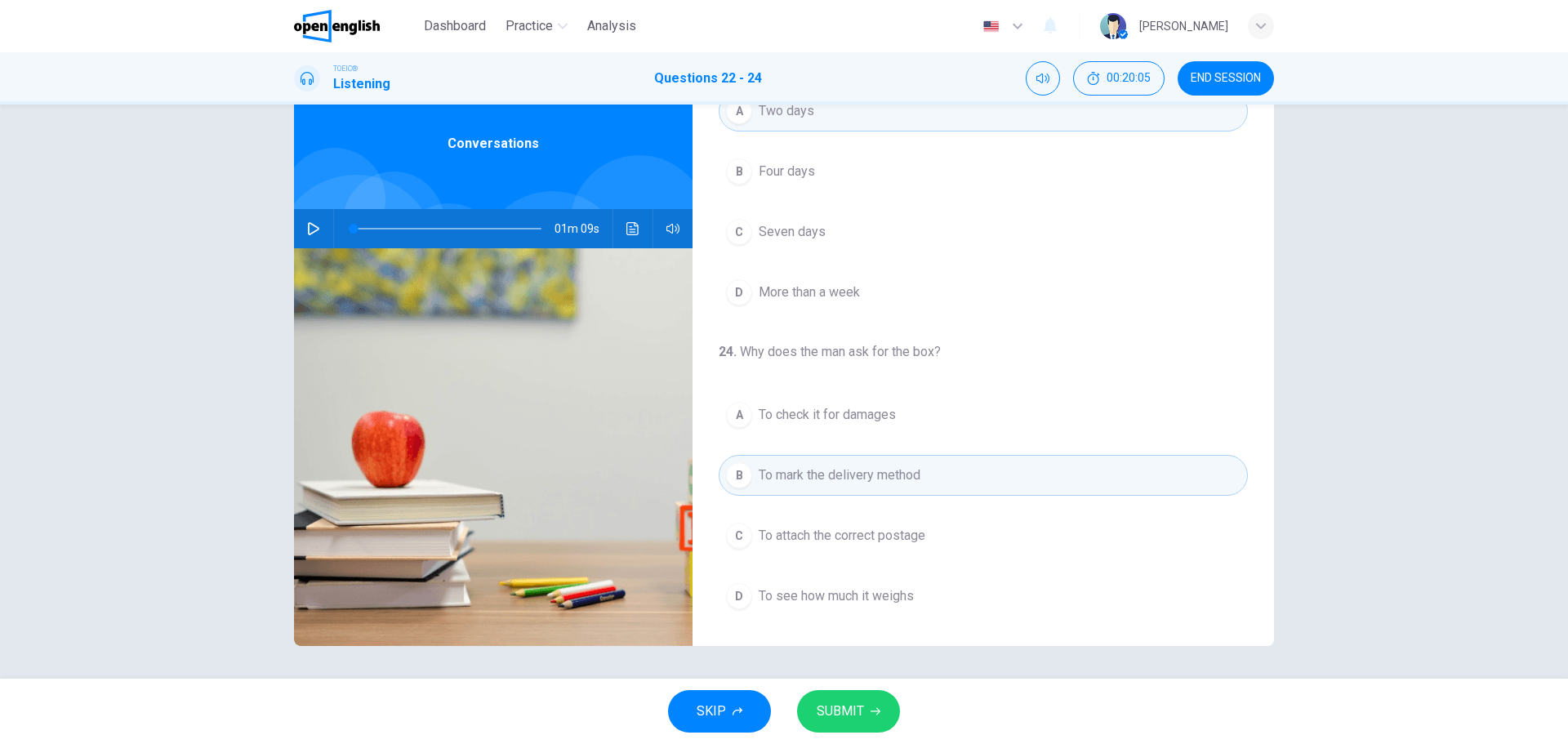
click at [840, 698] on button "SUBMIT" at bounding box center [848, 711] width 103 height 43
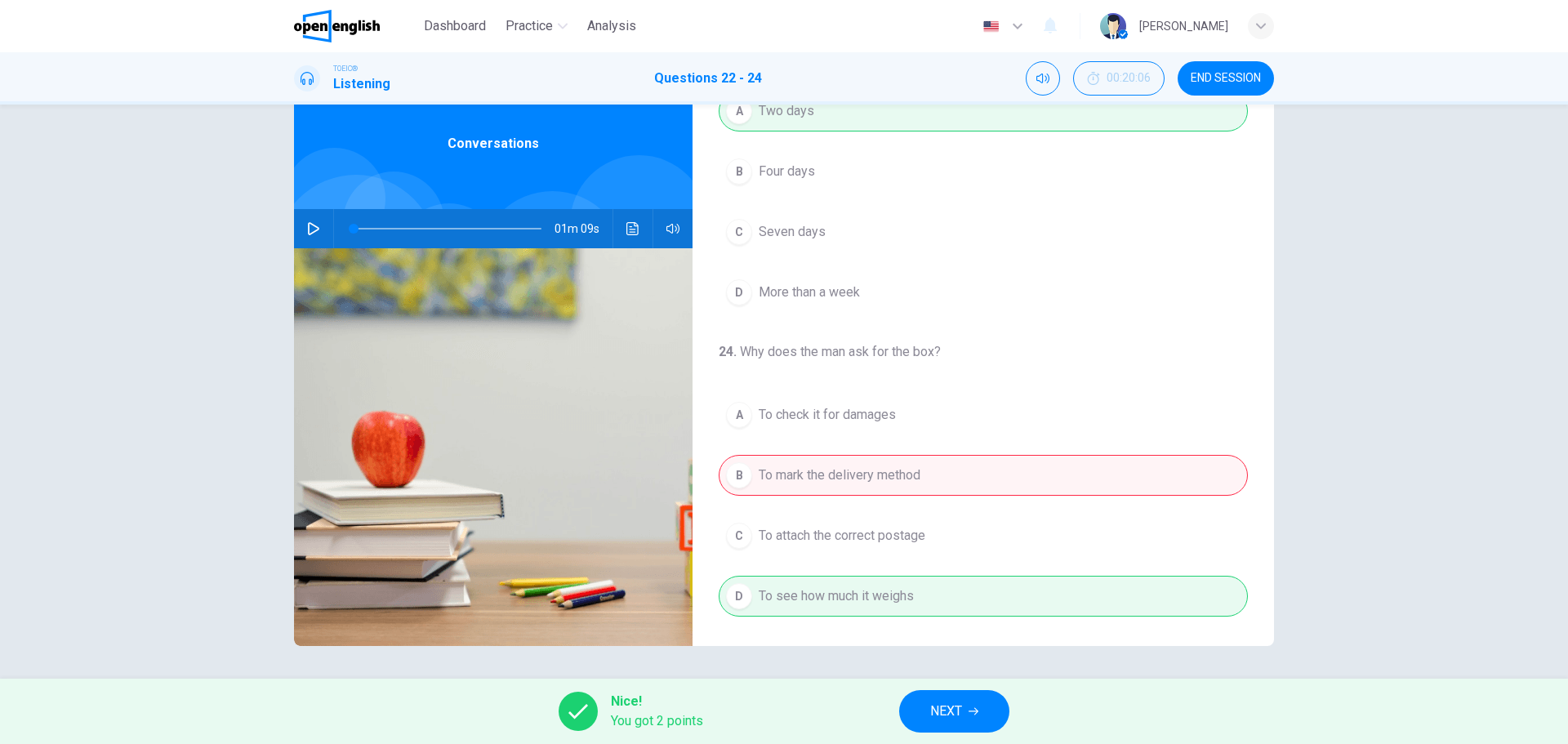
click at [948, 705] on span "NEXT" at bounding box center [945, 711] width 32 height 23
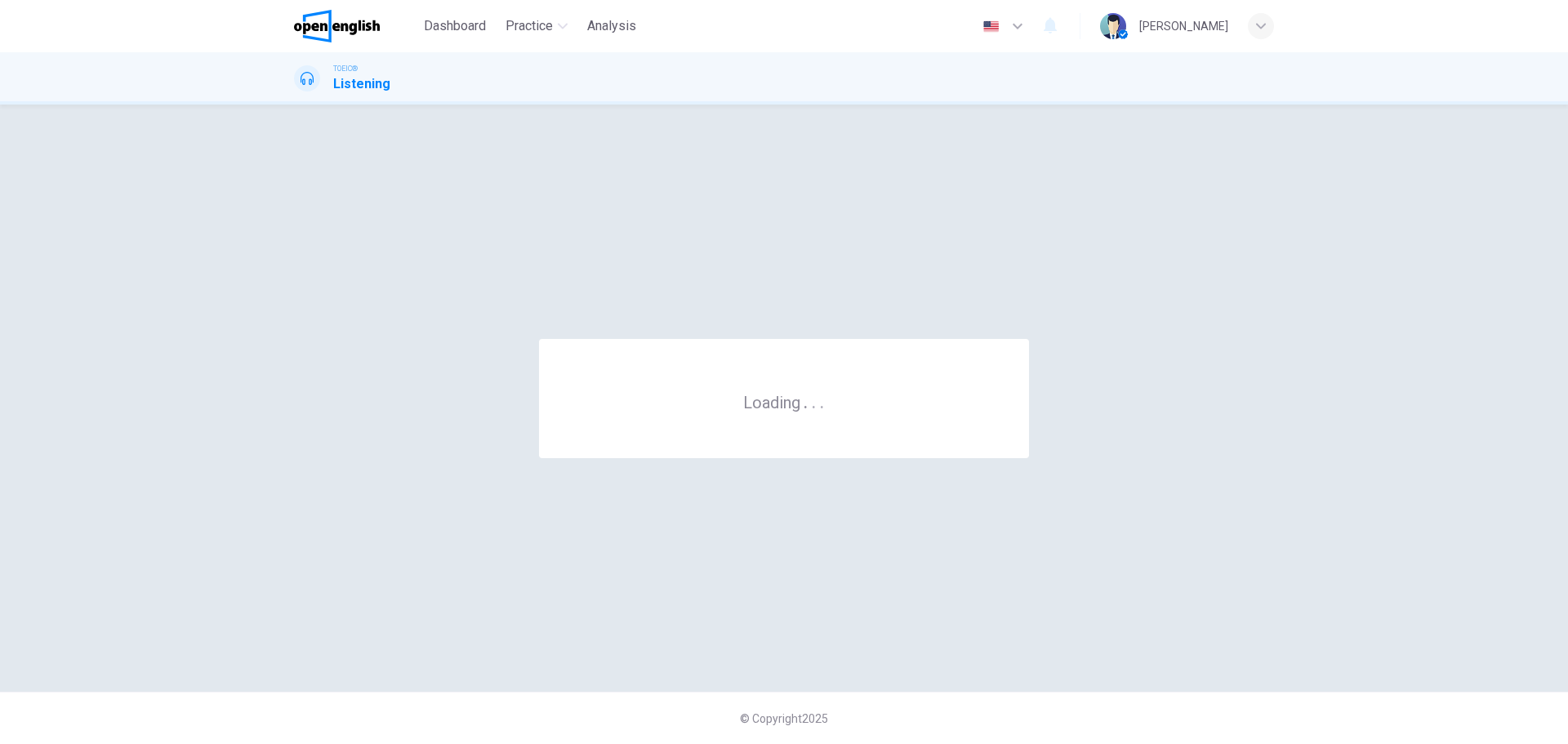
scroll to position [0, 0]
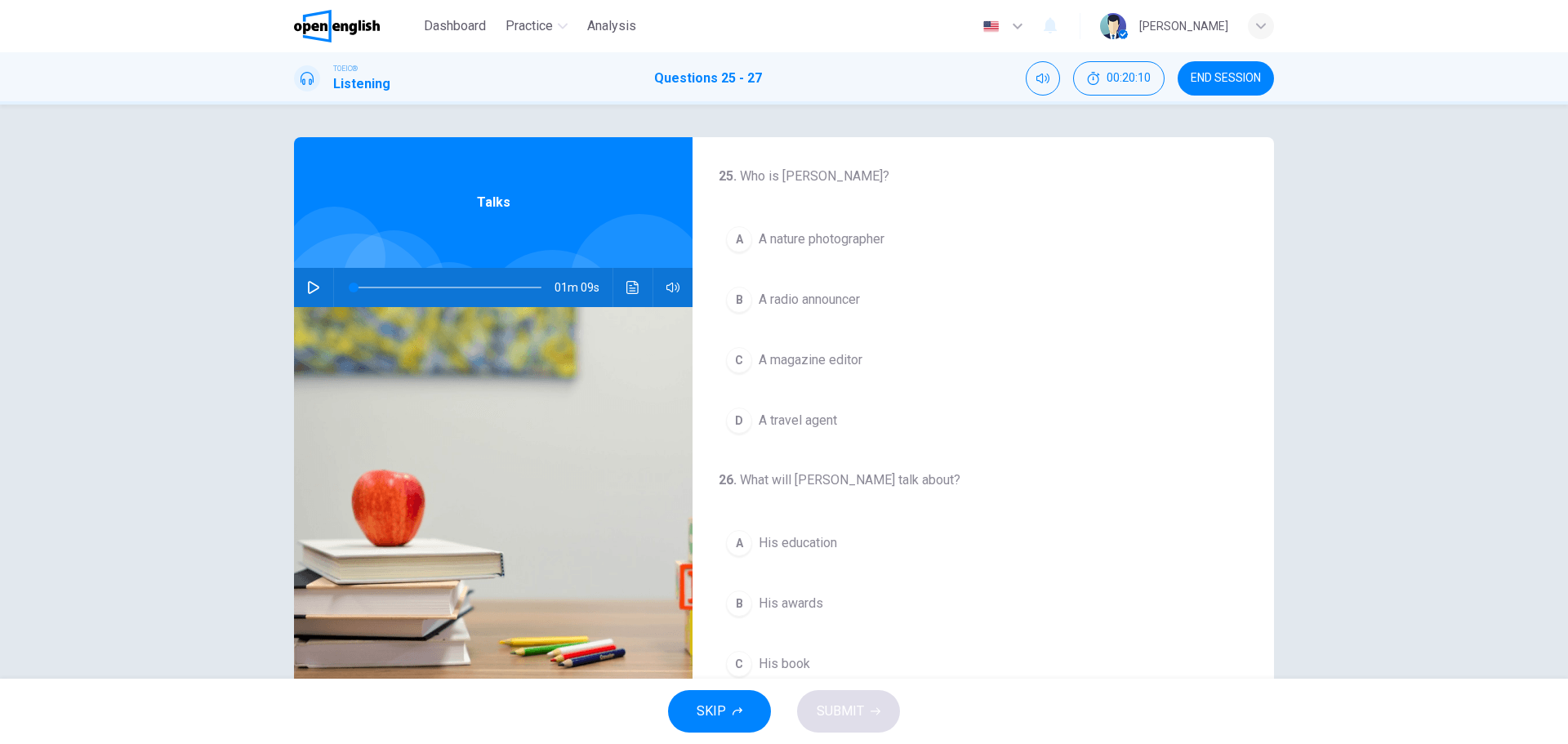
click at [308, 283] on icon "button" at bounding box center [313, 287] width 13 height 13
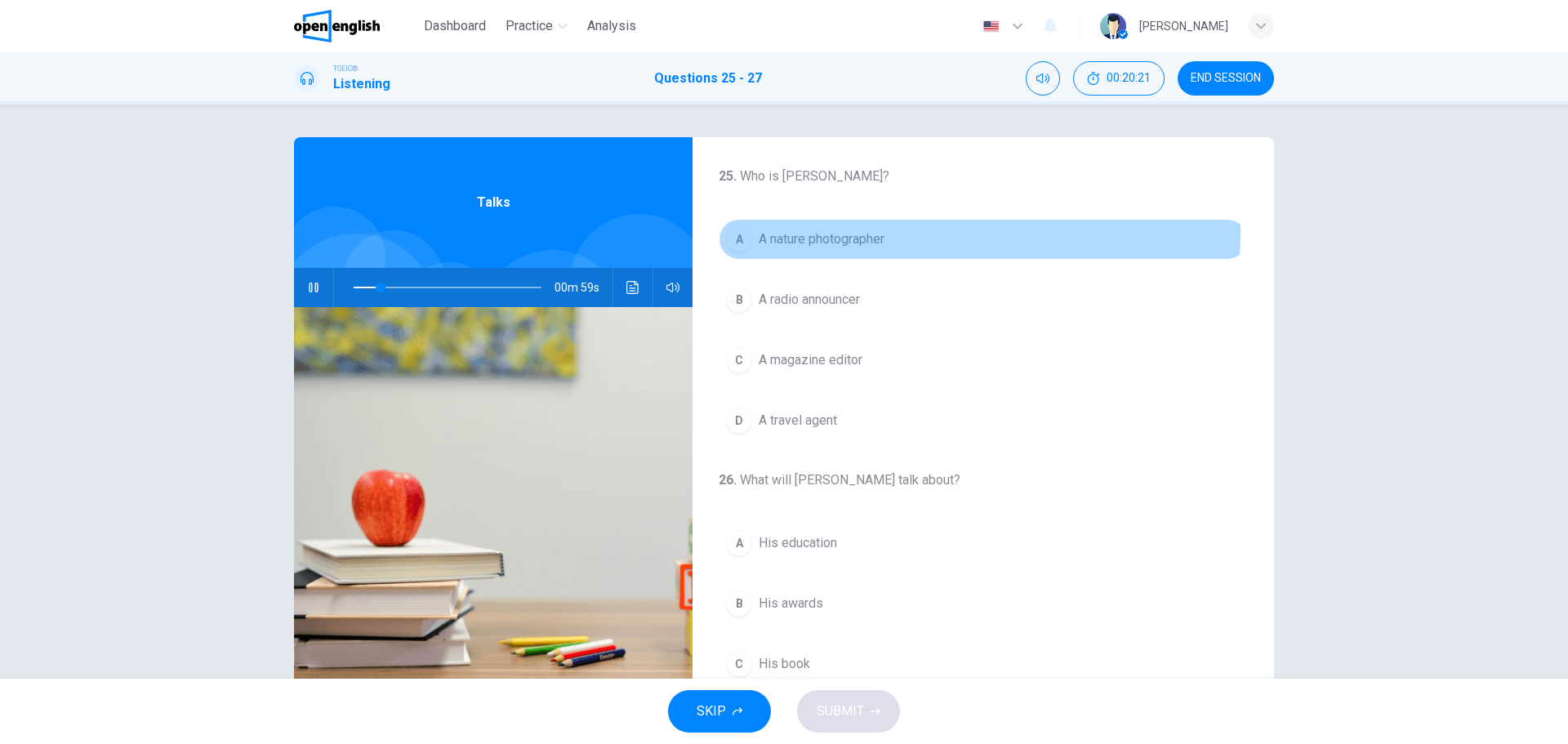
click at [887, 232] on button "A A nature photographer" at bounding box center [983, 239] width 529 height 41
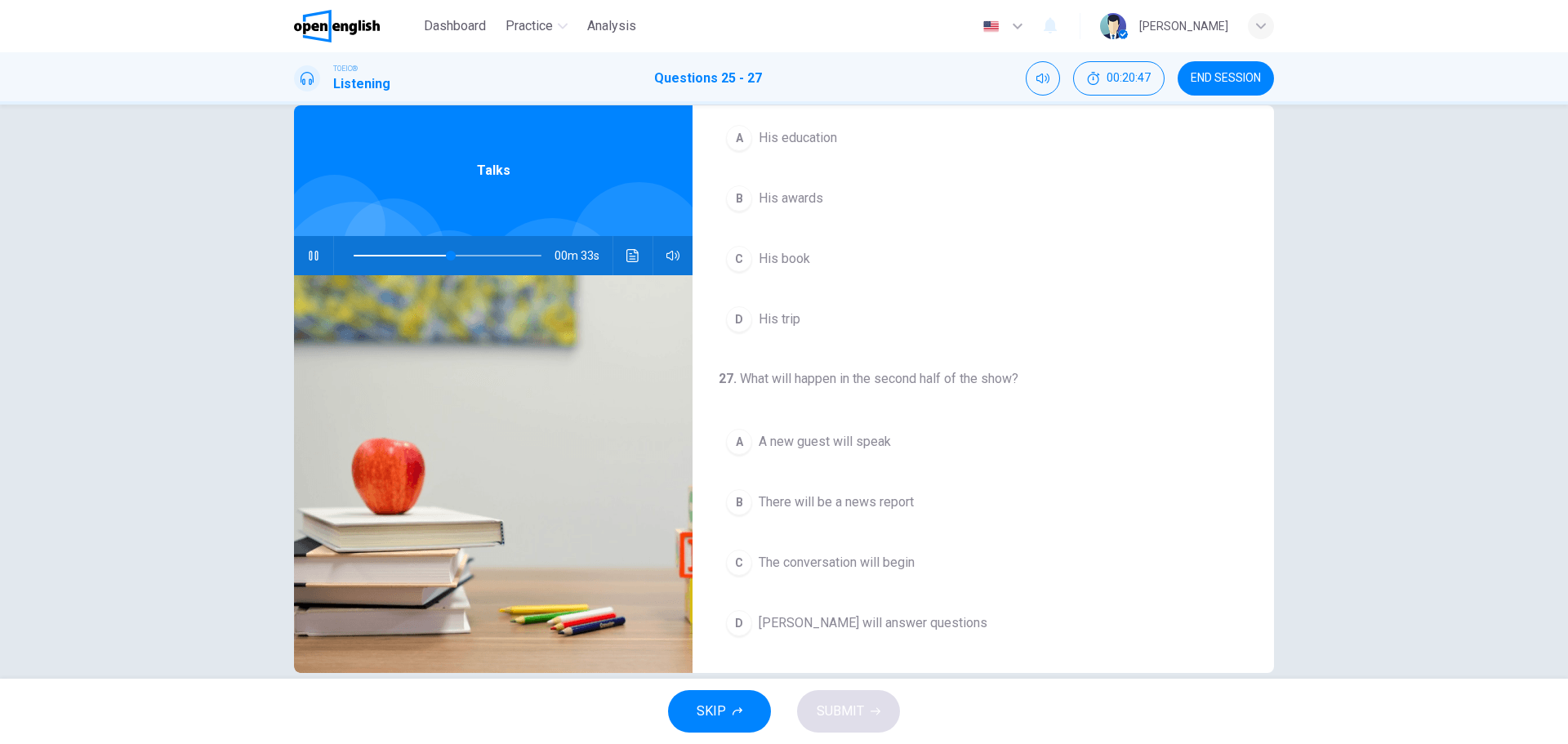
scroll to position [59, 0]
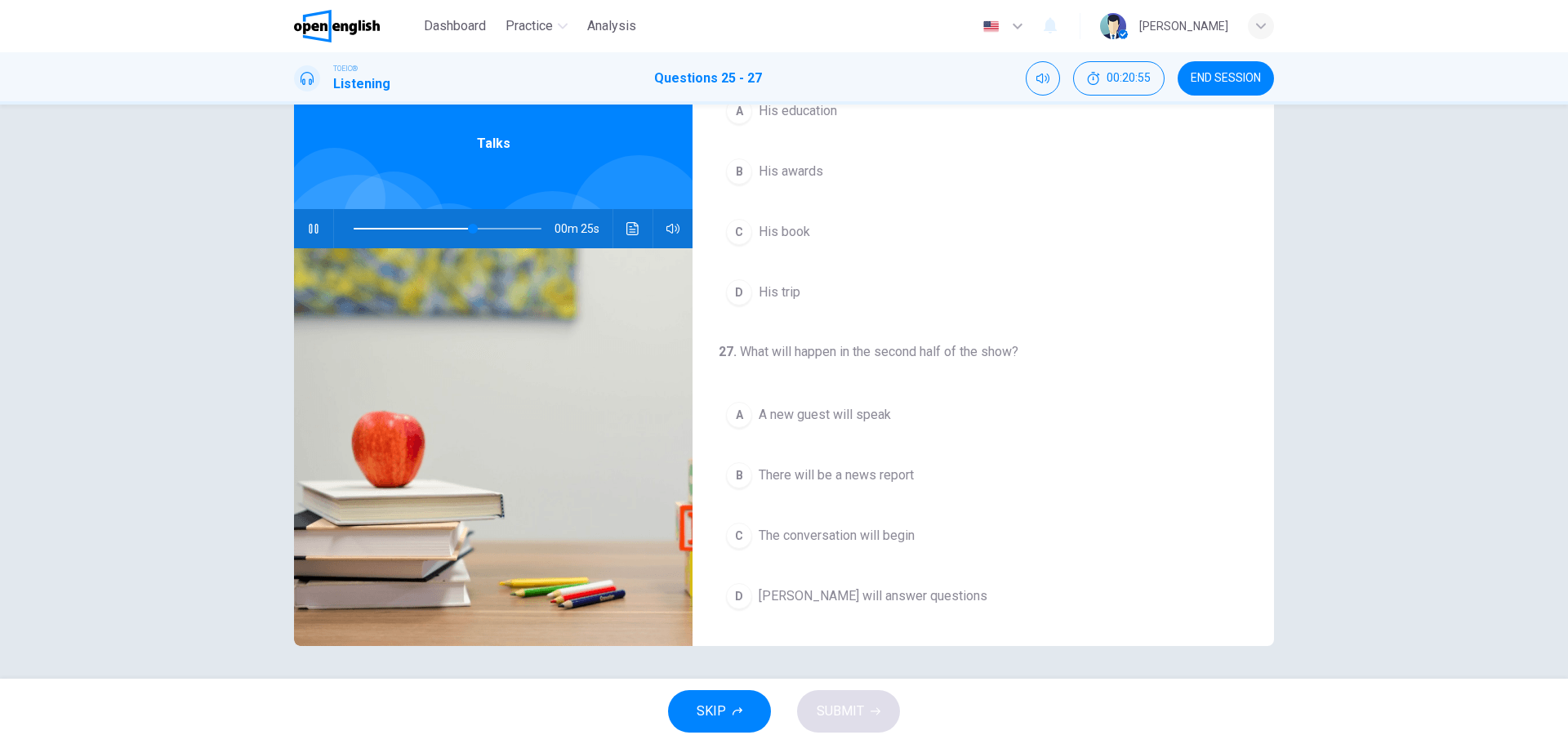
click at [732, 602] on div "D" at bounding box center [739, 596] width 26 height 26
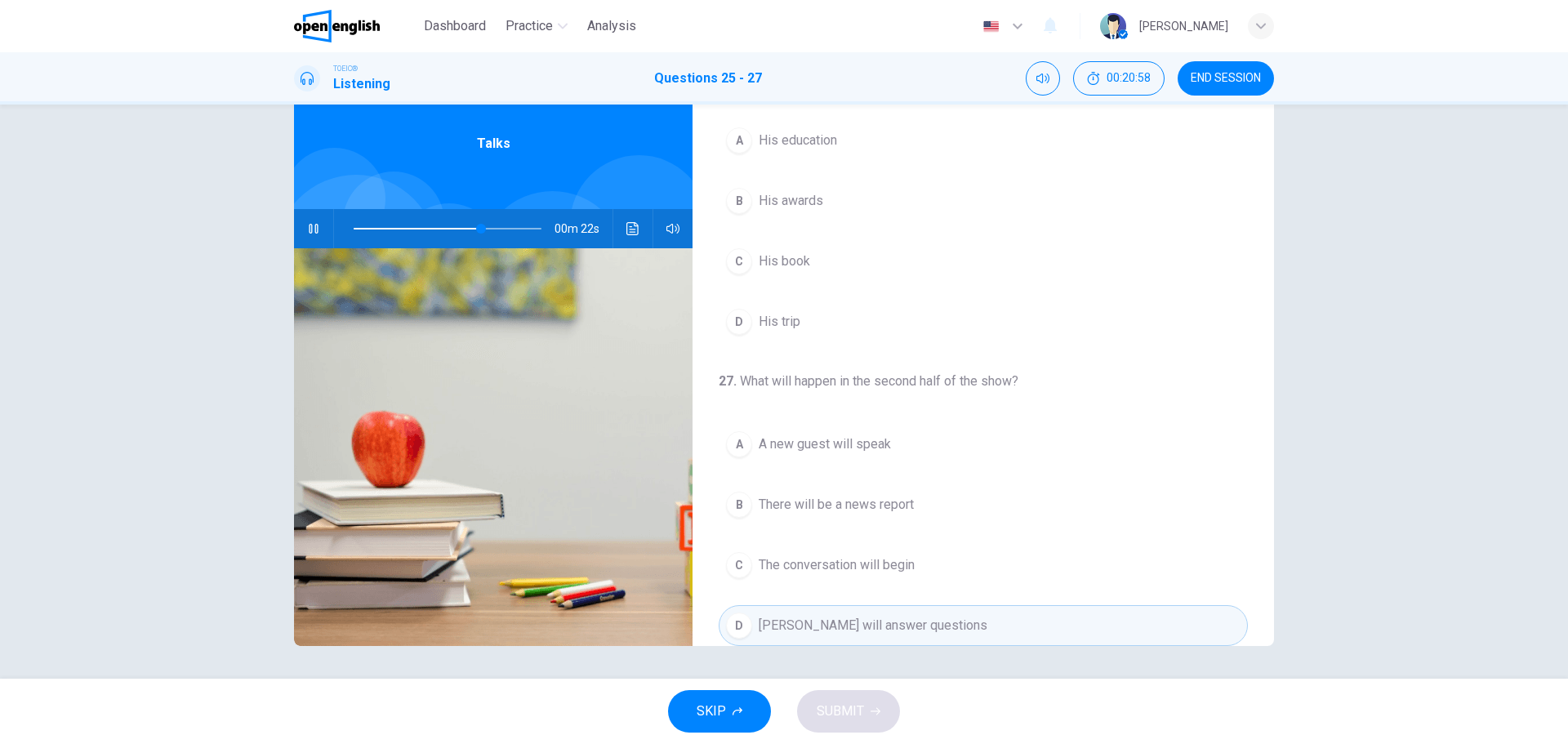
scroll to position [291, 0]
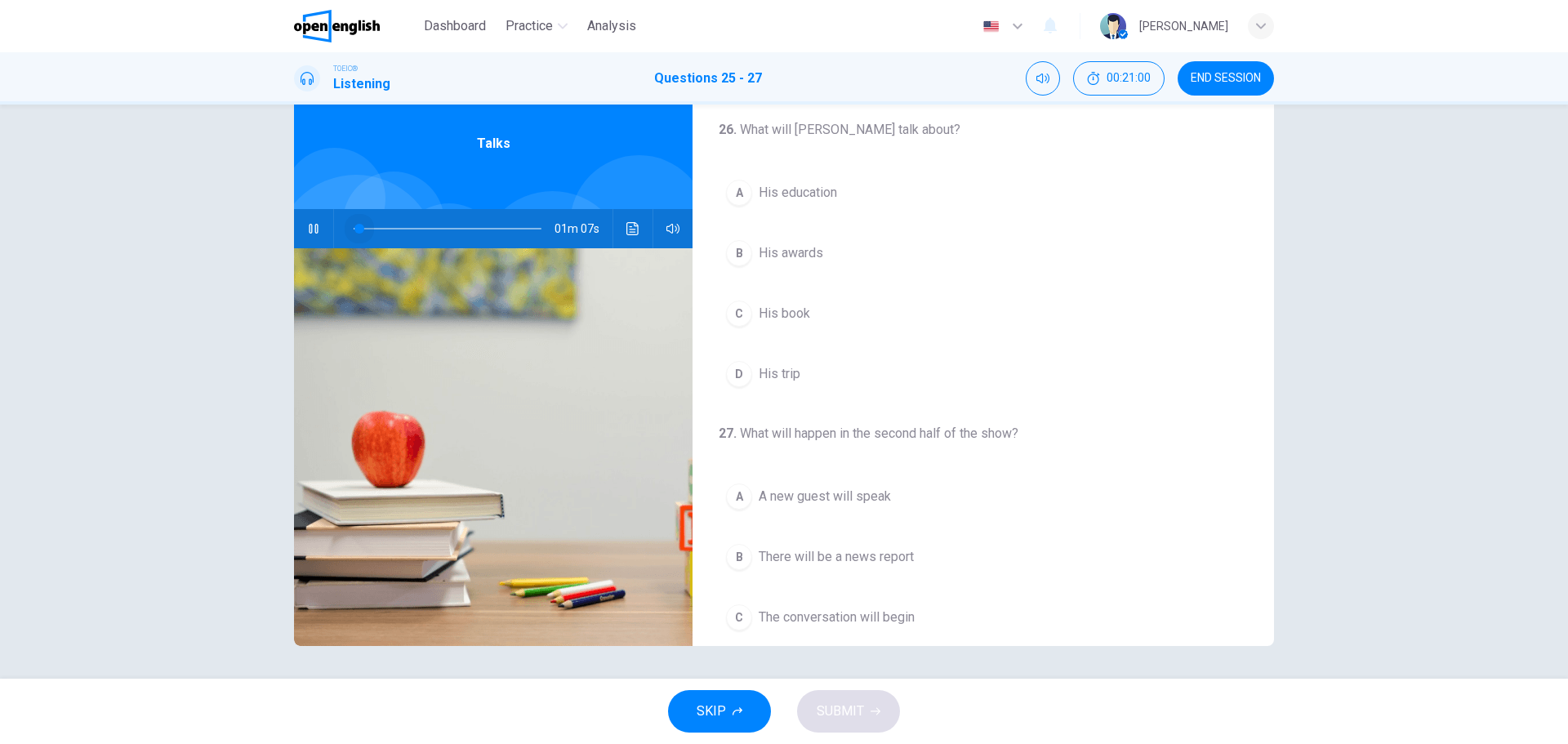
drag, startPoint x: 480, startPoint y: 229, endPoint x: 354, endPoint y: 227, distance: 126.0
click at [354, 227] on span at bounding box center [359, 229] width 10 height 10
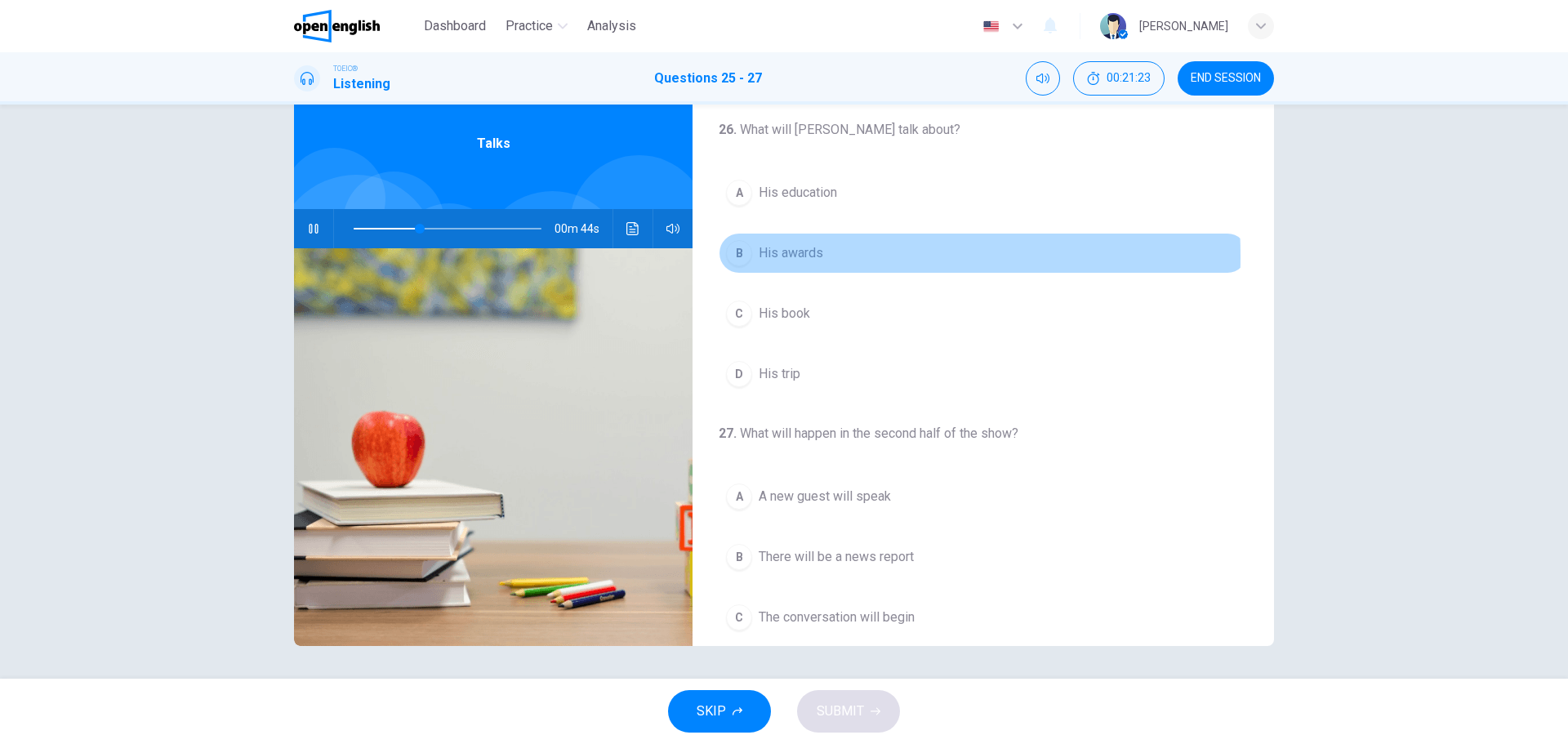
click at [732, 256] on div "B" at bounding box center [739, 253] width 26 height 26
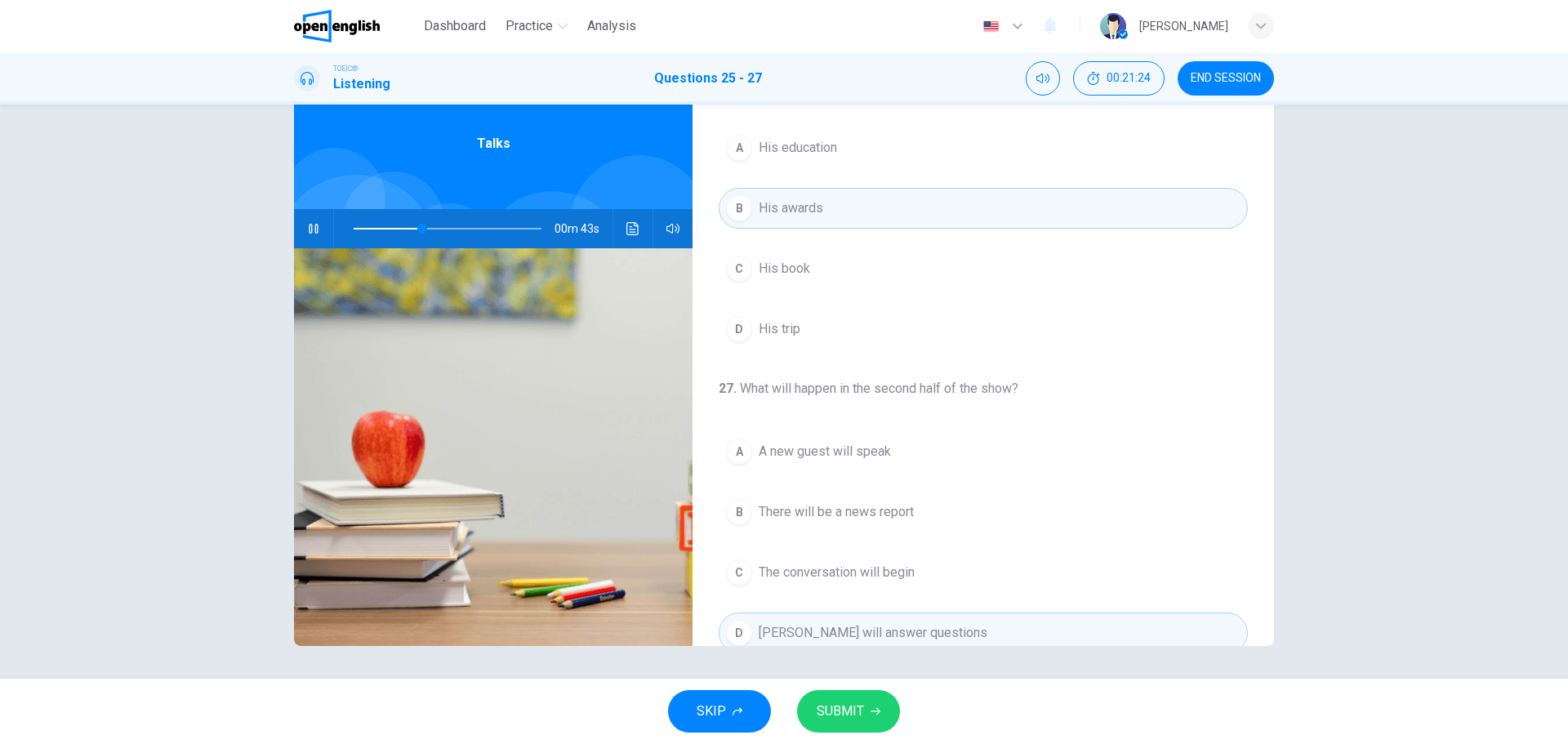
scroll to position [373, 0]
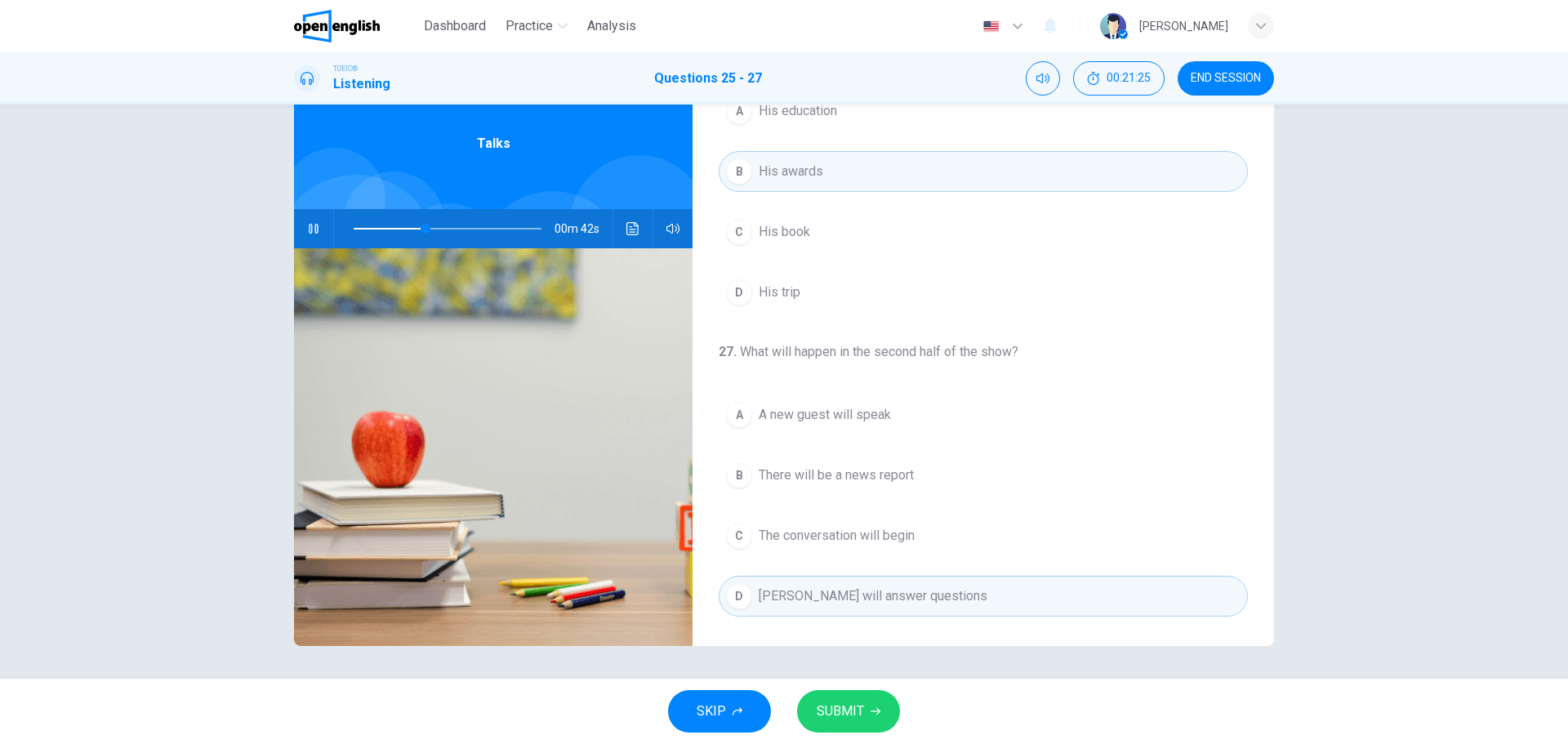
click at [851, 703] on span "SUBMIT" at bounding box center [841, 711] width 48 height 23
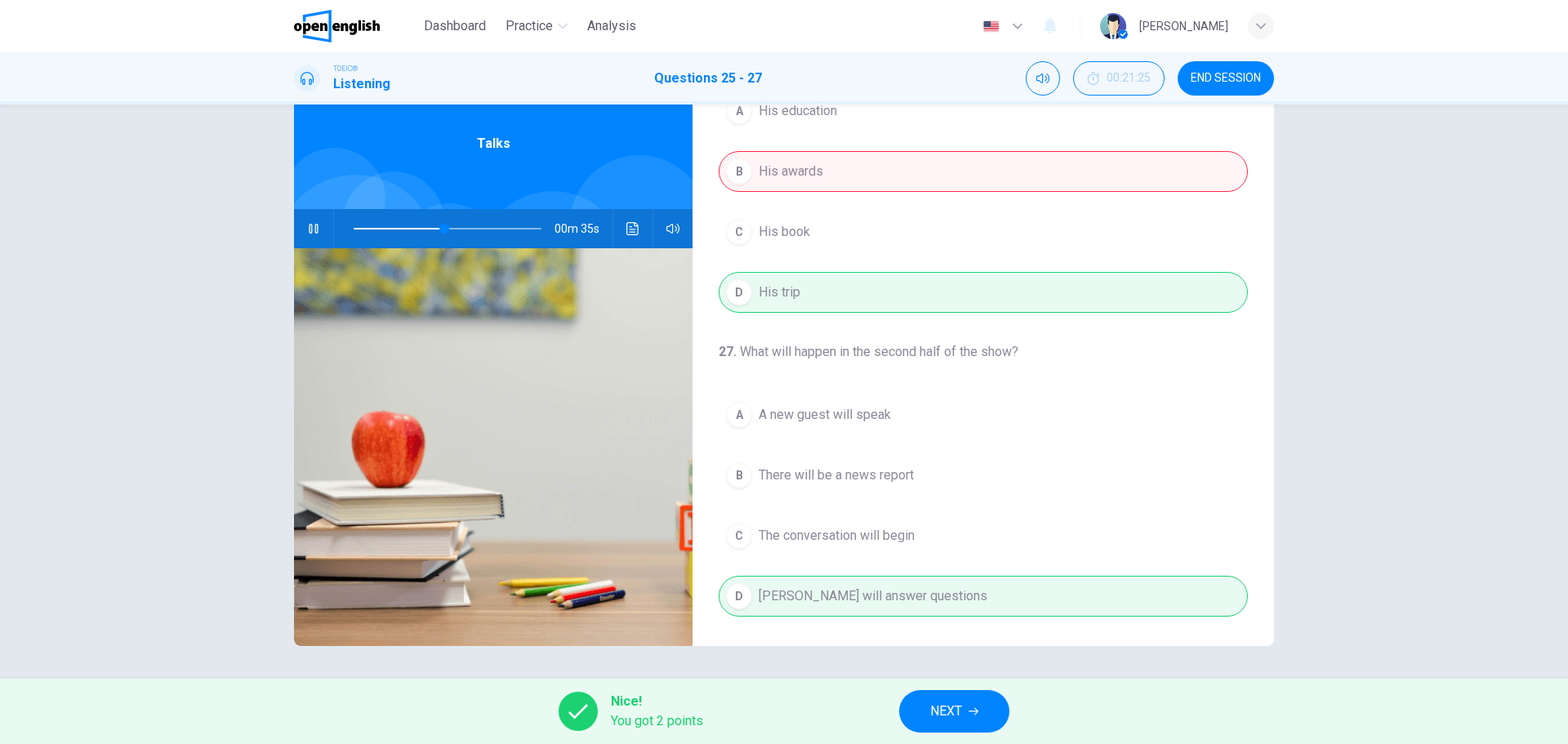
type input "**"
click at [946, 709] on span "NEXT" at bounding box center [945, 711] width 32 height 23
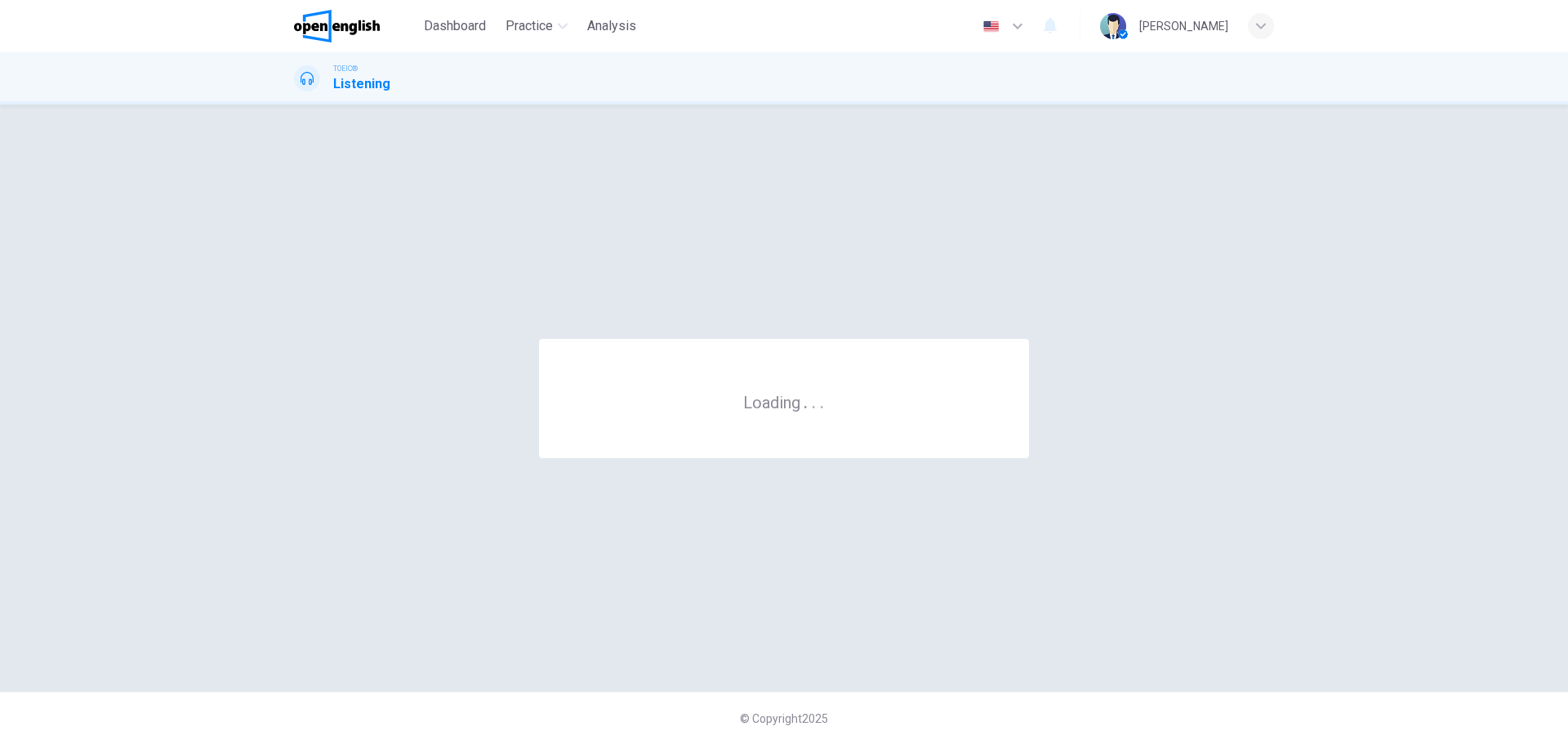
scroll to position [0, 0]
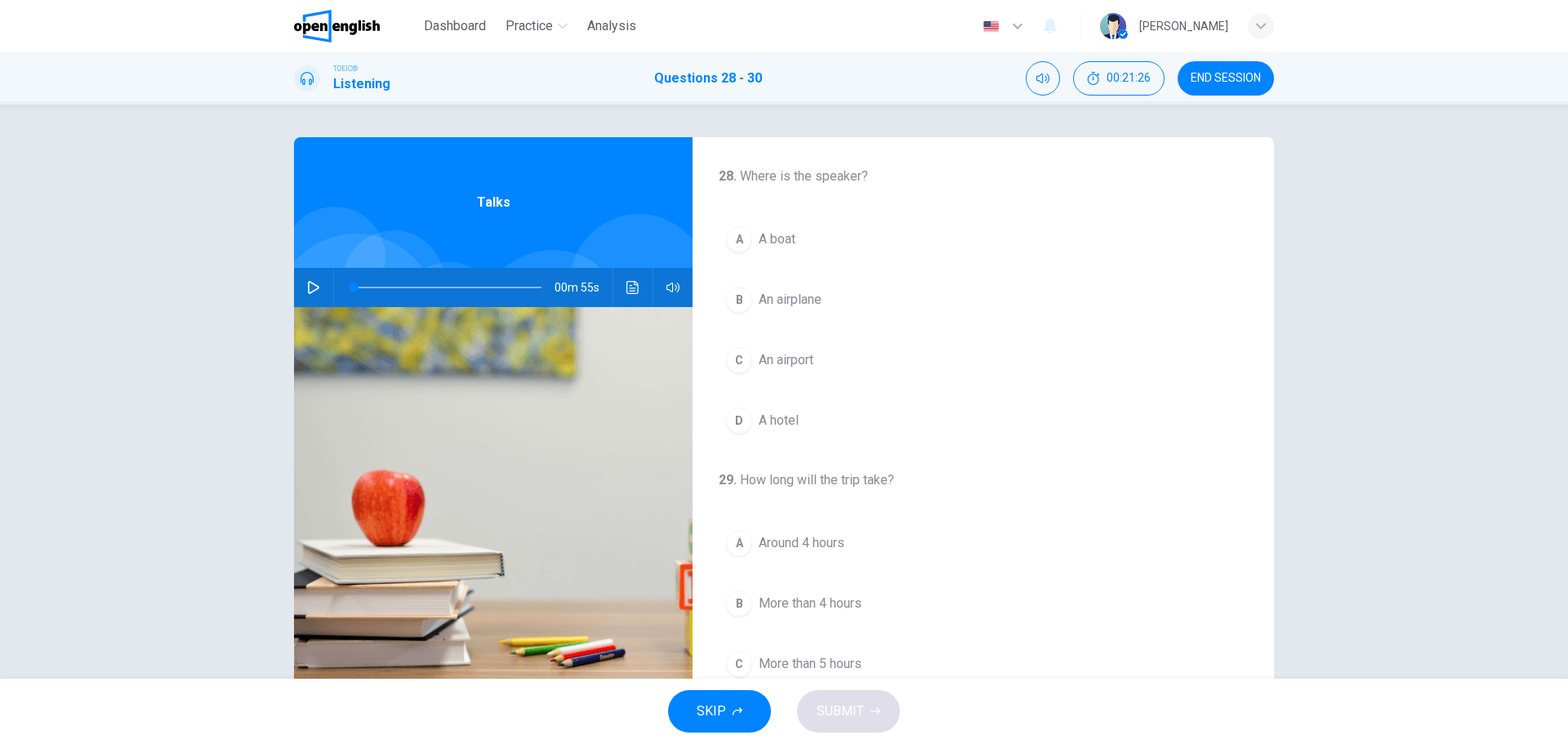
click at [1215, 70] on button "END SESSION" at bounding box center [1226, 78] width 96 height 34
